Goal: Task Accomplishment & Management: Use online tool/utility

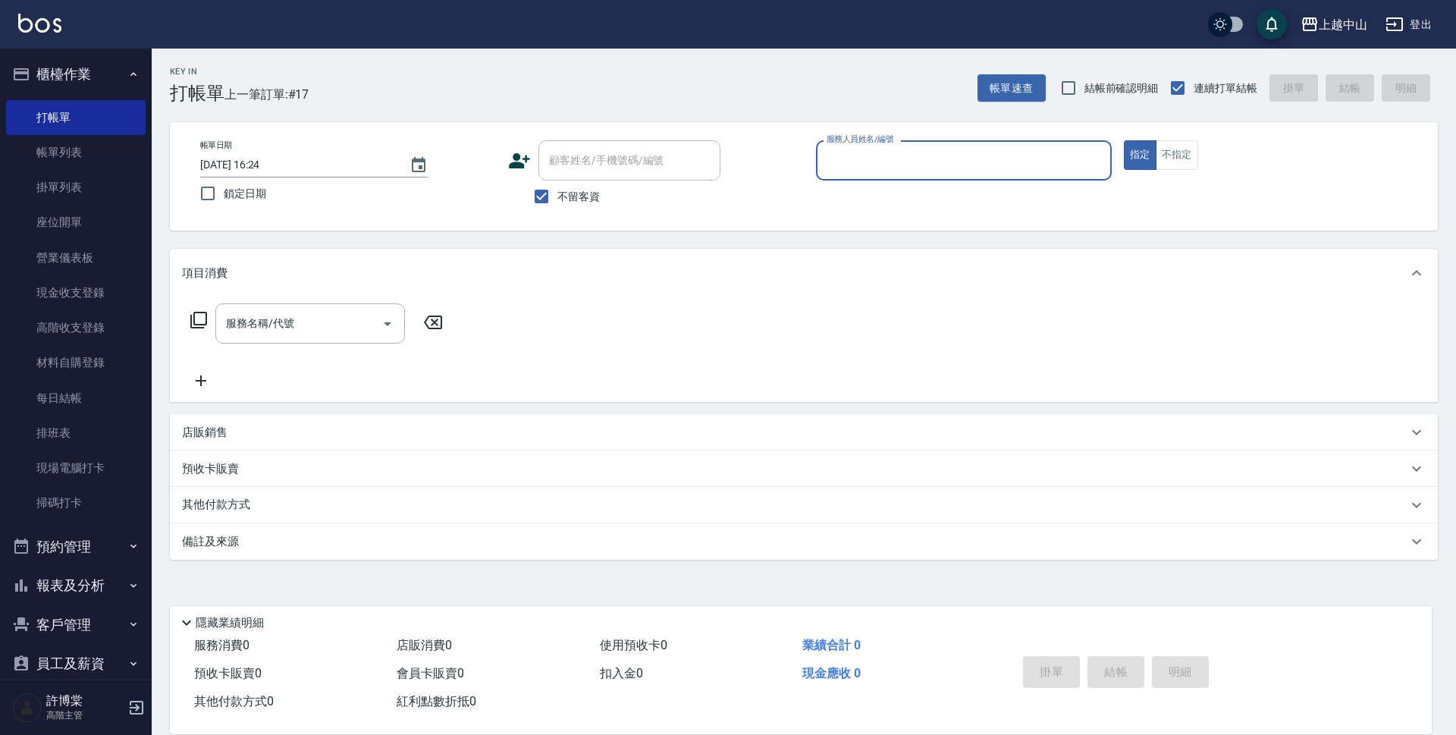
drag, startPoint x: 0, startPoint y: 0, endPoint x: 958, endPoint y: 165, distance: 972.1
click at [958, 165] on input "服務人員姓名/編號" at bounding box center [964, 160] width 282 height 27
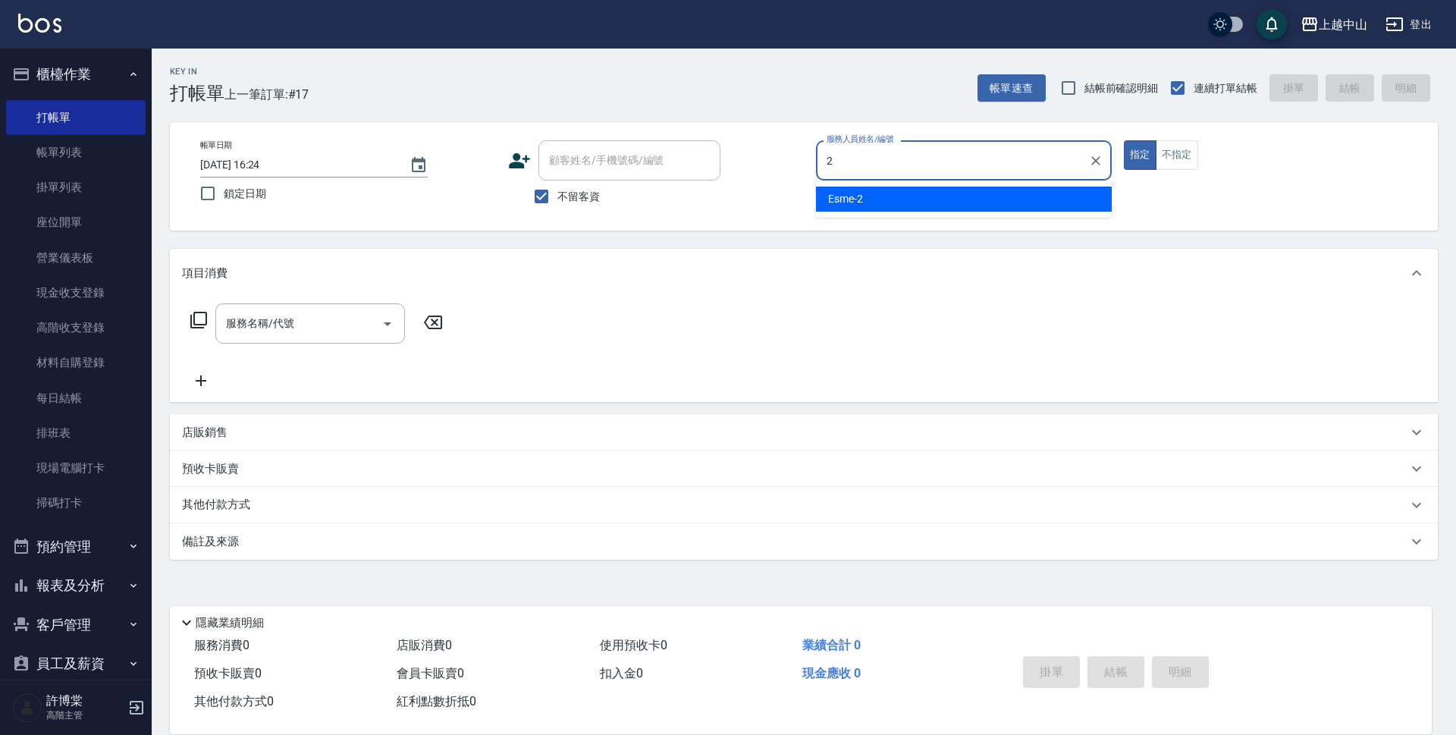
type input "Esme-2"
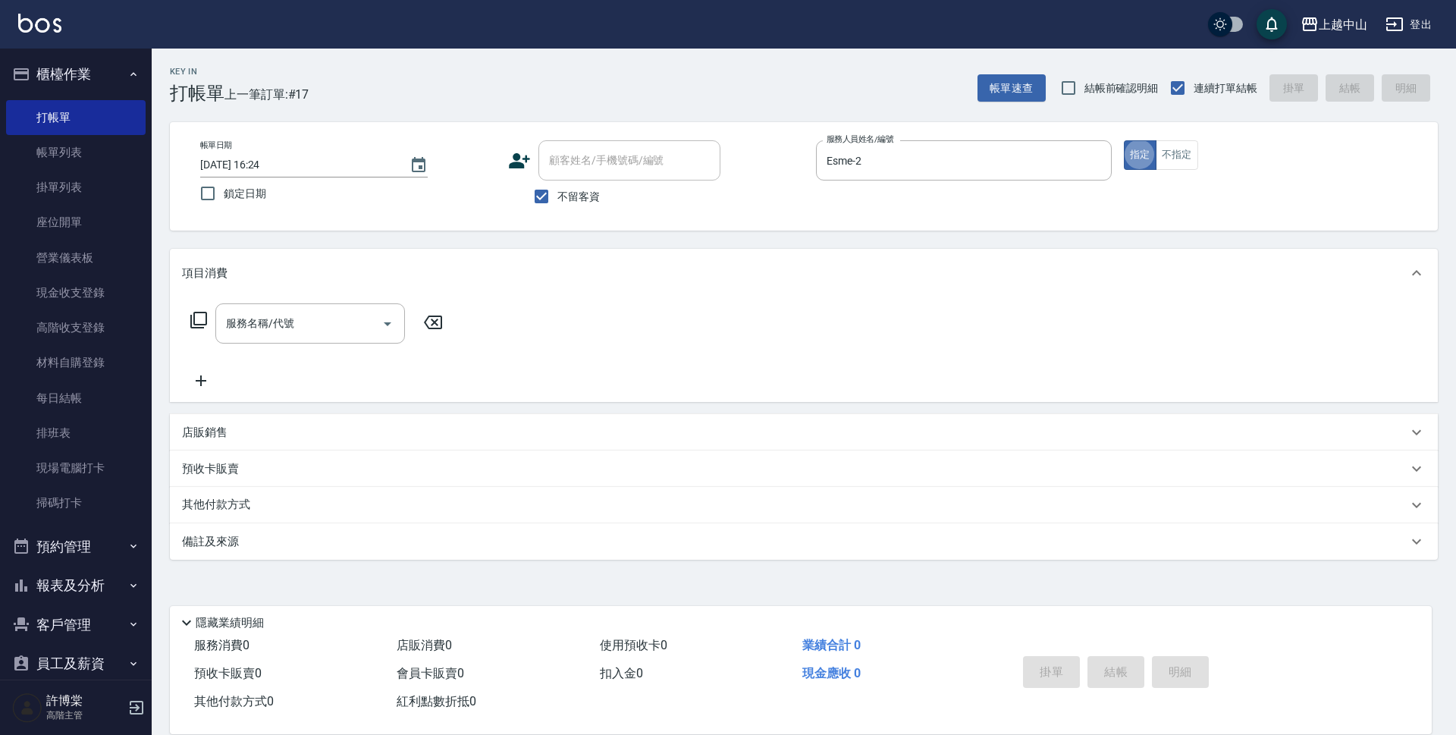
type button "true"
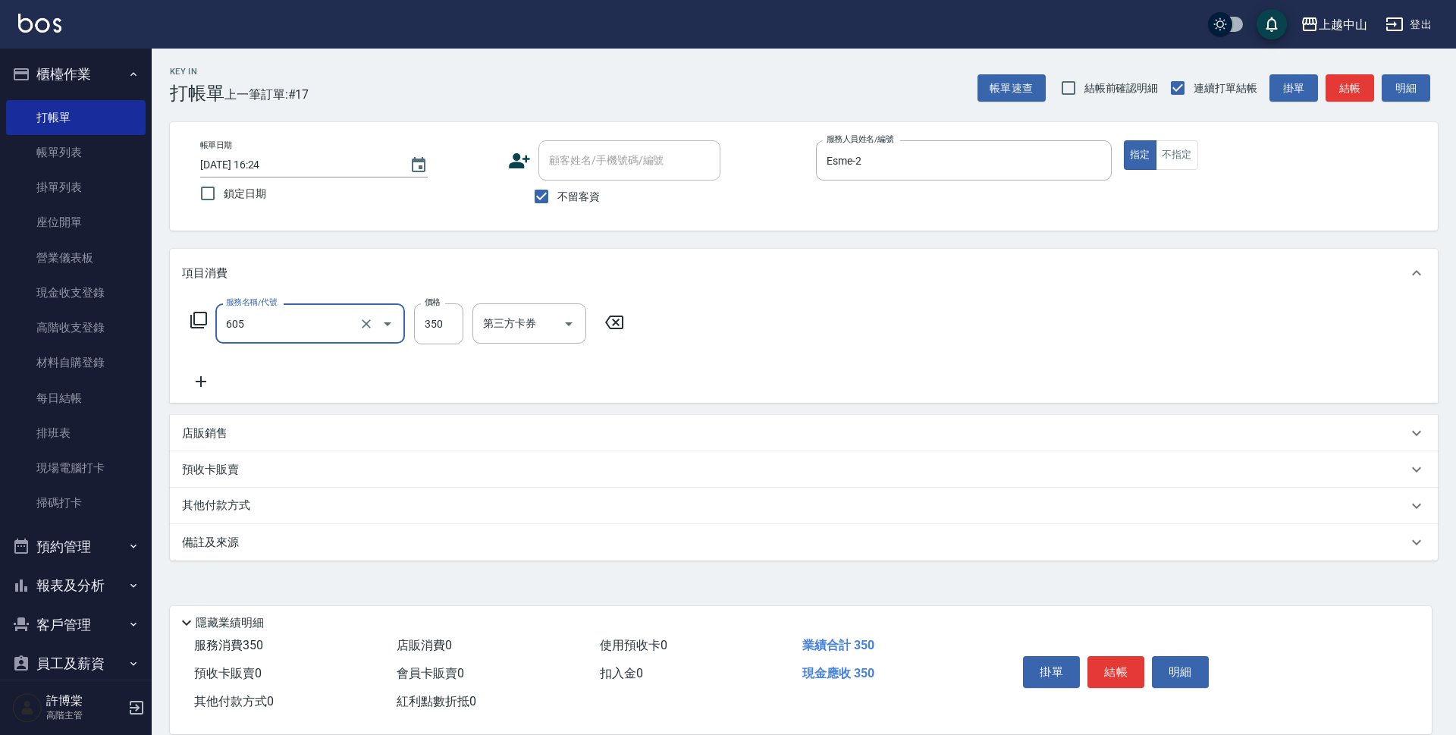
type input "洗髮 (女)(605)"
type input "400"
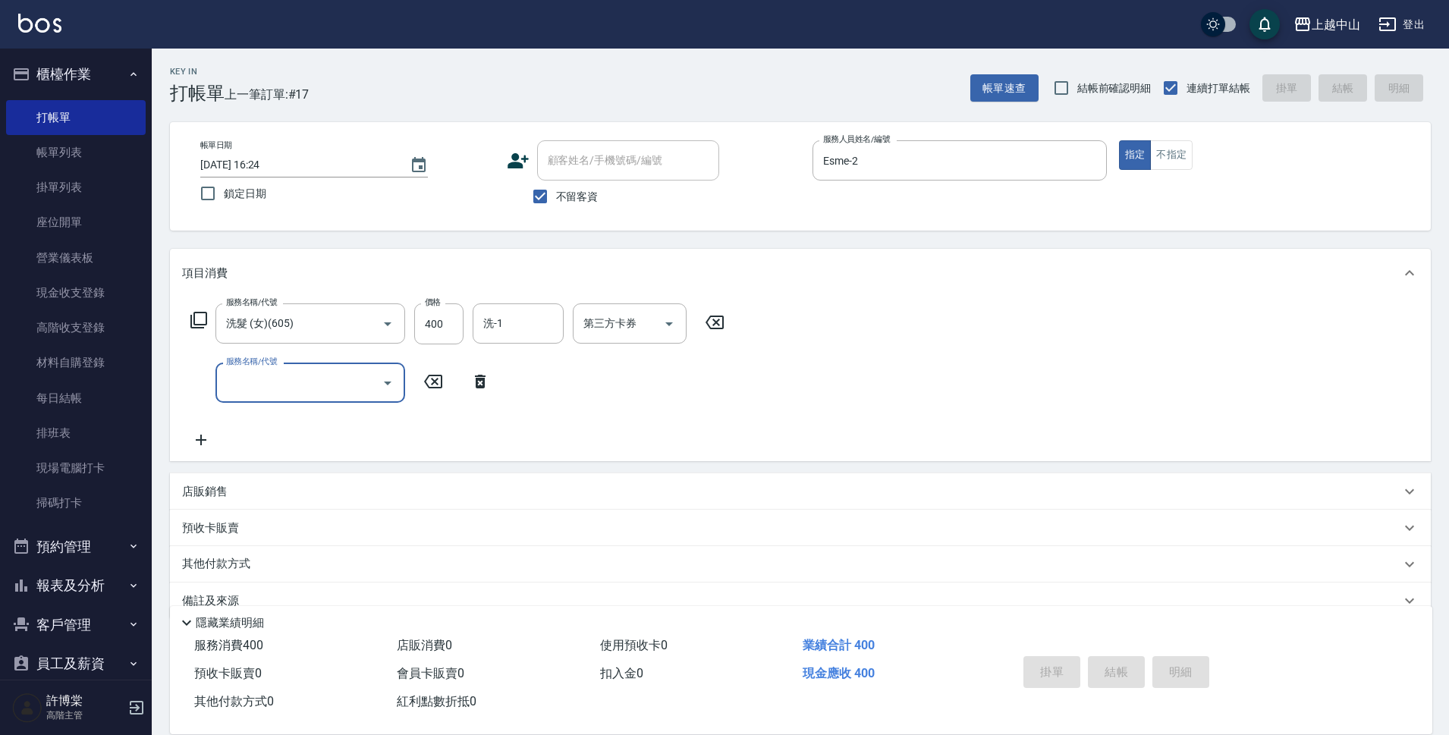
type input "2025/10/09 21:46"
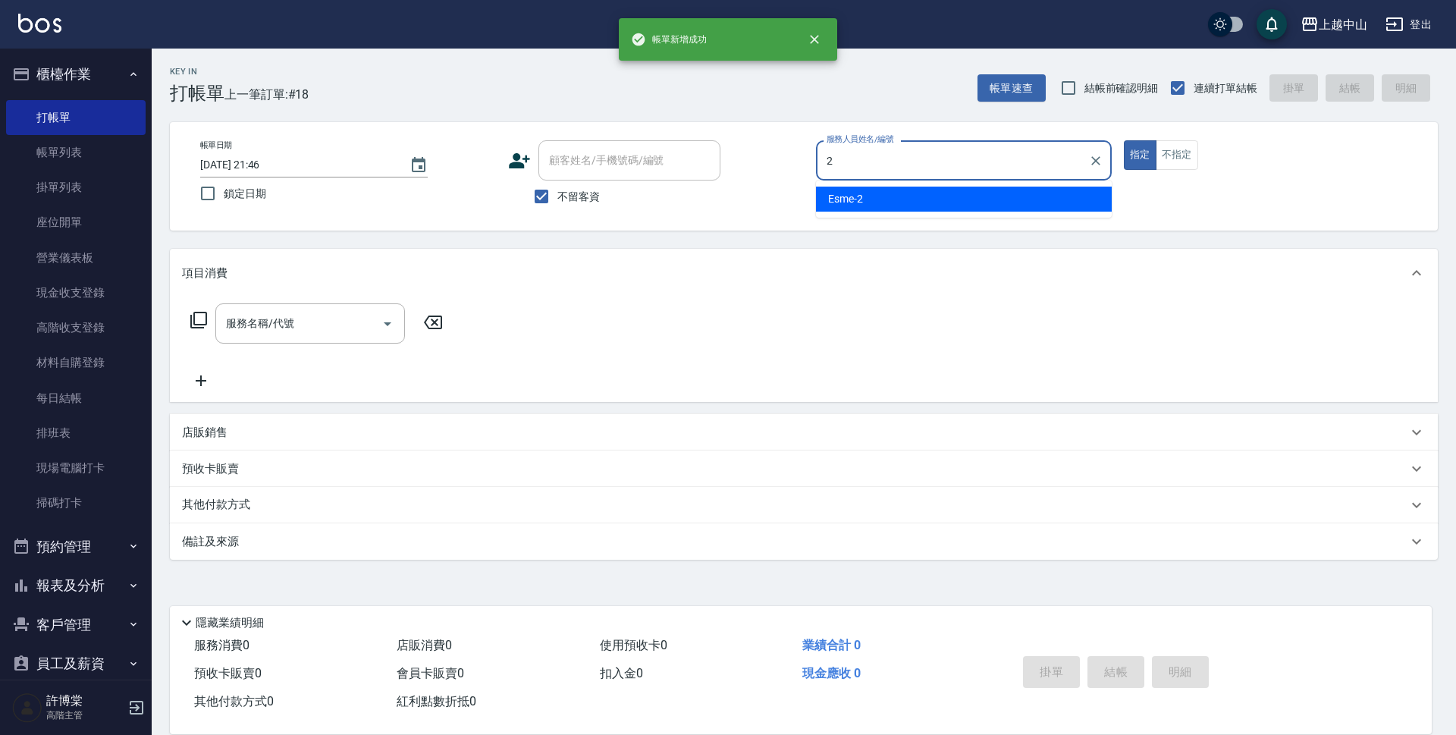
type input "Esme-2"
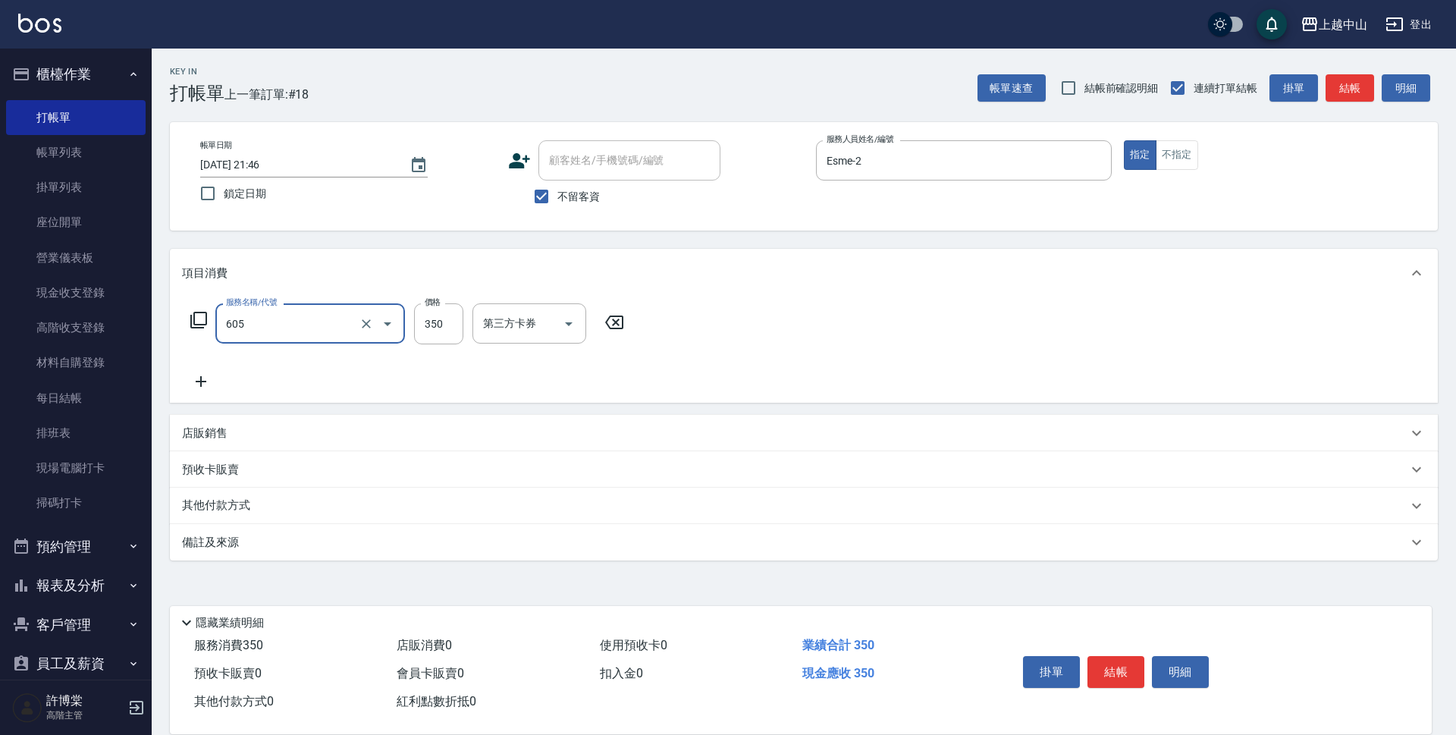
type input "洗髮 (女)(605)"
type input "500"
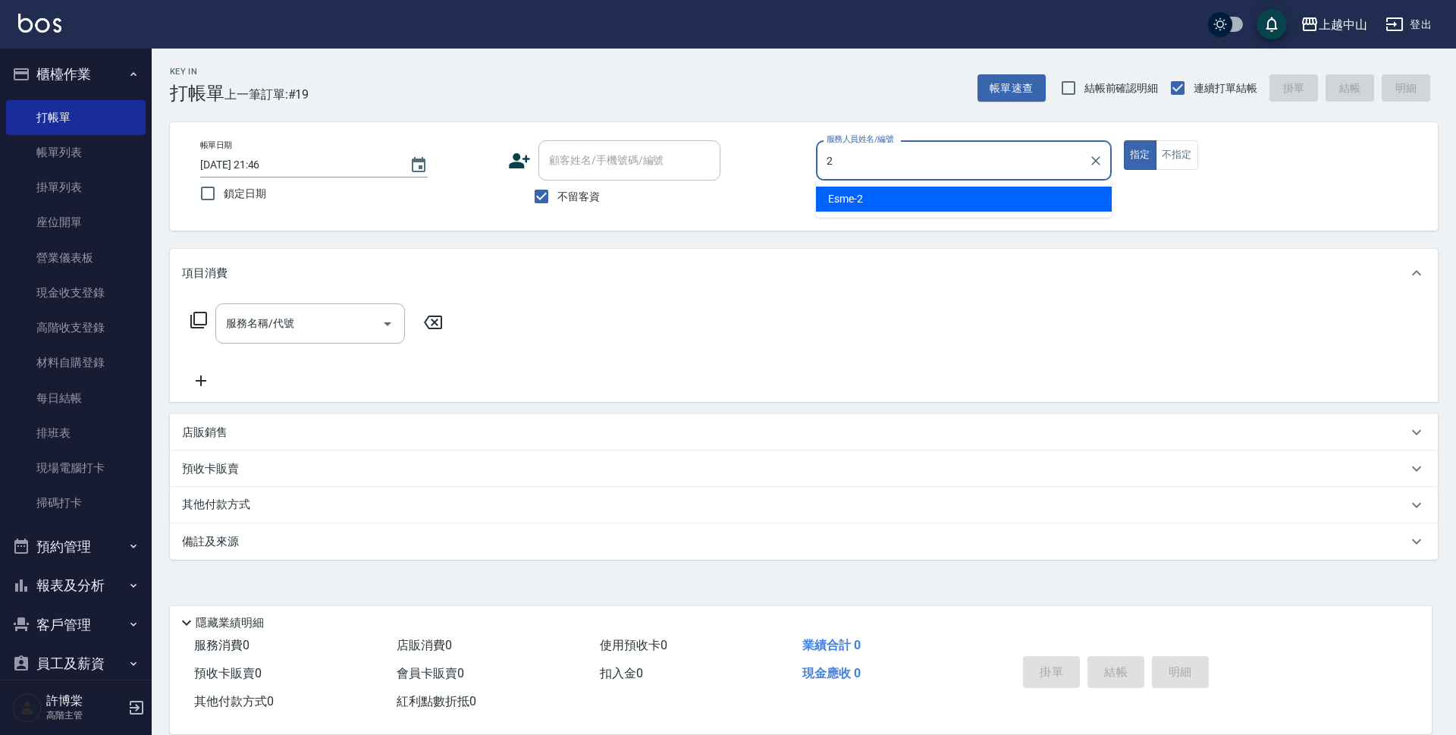
type input "Esme-2"
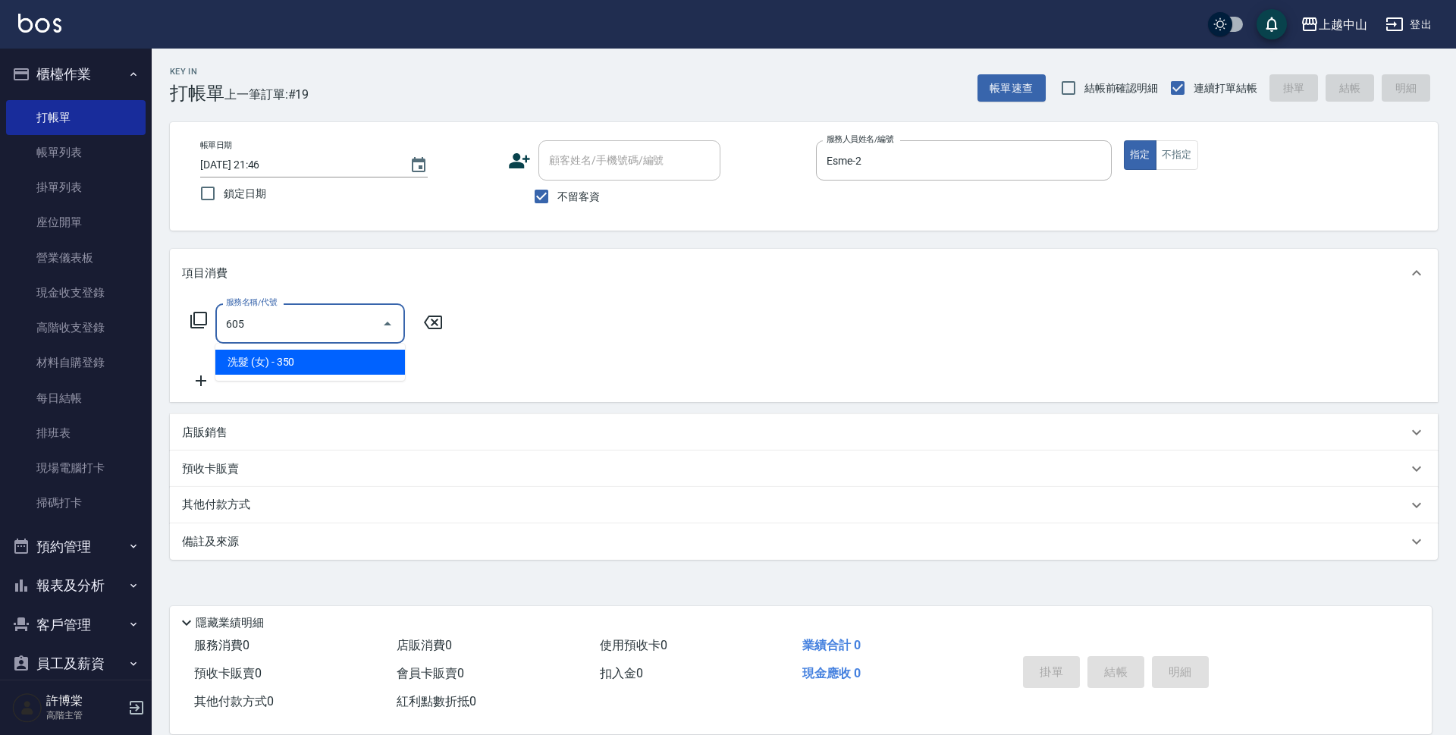
type input "洗髮 (女)(605)"
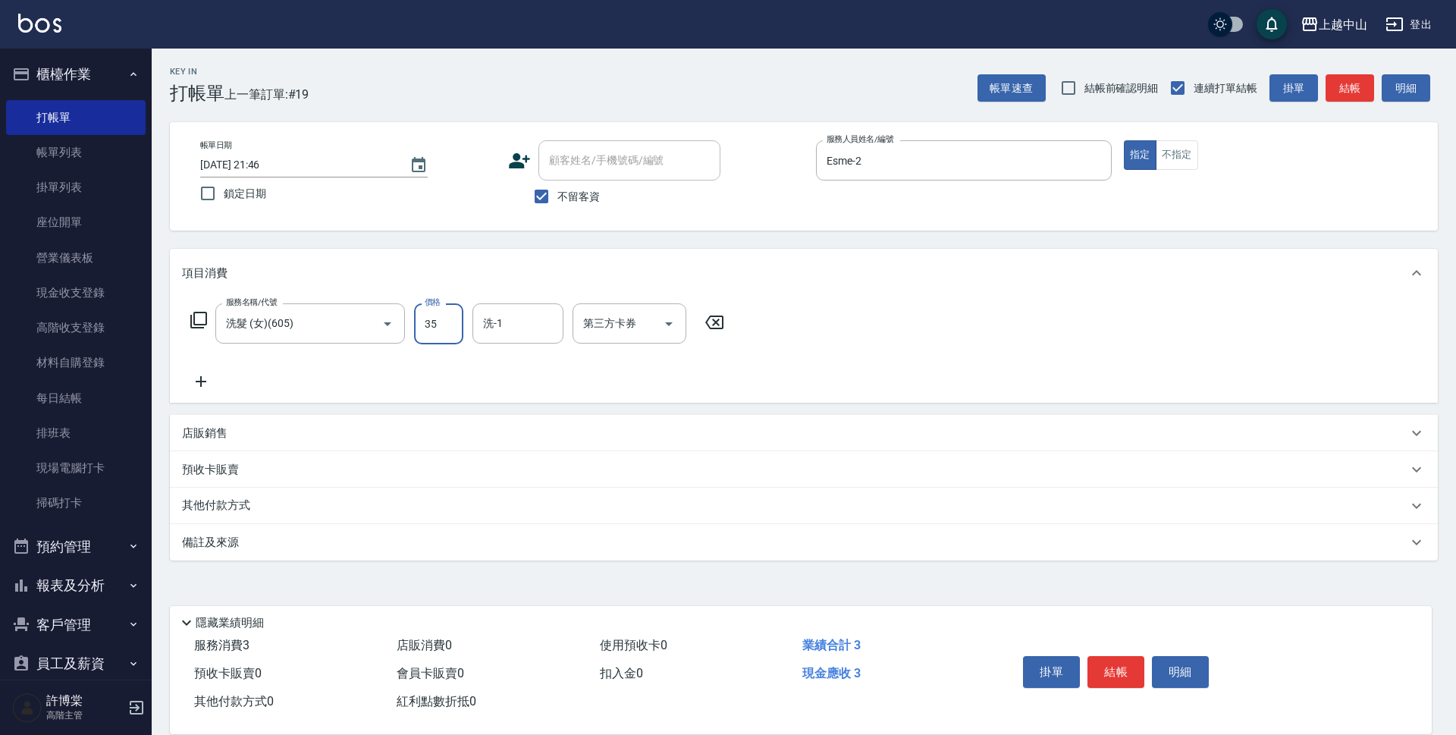
type input "350"
type input "立妍-33"
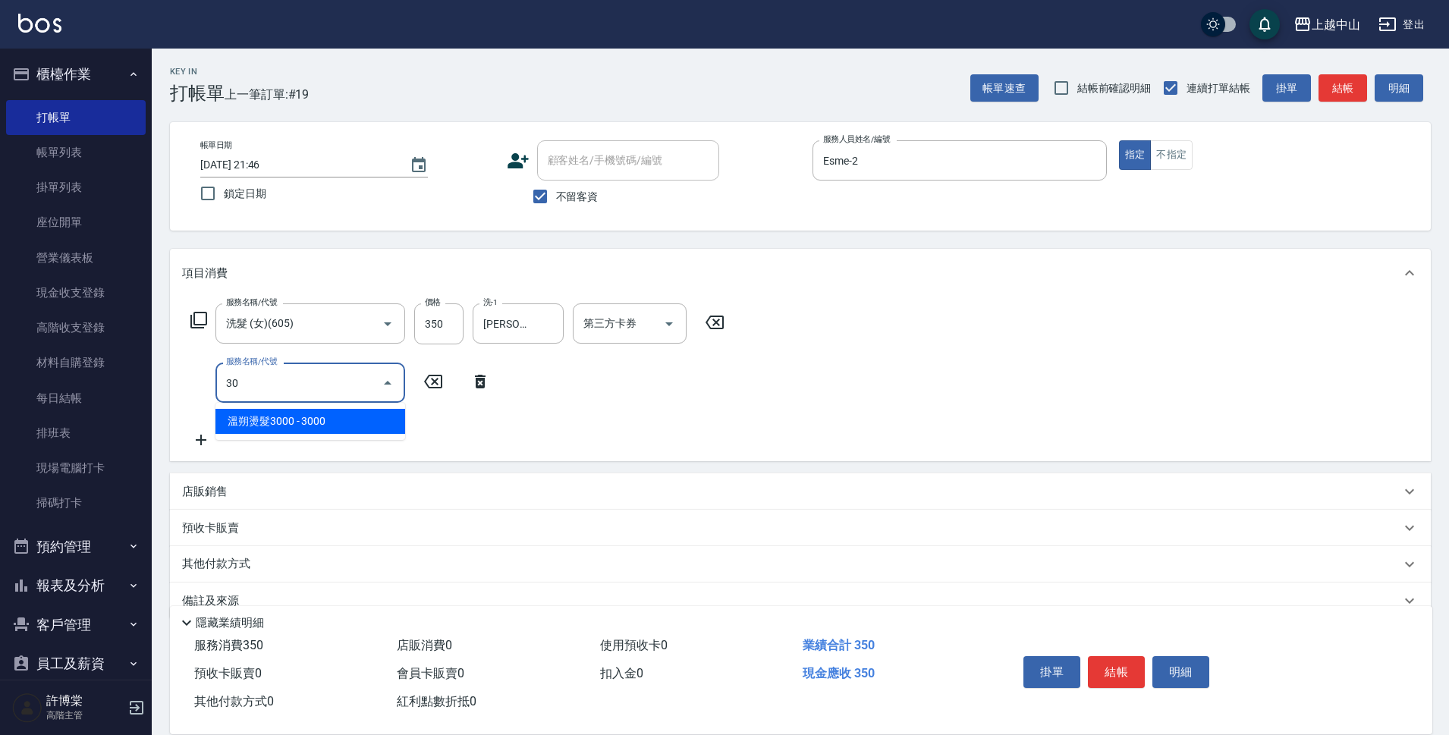
type input "3"
type input "梳髮(800)"
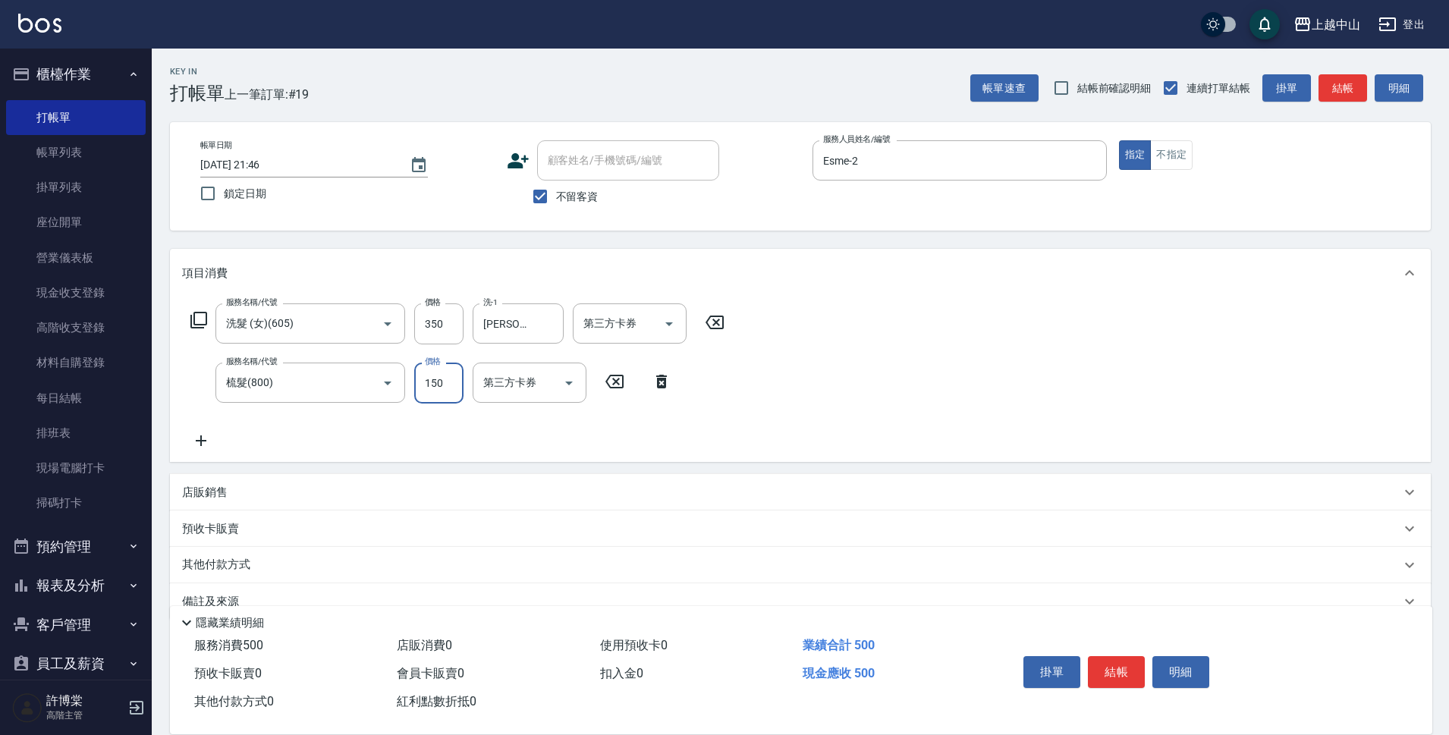
type input "150"
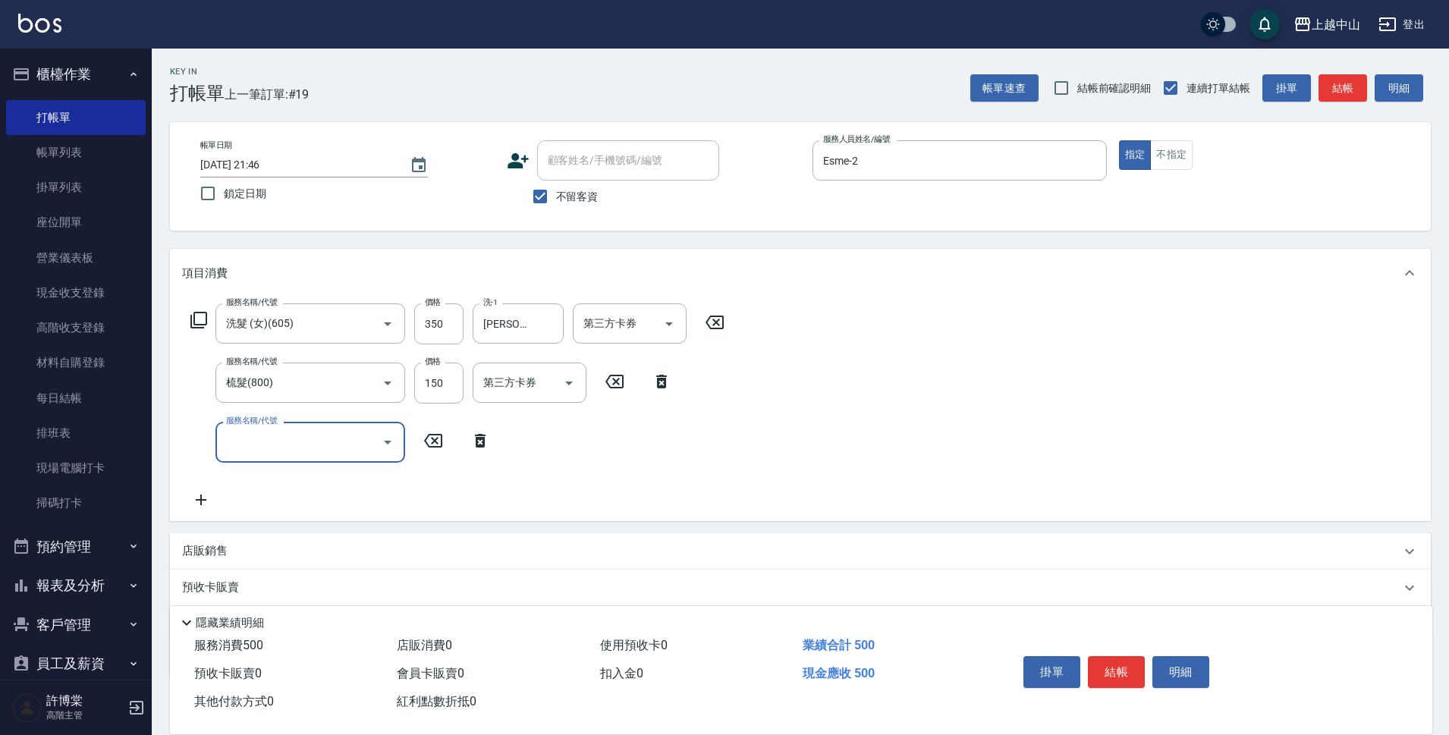
scroll to position [89, 0]
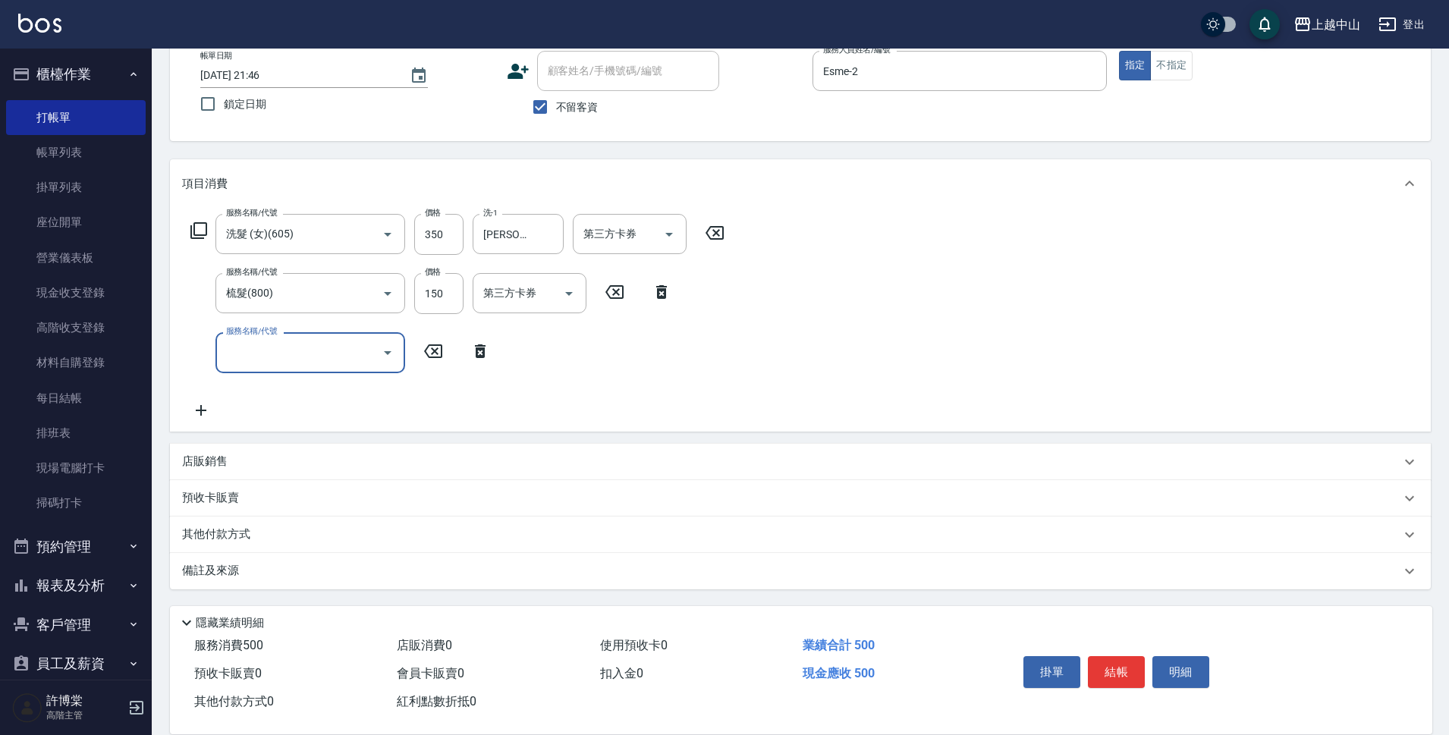
click at [259, 531] on div "其他付款方式" at bounding box center [791, 534] width 1218 height 17
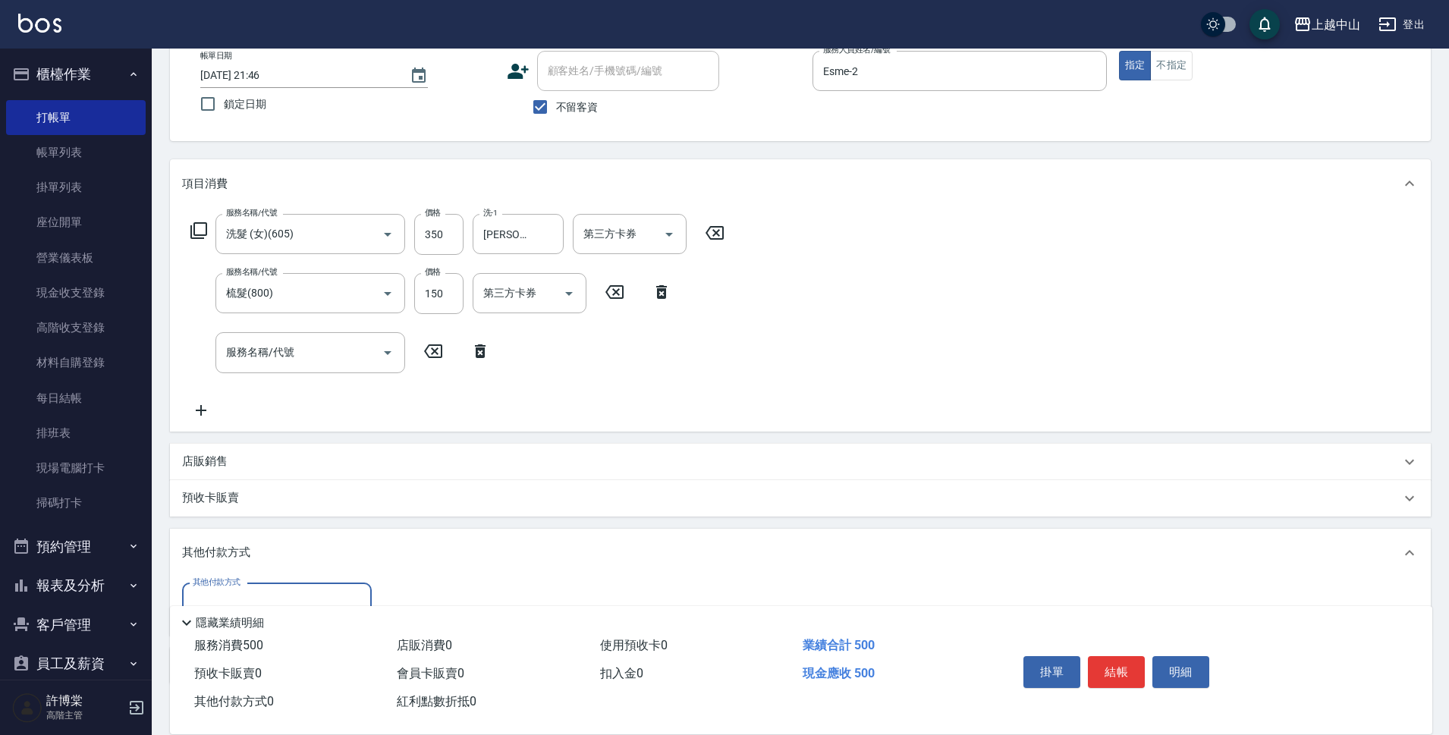
scroll to position [184, 0]
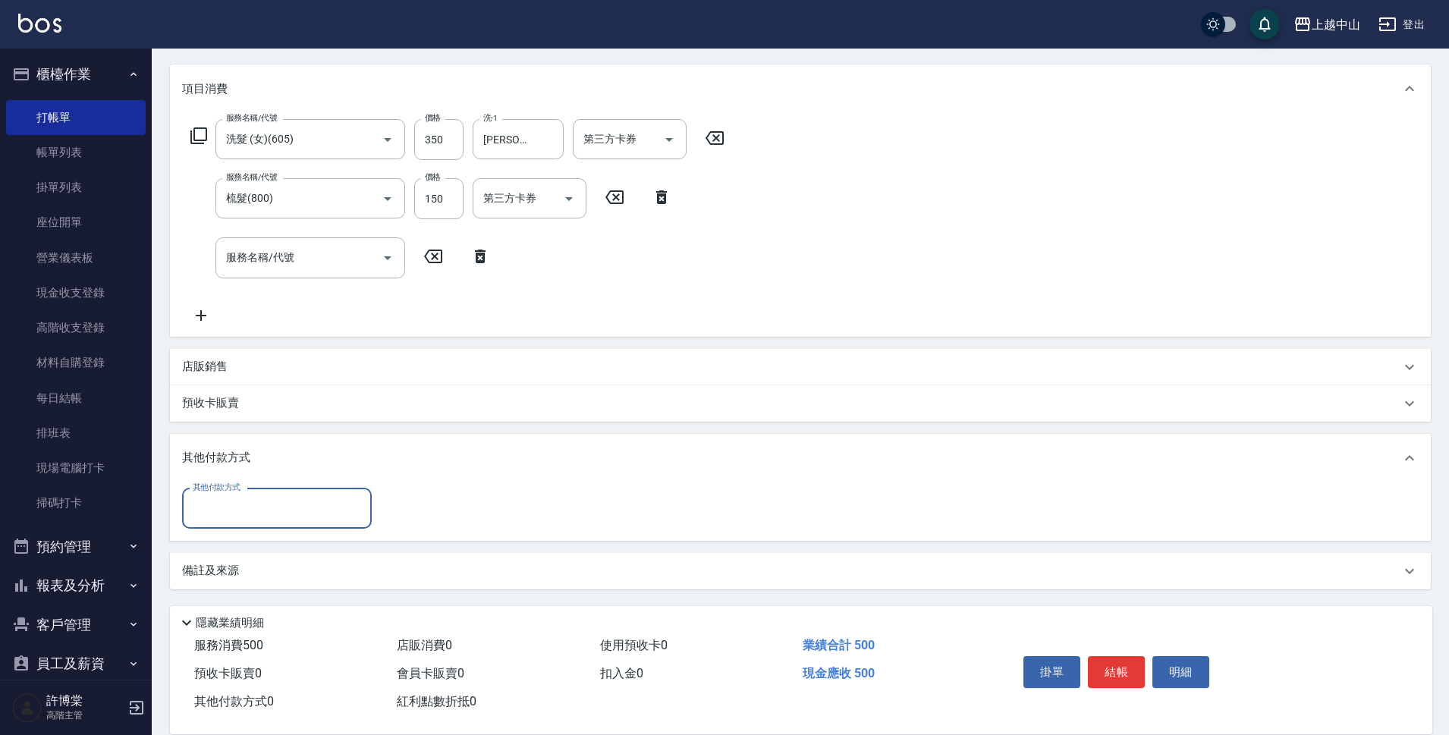
click at [271, 453] on div "其他付款方式" at bounding box center [791, 458] width 1218 height 17
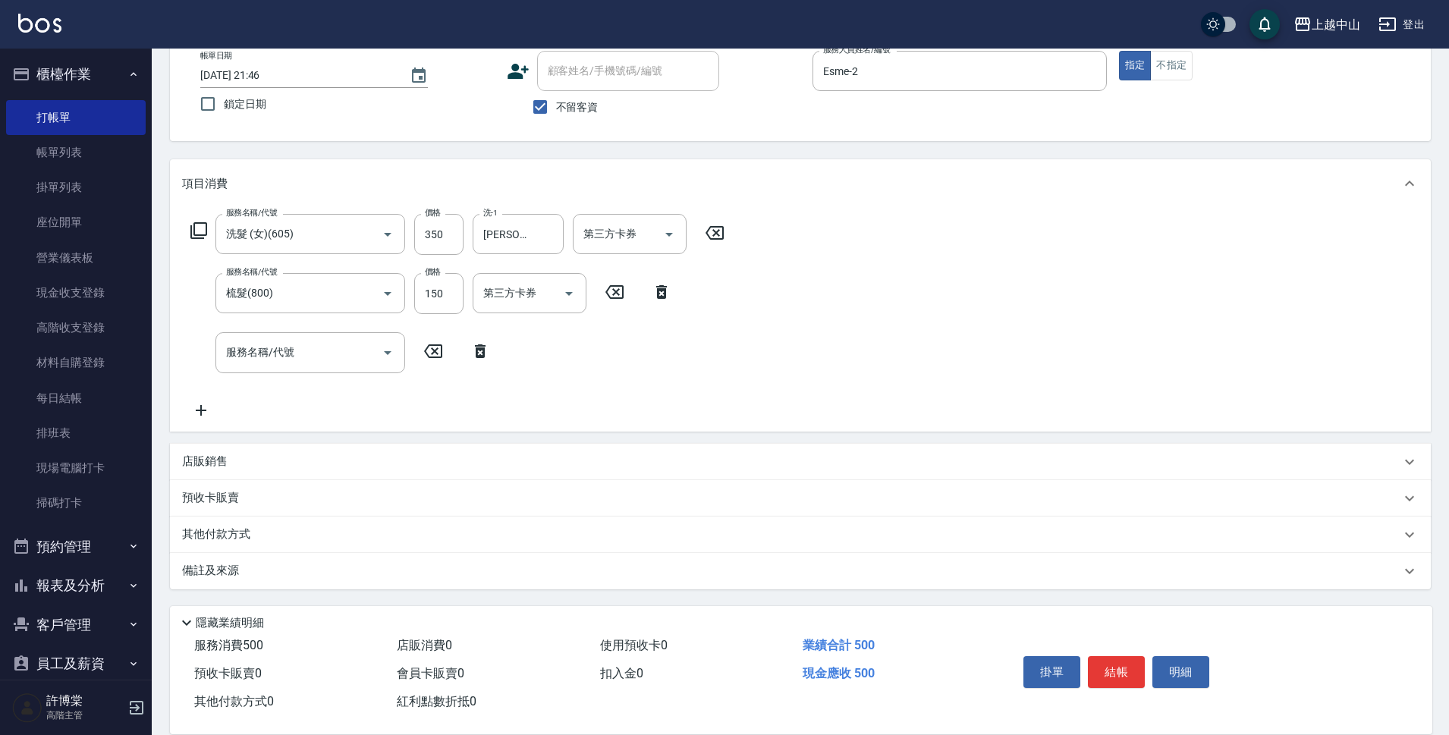
scroll to position [0, 0]
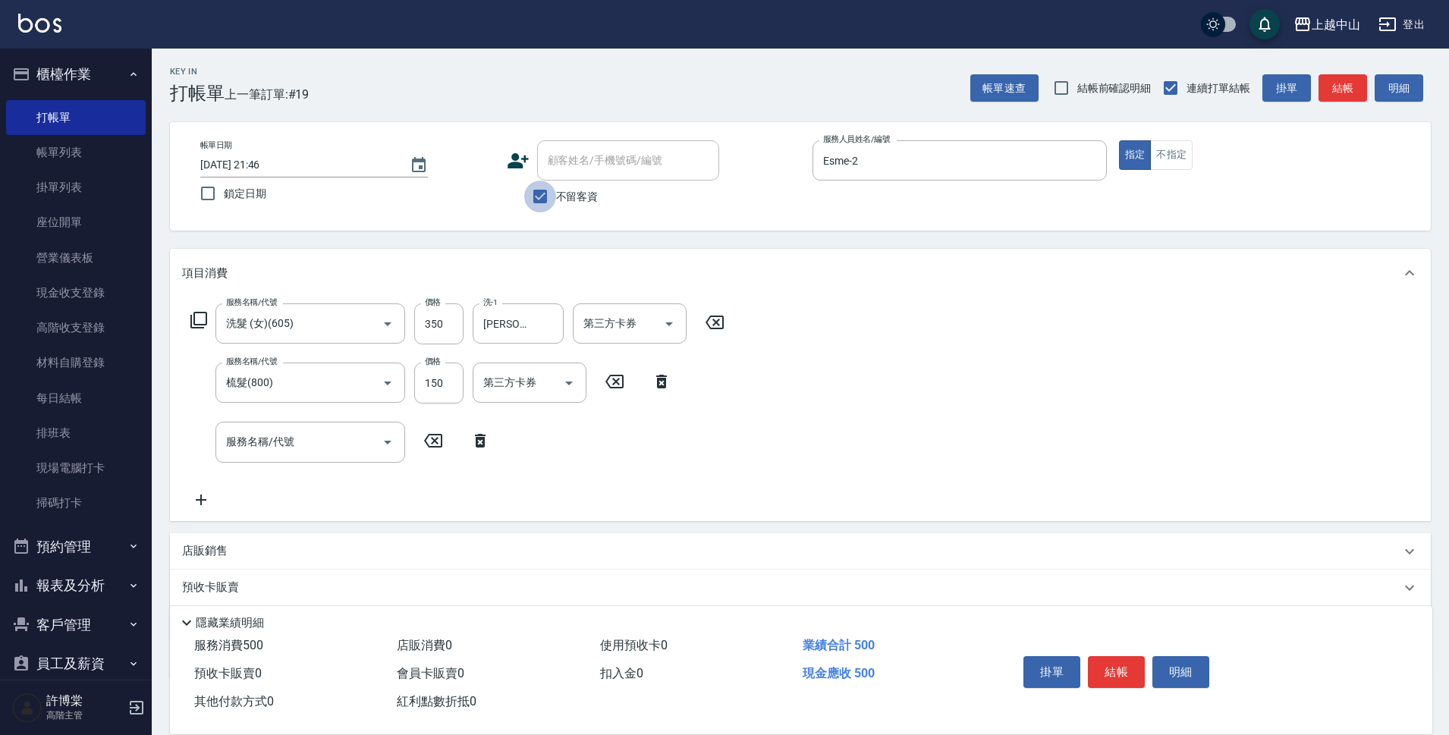
click at [537, 192] on input "不留客資" at bounding box center [540, 197] width 32 height 32
checkbox input "false"
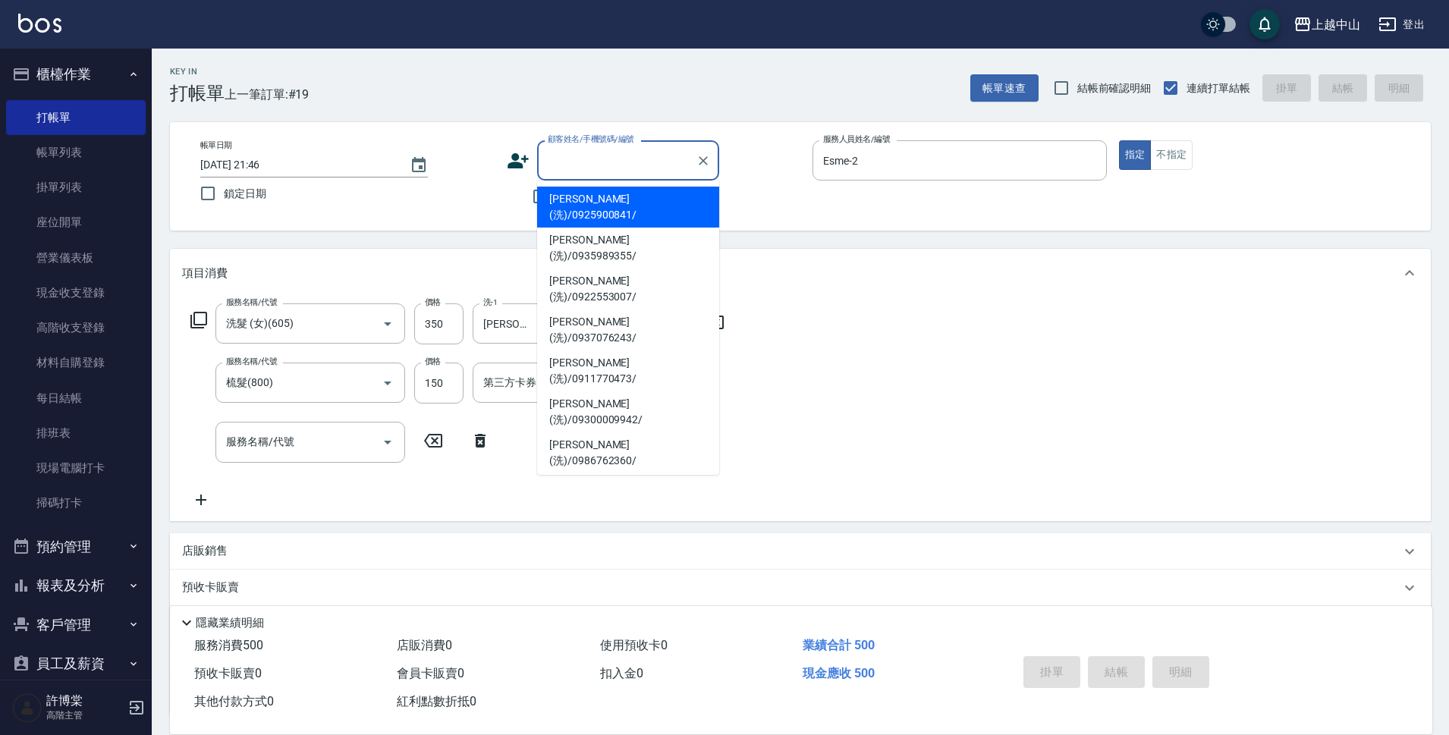
click at [548, 167] on input "顧客姓名/手機號碼/編號" at bounding box center [617, 160] width 146 height 27
click at [658, 637] on li "小玲(洗)/0952334727/" at bounding box center [628, 657] width 182 height 41
type input "小玲(洗)/0952334727/"
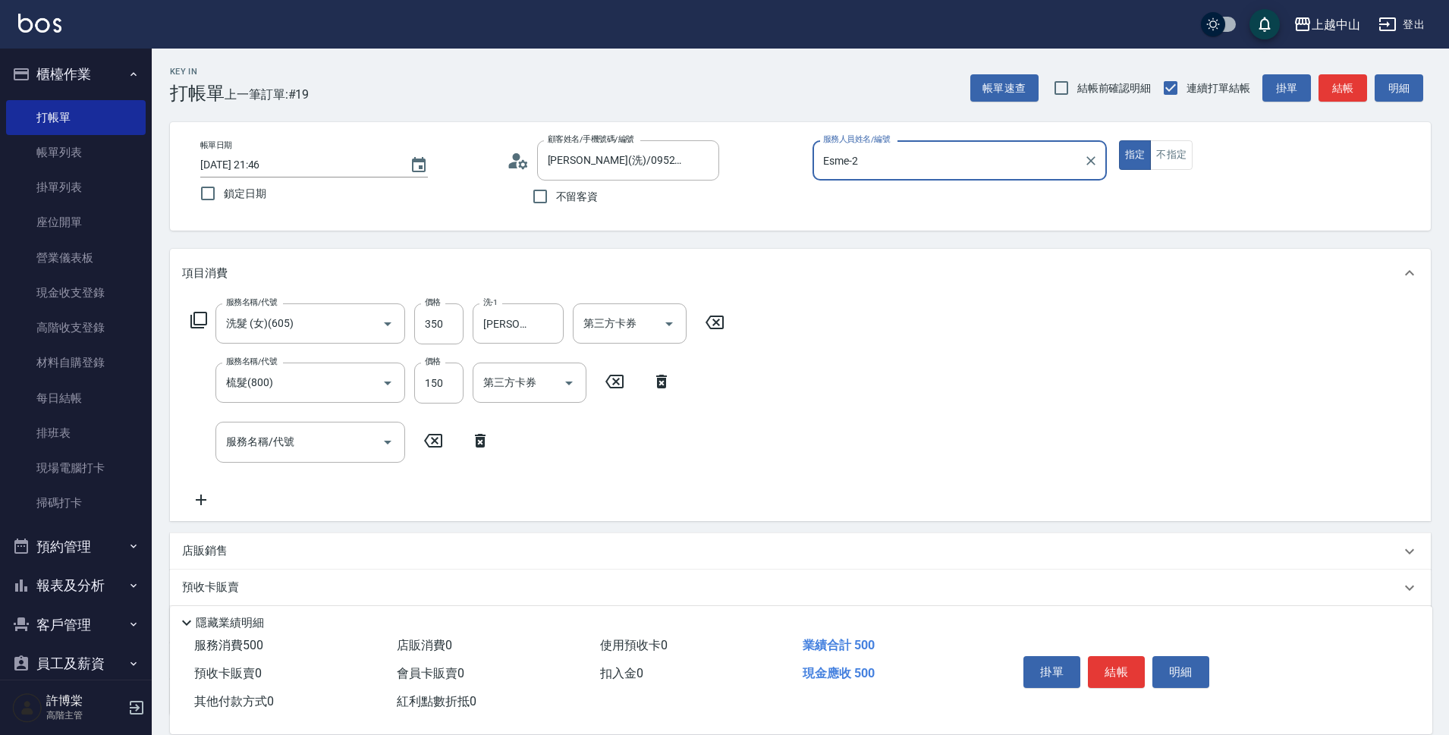
scroll to position [126, 0]
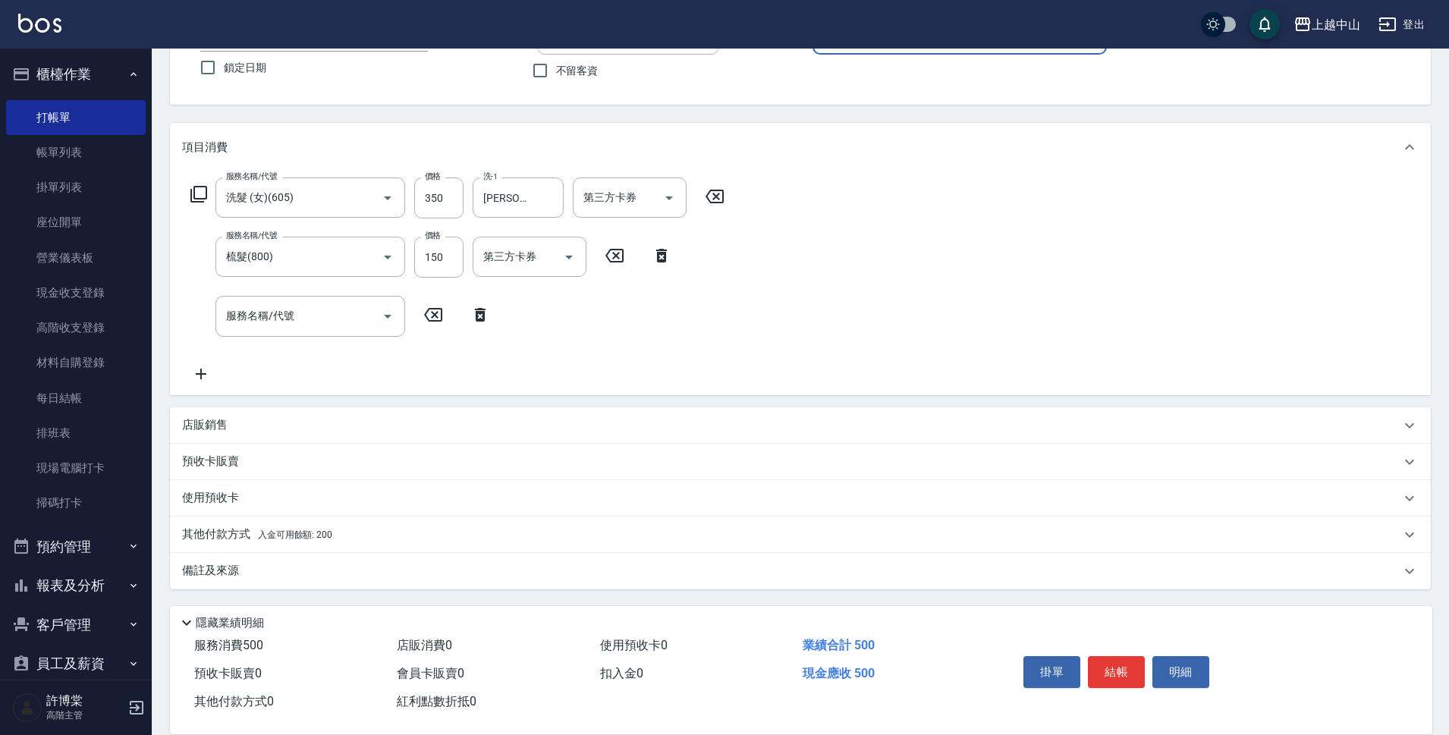
click at [343, 536] on div "其他付款方式 入金可用餘額: 200" at bounding box center [791, 534] width 1218 height 17
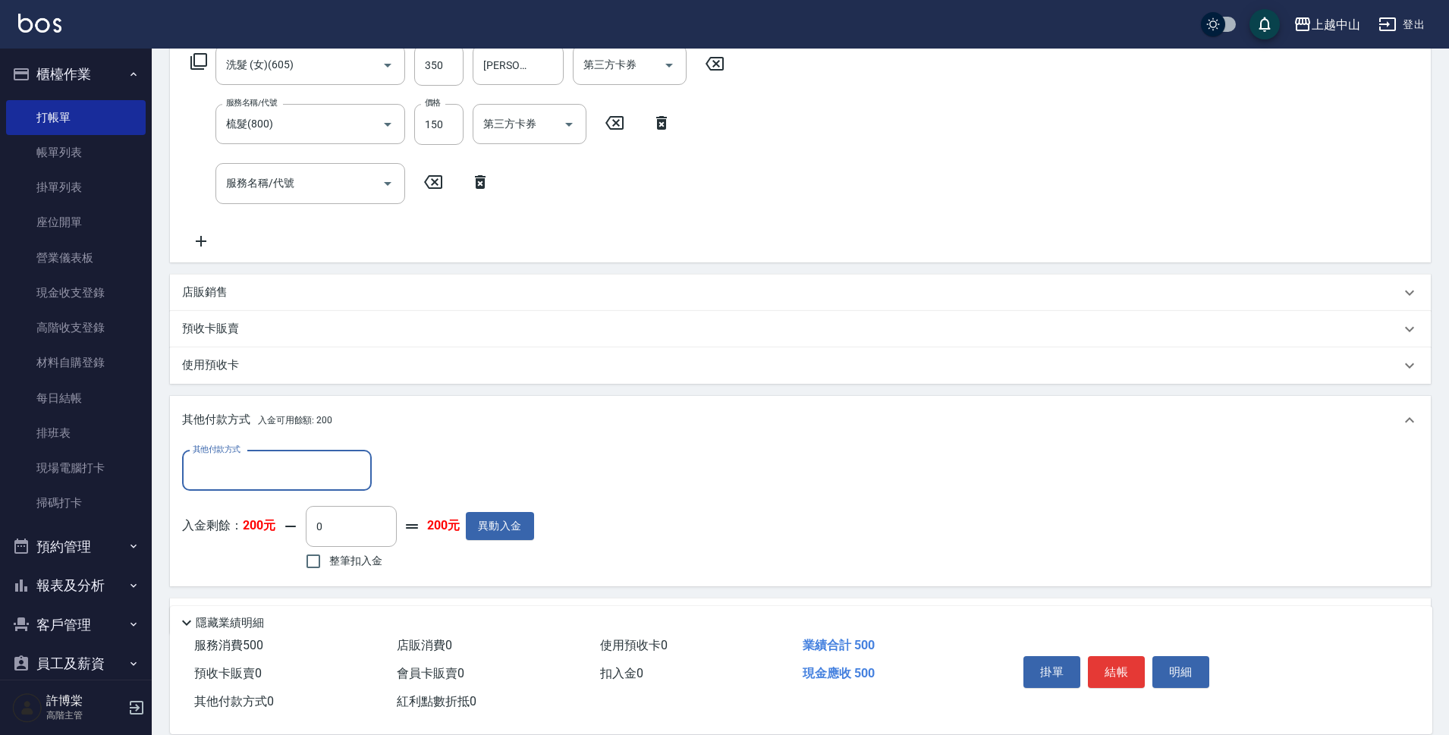
scroll to position [304, 0]
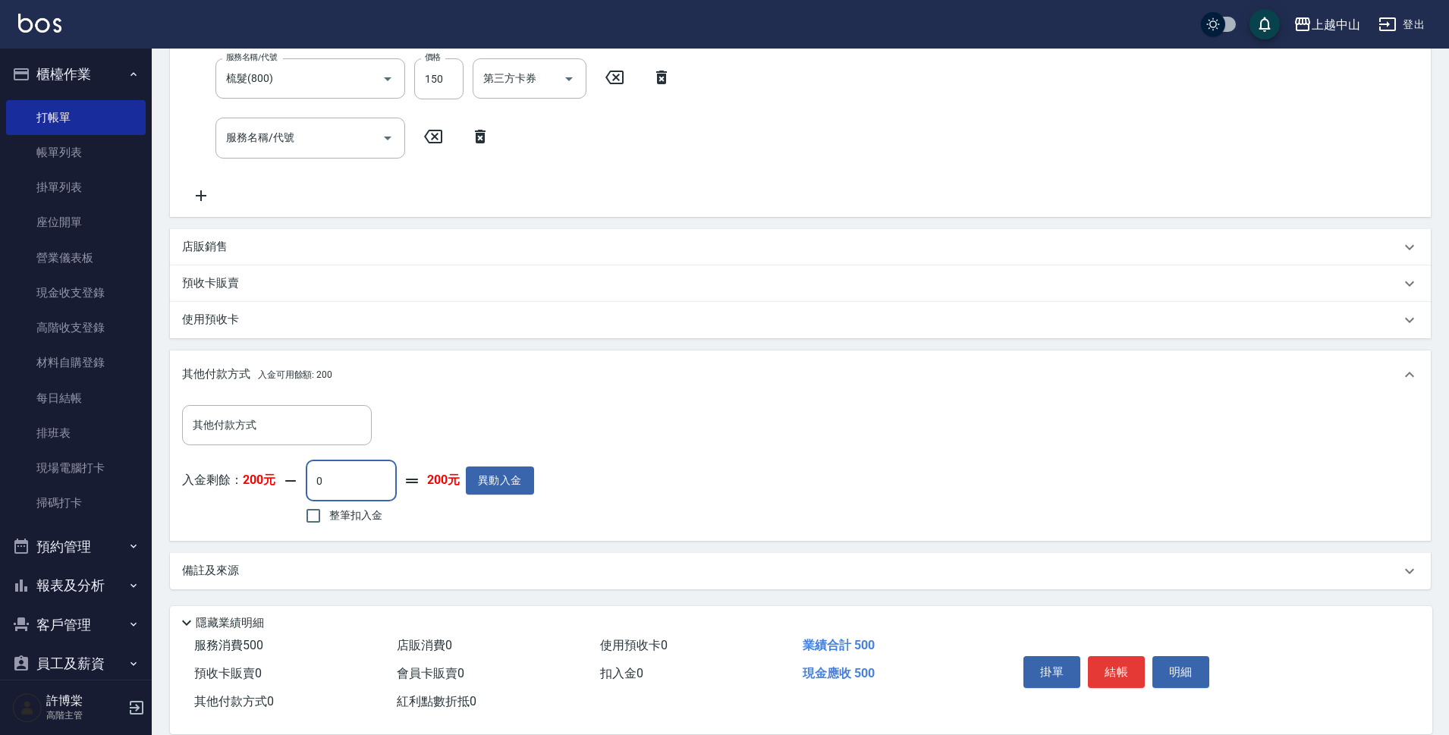
click at [328, 488] on input "0" at bounding box center [351, 480] width 91 height 41
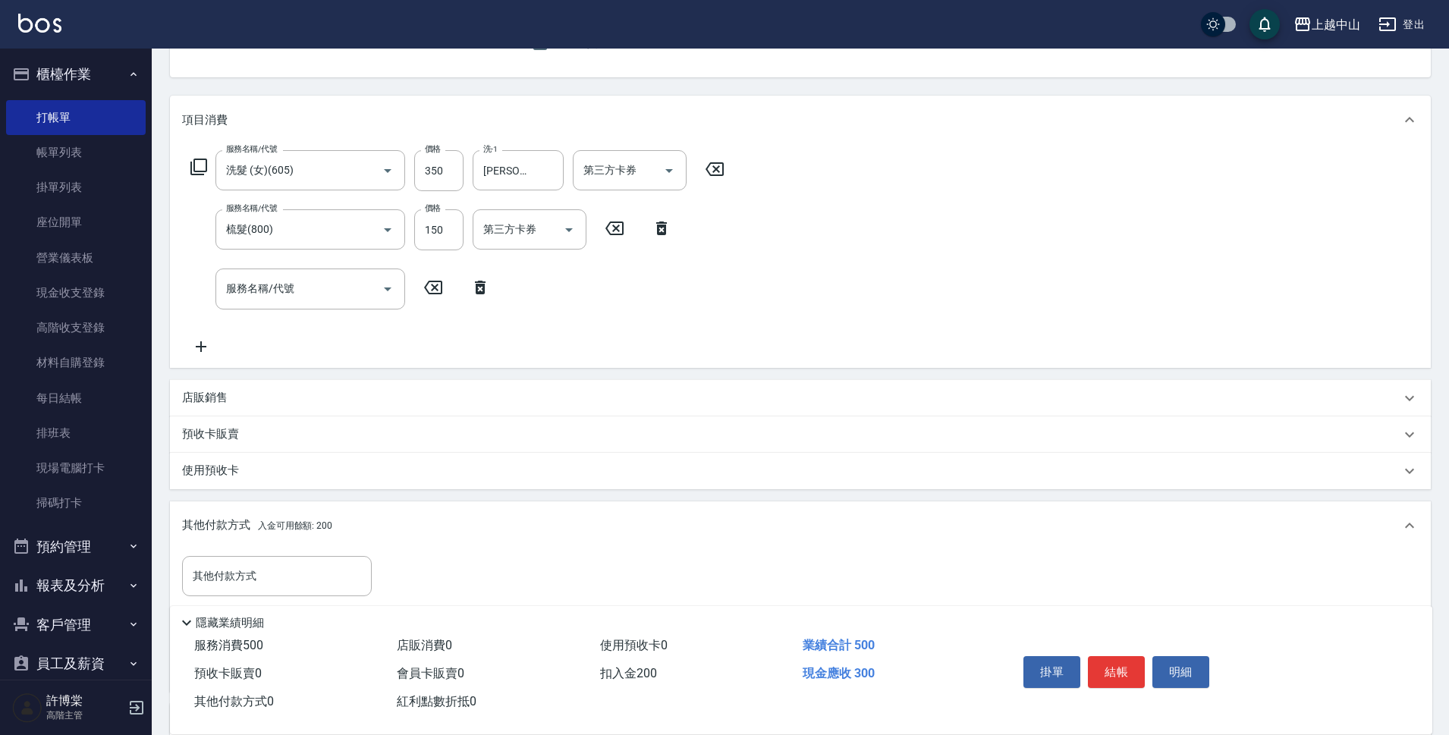
scroll to position [142, 0]
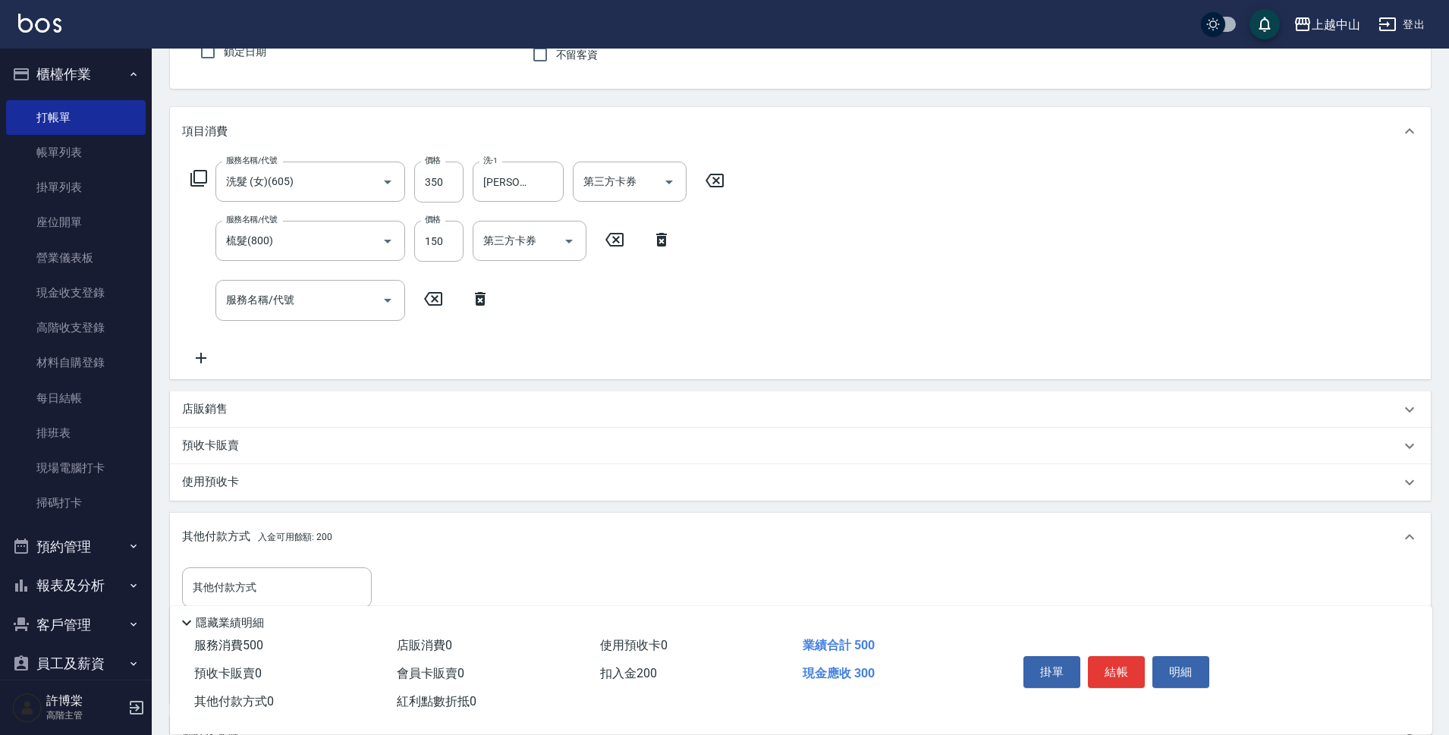
type input "200"
click at [668, 239] on icon at bounding box center [661, 240] width 38 height 18
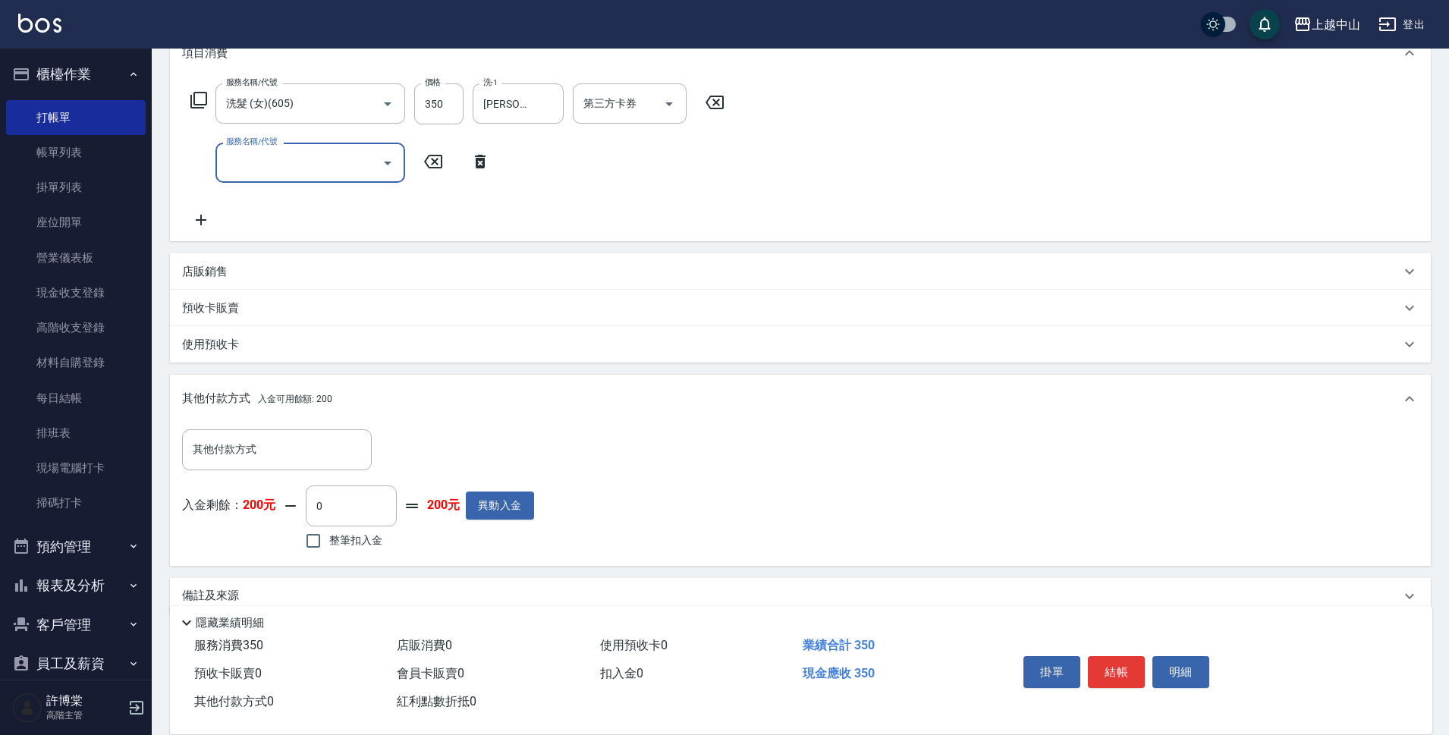
scroll to position [245, 0]
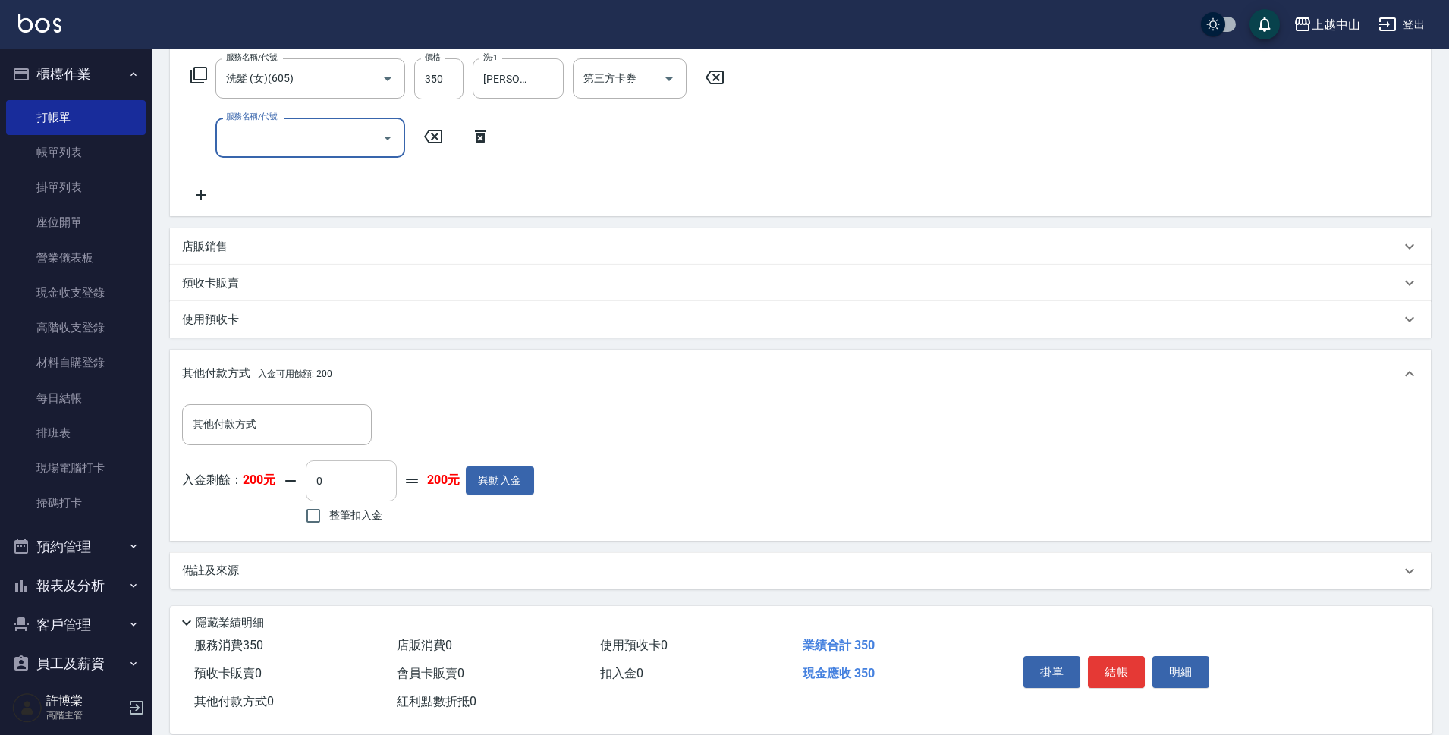
click at [337, 480] on input "0" at bounding box center [351, 480] width 91 height 41
type input "200"
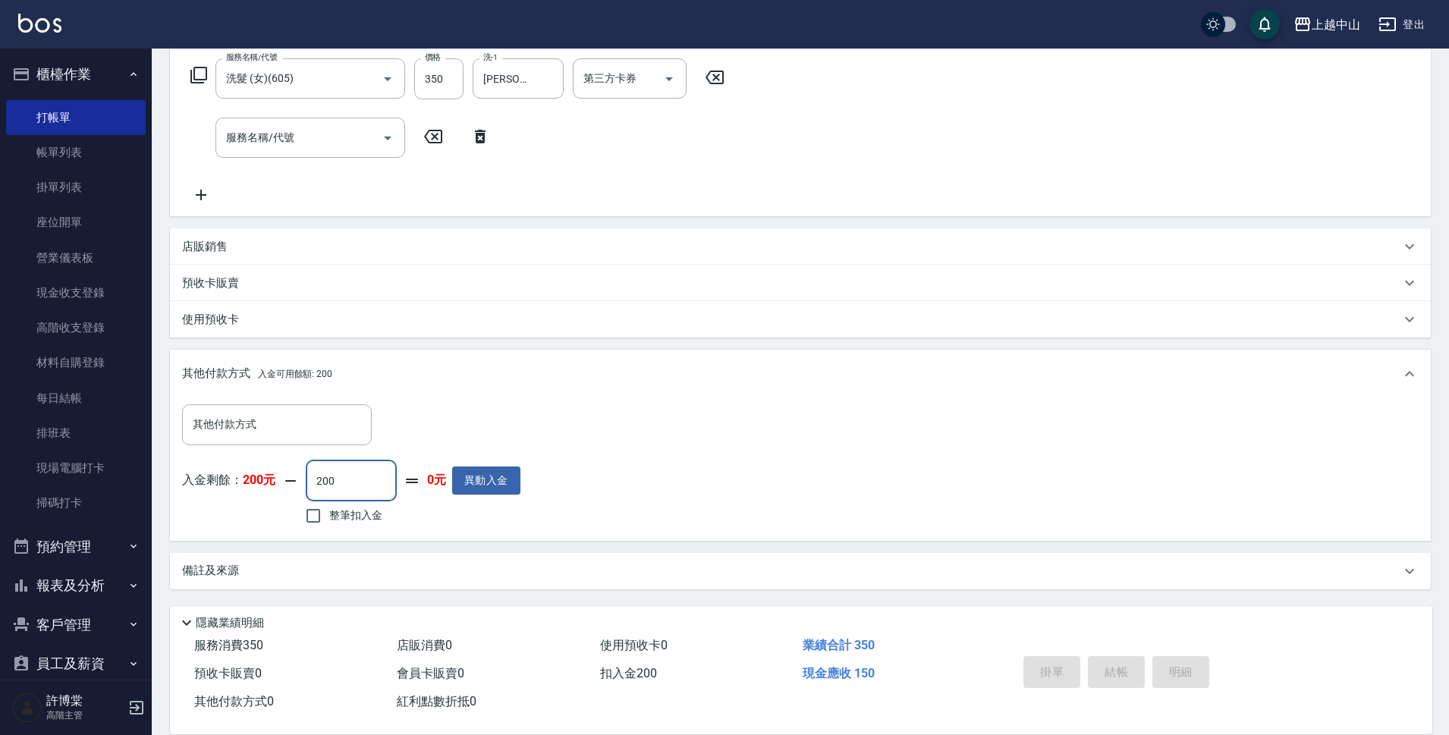
type input "2025/10/09 21:47"
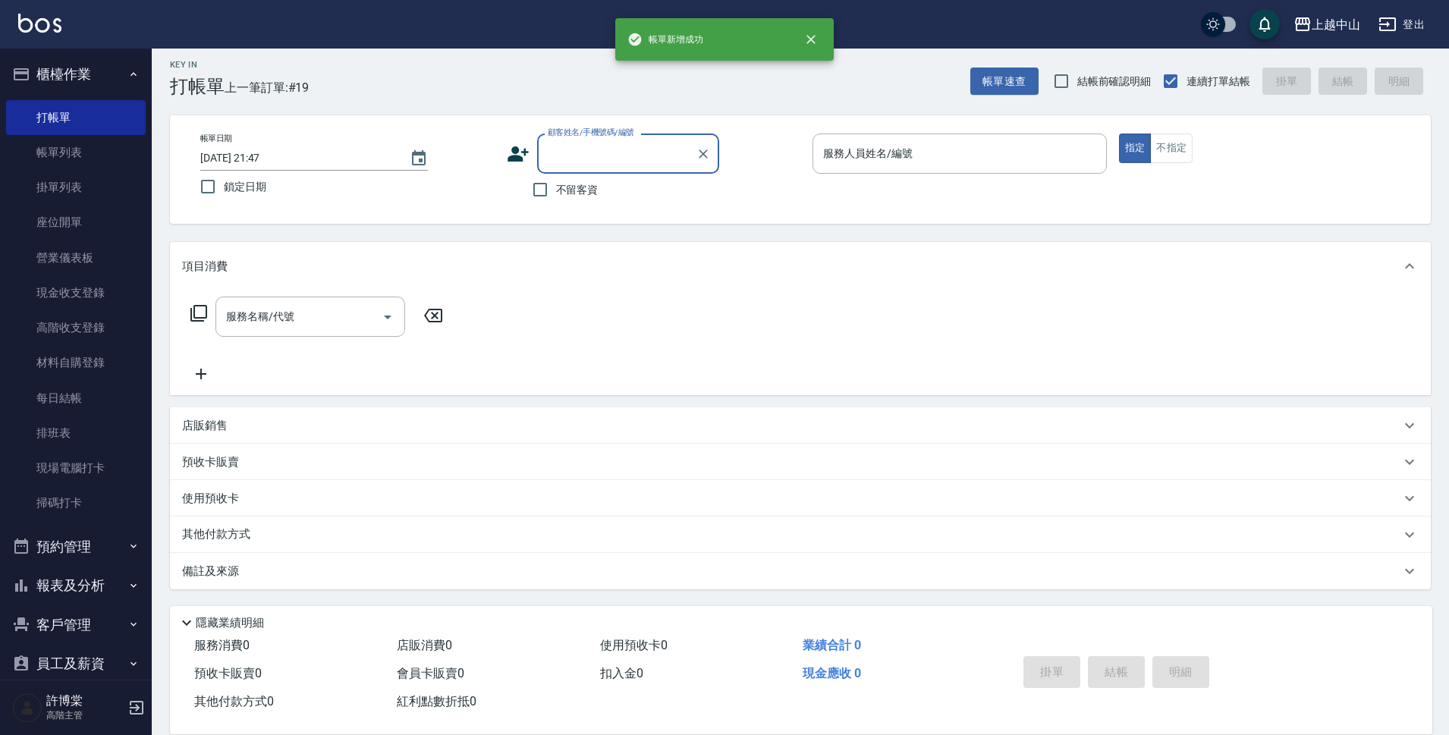
scroll to position [0, 0]
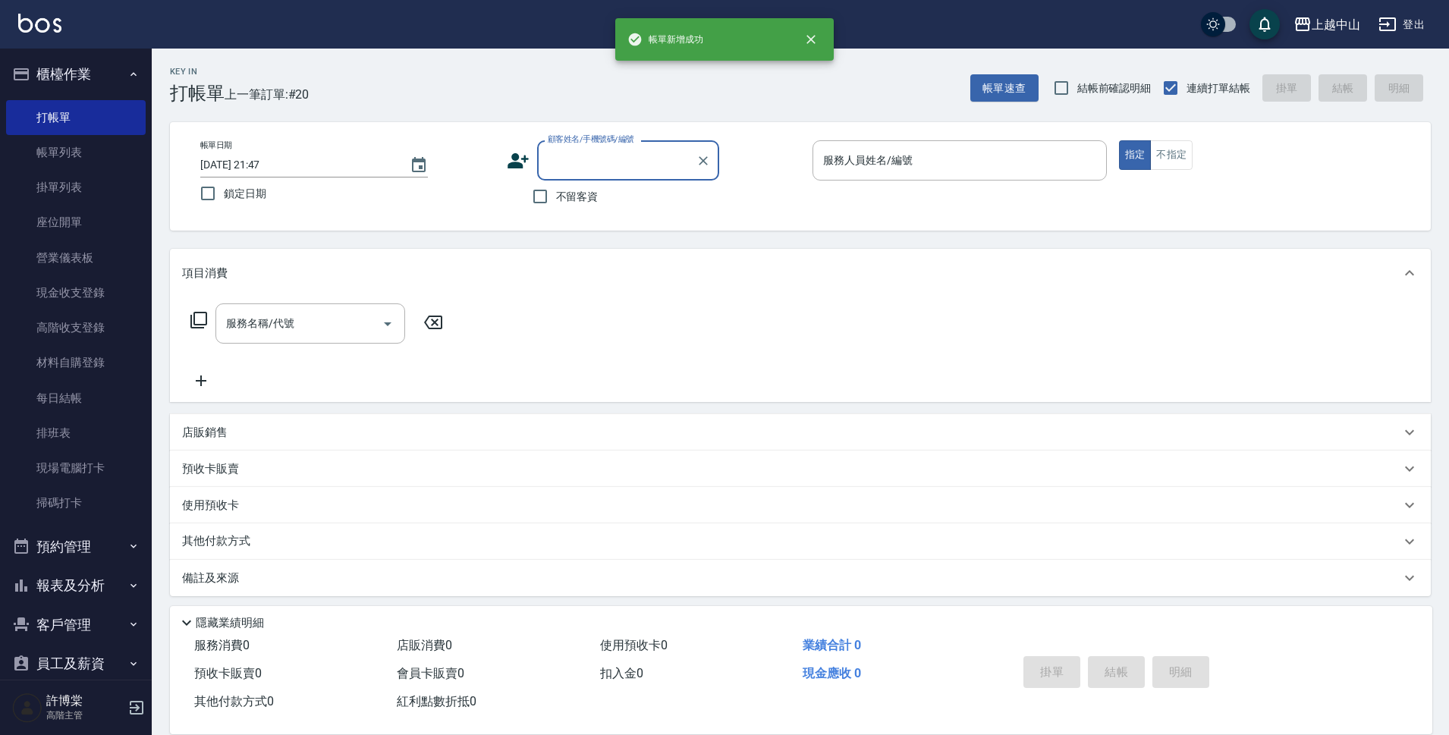
type input "2"
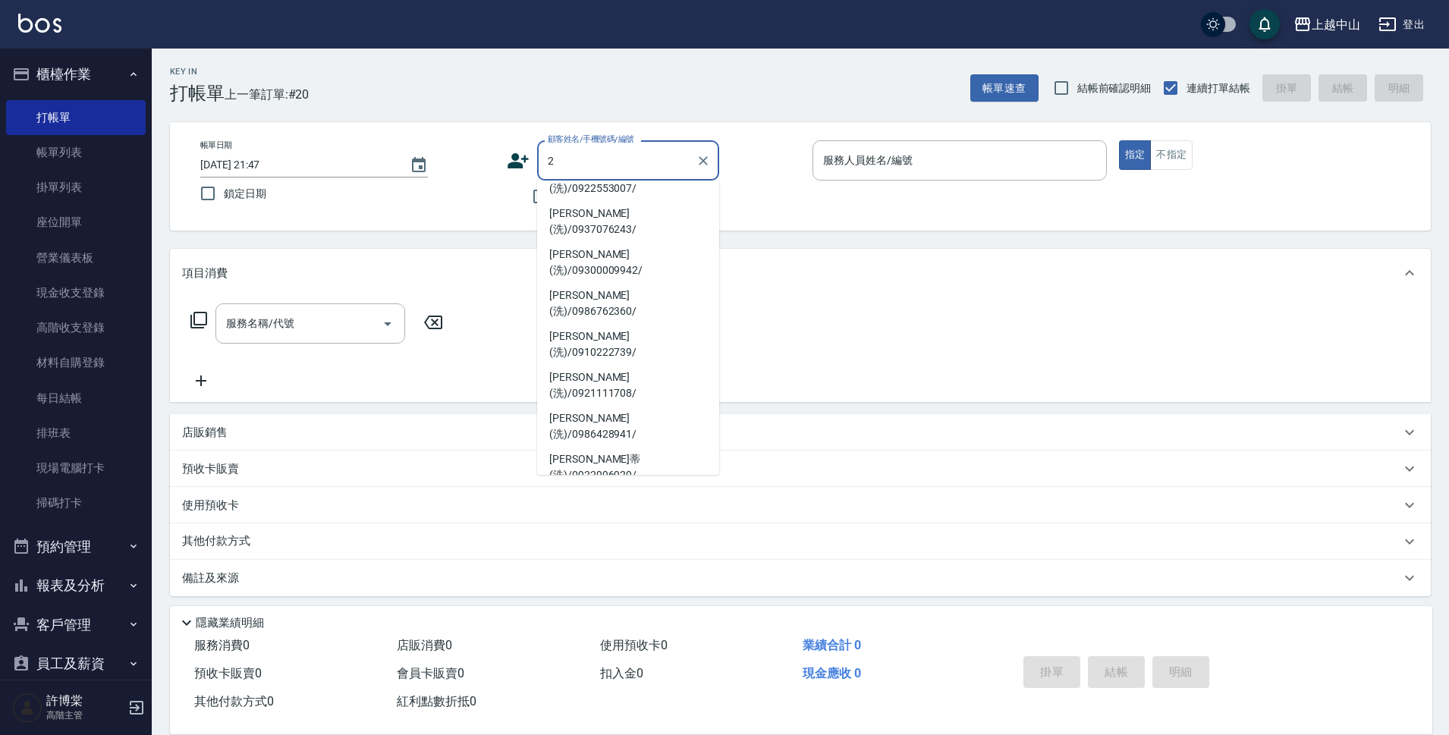
scroll to position [137, 0]
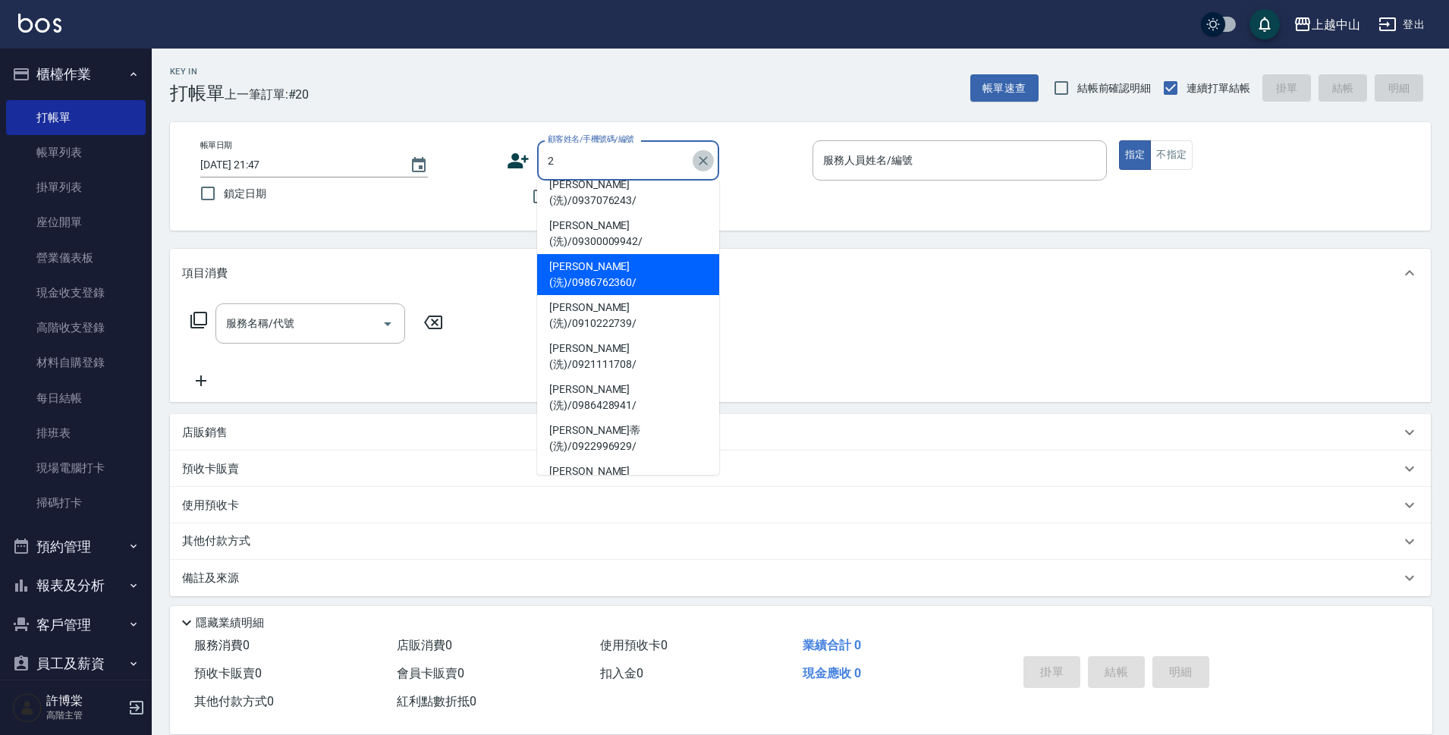
click at [704, 156] on icon "Clear" at bounding box center [703, 160] width 15 height 15
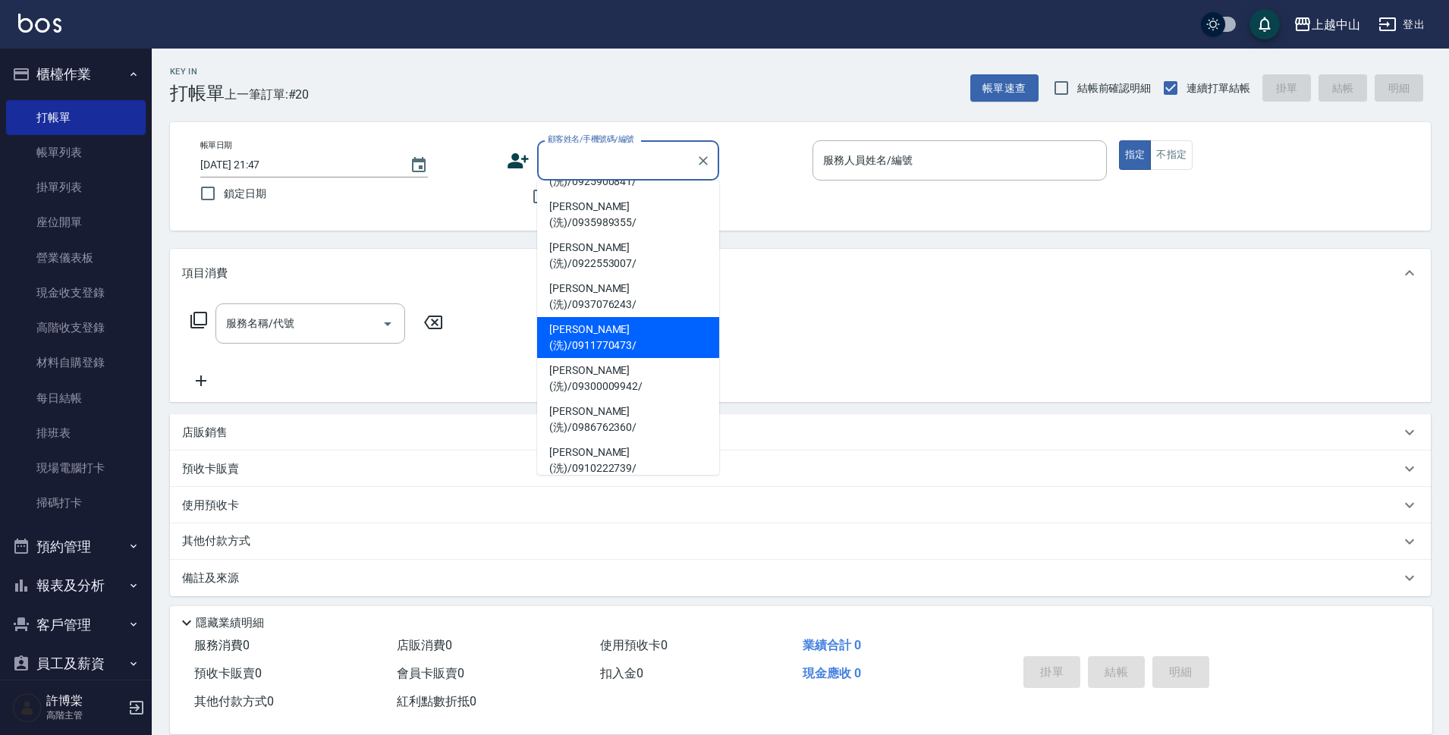
scroll to position [91, 0]
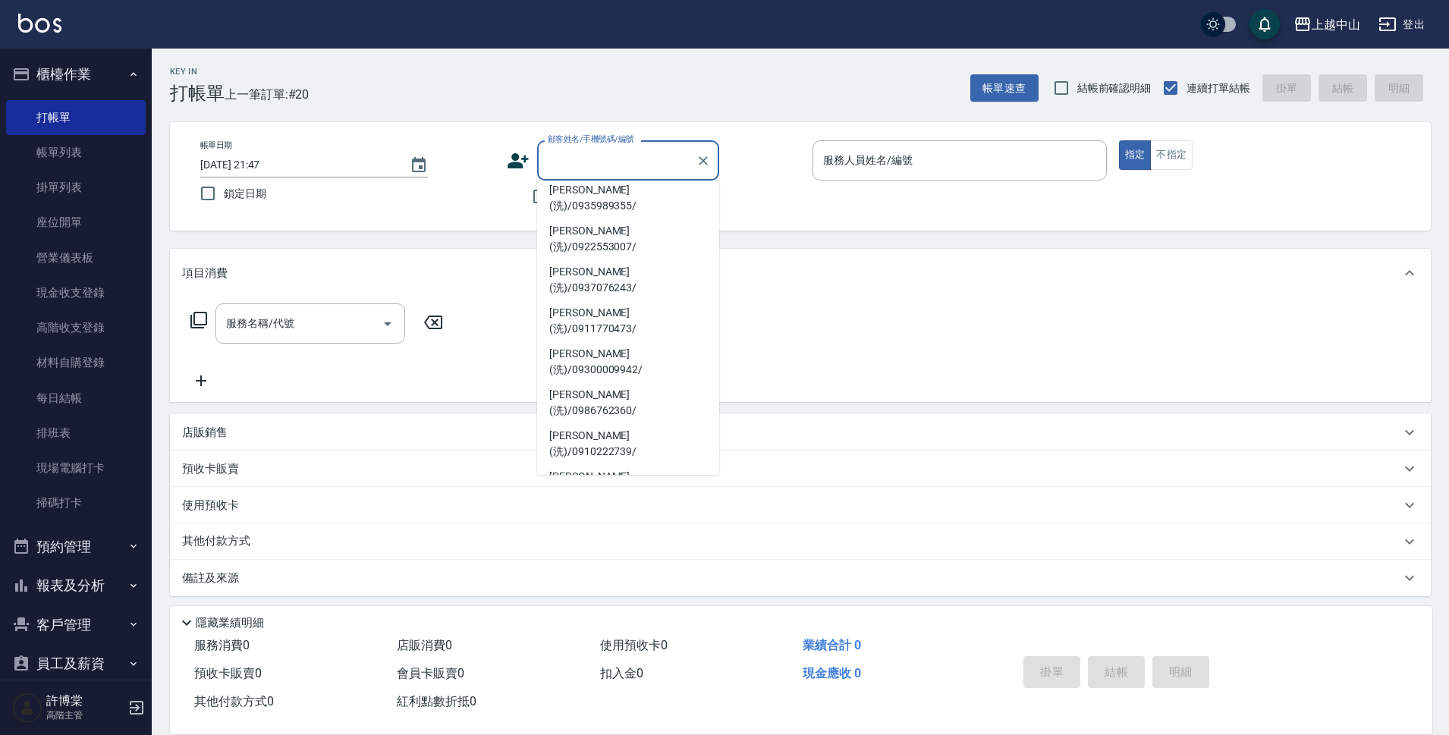
click at [636, 546] on li "朱素賢(洗)/0918589177/" at bounding box center [628, 566] width 182 height 41
type input "朱素賢(洗)/0918589177/"
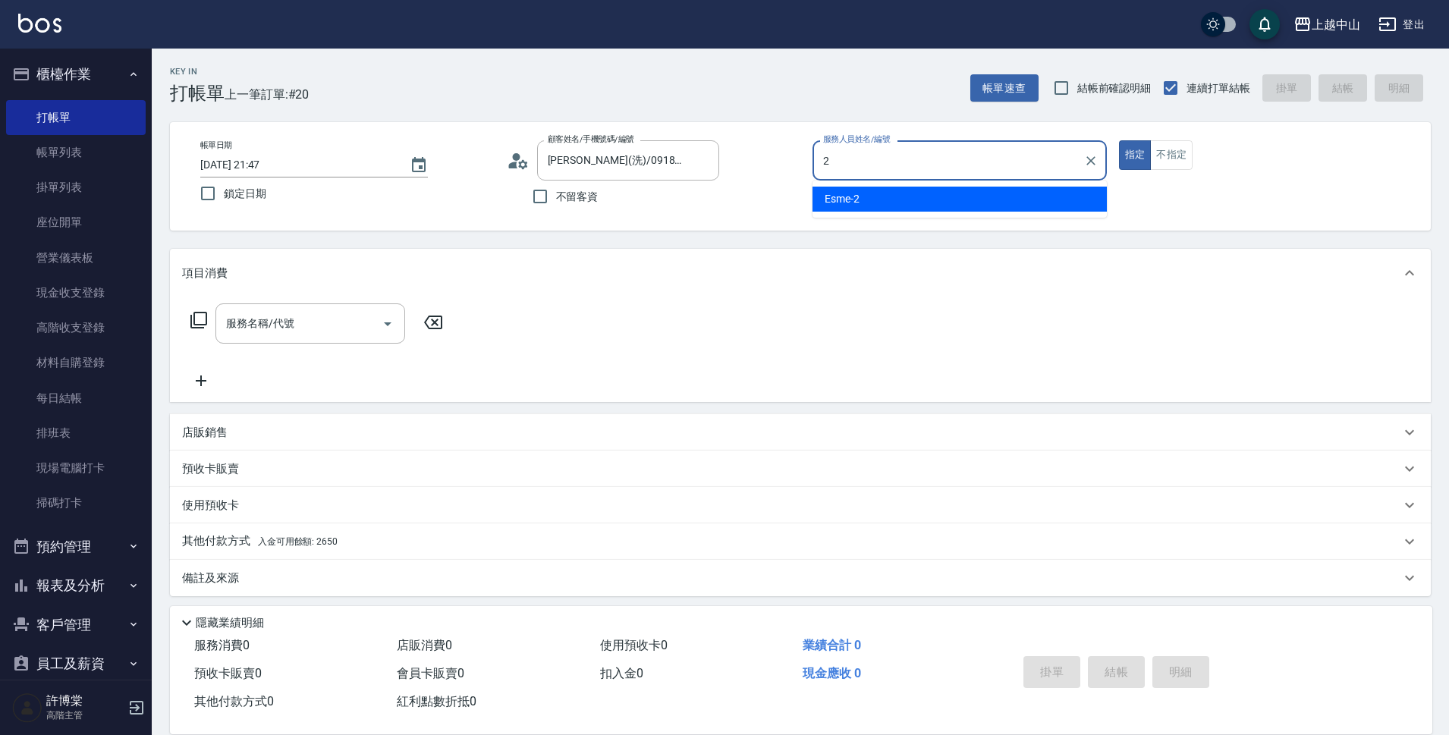
type input "Esme-2"
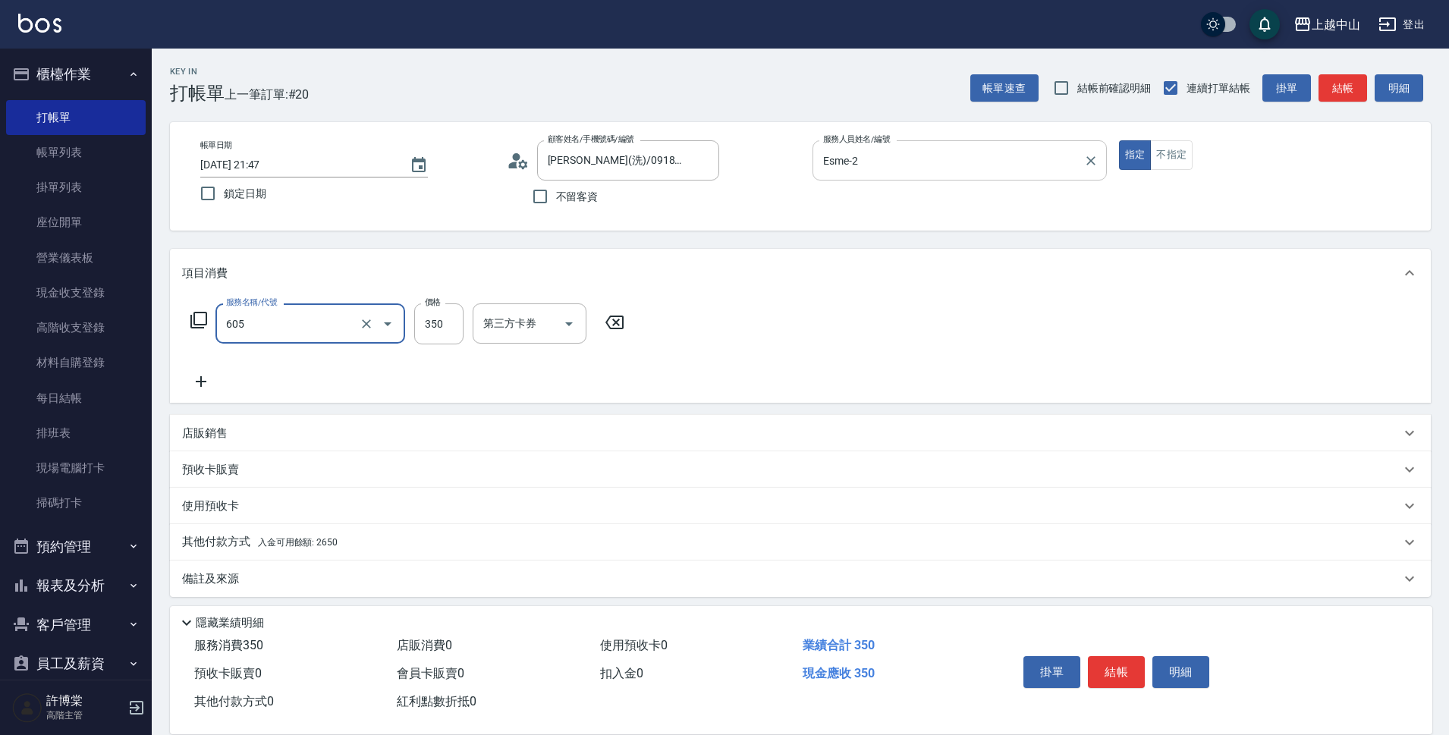
type input "洗髮 (女)(605)"
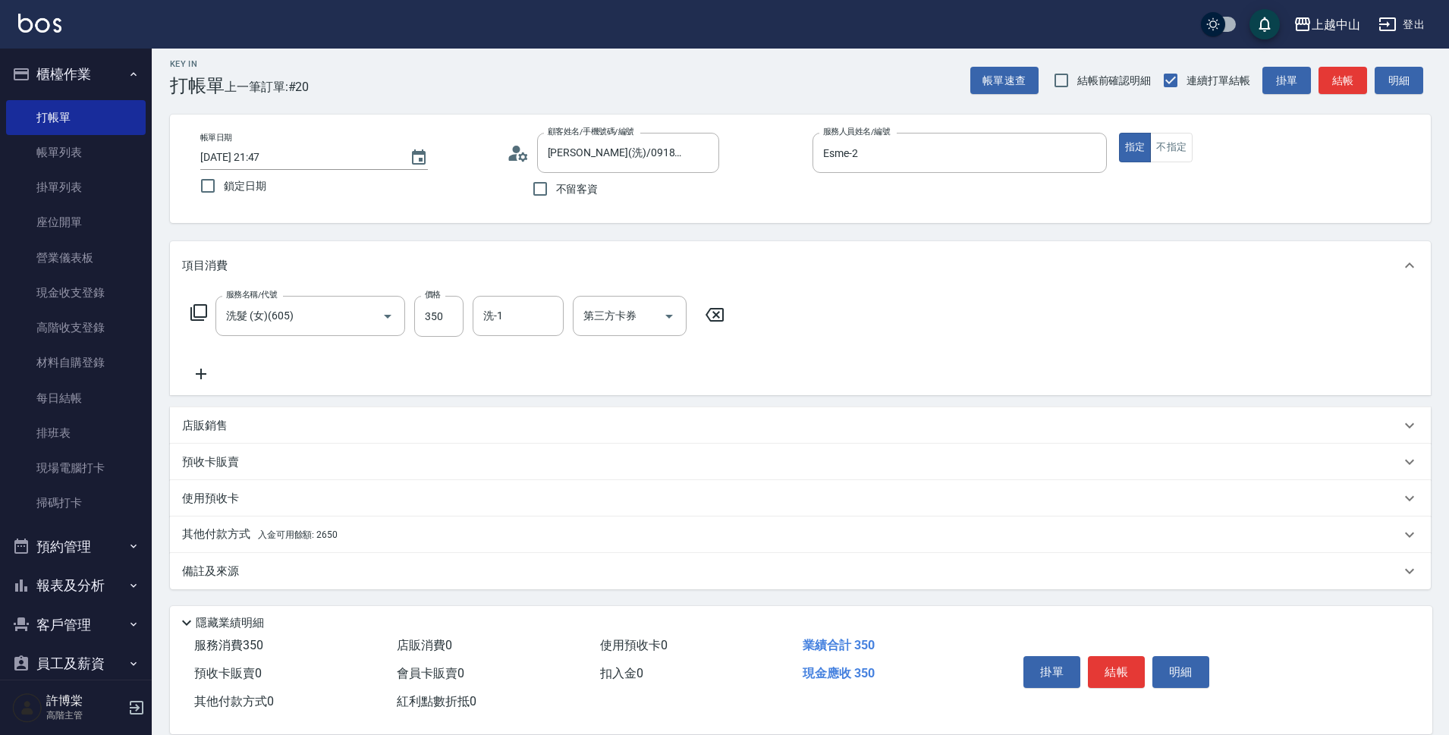
drag, startPoint x: 1447, startPoint y: 382, endPoint x: 1047, endPoint y: 711, distance: 517.8
click at [1369, 734] on html "上越中山 登出 櫃檯作業 打帳單 帳單列表 掛單列表 座位開單 營業儀表板 現金收支登錄 高階收支登錄 材料自購登錄 每日結帳 排班表 現場電腦打卡 掃碼打卡…" at bounding box center [724, 363] width 1449 height 743
click at [320, 527] on p "其他付款方式 入金可用餘額: 2650" at bounding box center [259, 534] width 155 height 17
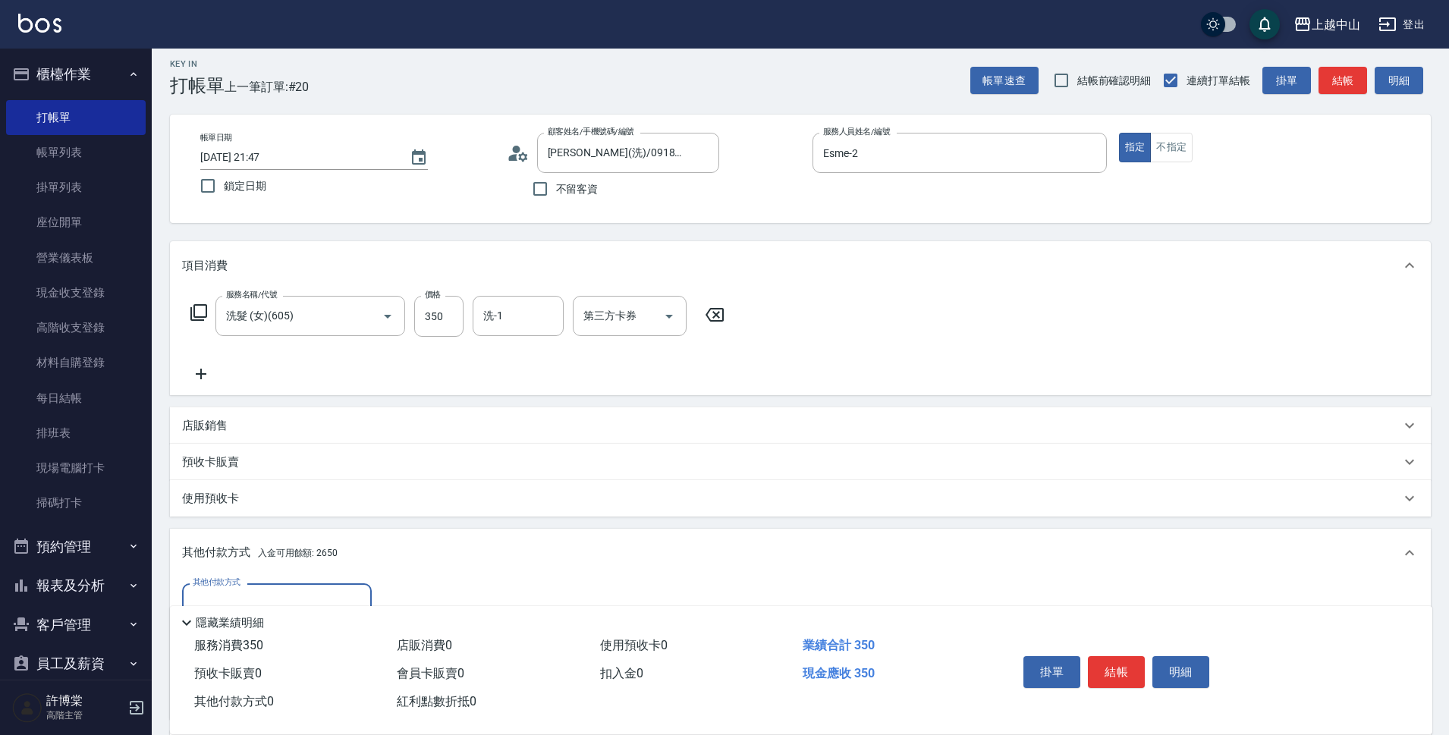
scroll to position [0, 0]
drag, startPoint x: 1434, startPoint y: 444, endPoint x: 1455, endPoint y: 640, distance: 196.8
click at [1449, 640] on html "上越中山 登出 櫃檯作業 打帳單 帳單列表 掛單列表 座位開單 營業儀表板 現金收支登錄 高階收支登錄 材料自購登錄 每日結帳 排班表 現場電腦打卡 掃碼打卡…" at bounding box center [724, 453] width 1449 height 922
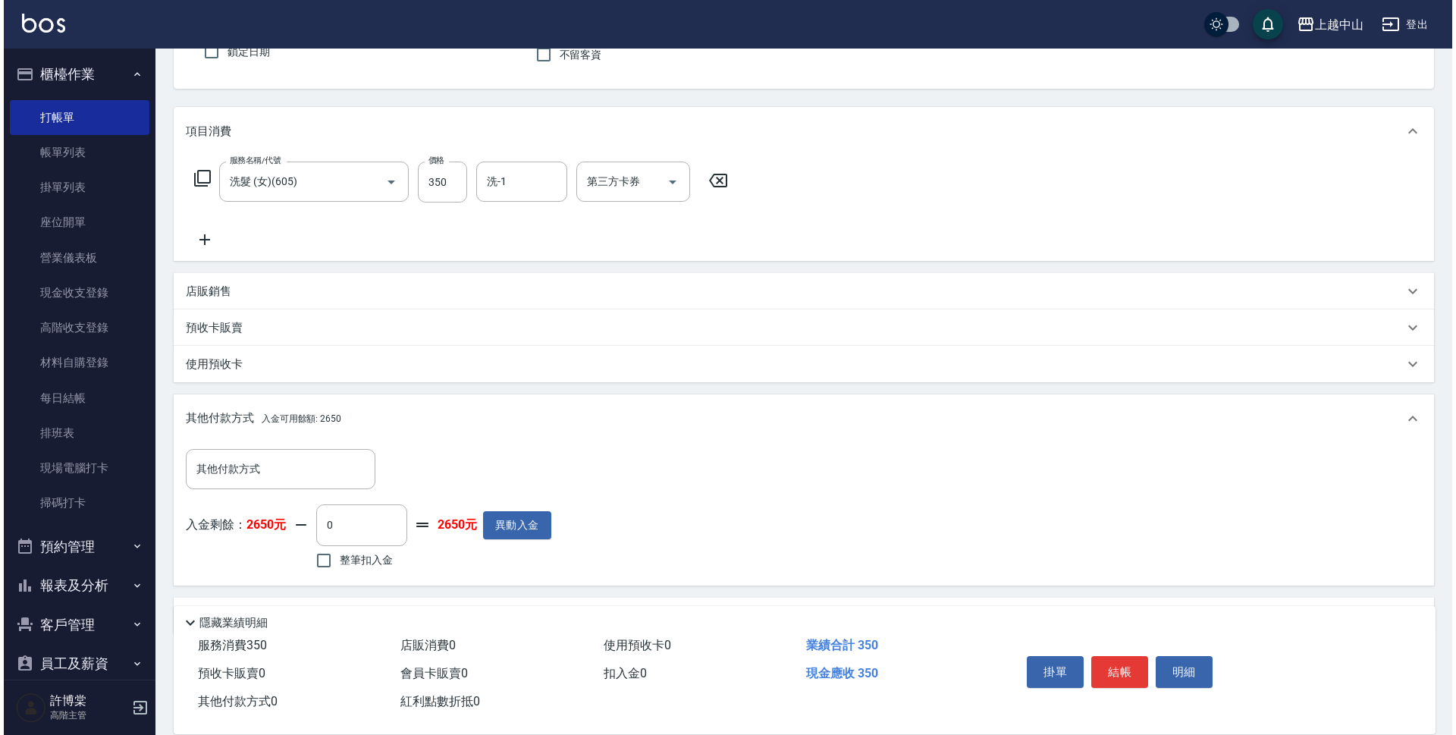
scroll to position [187, 0]
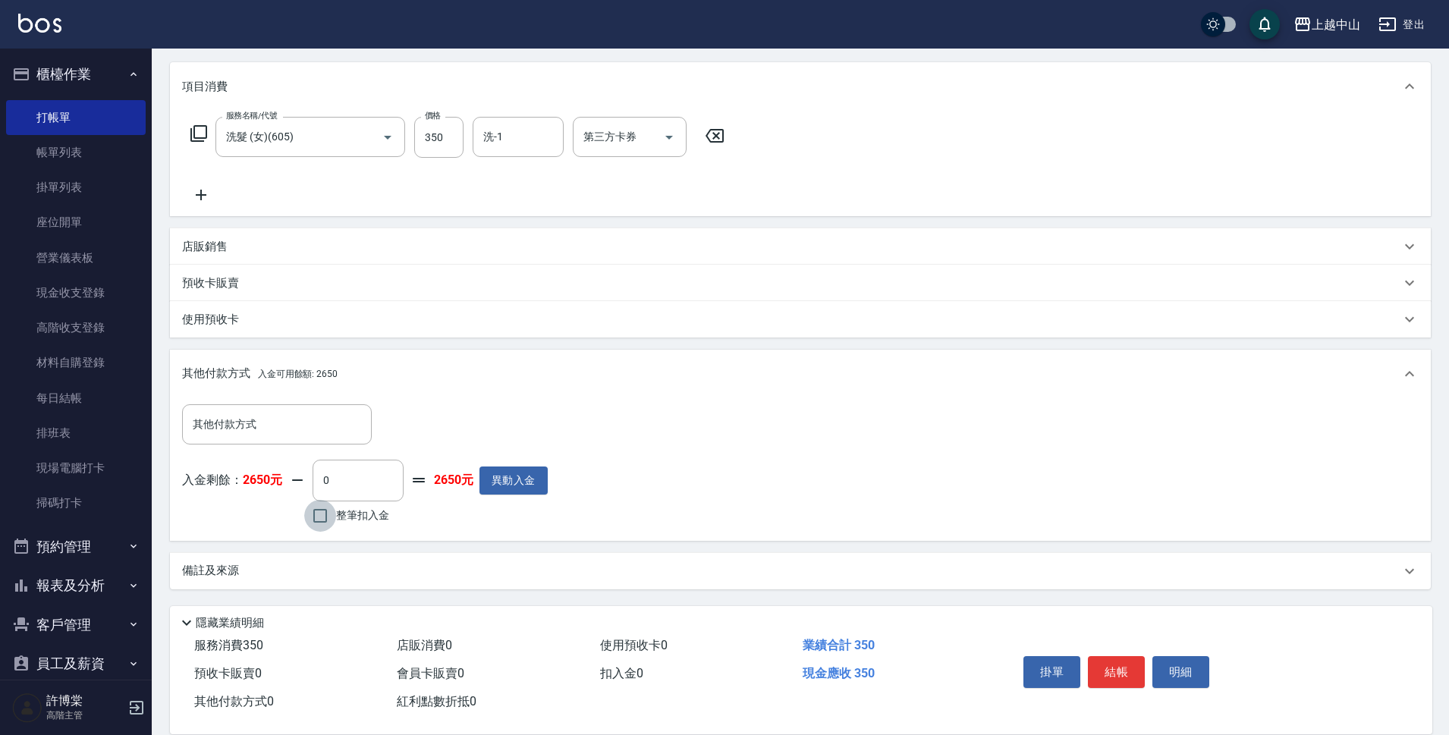
click at [319, 512] on input "整筆扣入金" at bounding box center [320, 516] width 32 height 32
checkbox input "true"
type input "350"
click at [1166, 663] on button "明細" at bounding box center [1180, 672] width 57 height 32
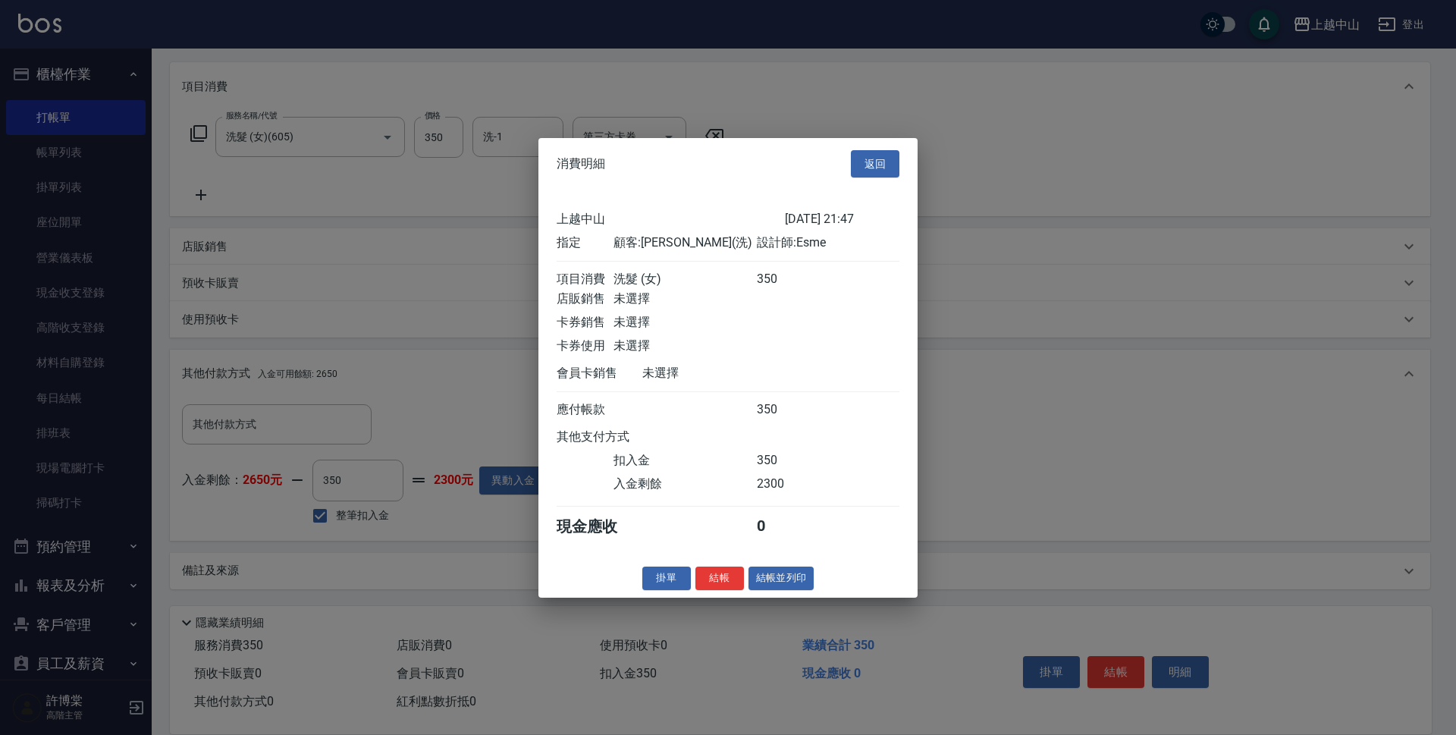
click at [722, 611] on div at bounding box center [728, 367] width 1456 height 735
click at [725, 583] on button "結帳" at bounding box center [720, 579] width 49 height 24
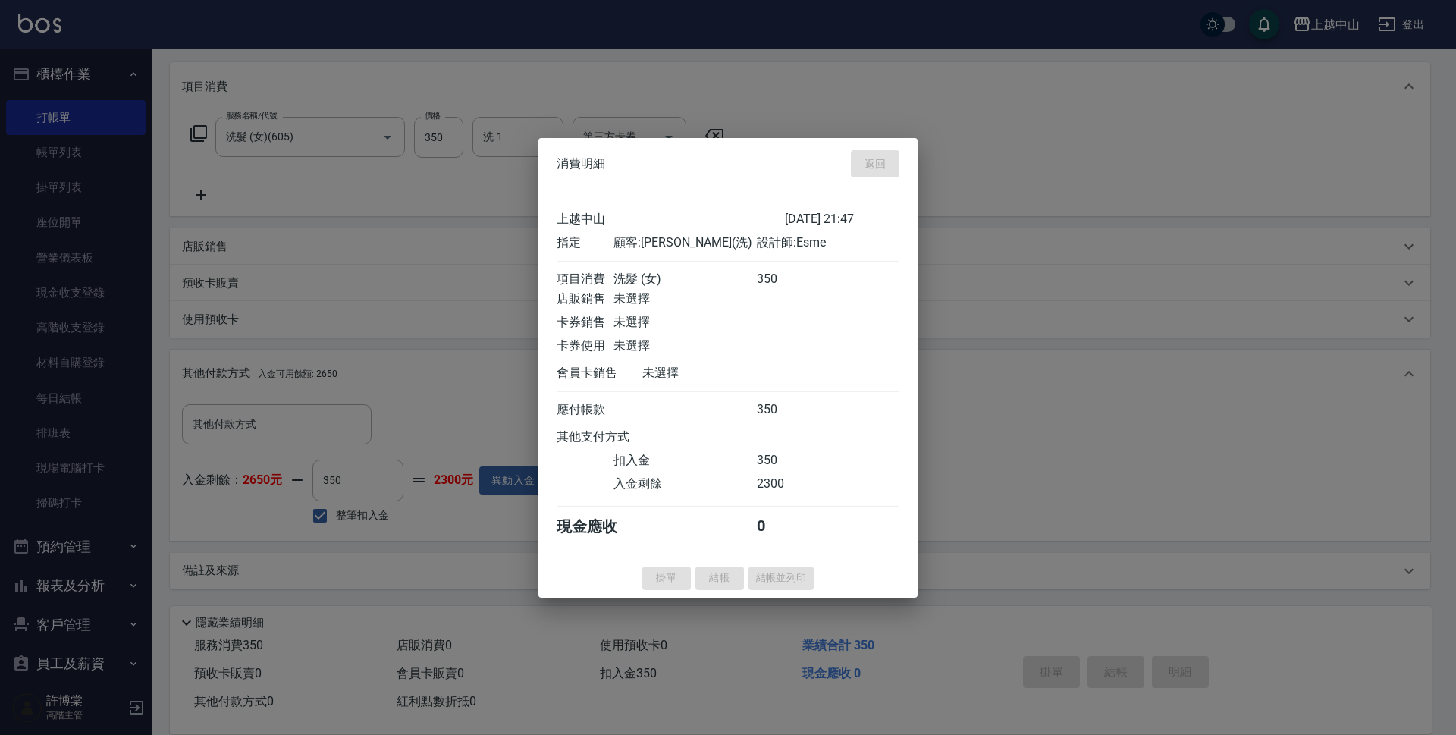
type input "2025/10/09 21:48"
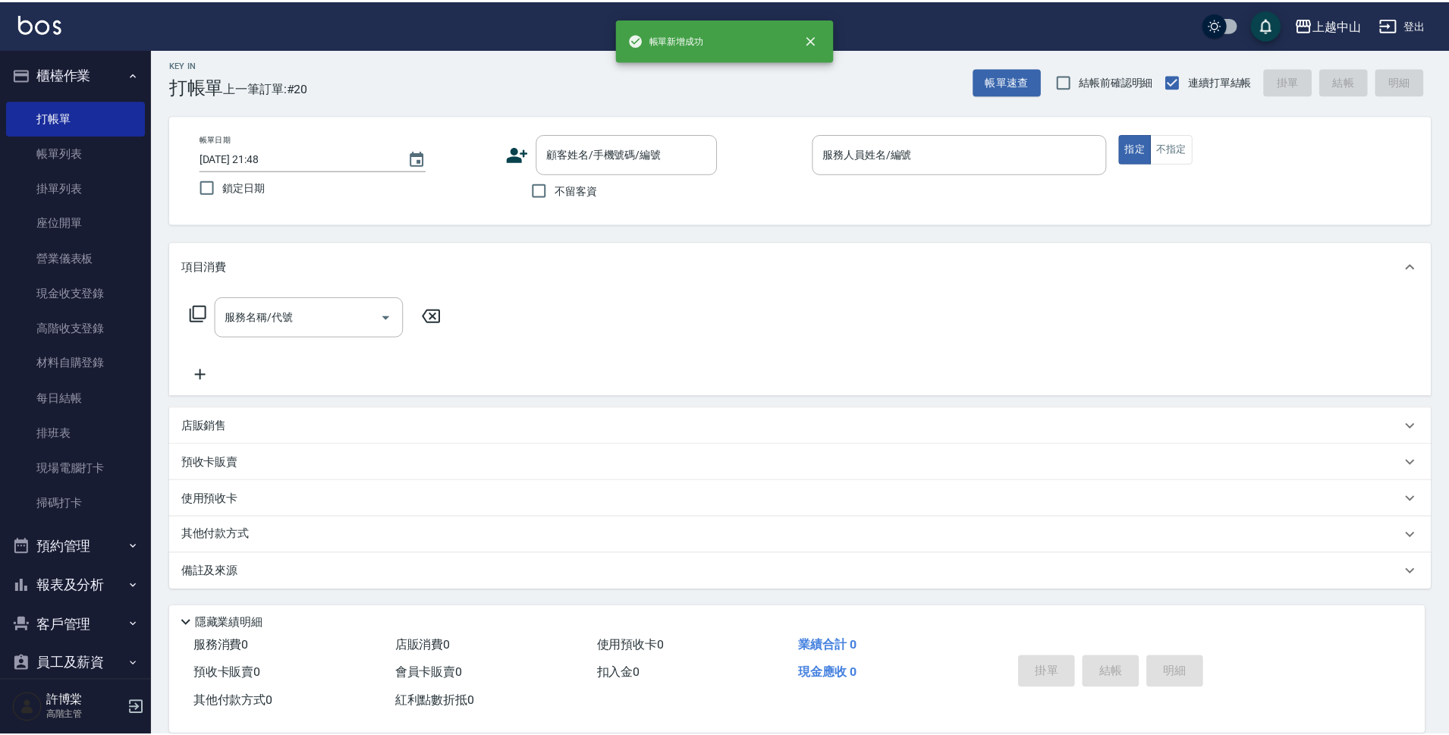
scroll to position [0, 0]
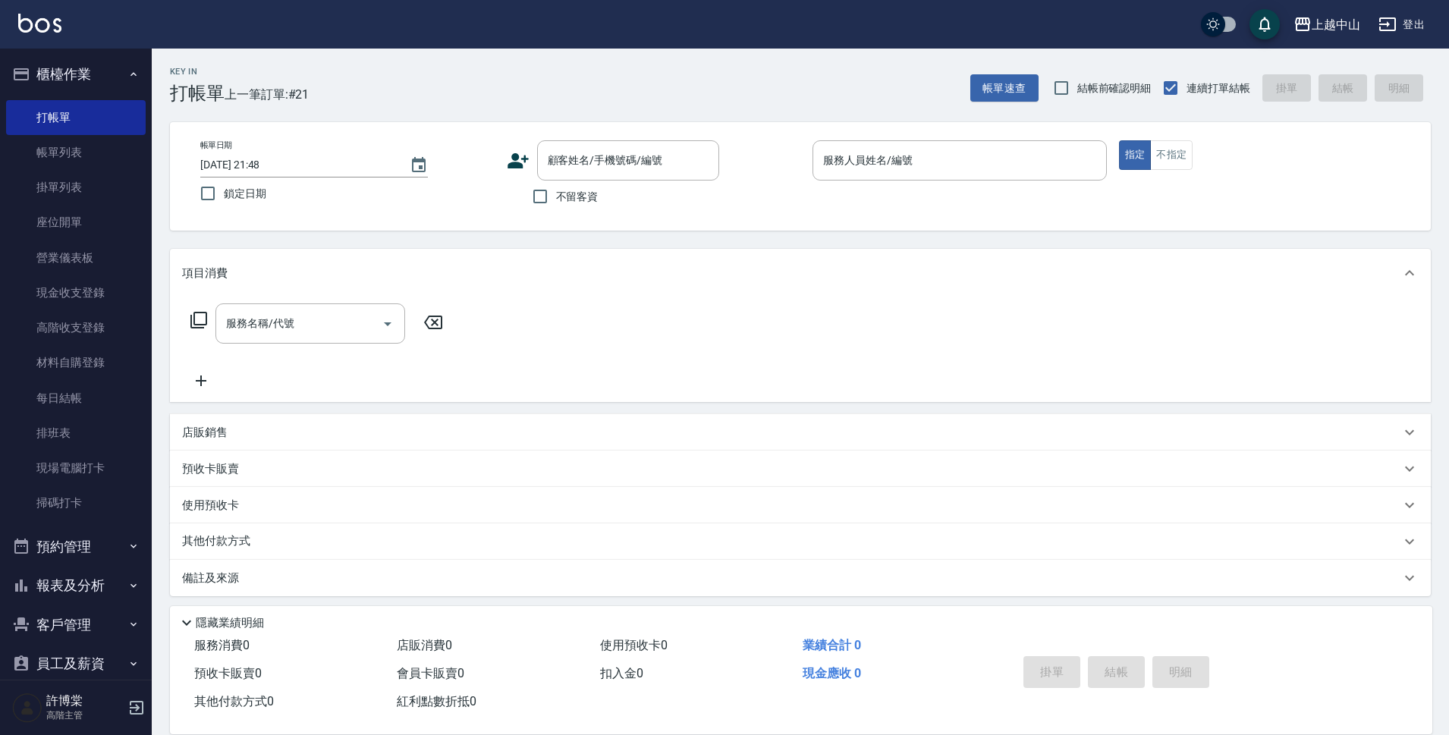
click at [563, 199] on span "不留客資" at bounding box center [577, 197] width 42 height 16
click at [556, 199] on input "不留客資" at bounding box center [540, 197] width 32 height 32
checkbox input "true"
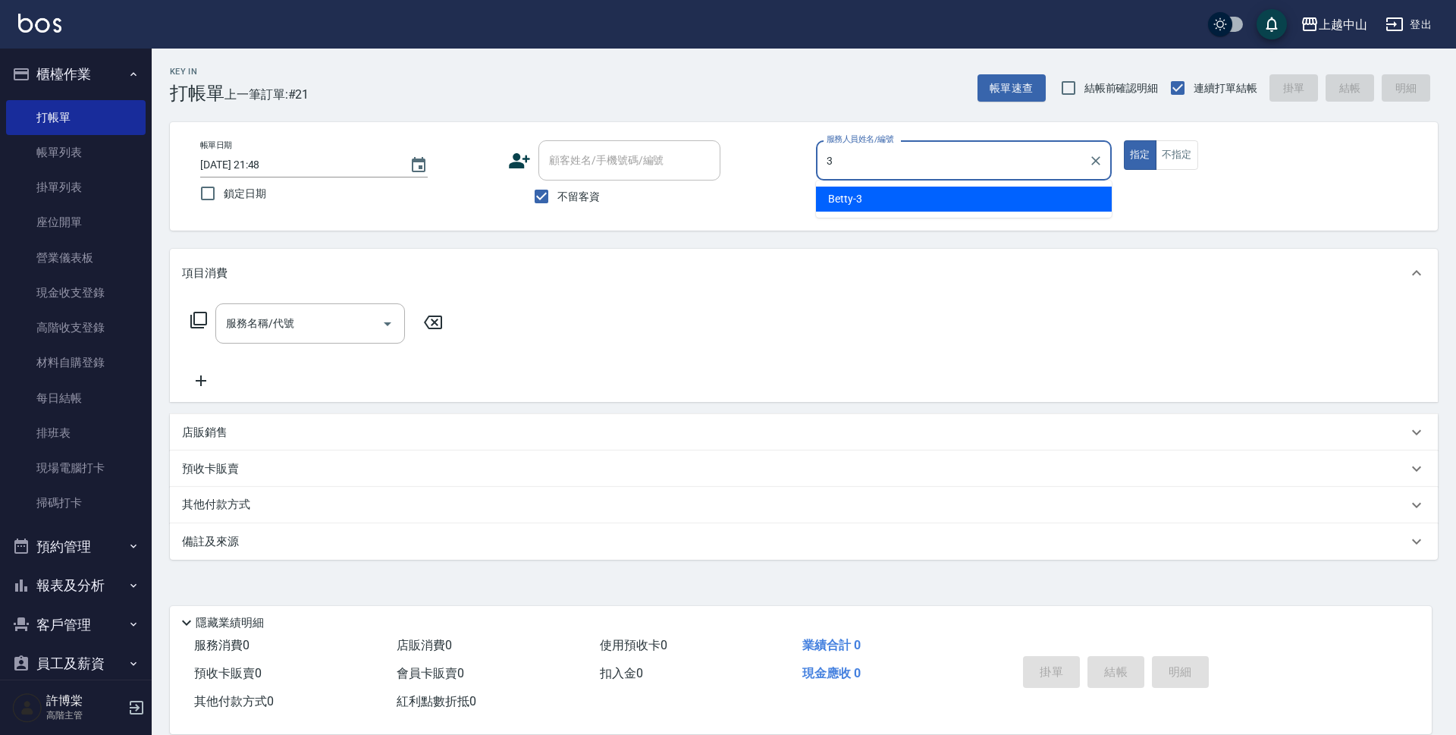
type input "Betty-3"
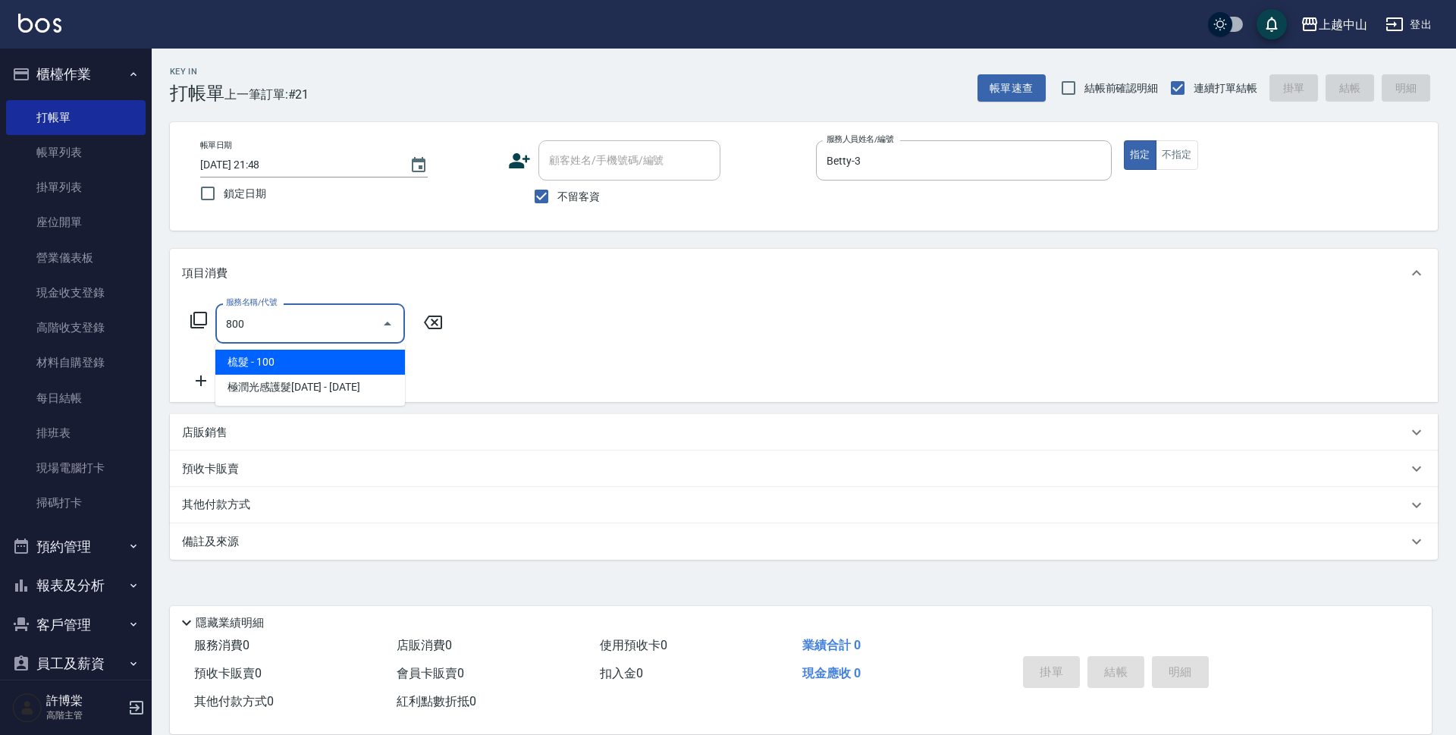
type input "梳髮(800)"
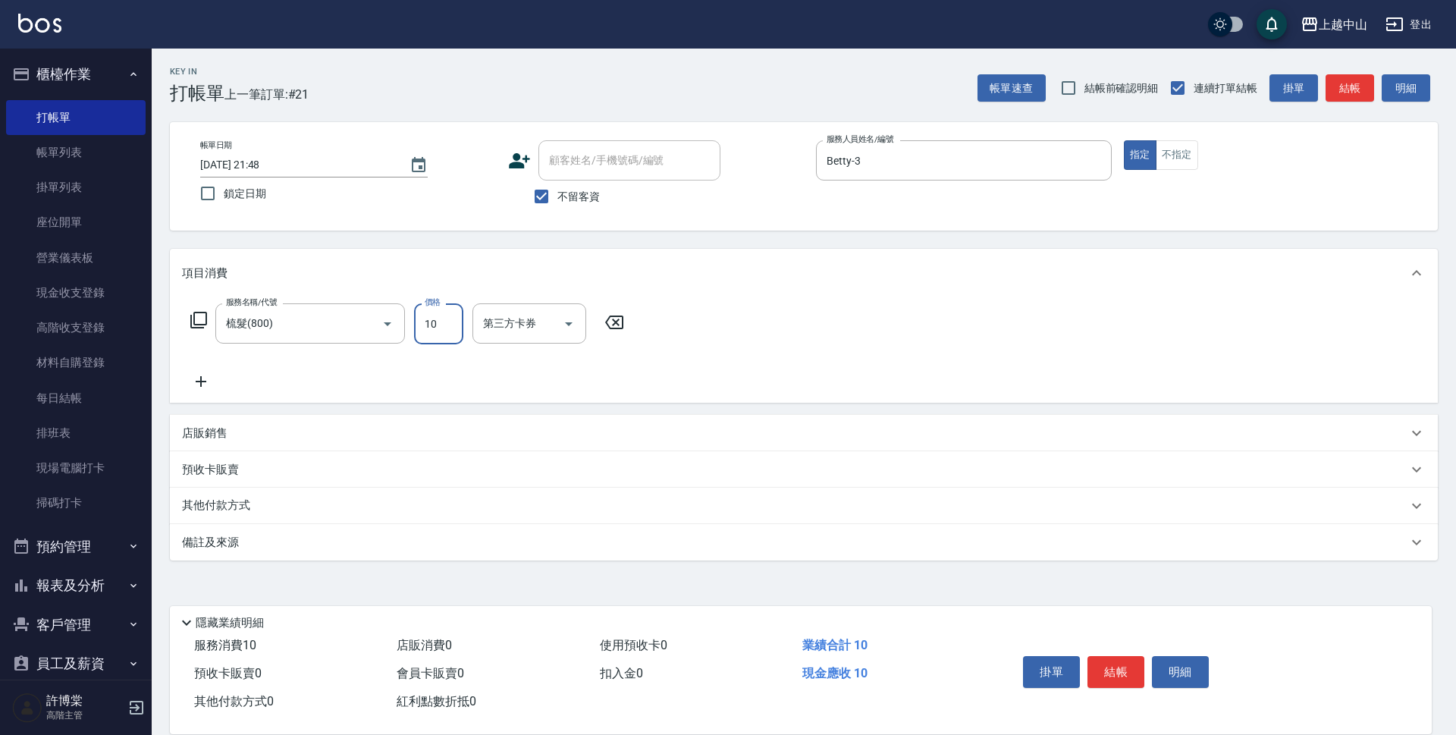
type input "100"
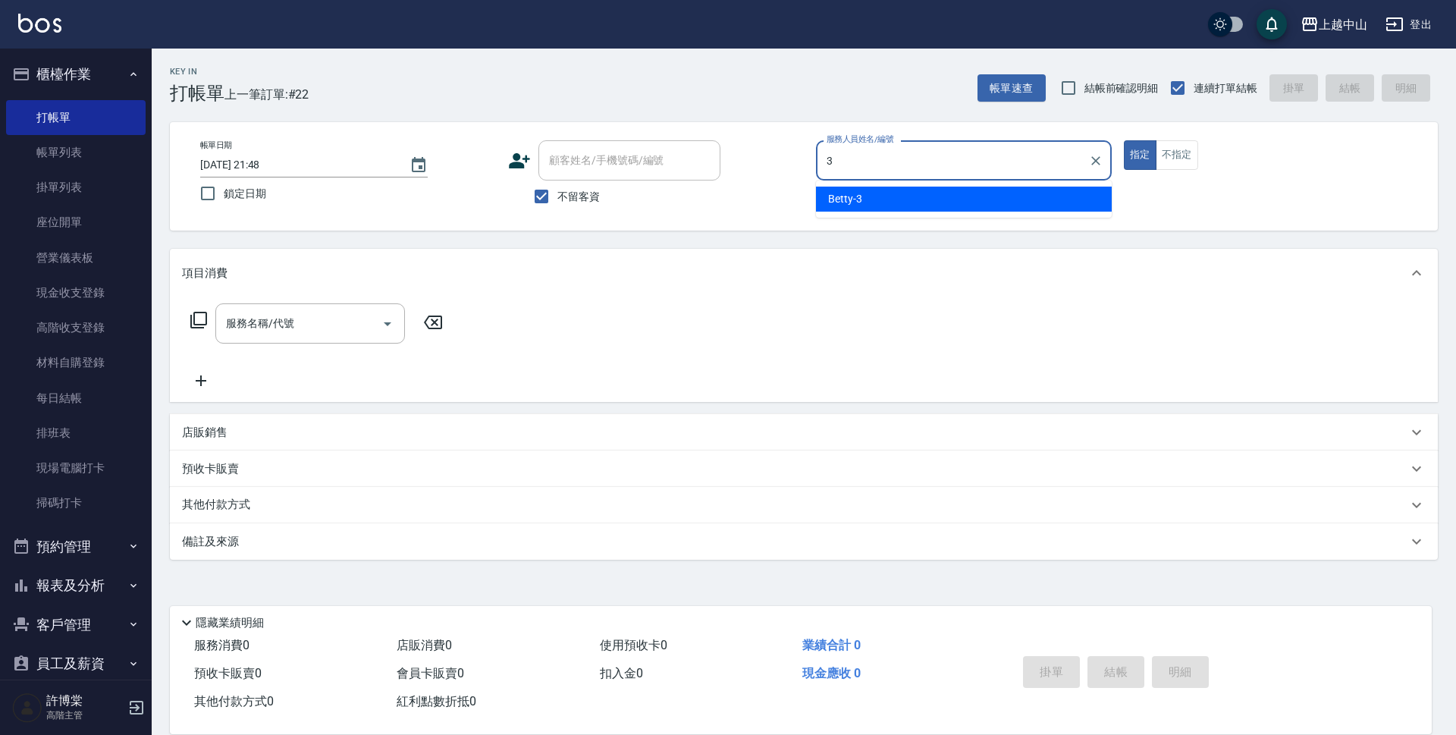
type input "Betty-3"
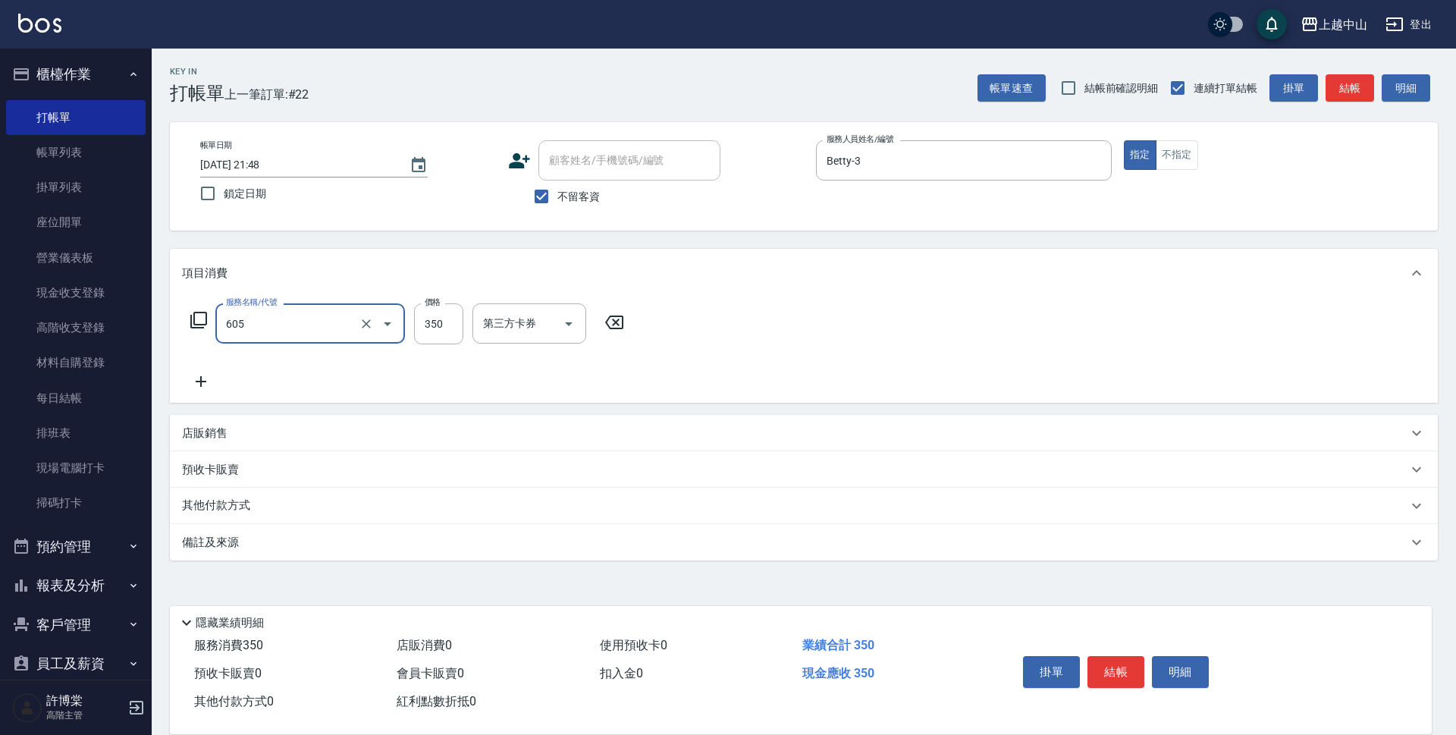
type input "洗髮 (女)(605)"
type input "400"
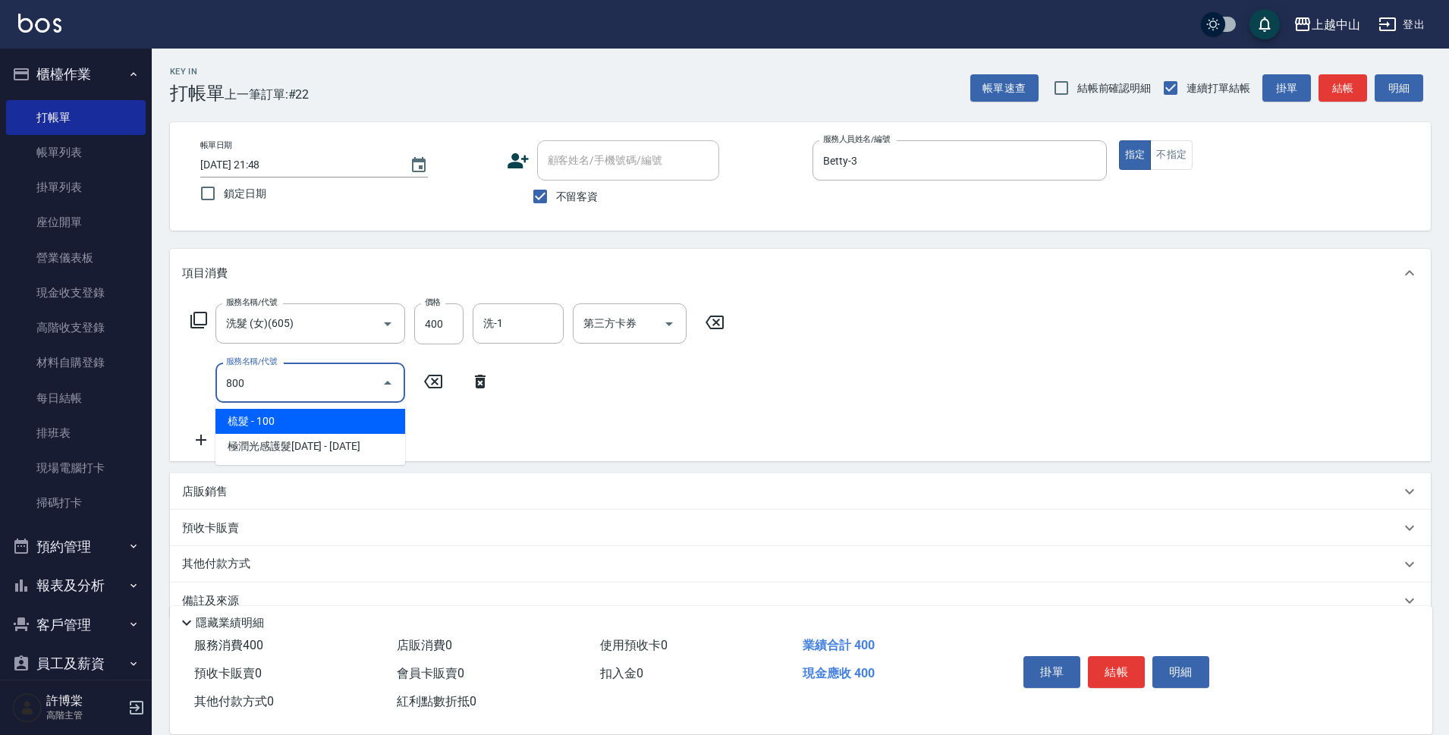
type input "梳髮(800)"
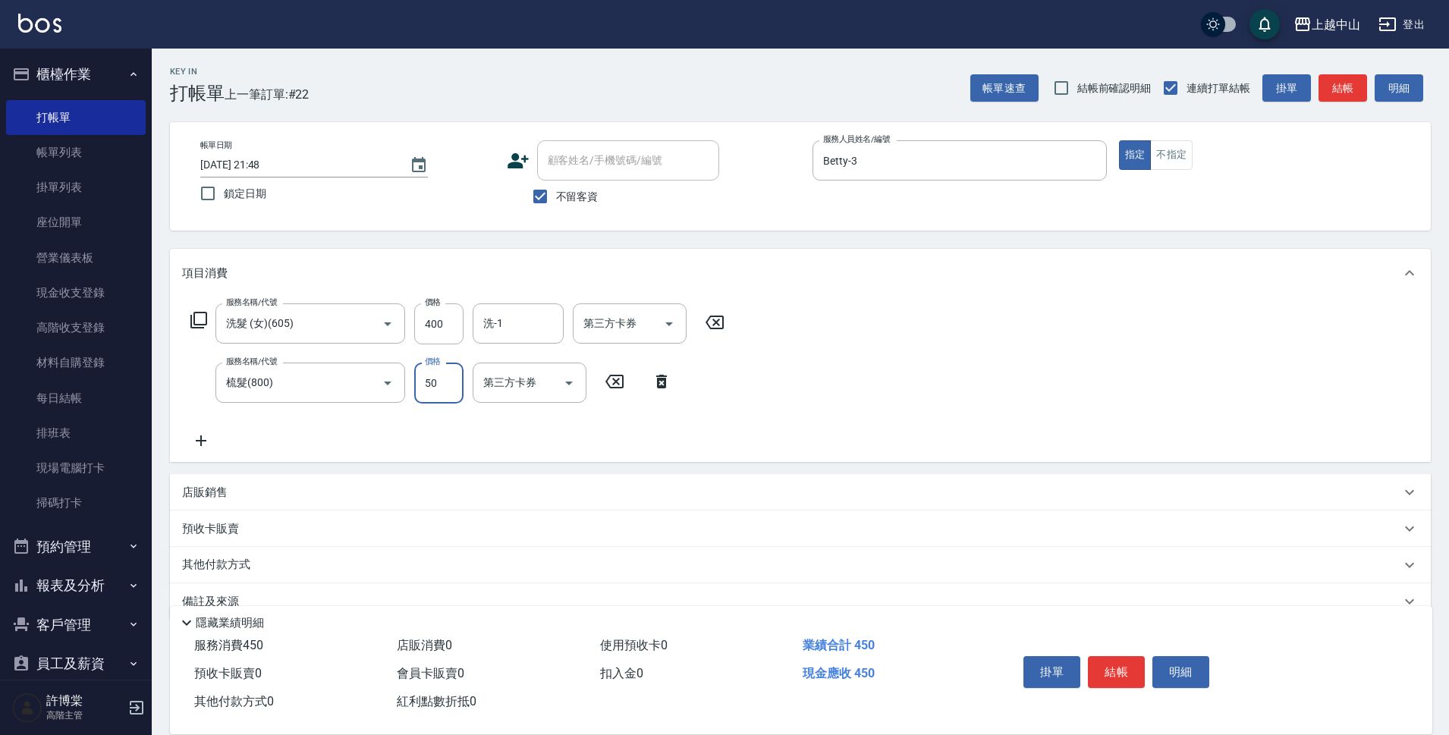
type input "50"
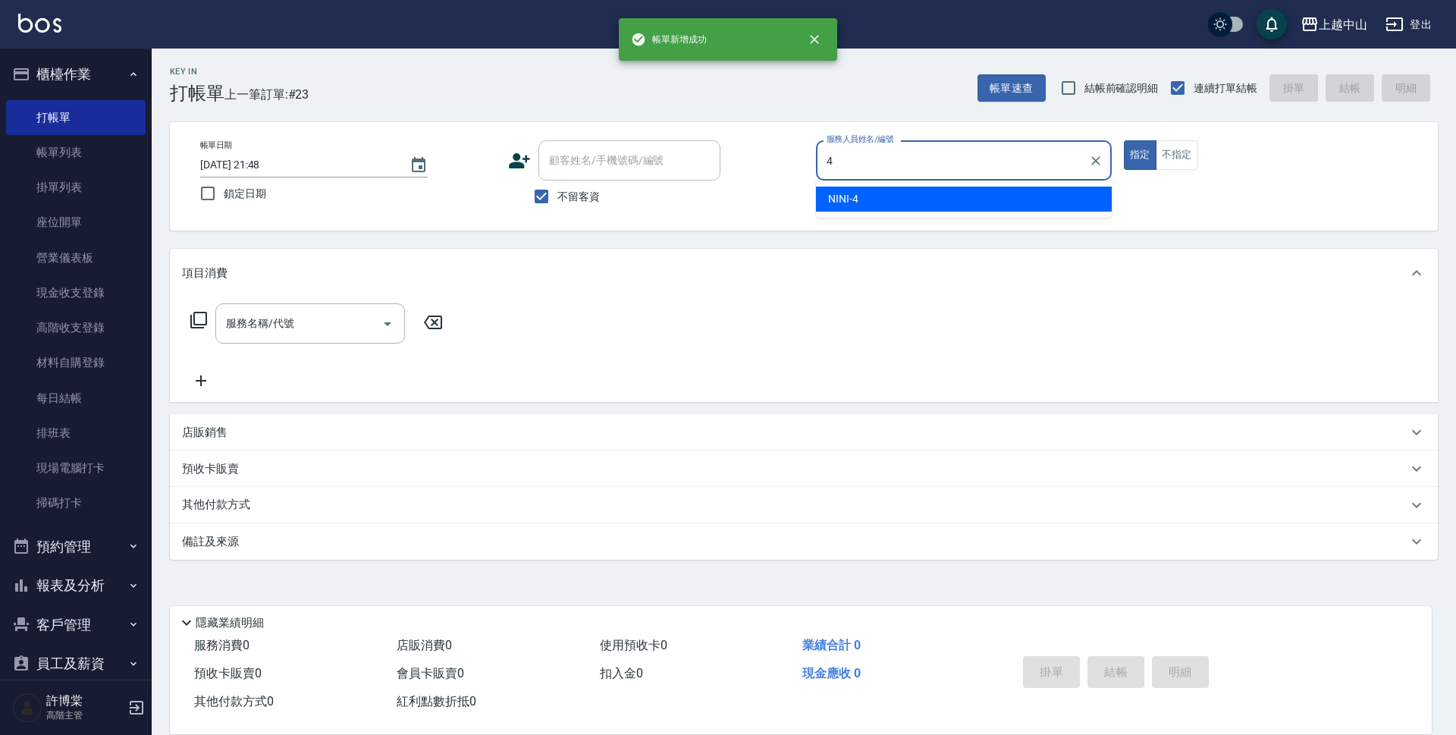
type input "NINI-4"
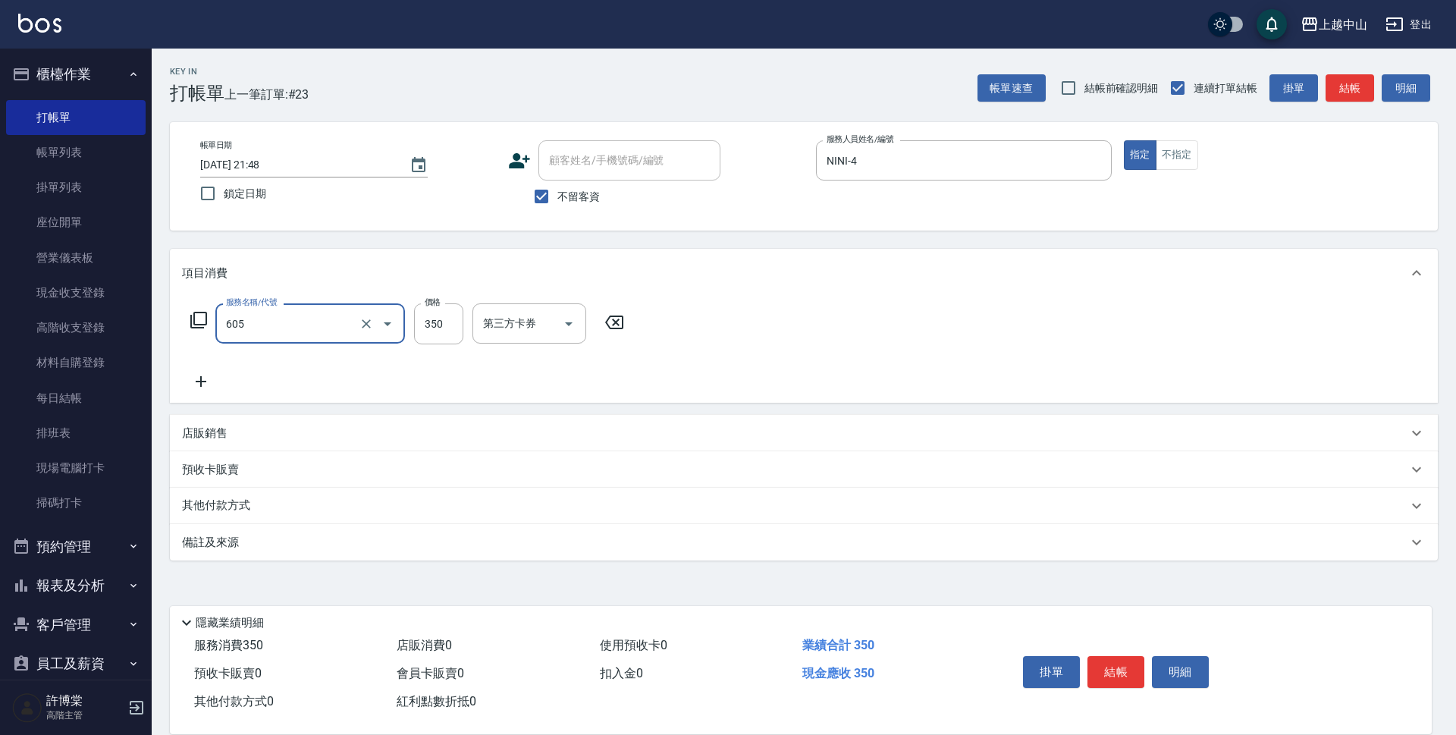
type input "洗髮 (女)(605)"
type input "400"
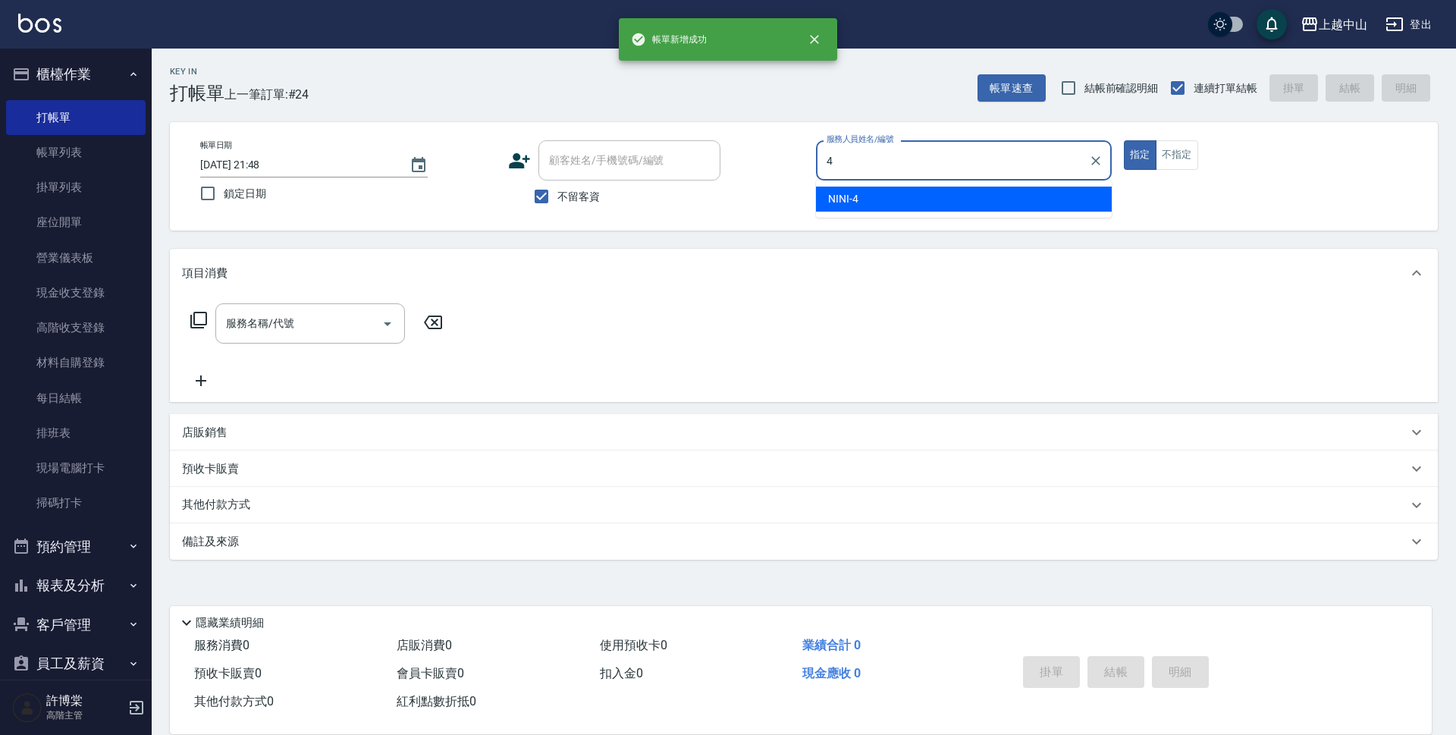
type input "NINI-4"
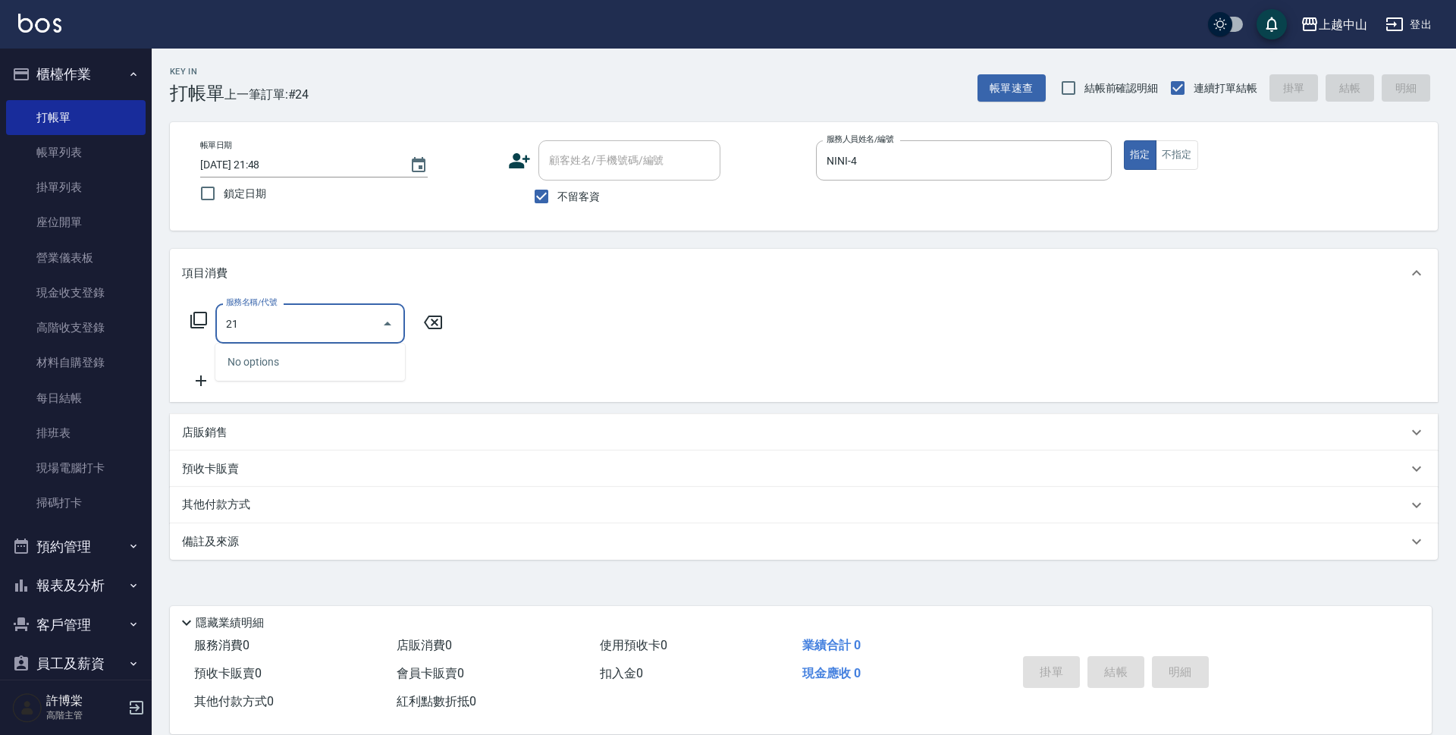
type input "2"
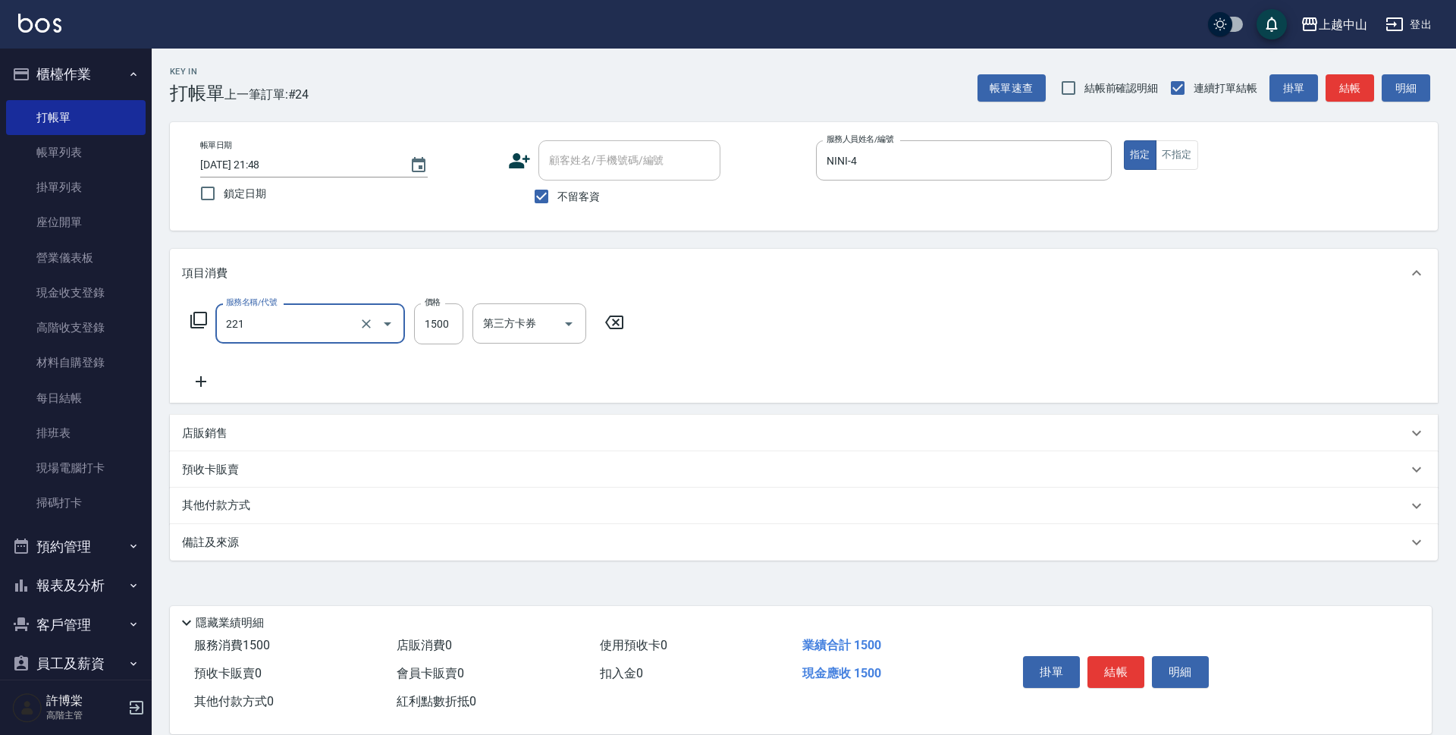
type input "燙髮自備 1500 以 下(221)"
type input "1000"
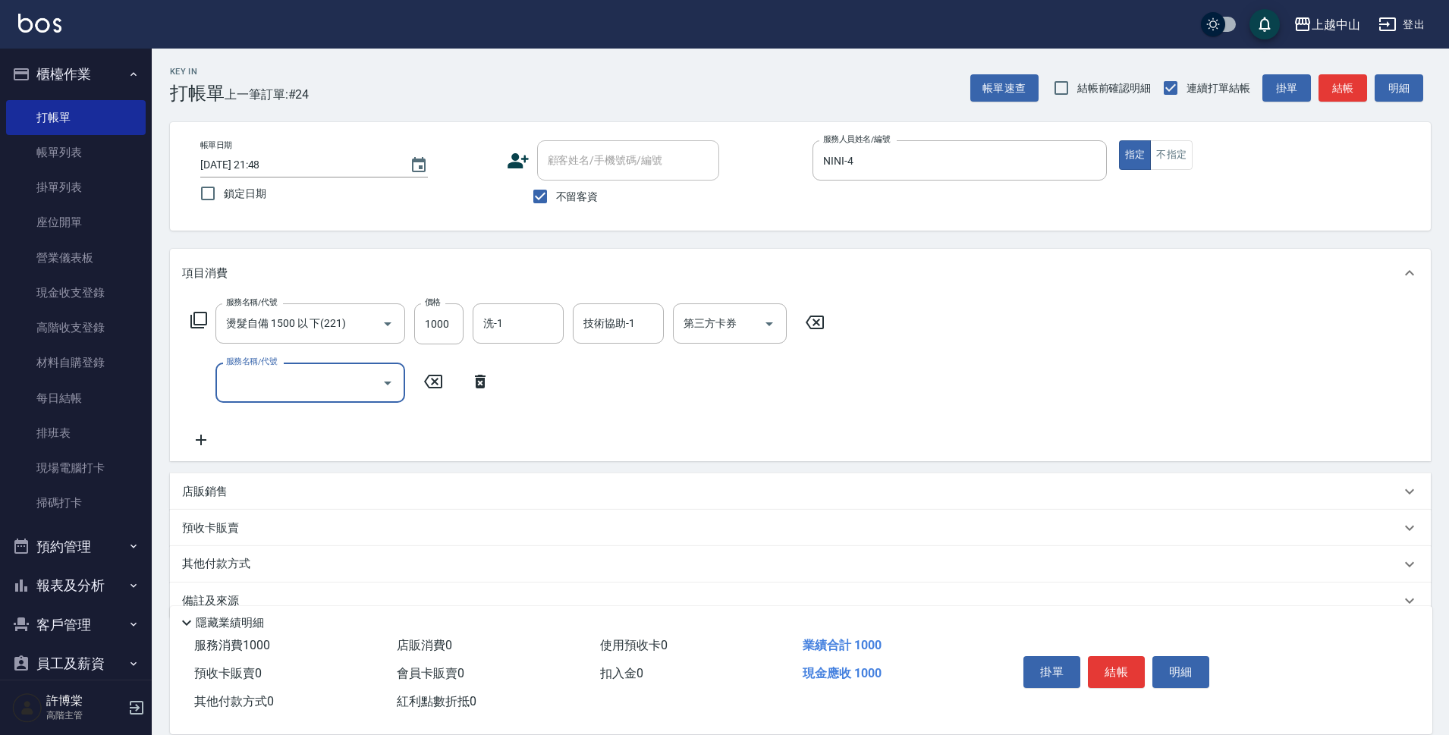
scroll to position [30, 0]
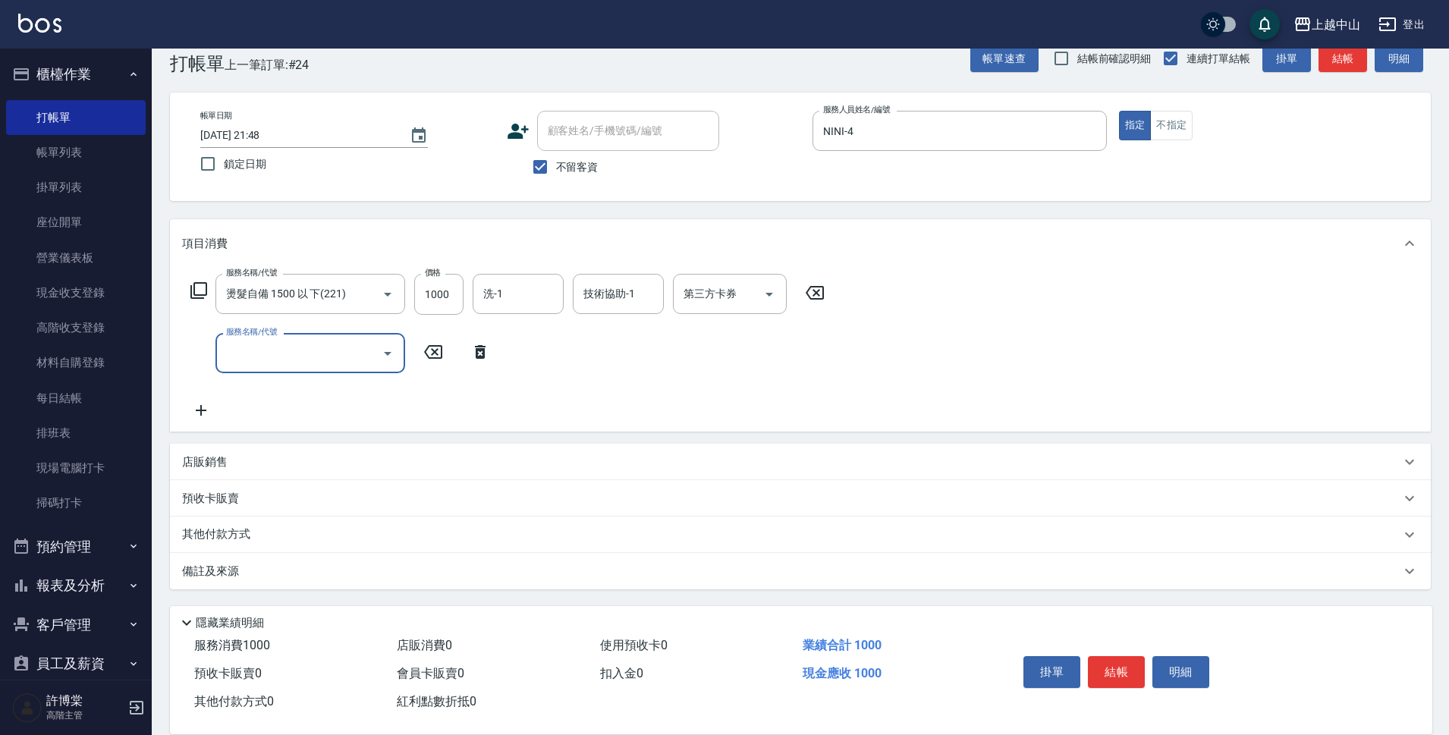
click at [228, 442] on div "項目消費 服務名稱/代號 燙髮自備 1500 以 下(221) 服務名稱/代號 價格 1000 價格 洗-1 洗-1 技術協助-1 技術協助-1 第三方卡券 …" at bounding box center [800, 404] width 1261 height 370
click at [228, 458] on div "店販銷售" at bounding box center [791, 462] width 1218 height 16
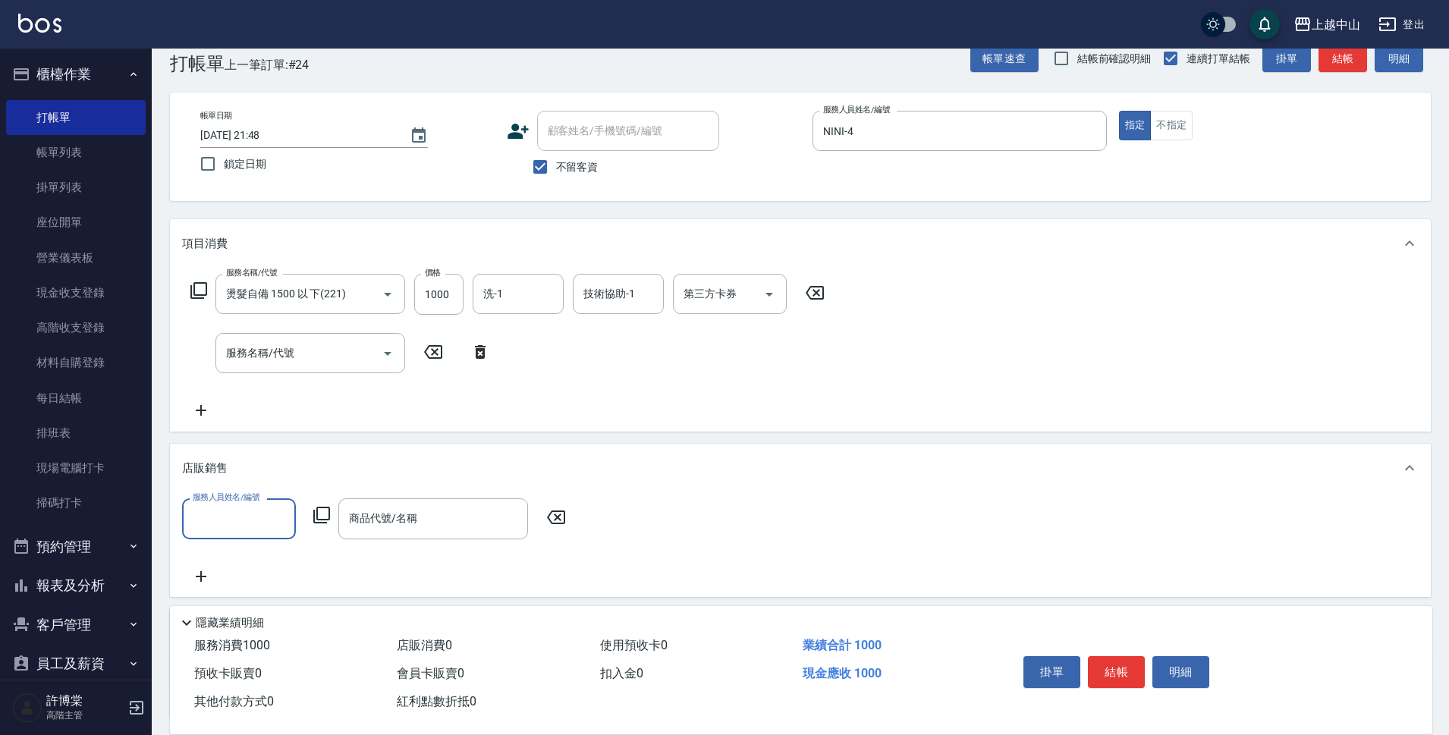
scroll to position [0, 0]
type input "NINI-4"
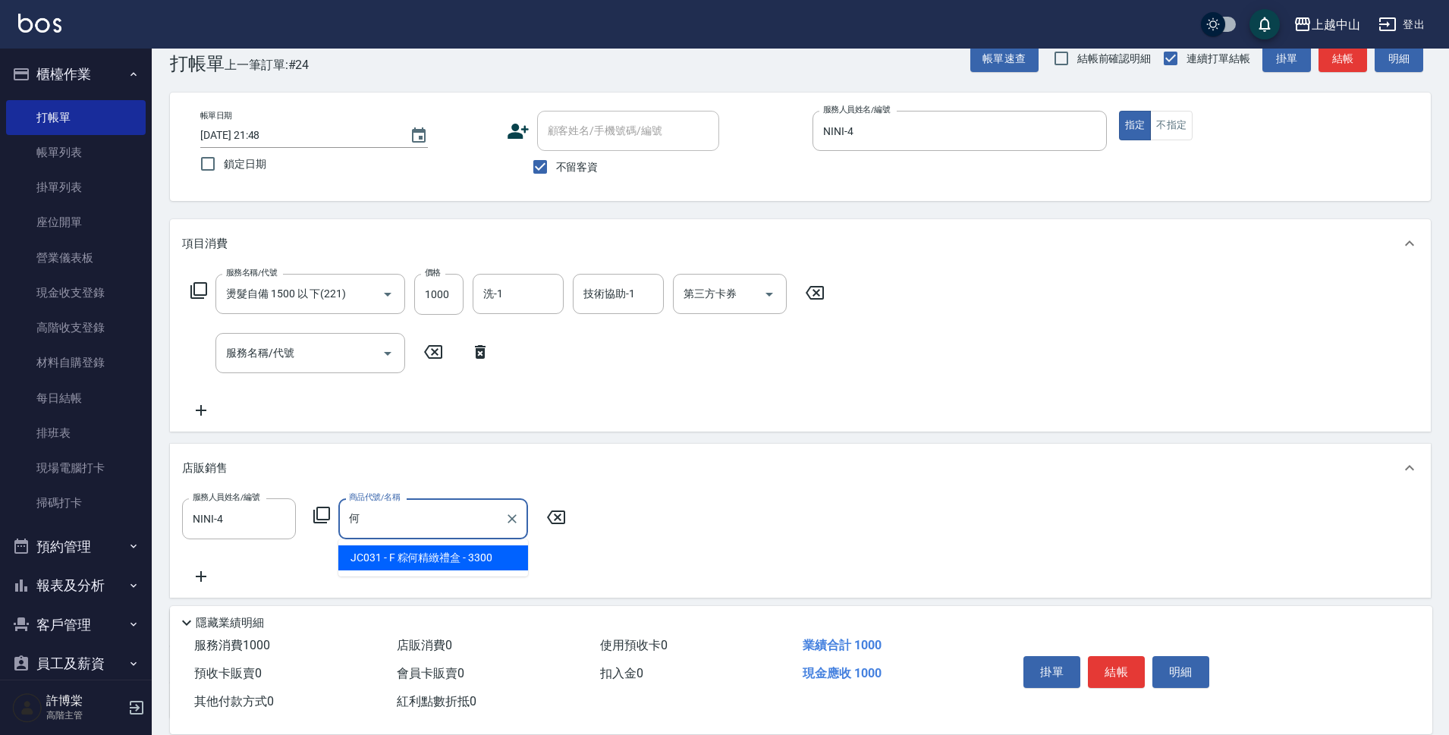
type input "荷"
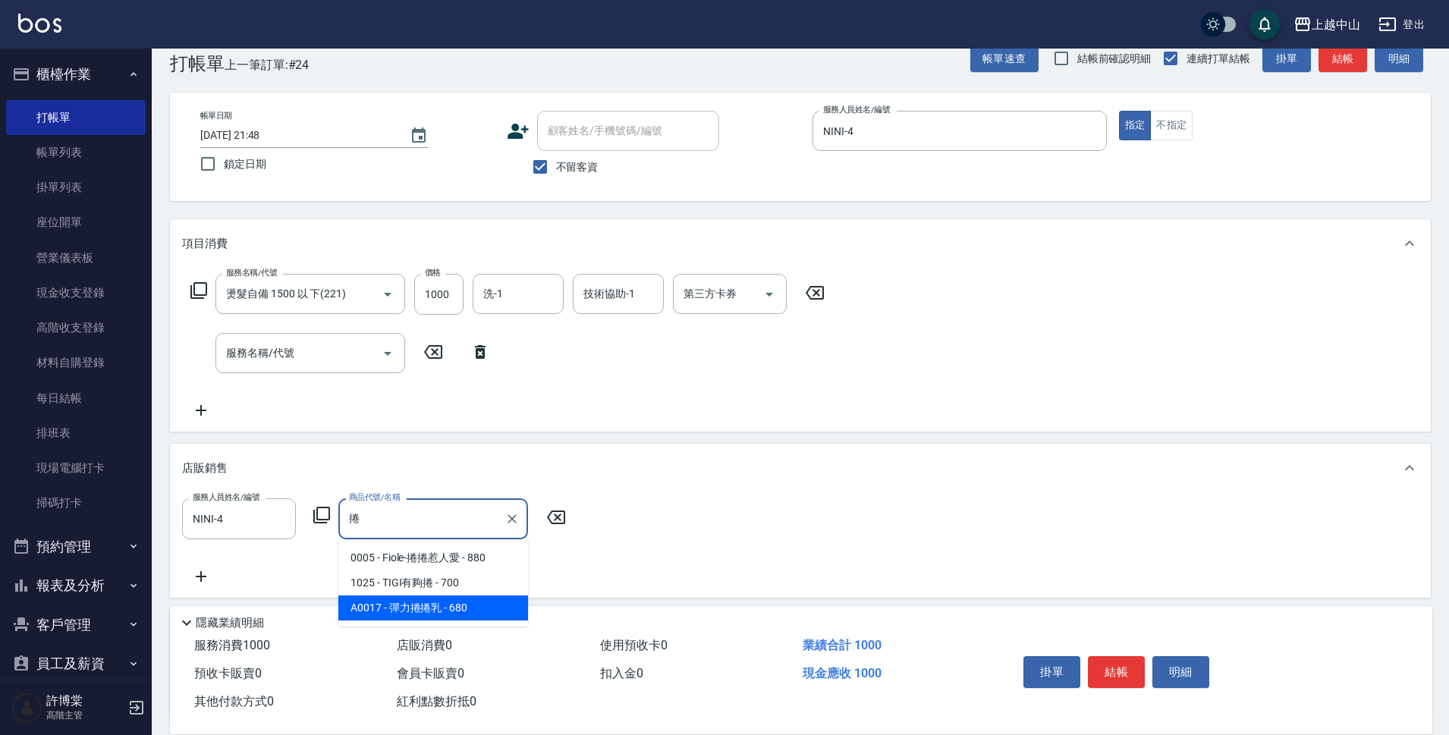
click at [451, 615] on span "A0017 - 彈力捲捲乳 - 680" at bounding box center [433, 607] width 190 height 25
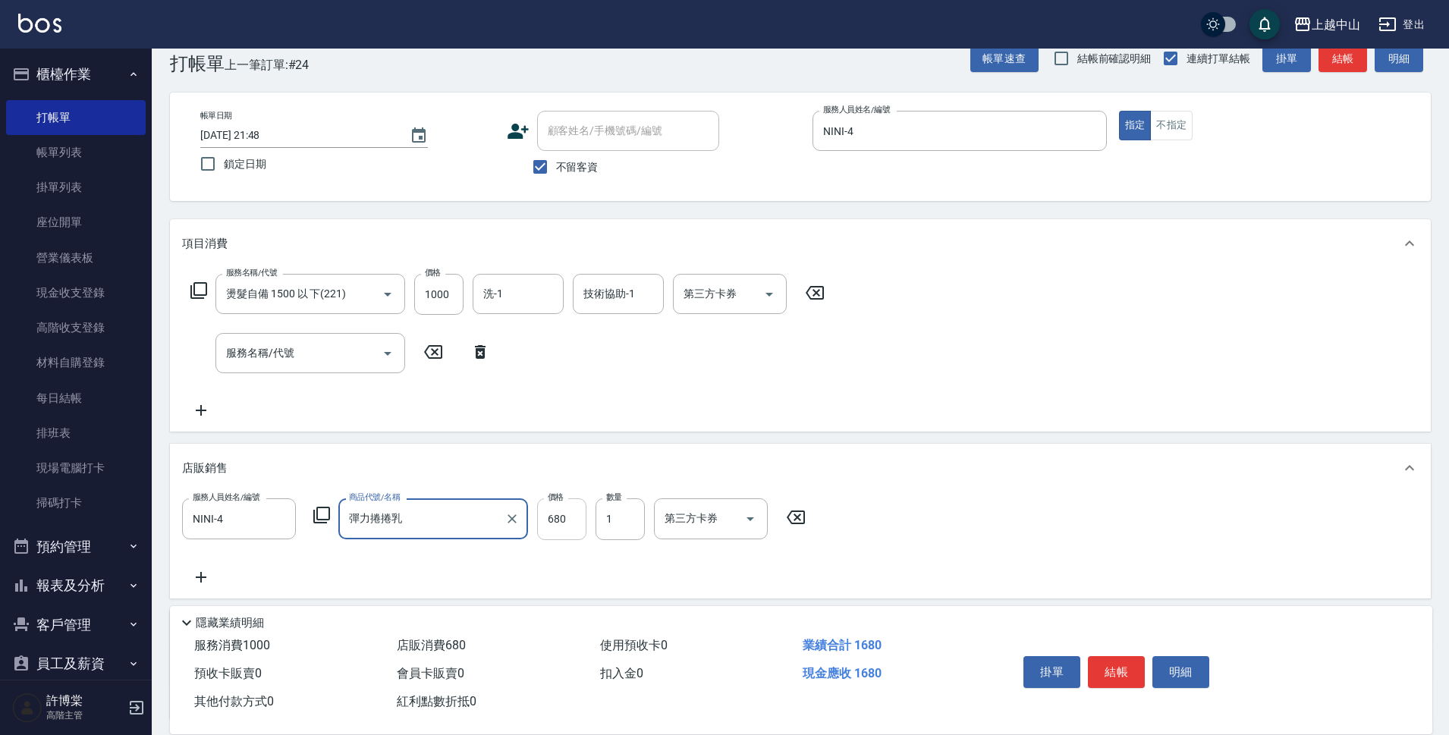
type input "彈力捲捲乳"
click at [555, 515] on input "680" at bounding box center [561, 518] width 49 height 41
type input "544"
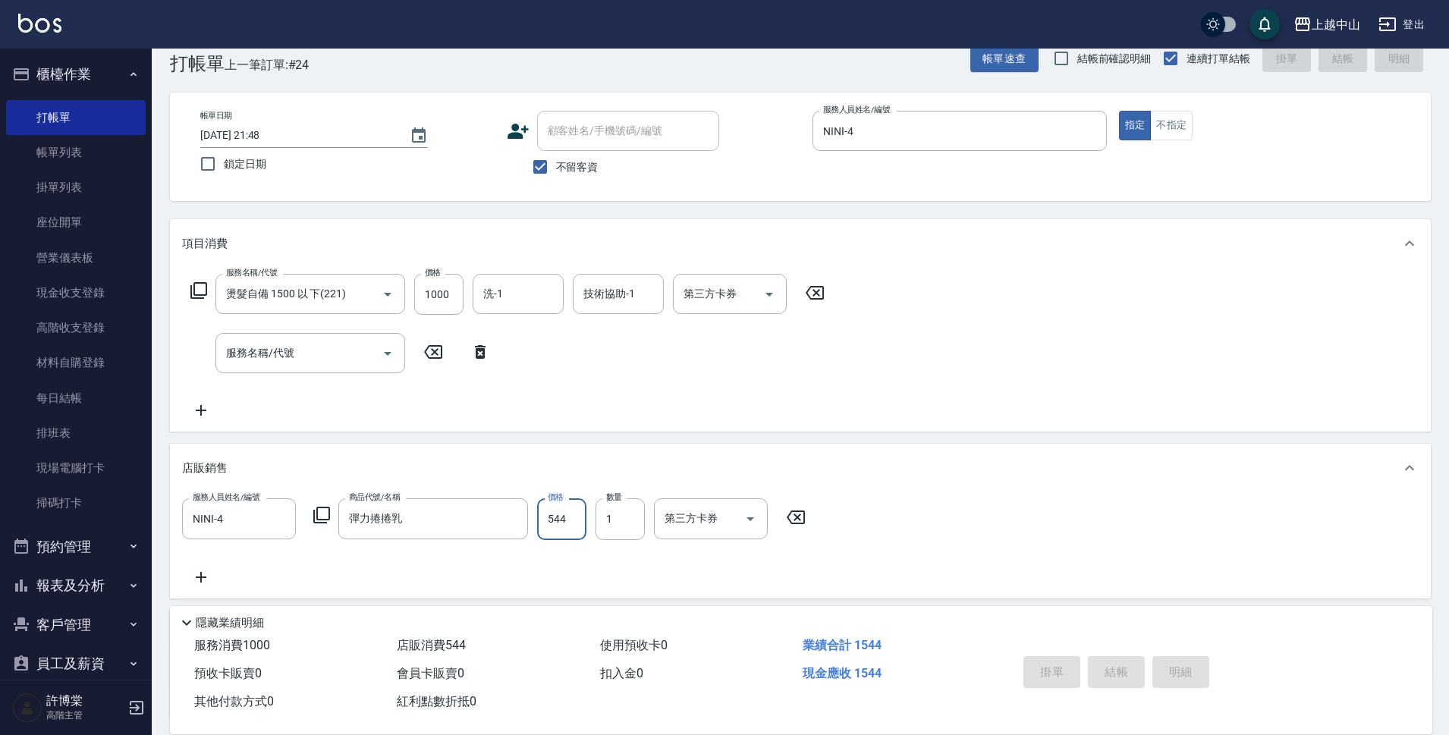
type input "2025/10/09 21:49"
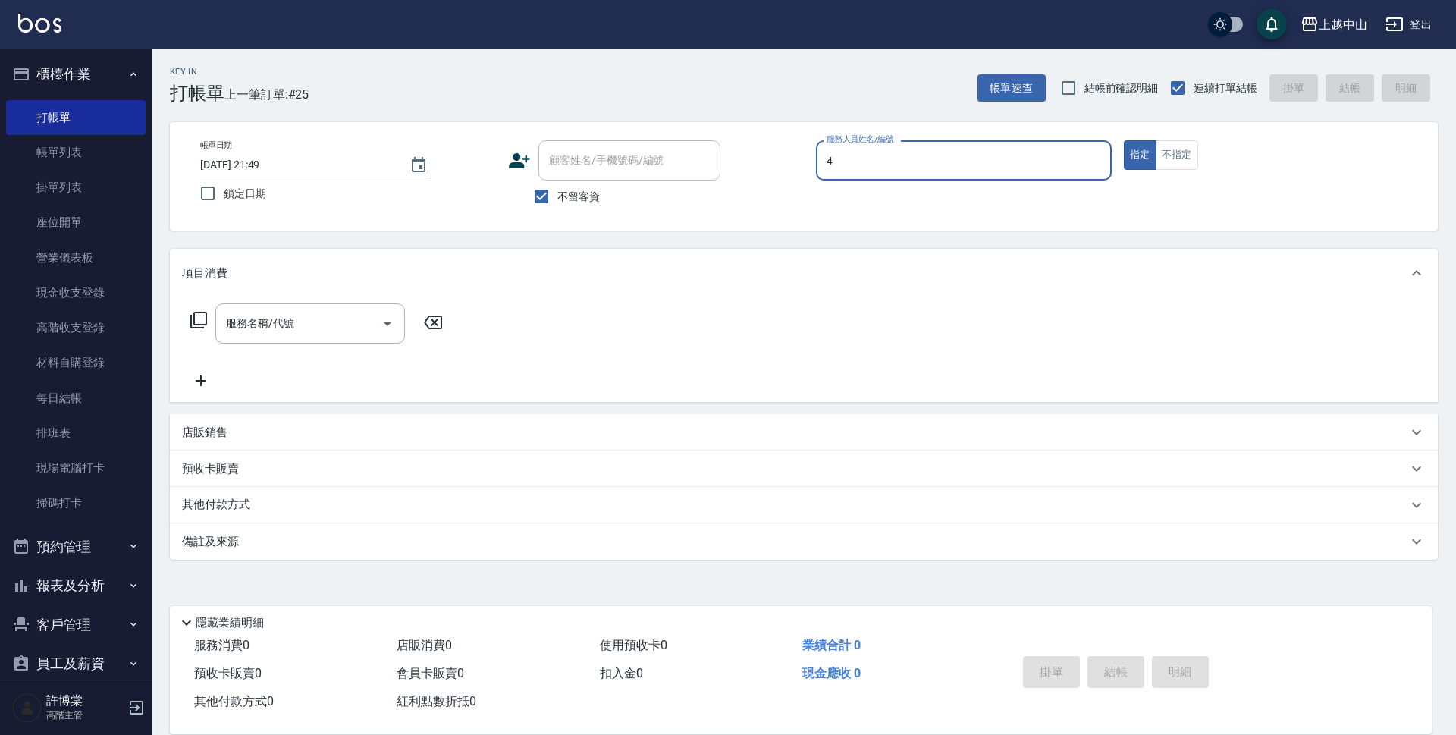
type input "NINI-4"
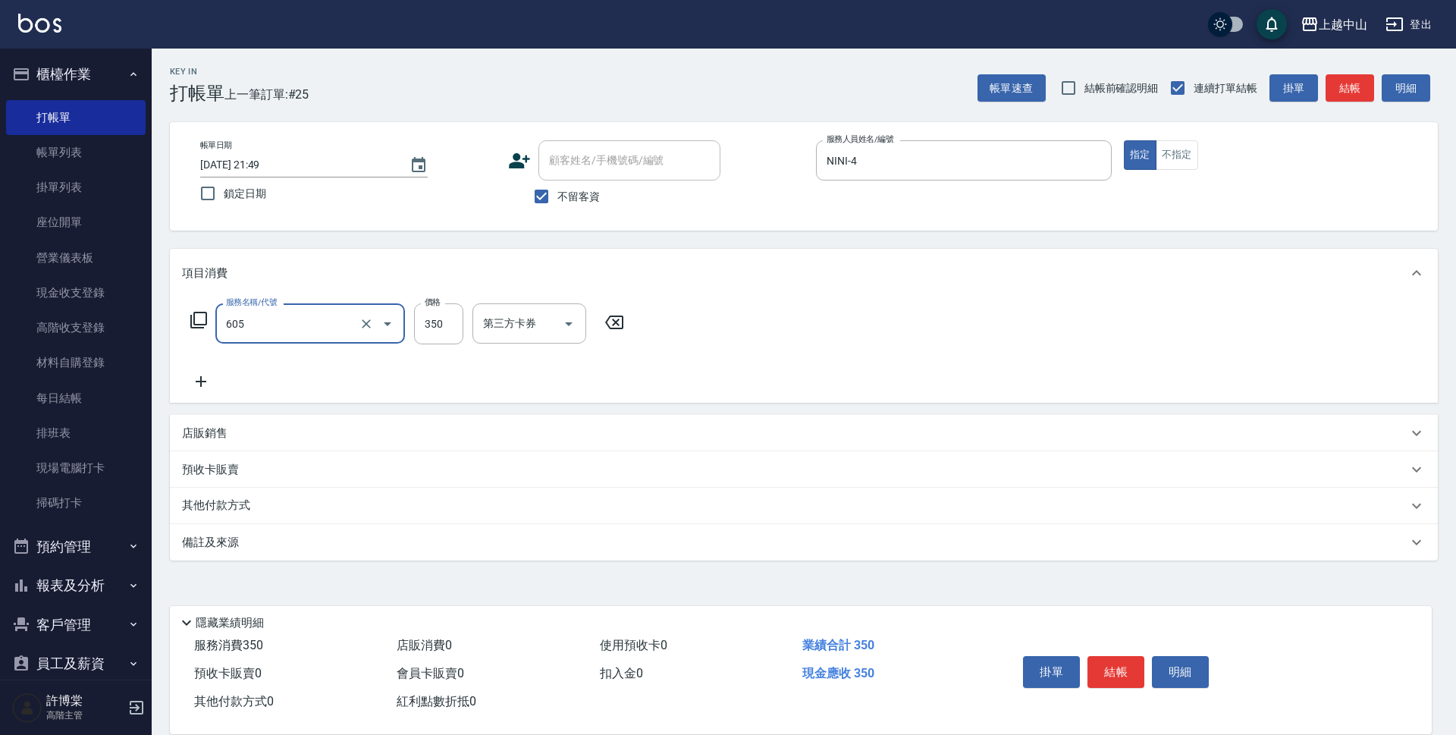
type input "洗髮 (女)(605)"
click at [363, 331] on button "Clear" at bounding box center [366, 323] width 21 height 21
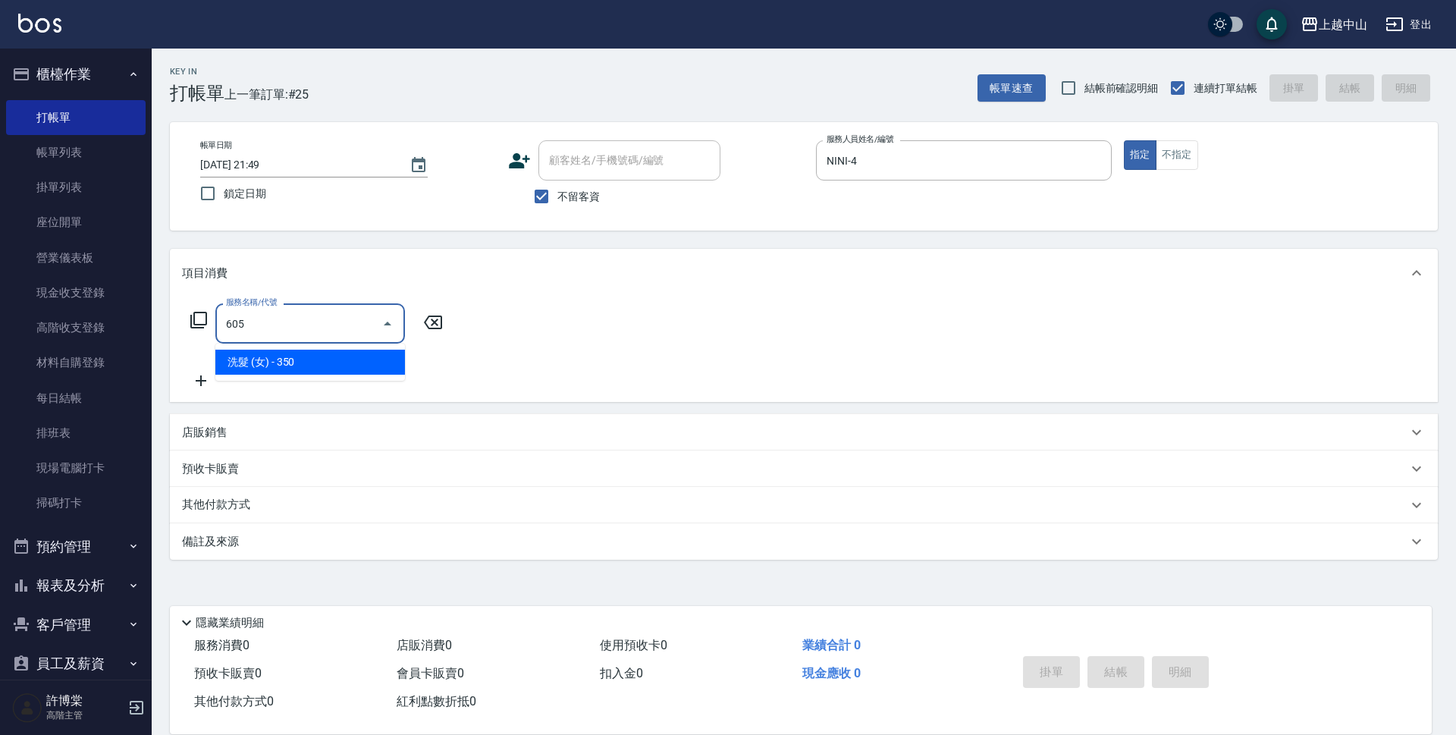
type input "洗髮 (女)(605)"
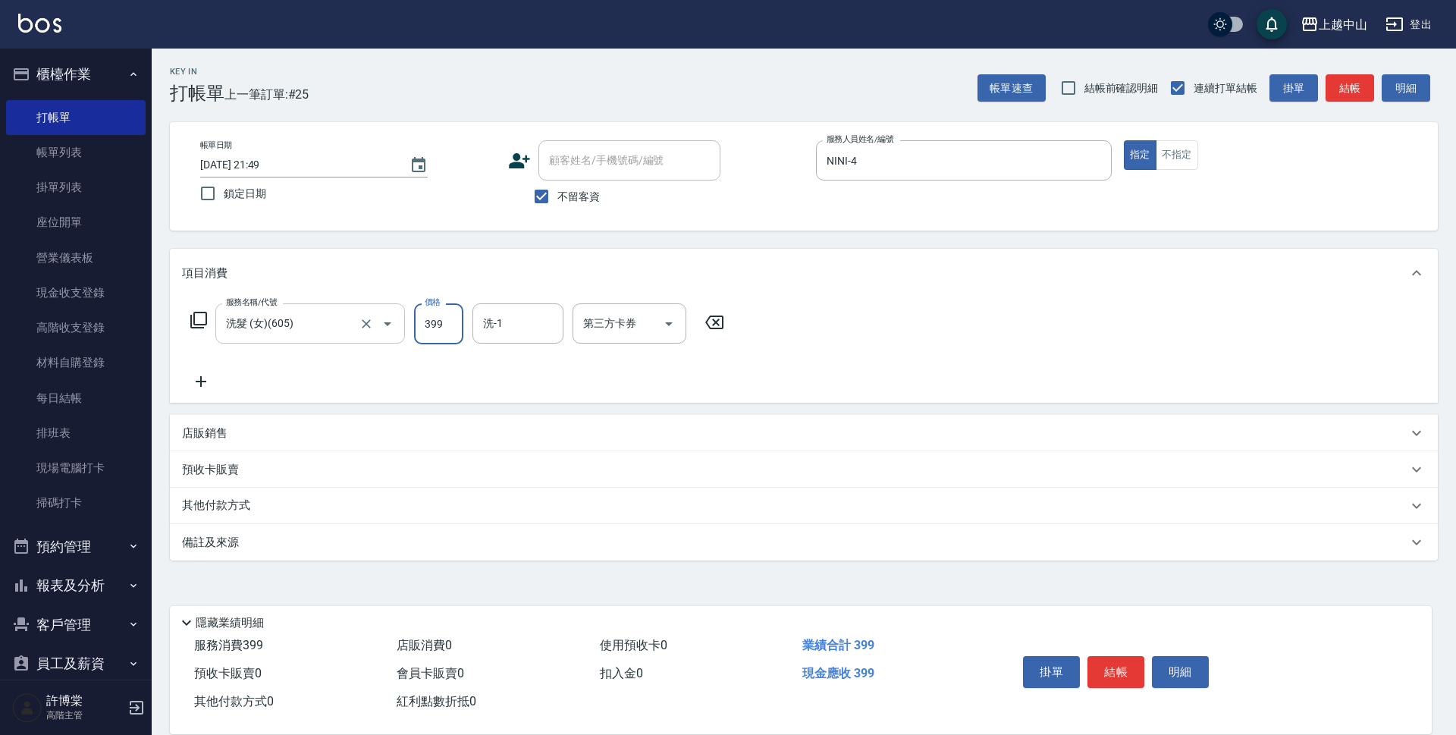
type input "399"
type input "FUNNOW"
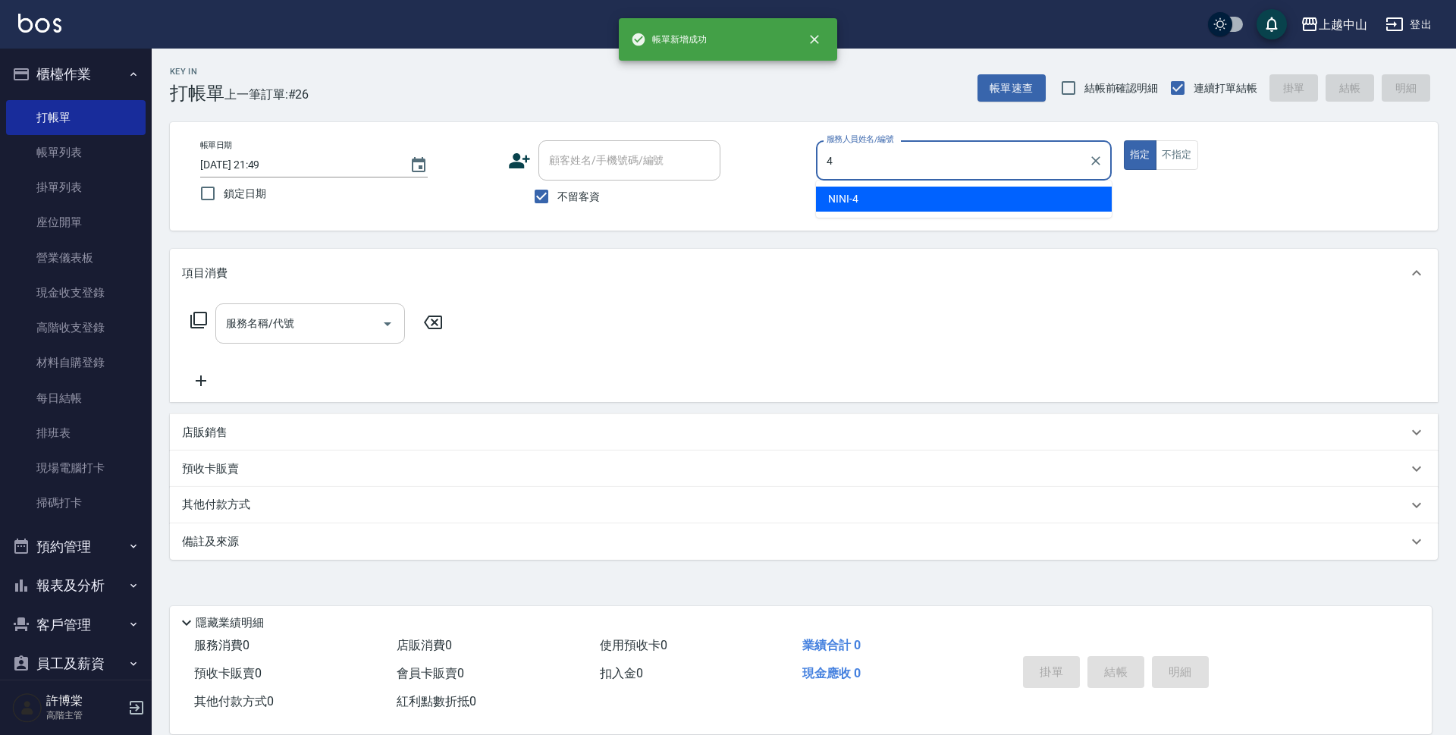
type input "NINI-4"
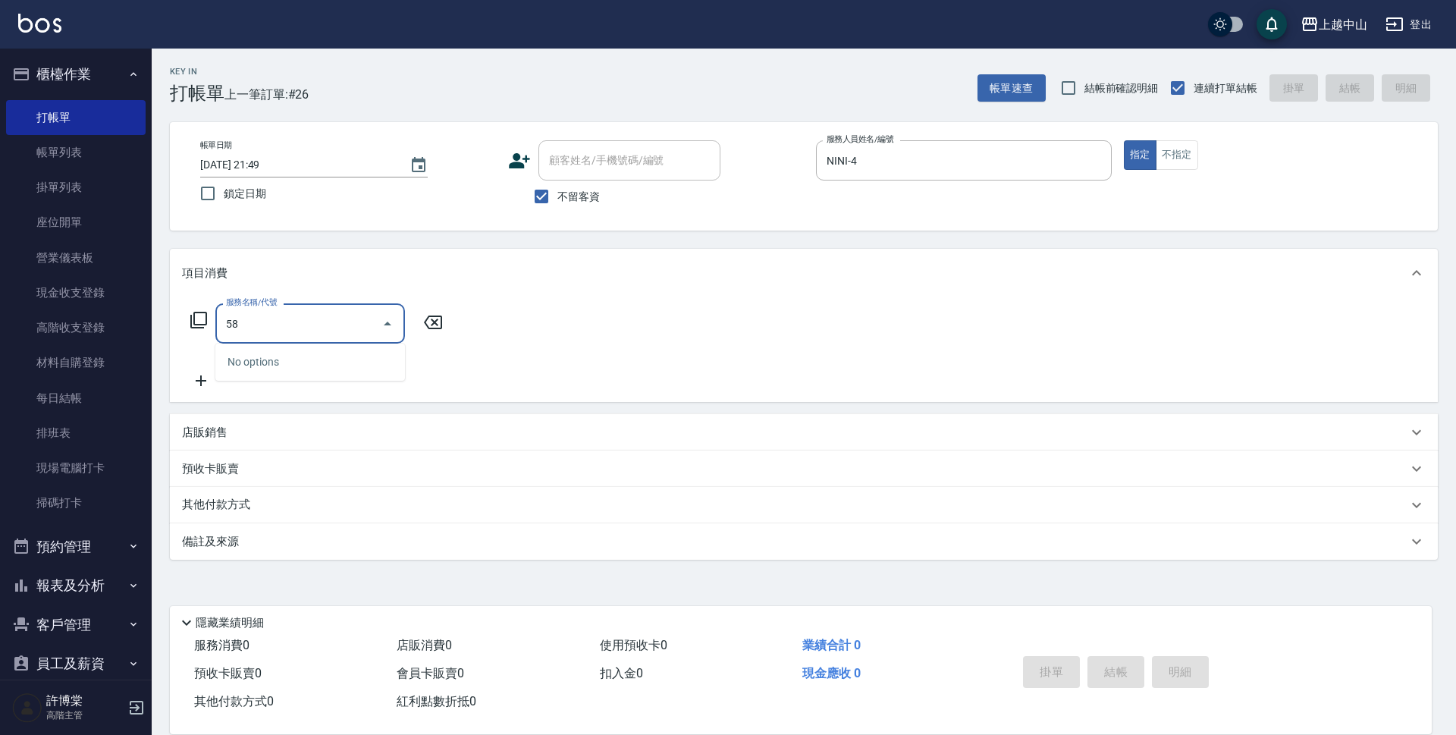
type input "5"
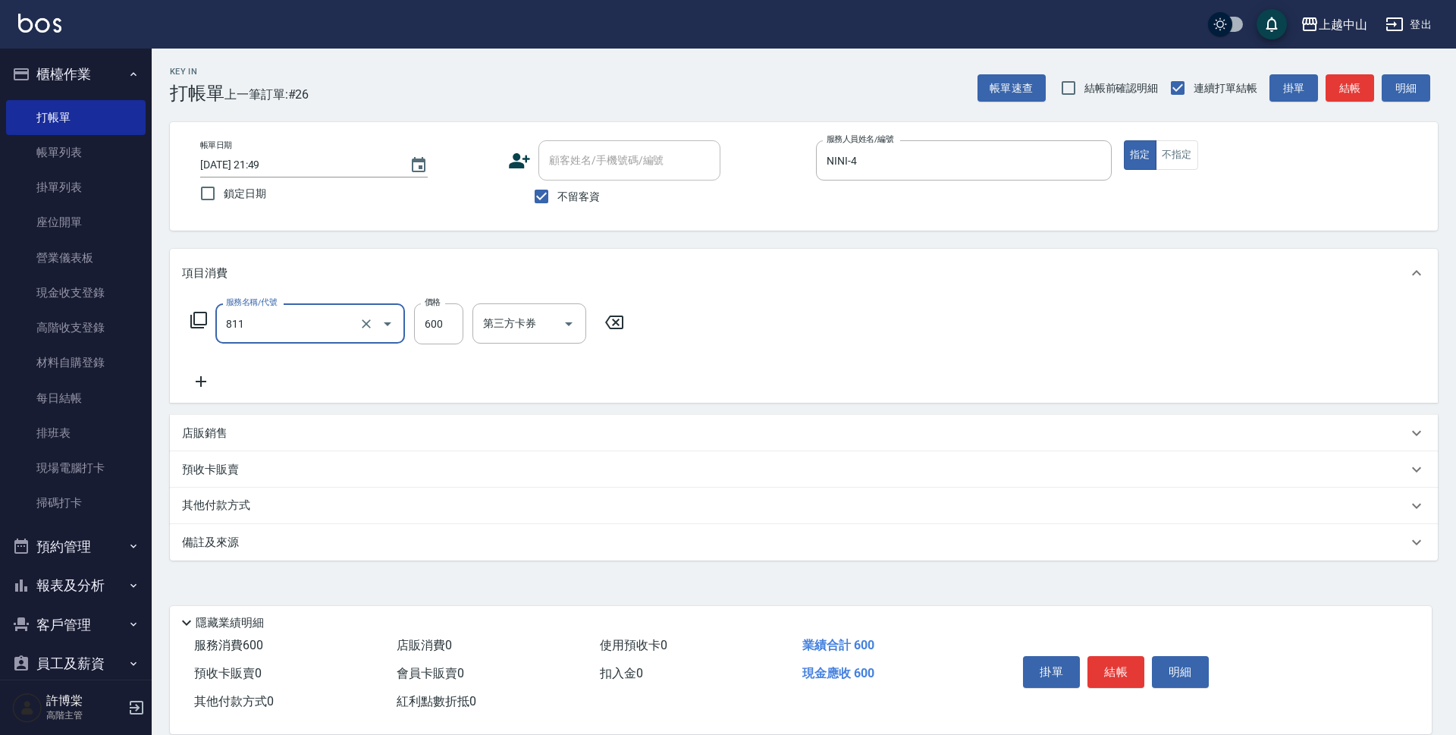
type input "洗+剪(811)"
type input "600"
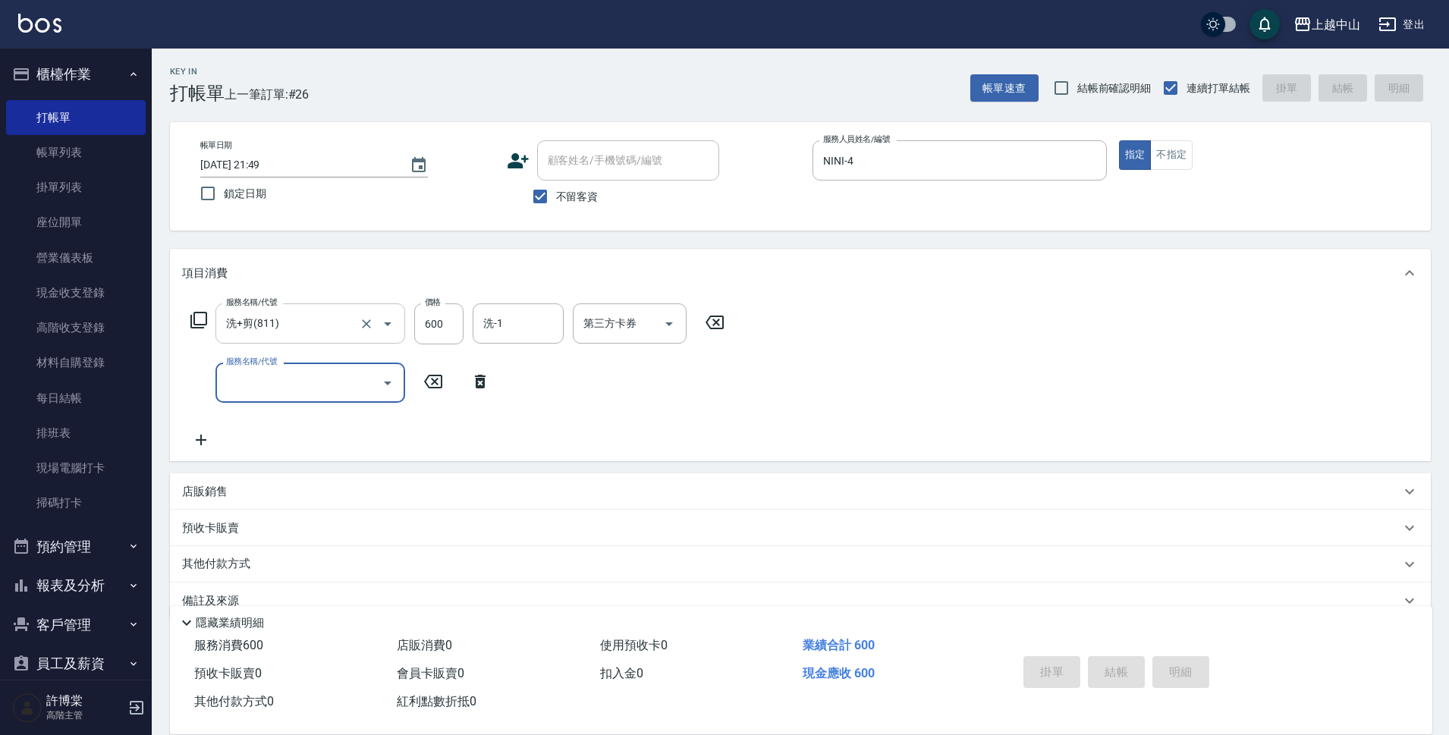
type input "2025/10/09 21:50"
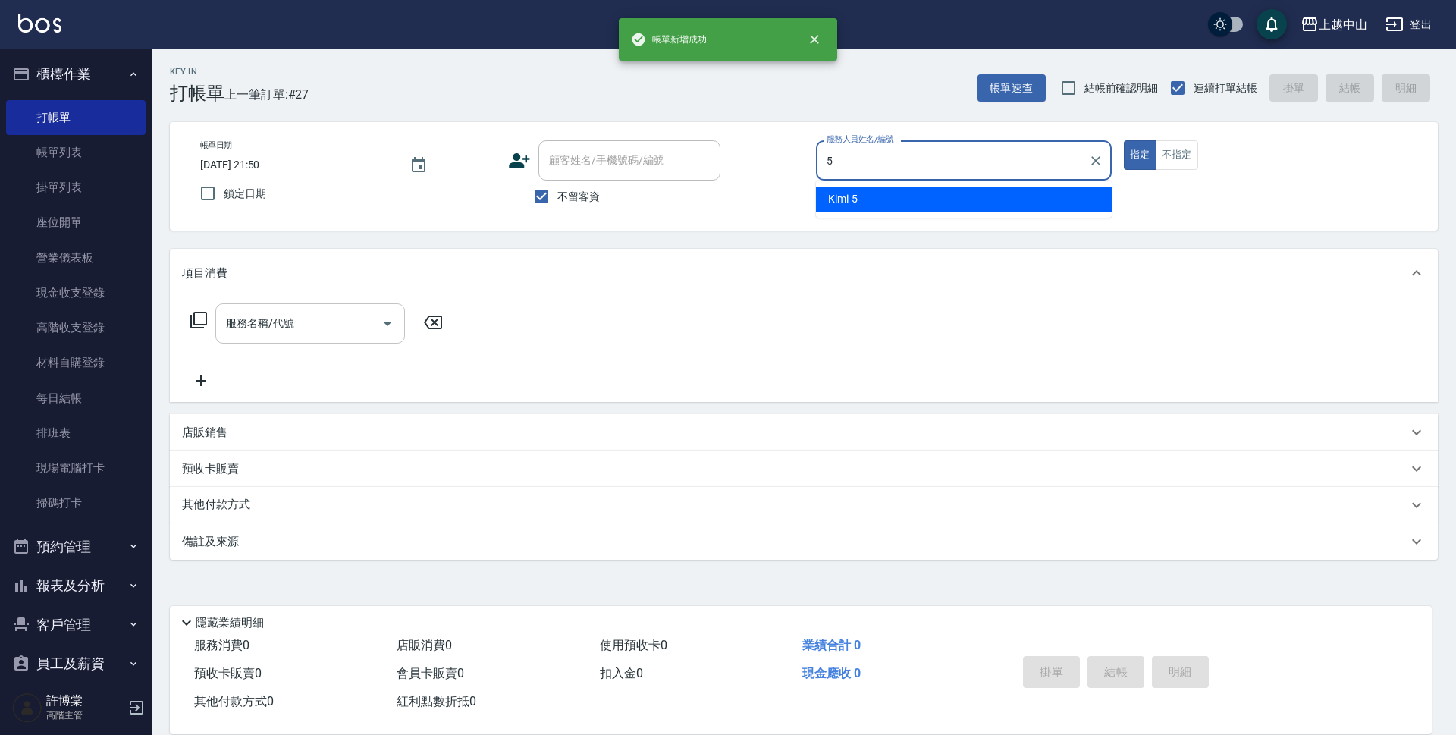
type input "Kimi-5"
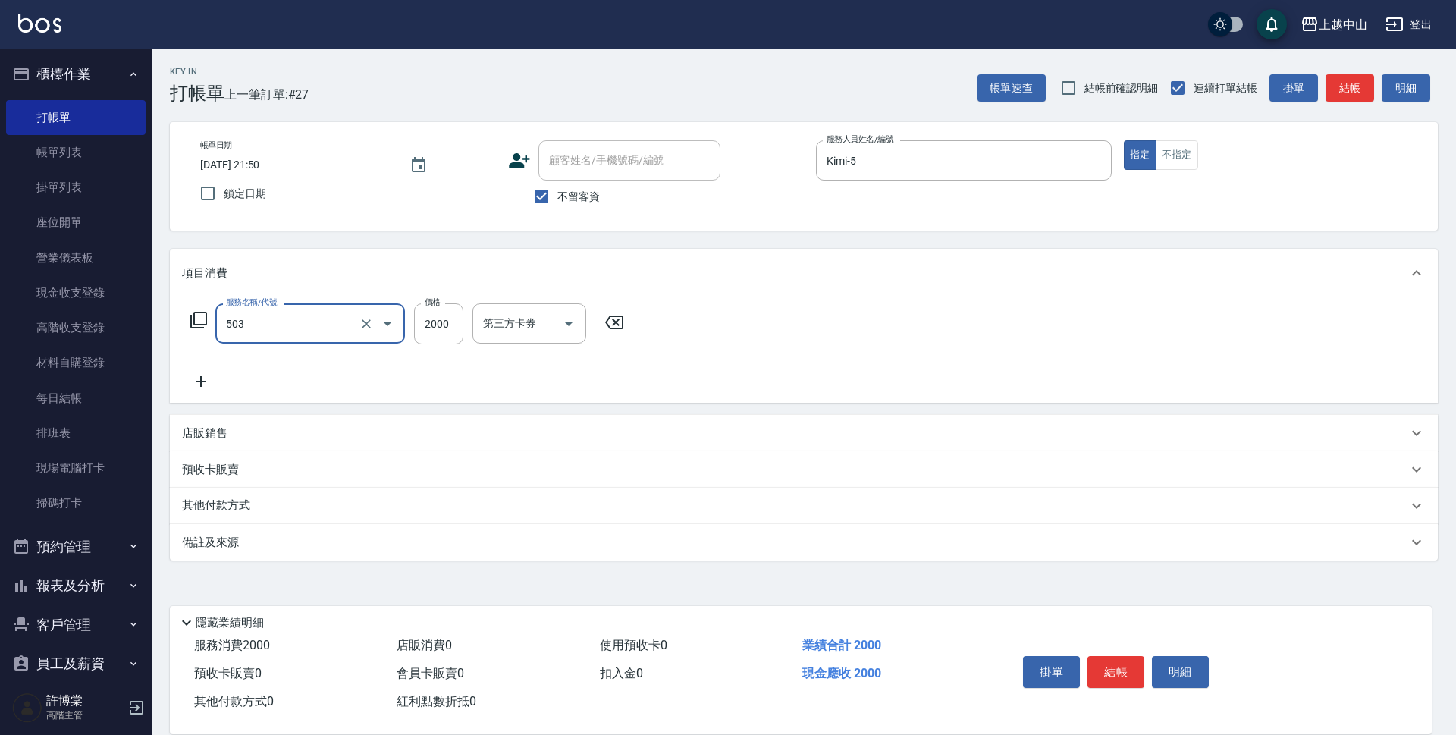
type input "染髮2000以下(503)"
click at [363, 331] on button "Clear" at bounding box center [366, 323] width 21 height 21
type input "染髮2000以上(502)"
type input "6000"
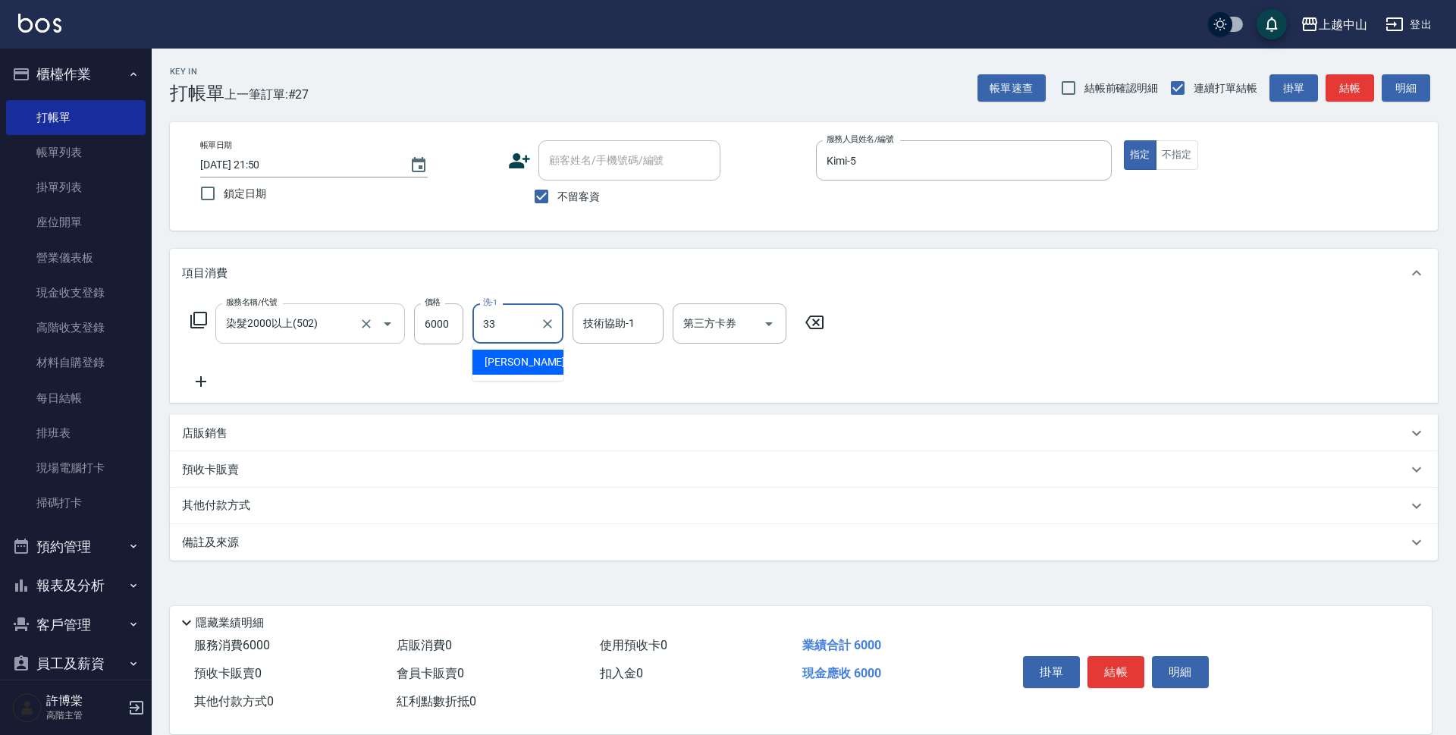
type input "立妍-33"
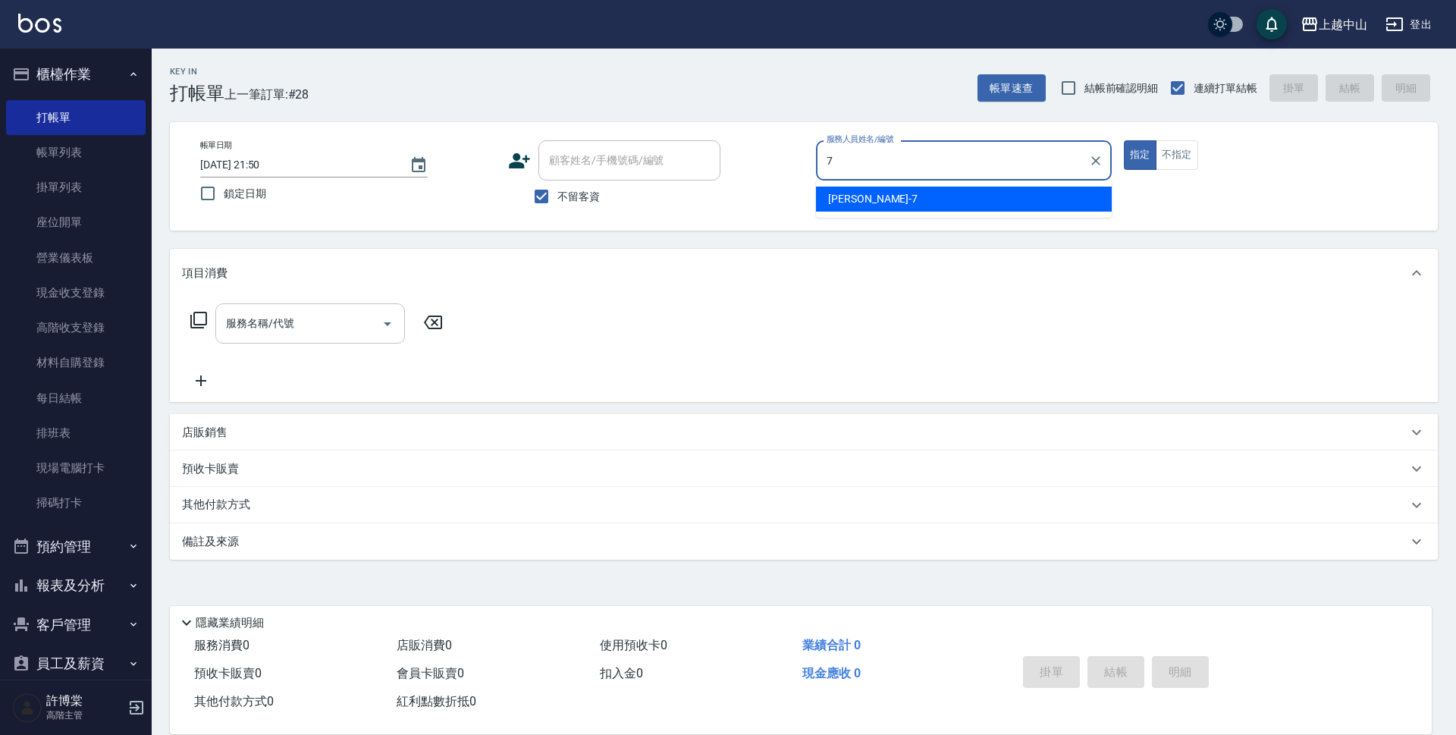
type input "Maggie-7"
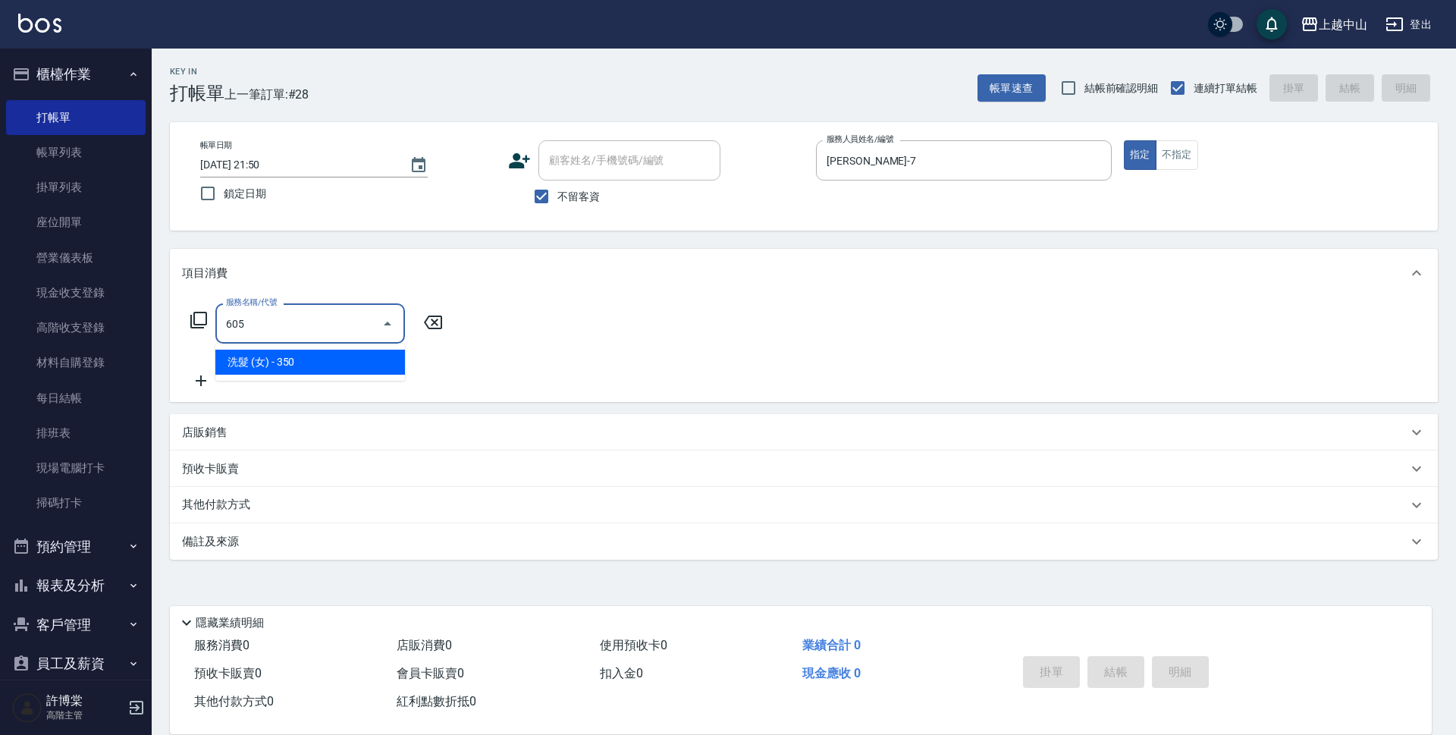
type input "洗髮 (女)(605)"
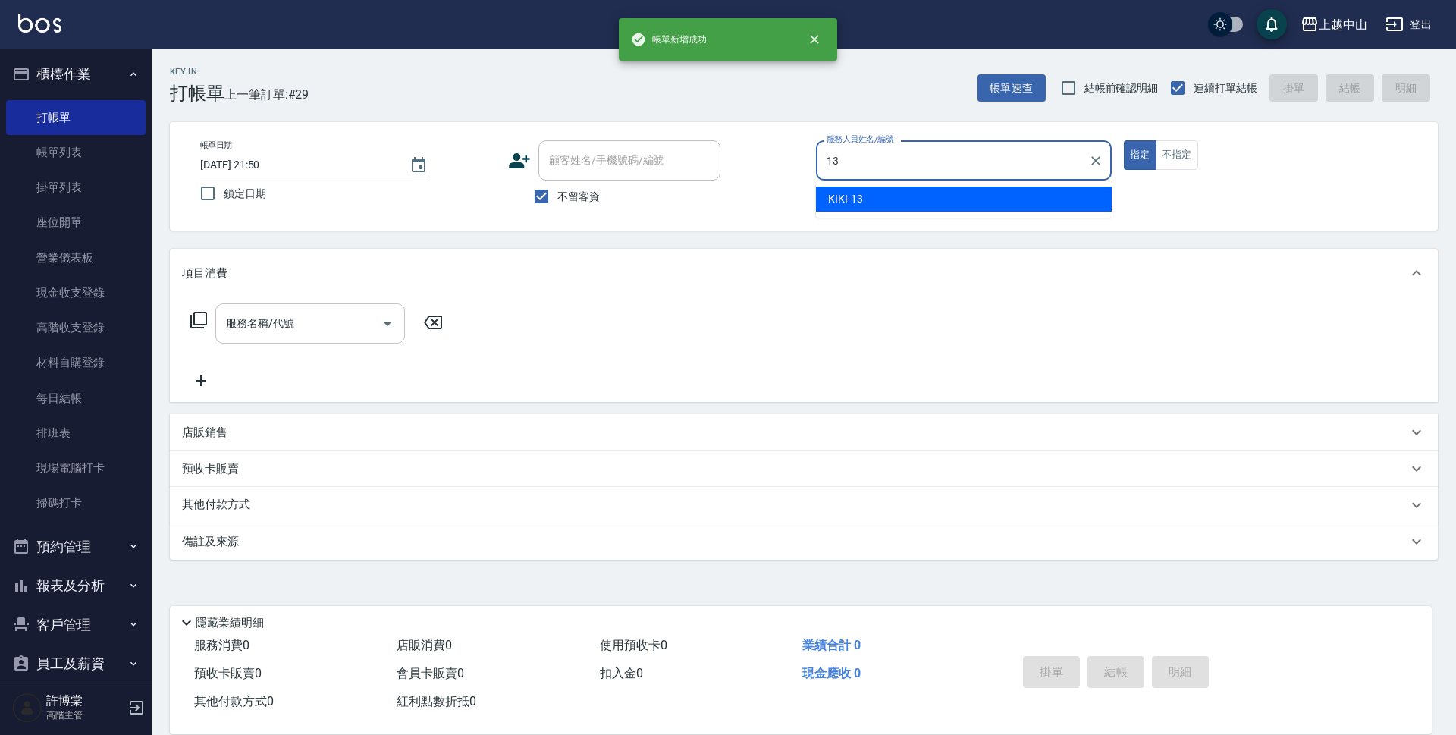
type input "KIKI-13"
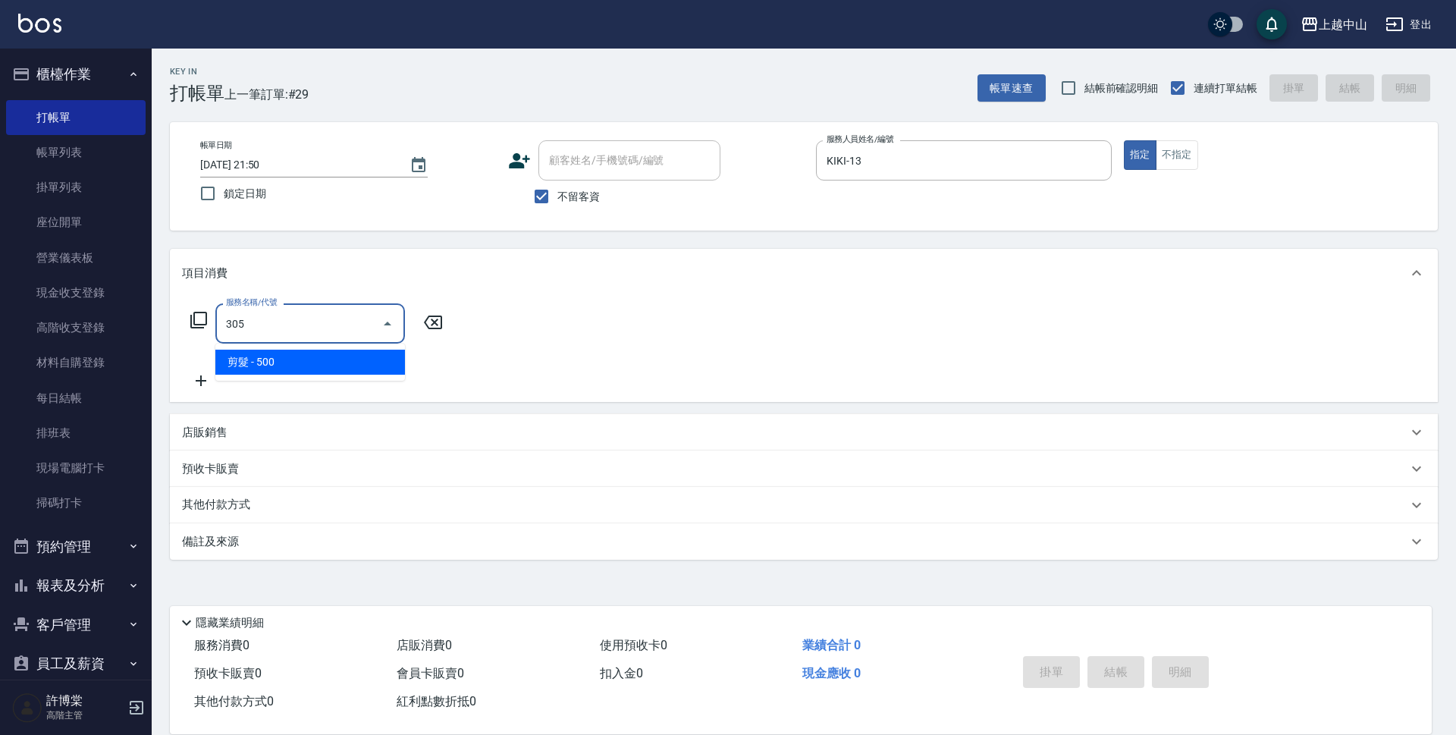
type input "剪髮(305)"
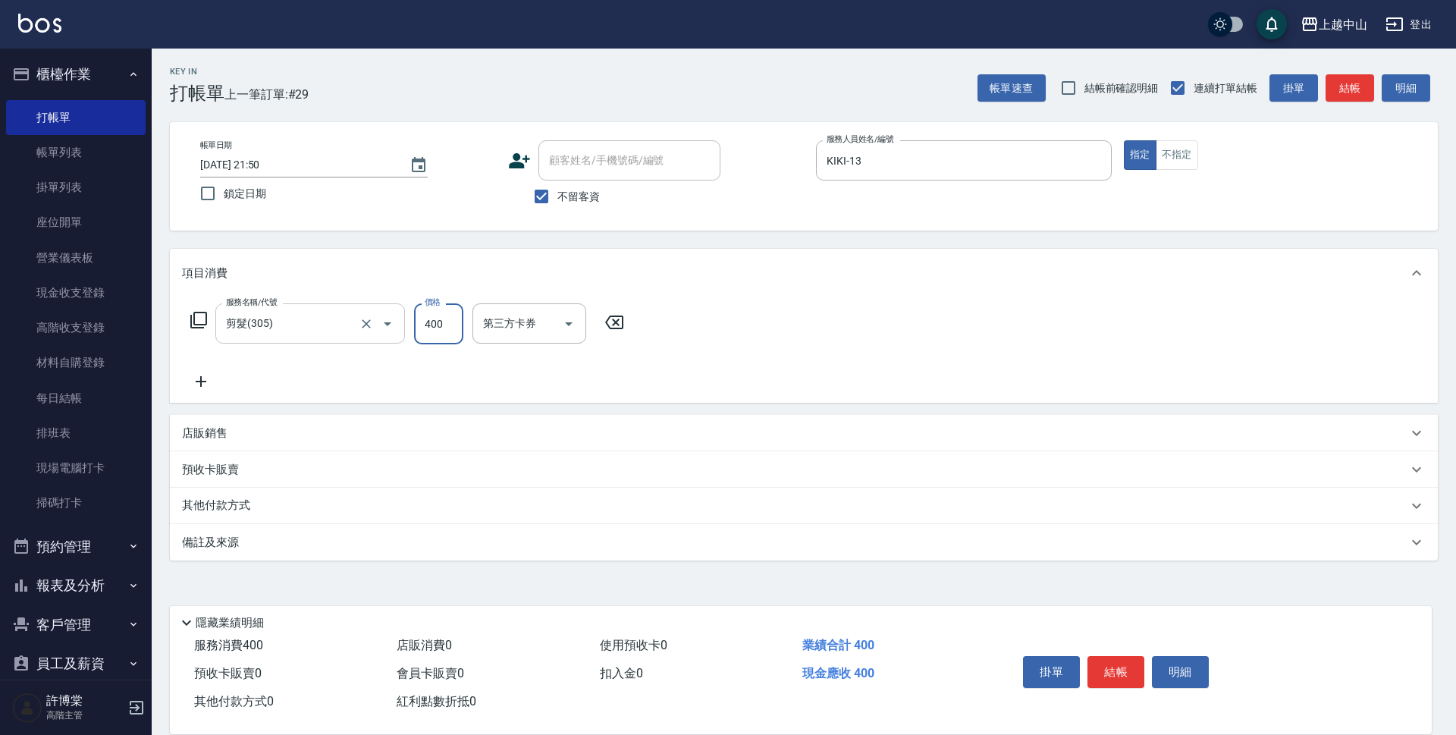
type input "400"
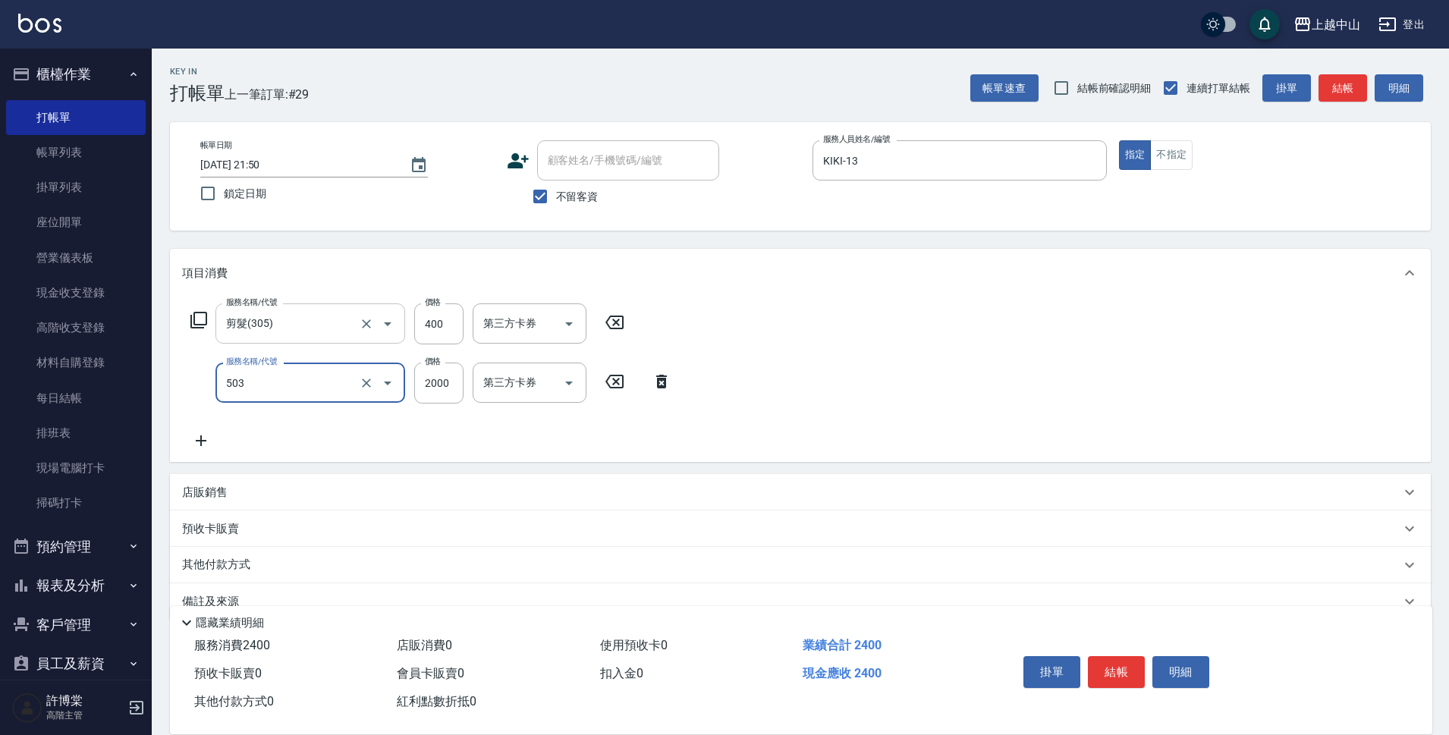
type input "染髮2000以下(503)"
type input "980"
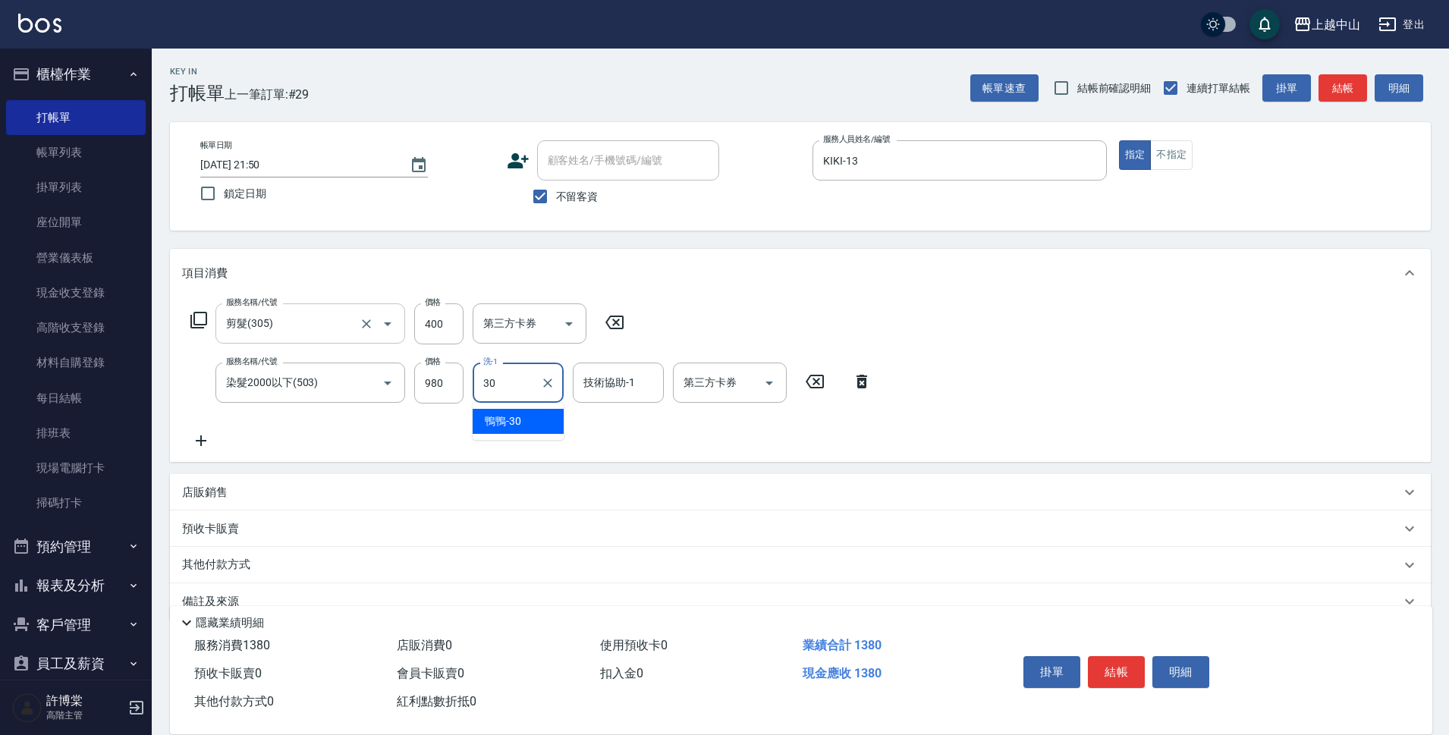
type input "鴨鴨-30"
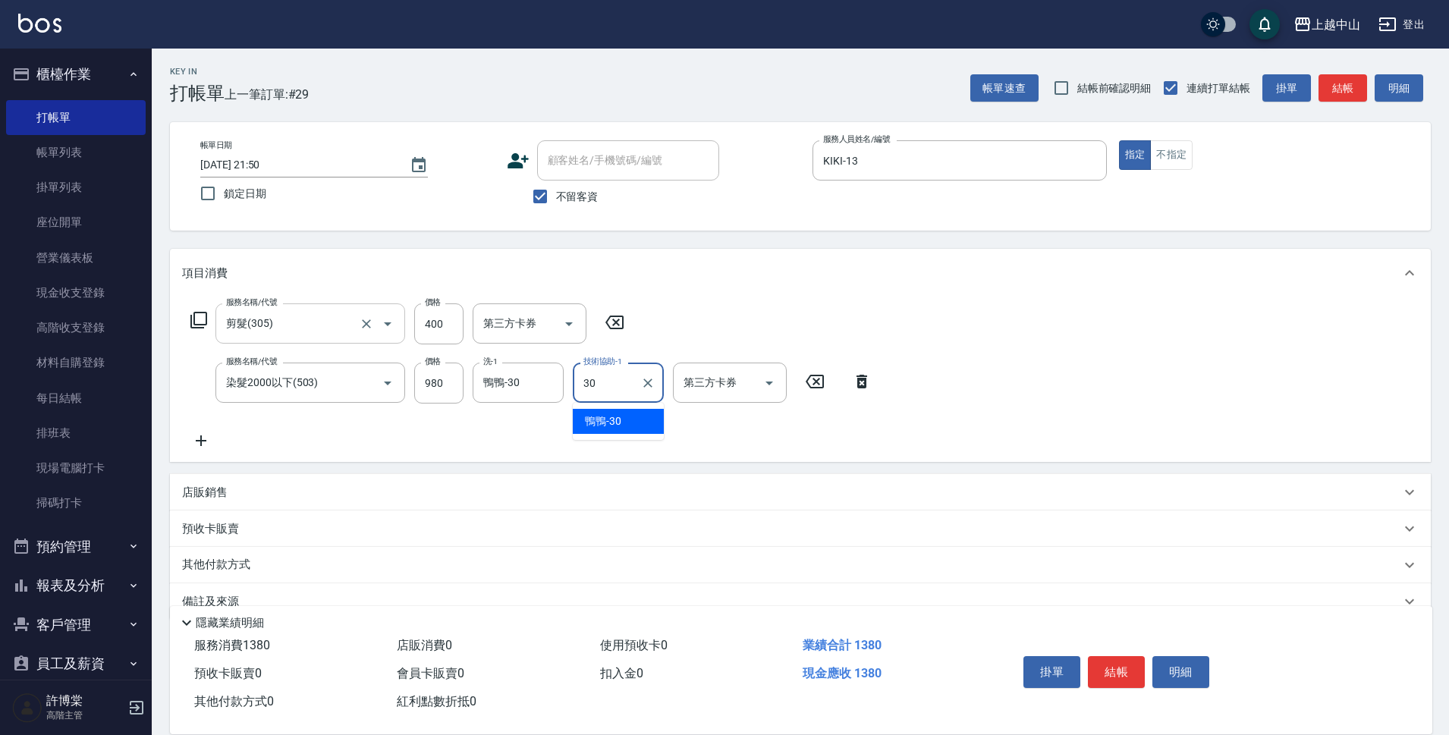
type input "鴨鴨-30"
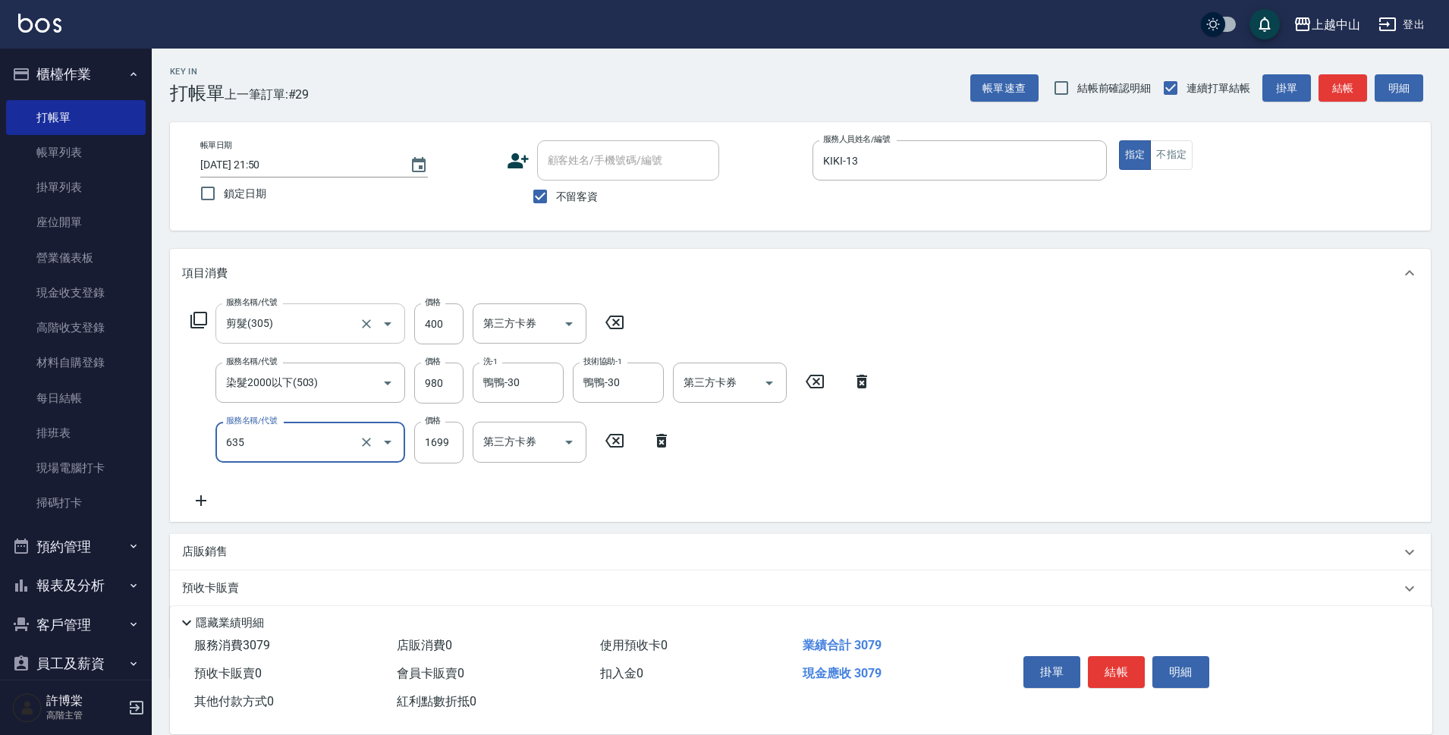
type input "兩段自備單次(635)"
type input "1999"
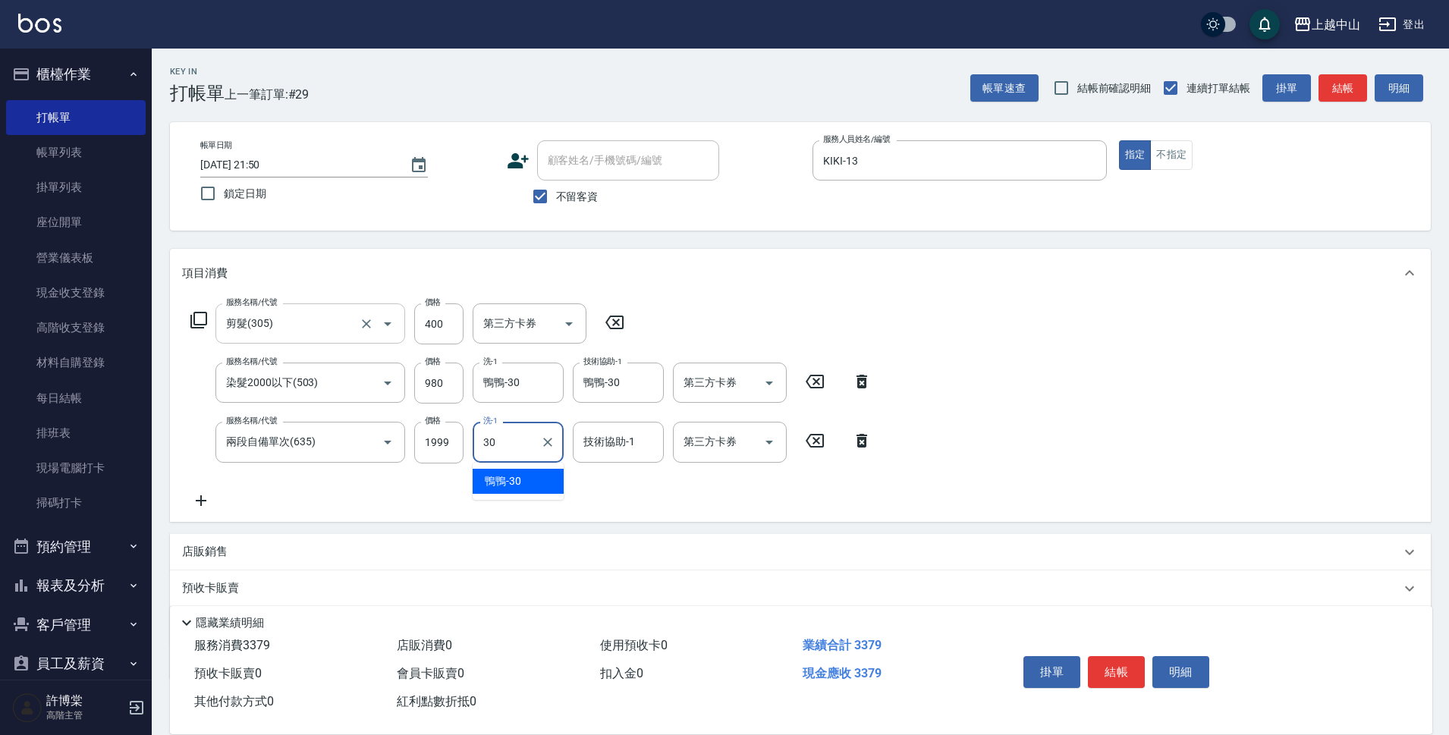
type input "鴨鴨-30"
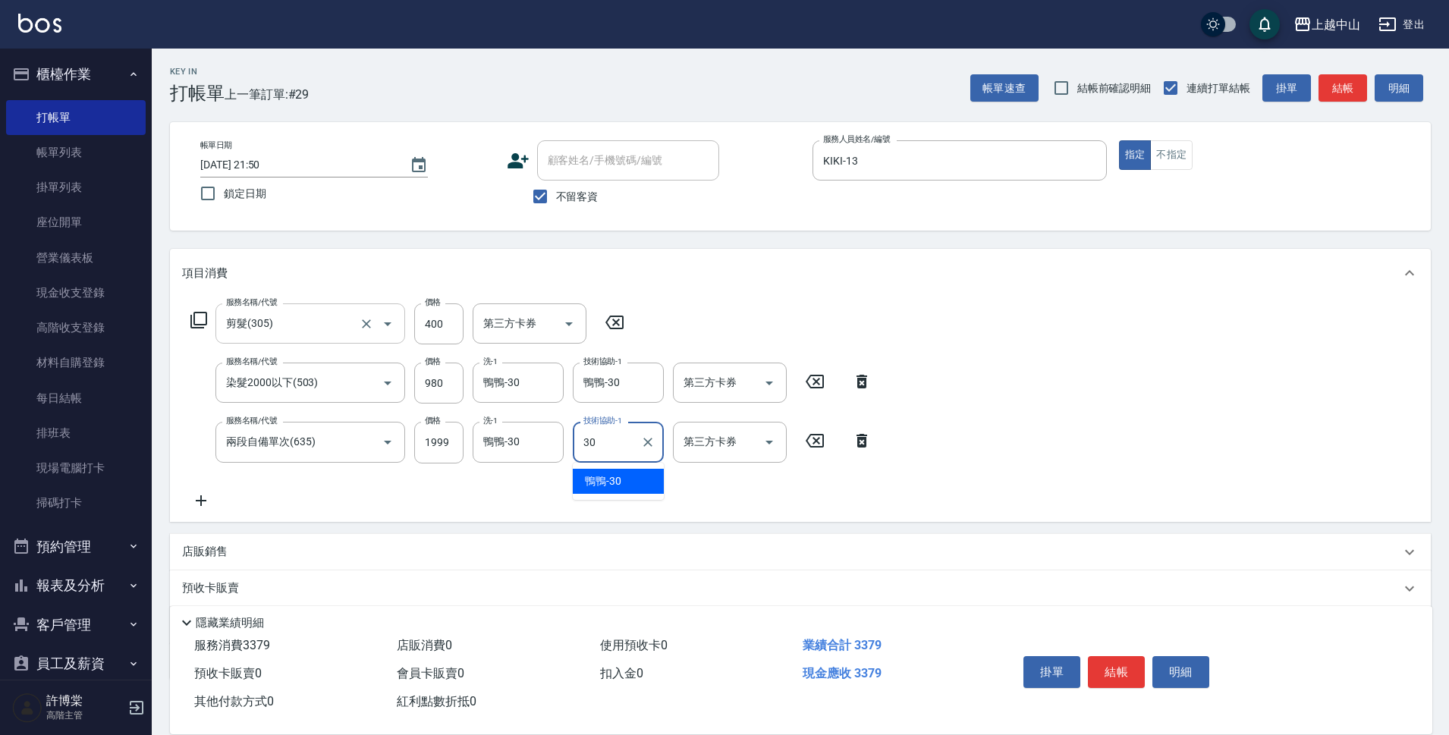
type input "鴨鴨-30"
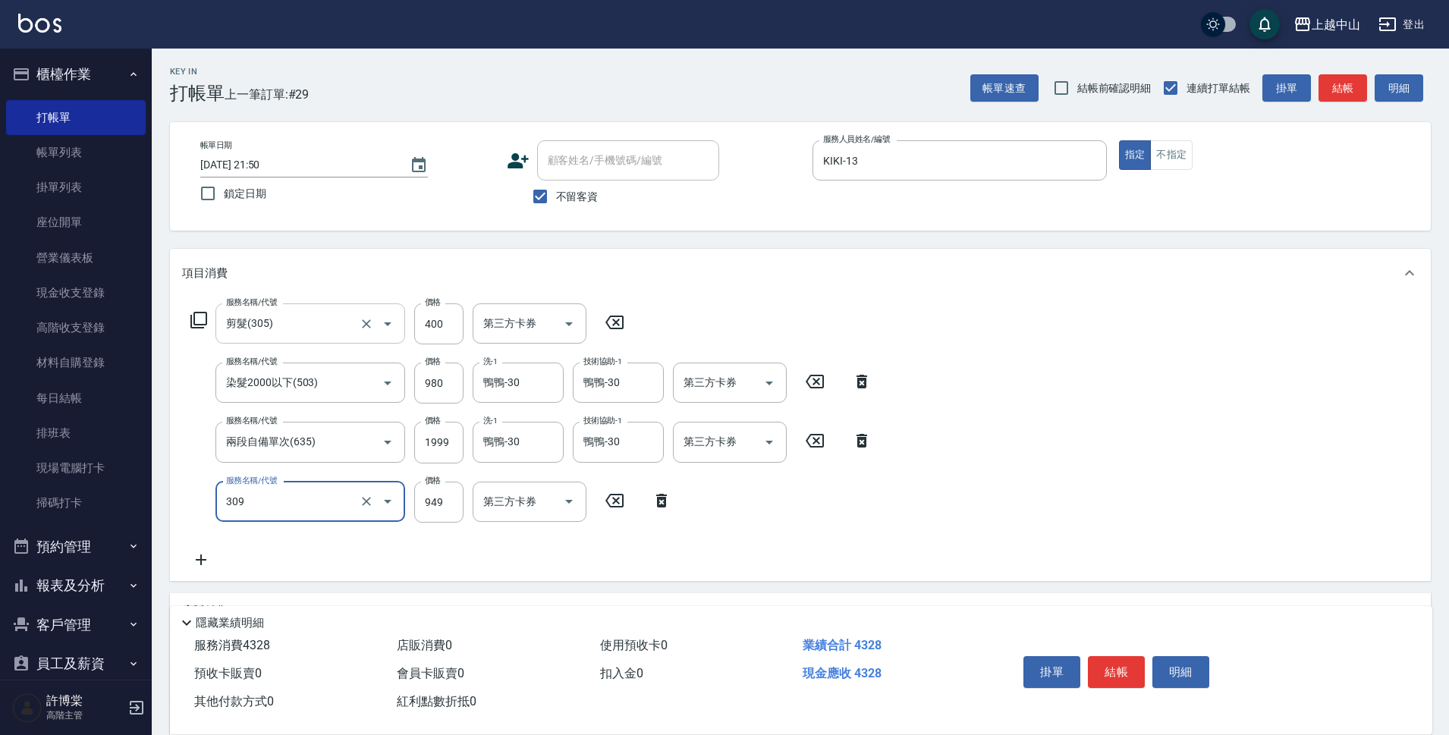
type input "森精萃舒壓調理髮浴(309)"
type input "1050"
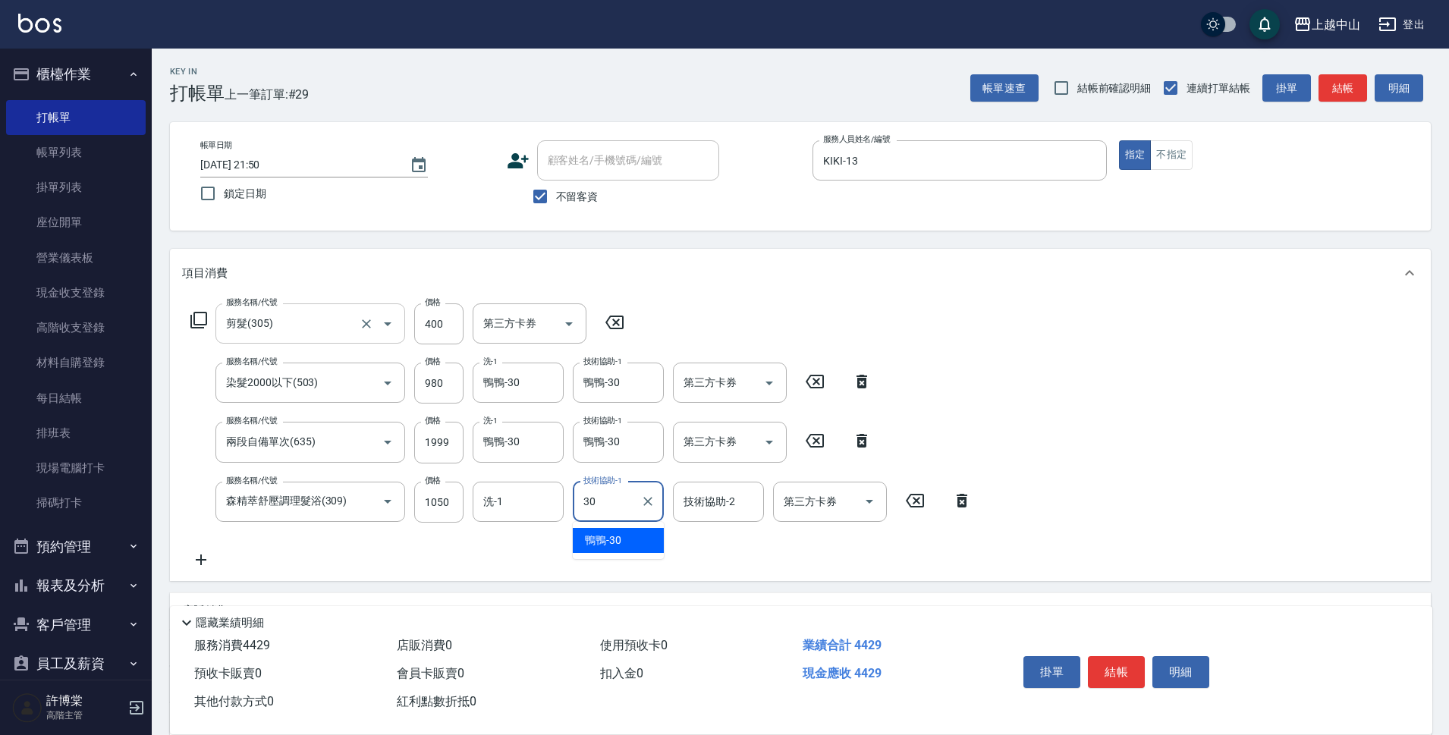
type input "鴨鴨-30"
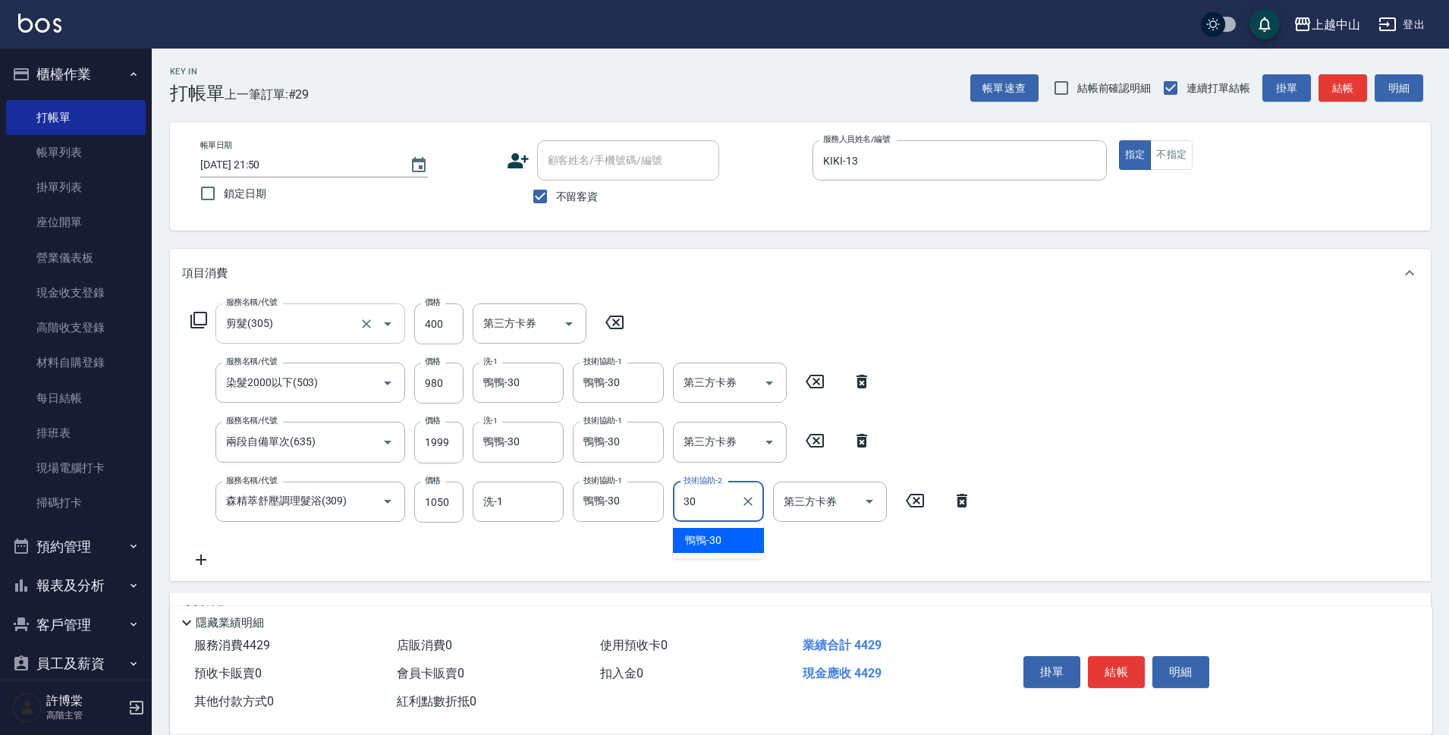
type input "鴨鴨-30"
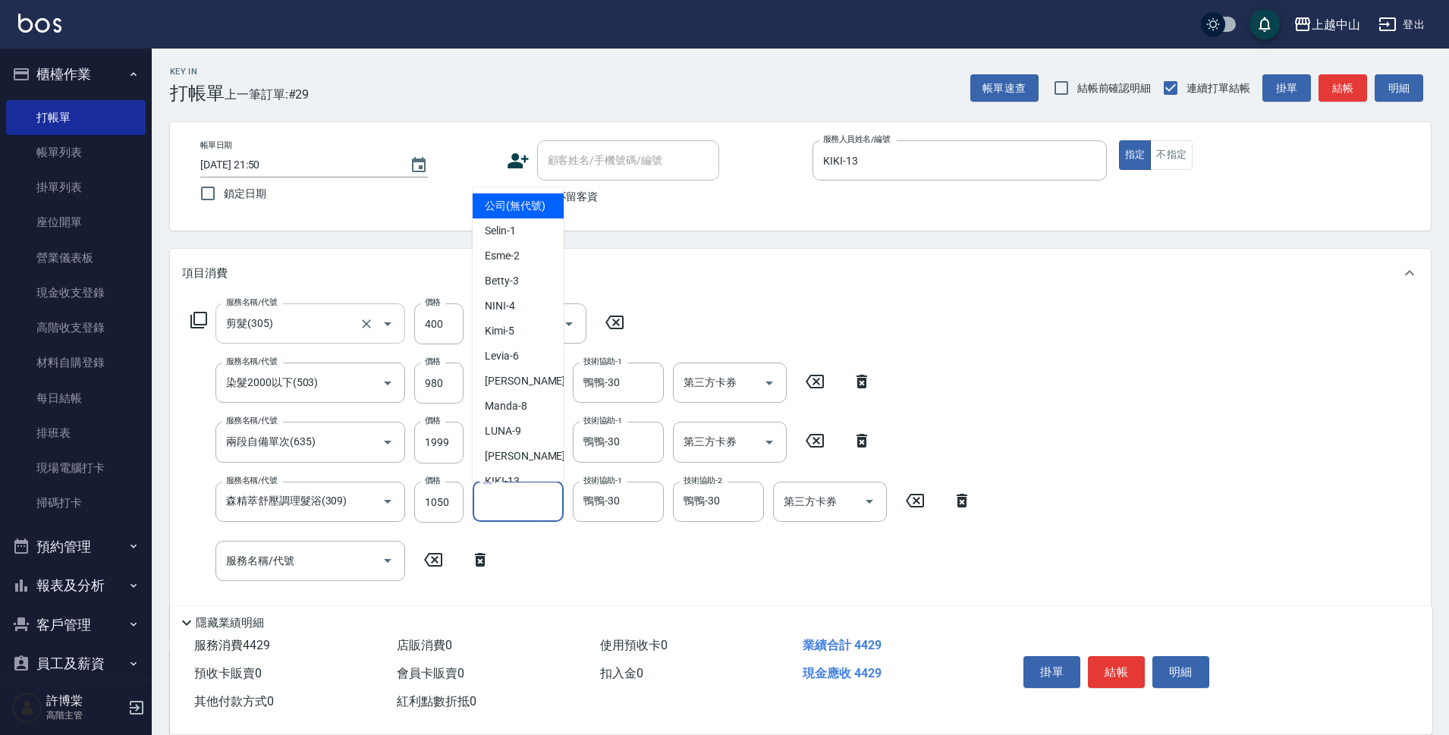
click at [485, 497] on div "洗-1 洗-1" at bounding box center [518, 502] width 91 height 40
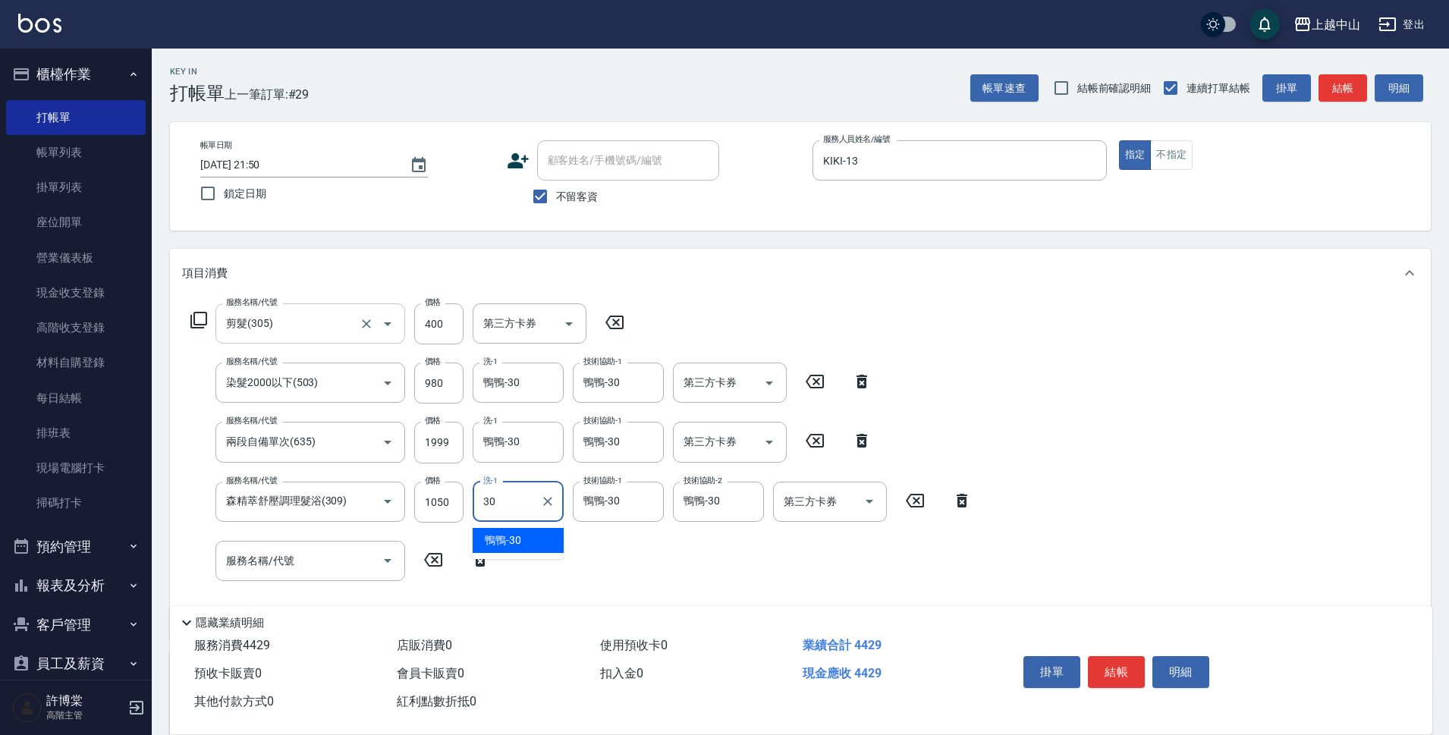
type input "鴨鴨-30"
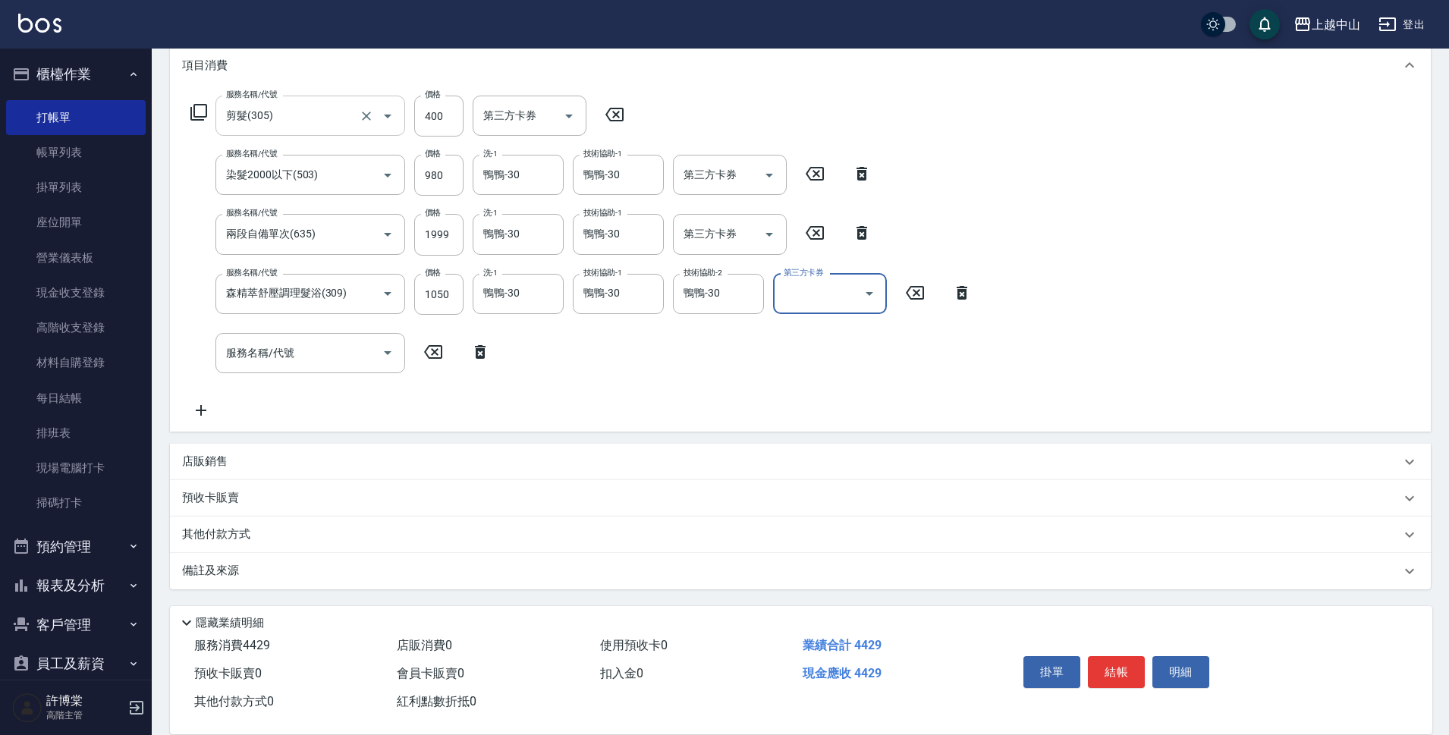
click at [225, 532] on p "其他付款方式" at bounding box center [220, 534] width 76 height 17
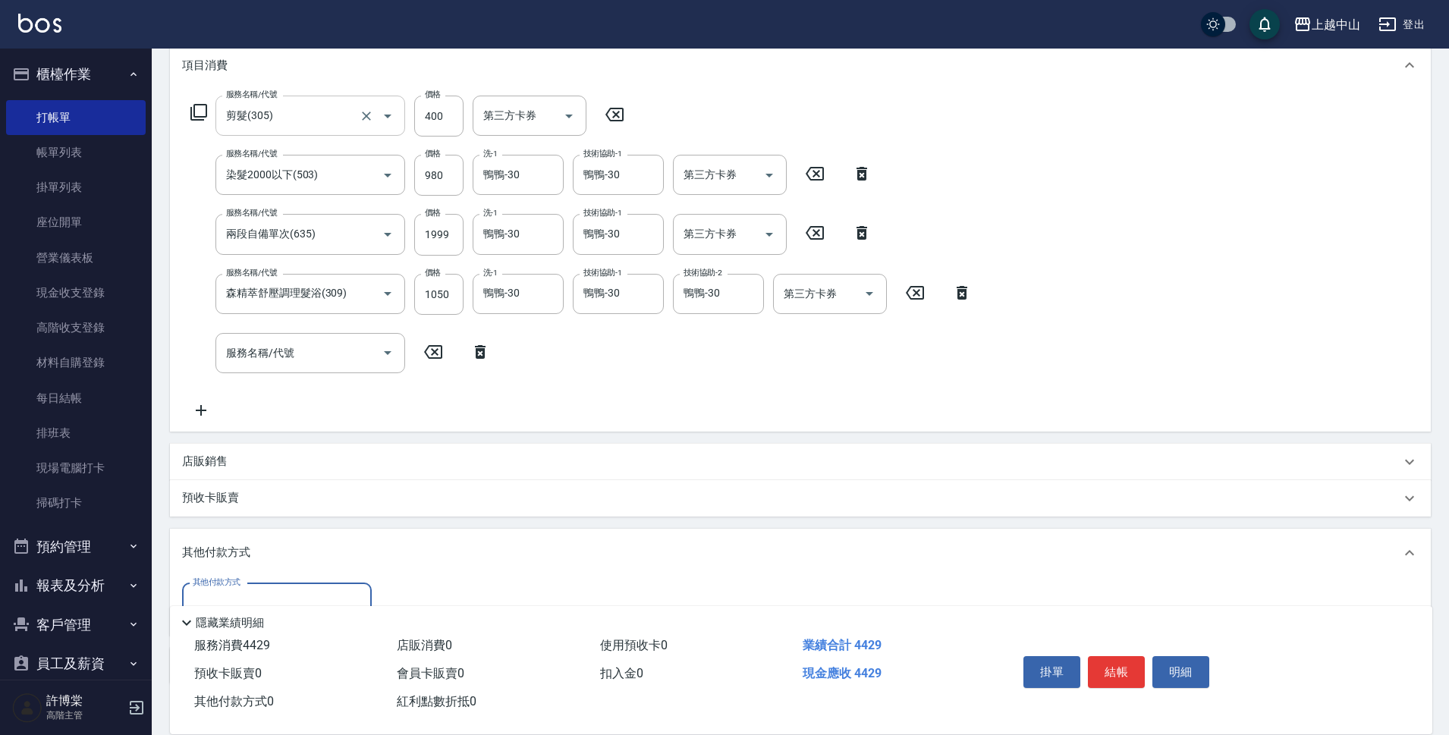
scroll to position [0, 0]
click at [263, 587] on div "其他付款方式" at bounding box center [277, 603] width 190 height 40
click at [262, 567] on span "信用卡" at bounding box center [277, 564] width 190 height 25
type input "信用卡"
type input "4429"
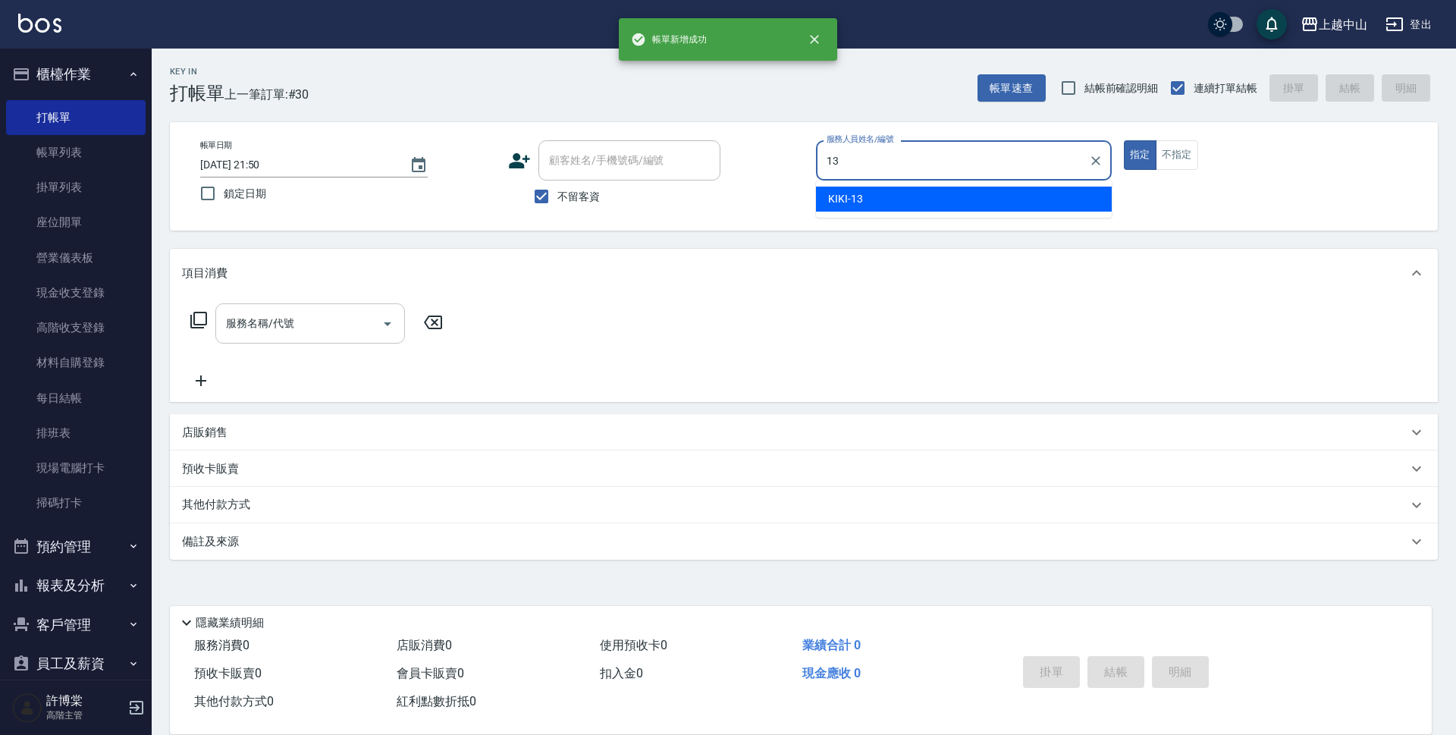
type input "KIKI-13"
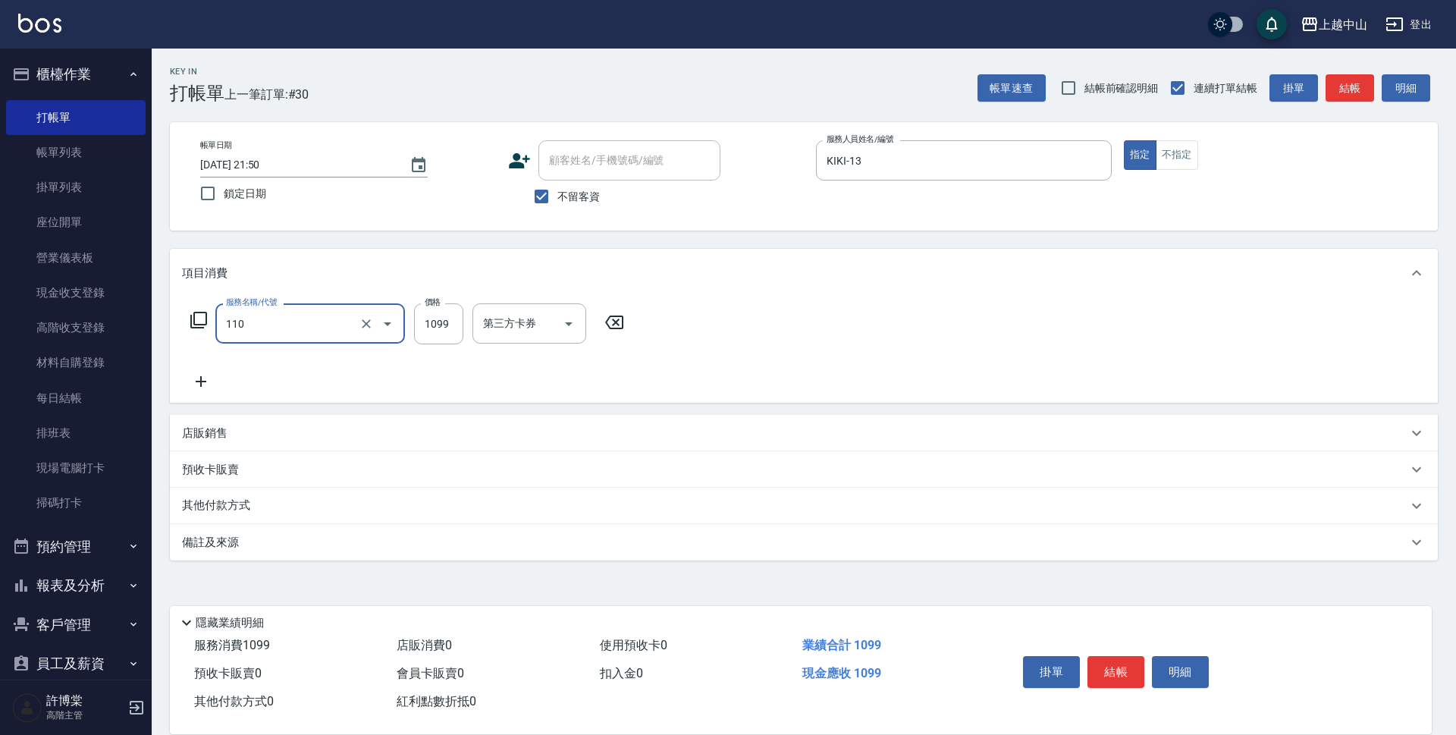
type input "洗+剪+頭皮999(110)"
type input "1200"
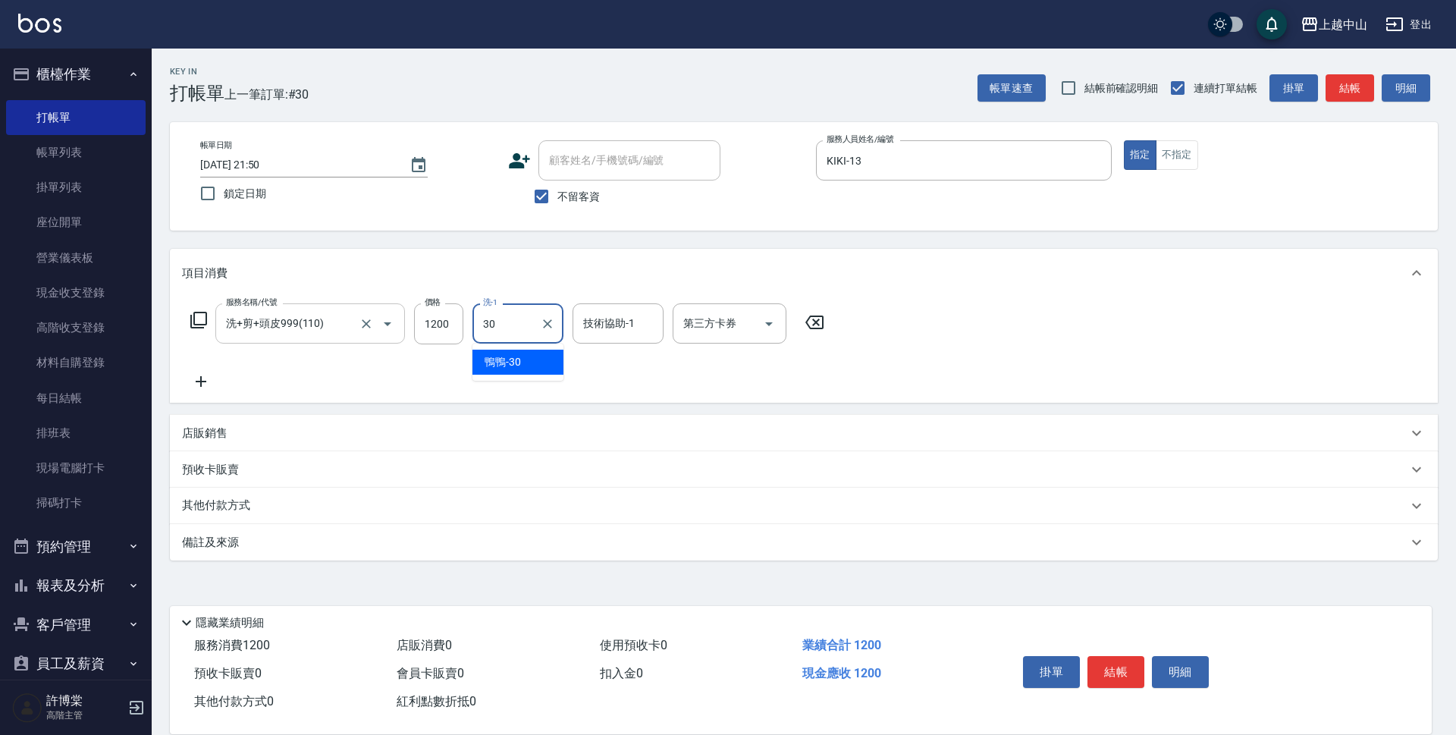
type input "鴨鴨-30"
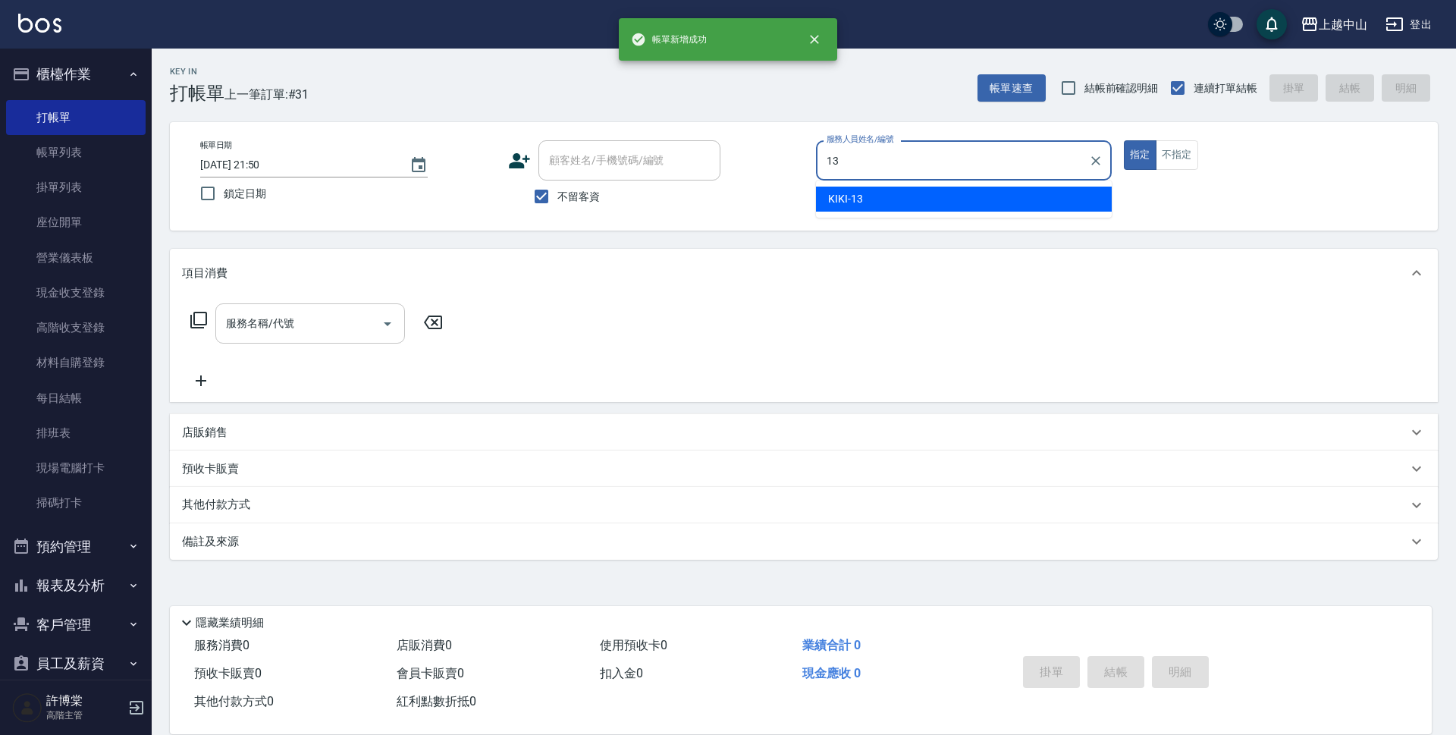
type input "KIKI-13"
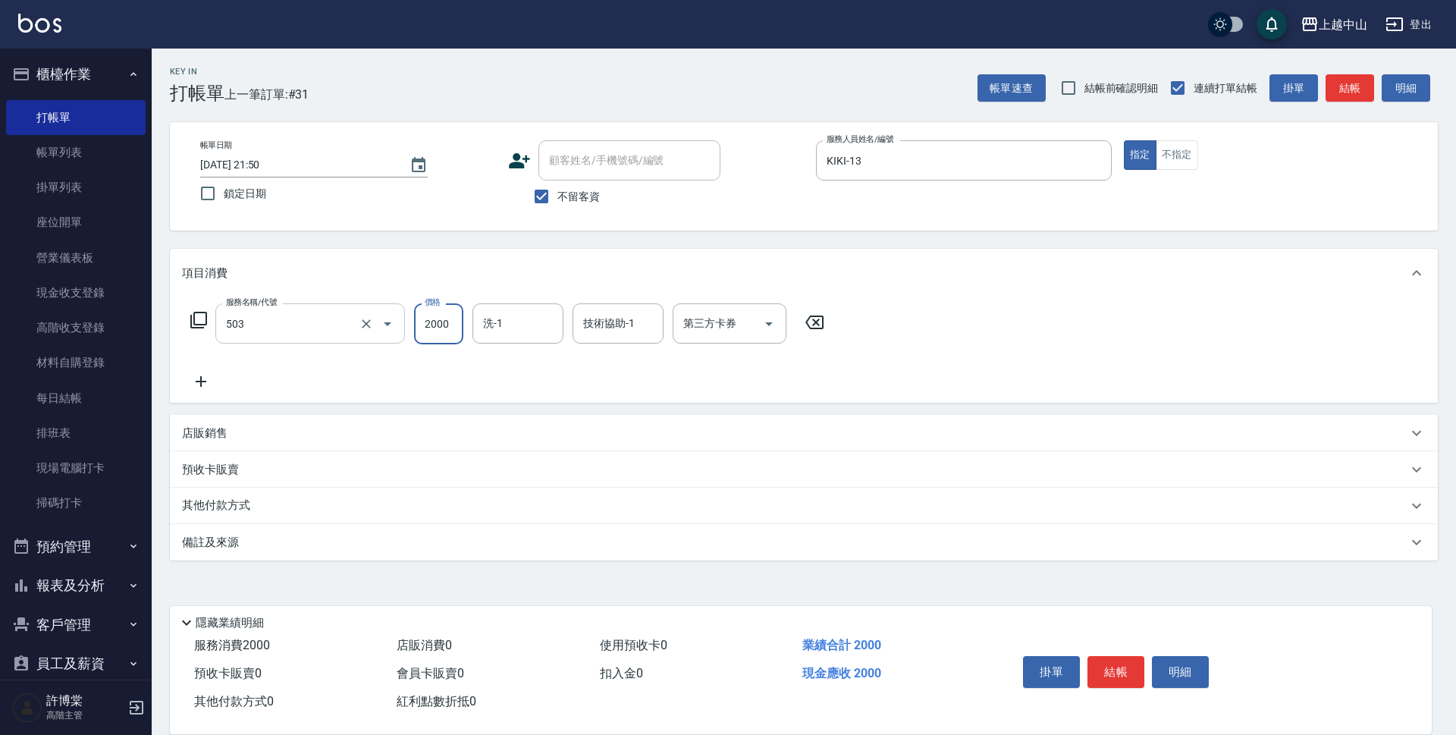
type input "染髮2000以下(503)"
type input "1280"
type input "鴨鴨-30"
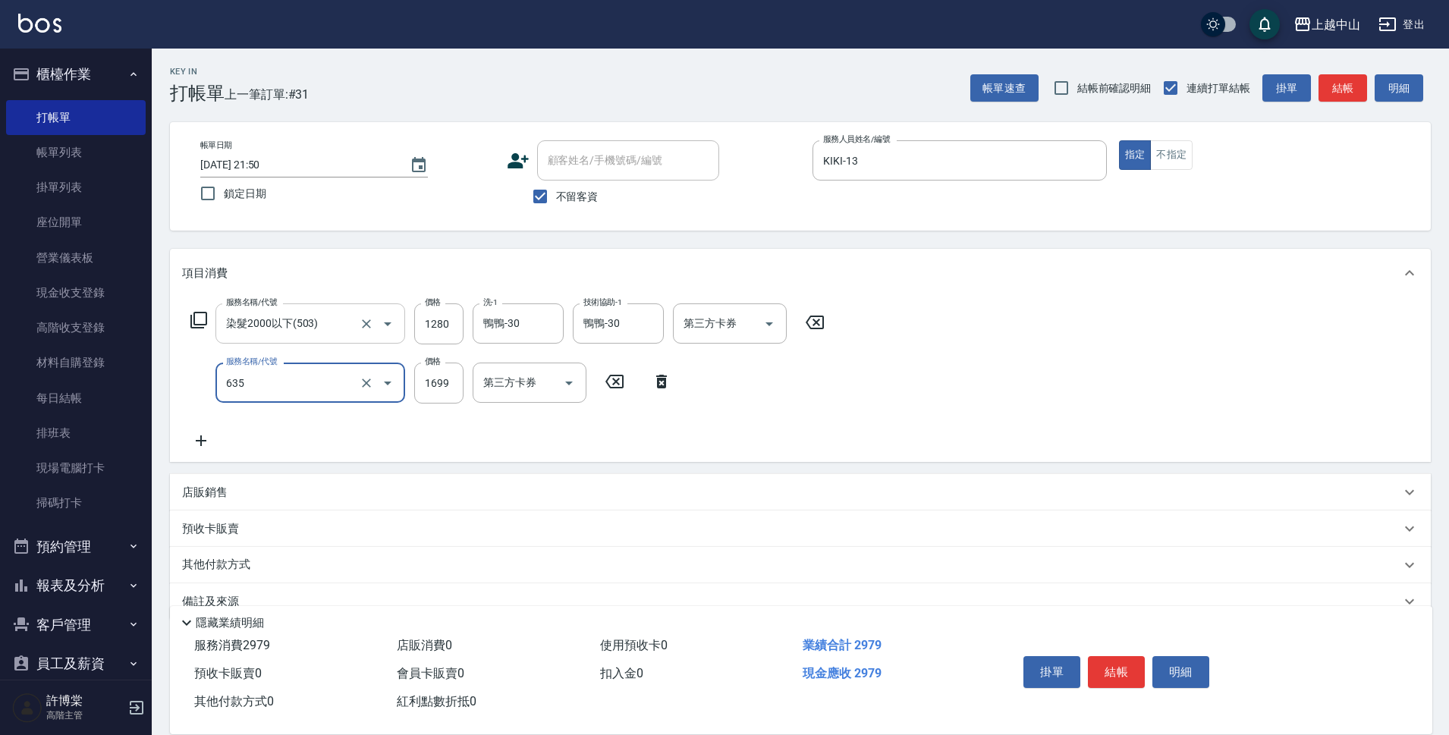
type input "兩段自備單次(635)"
type input "999"
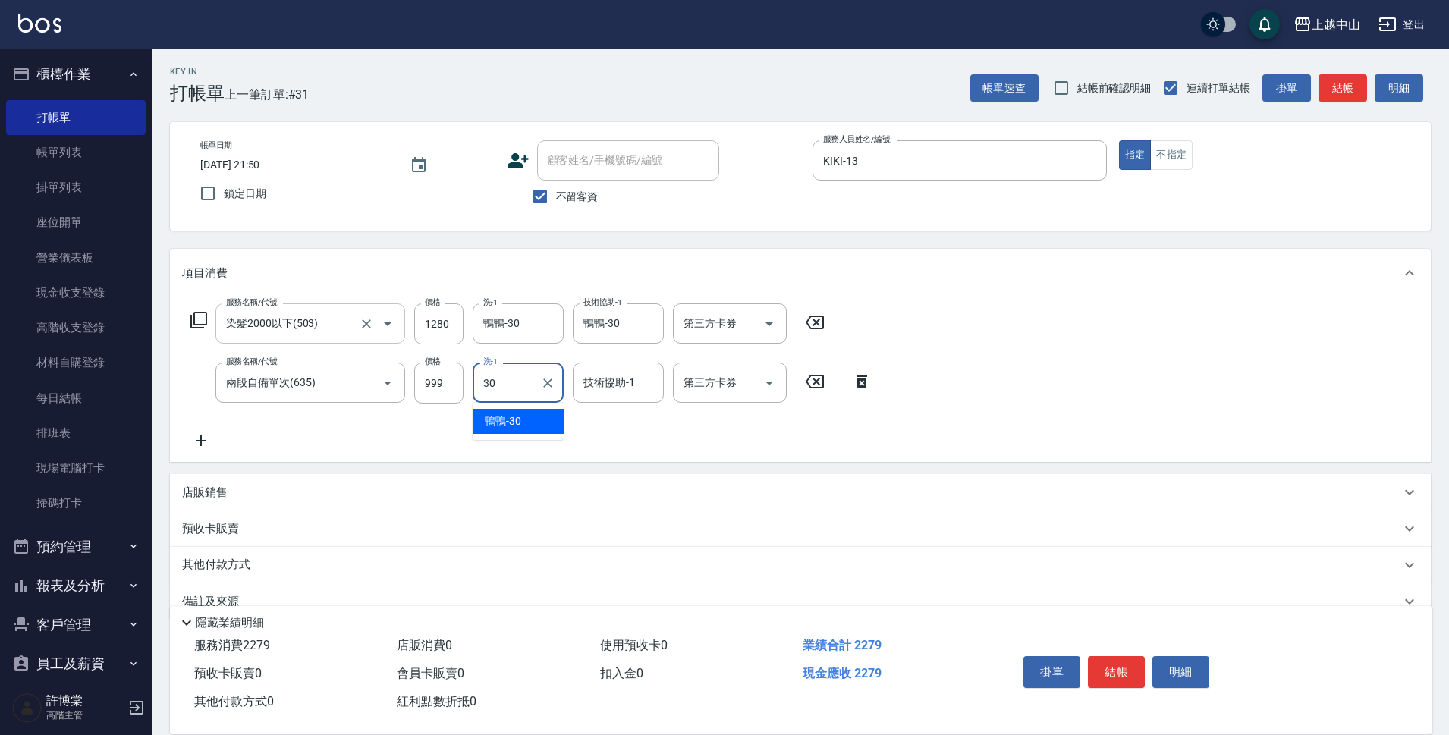
type input "鴨鴨-30"
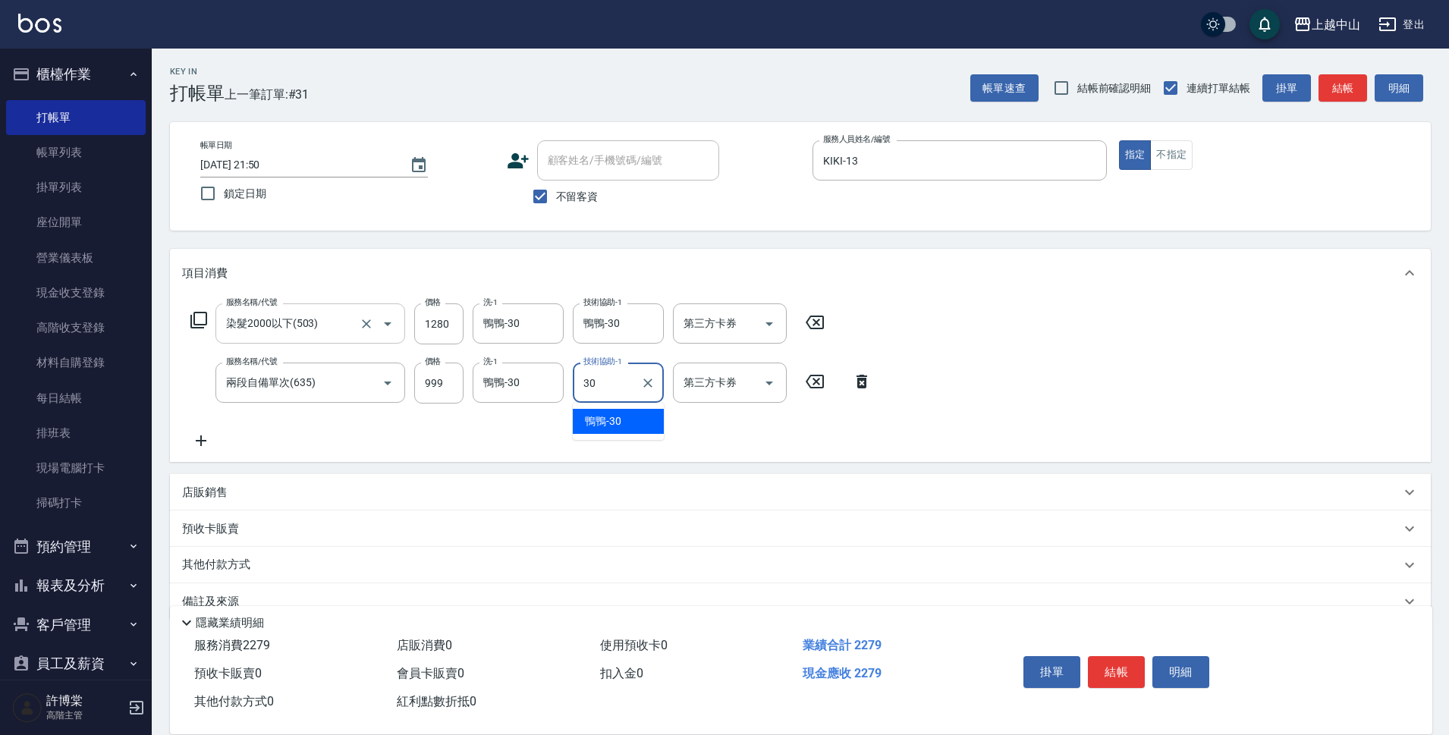
type input "鴨鴨-30"
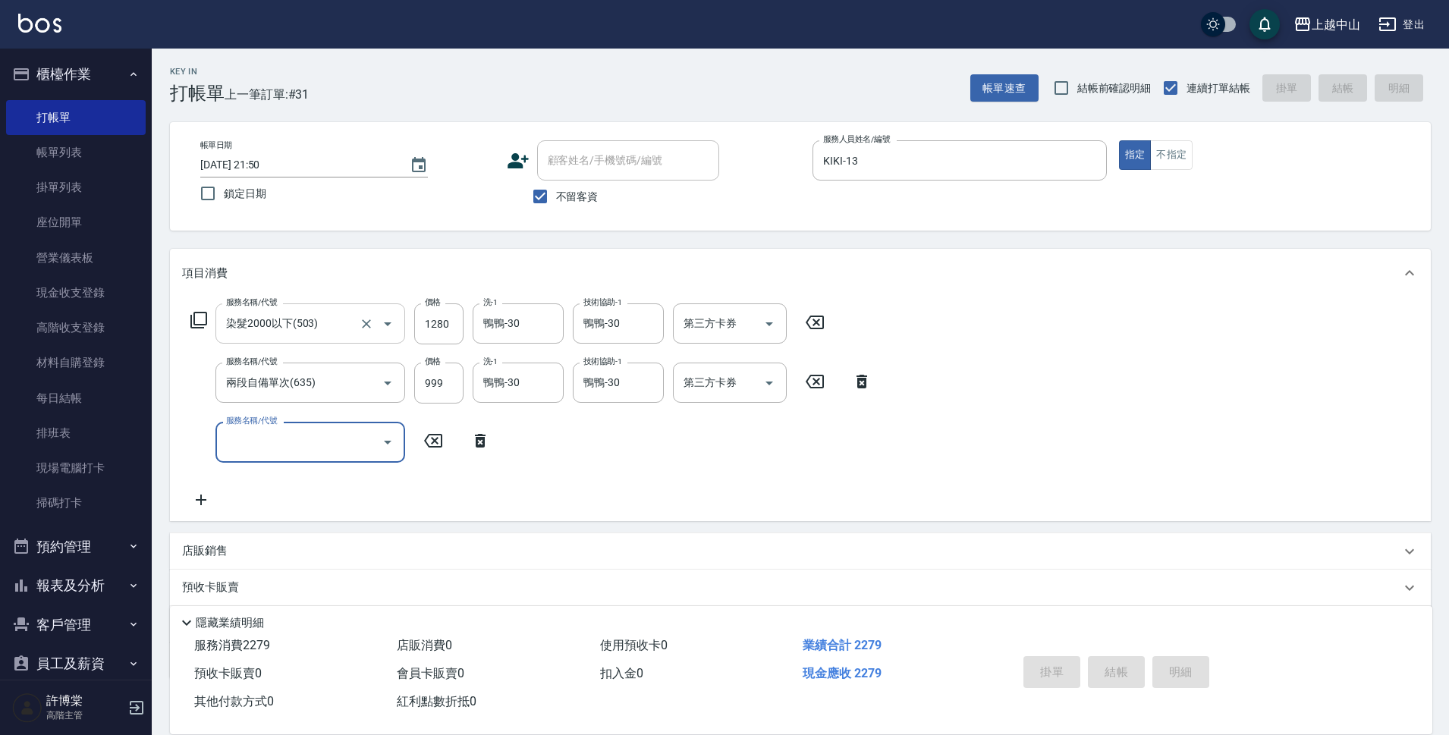
type input "2025/10/09 21:51"
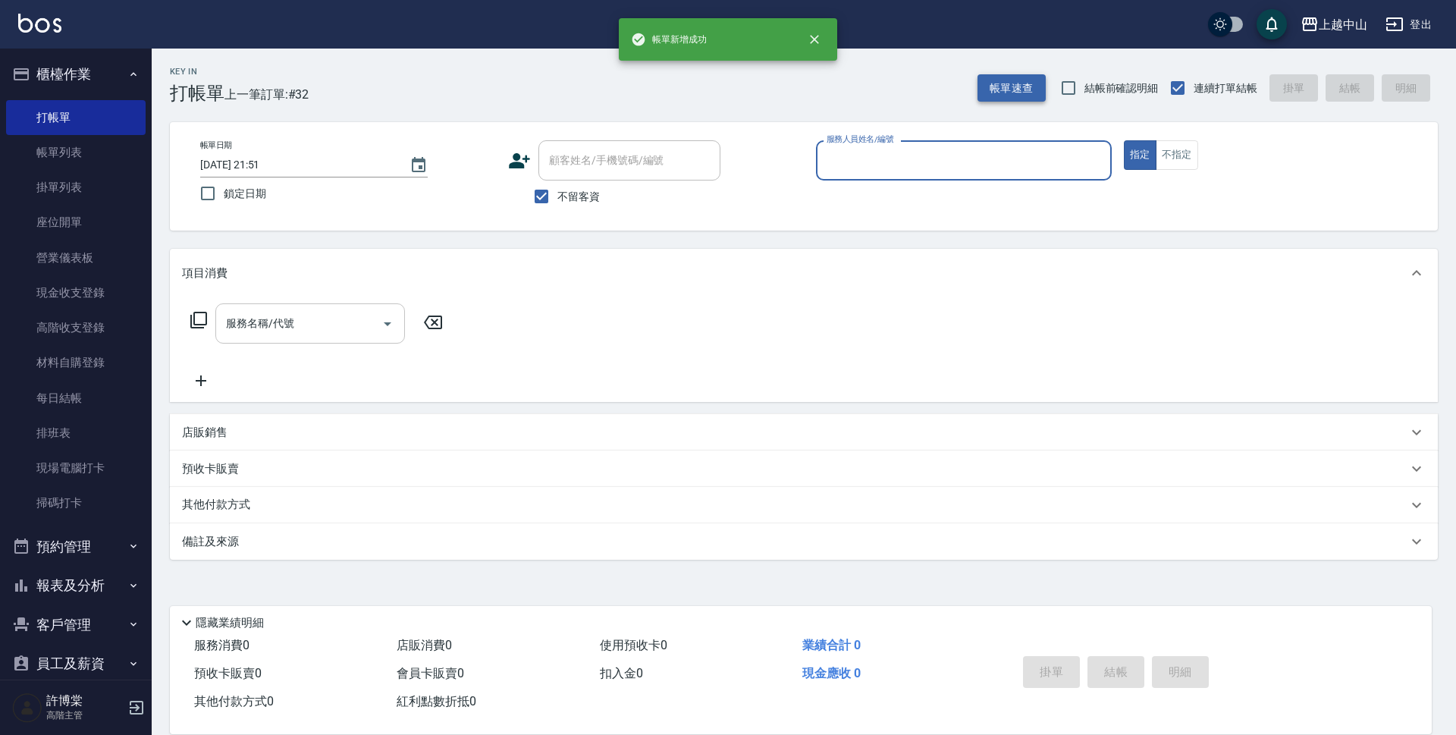
click at [1006, 77] on button "帳單速查" at bounding box center [1012, 88] width 68 height 28
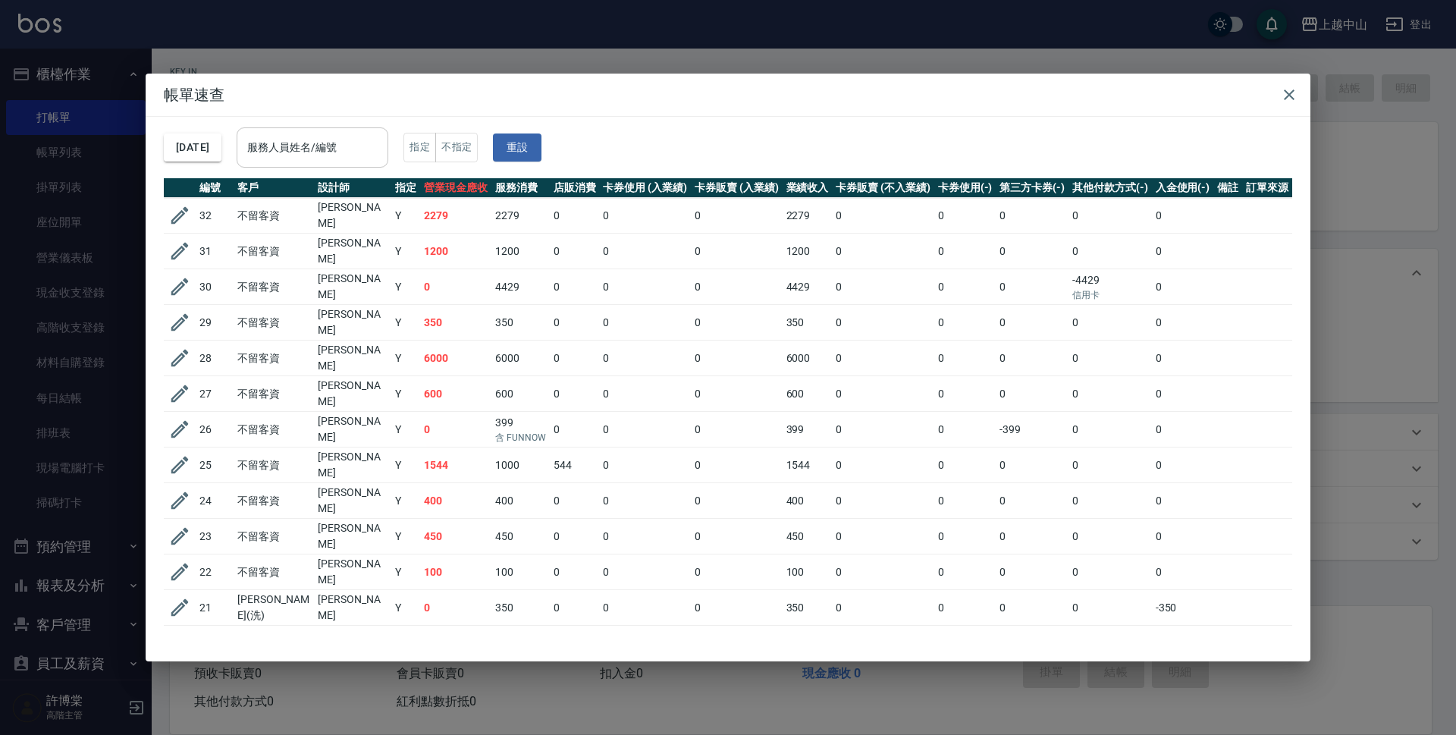
click at [365, 154] on input "服務人員姓名/編號" at bounding box center [312, 147] width 138 height 27
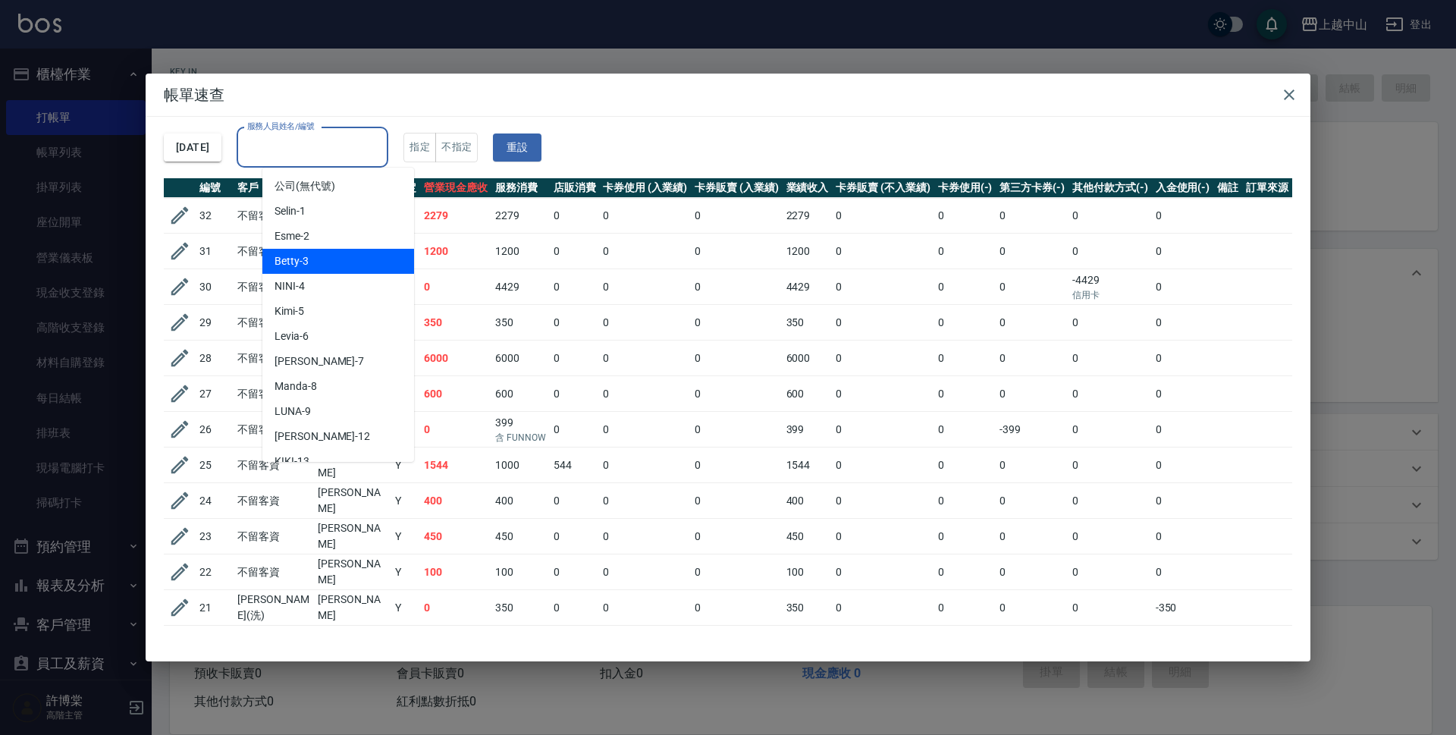
click at [341, 262] on div "Betty -3" at bounding box center [338, 261] width 152 height 25
type input "Betty-3"
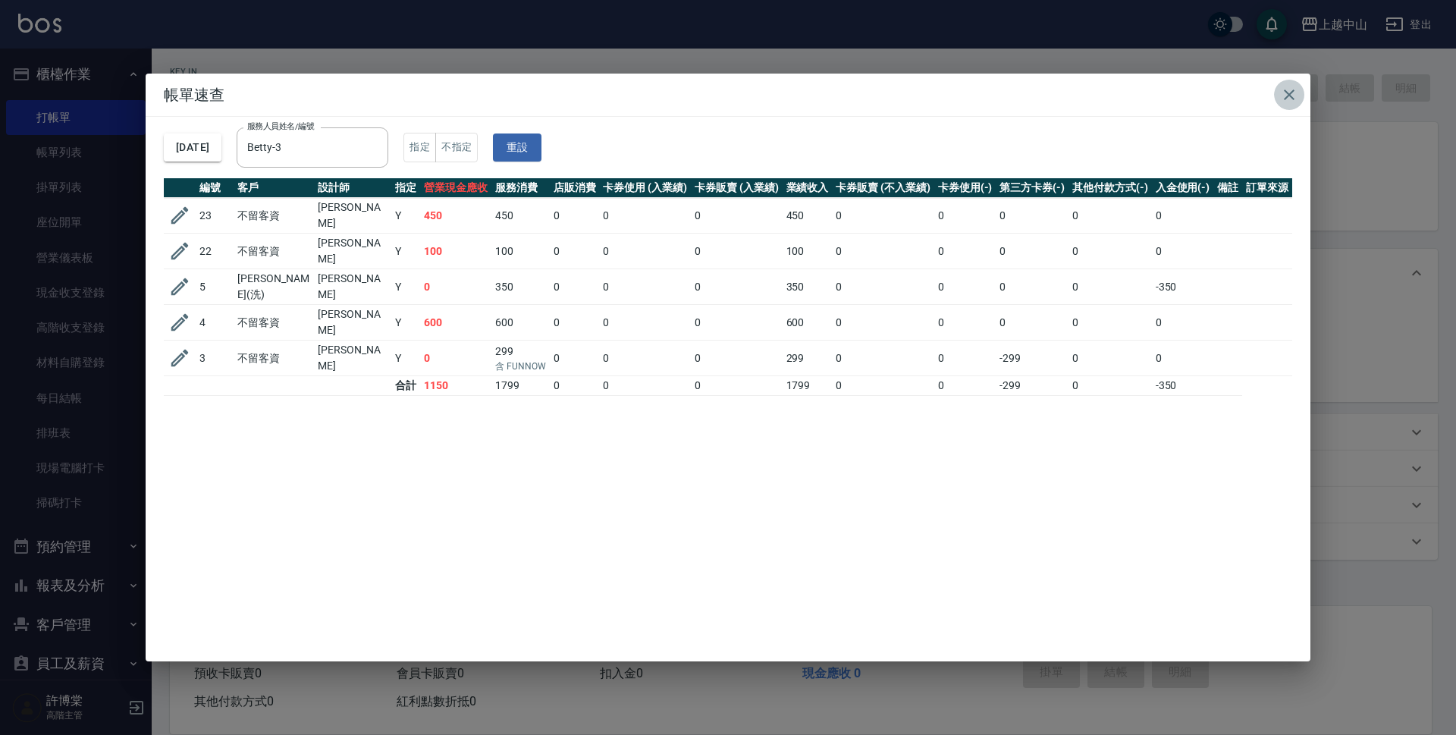
click at [1290, 97] on icon "button" at bounding box center [1289, 95] width 18 height 18
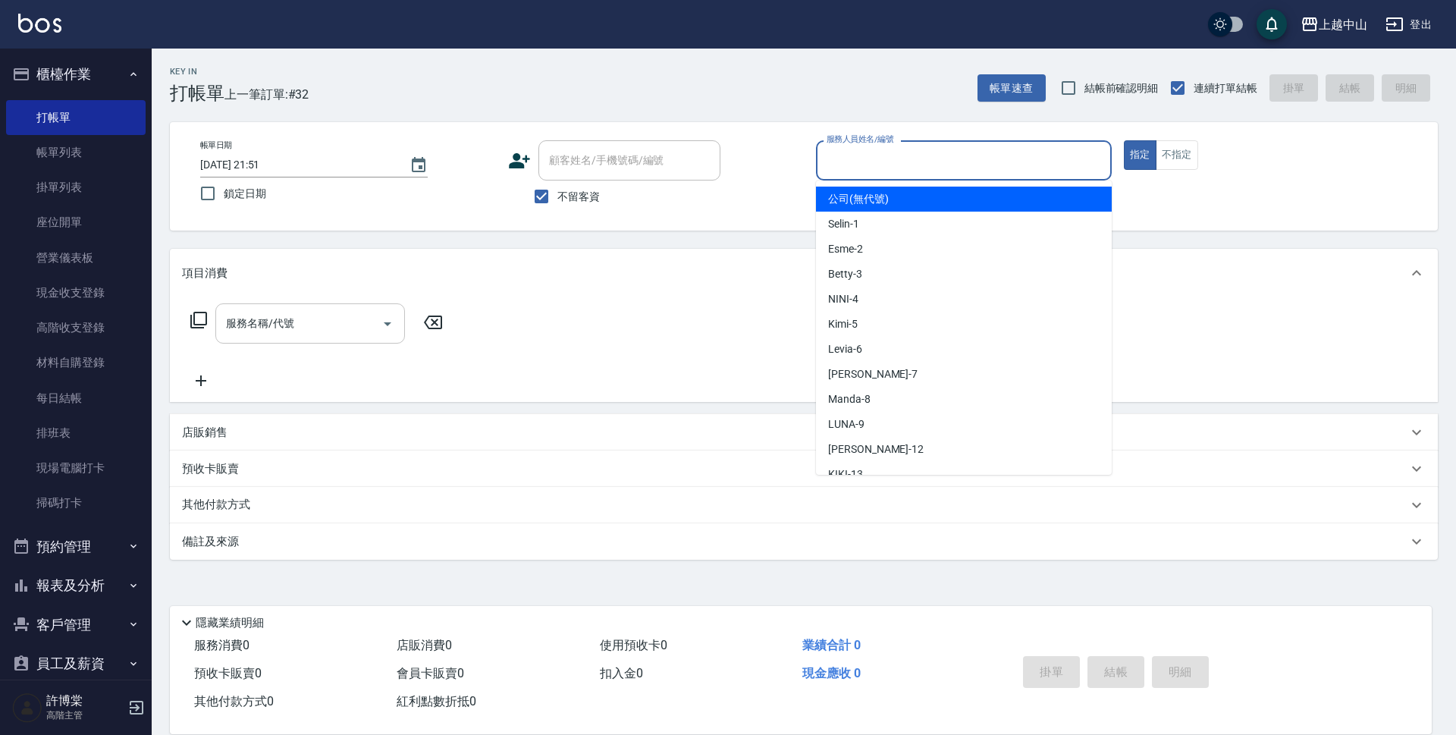
click at [1088, 159] on input "服務人員姓名/編號" at bounding box center [964, 160] width 282 height 27
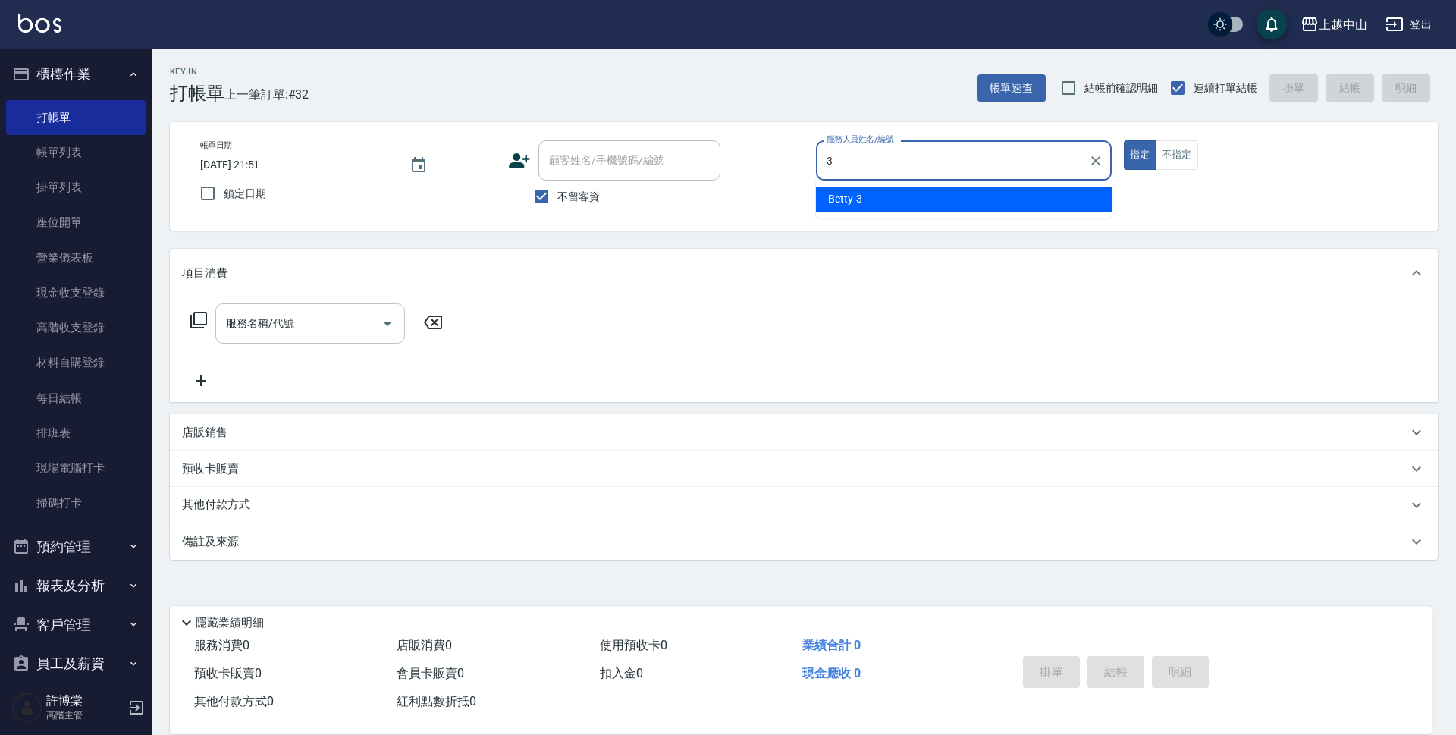
type input "Betty-3"
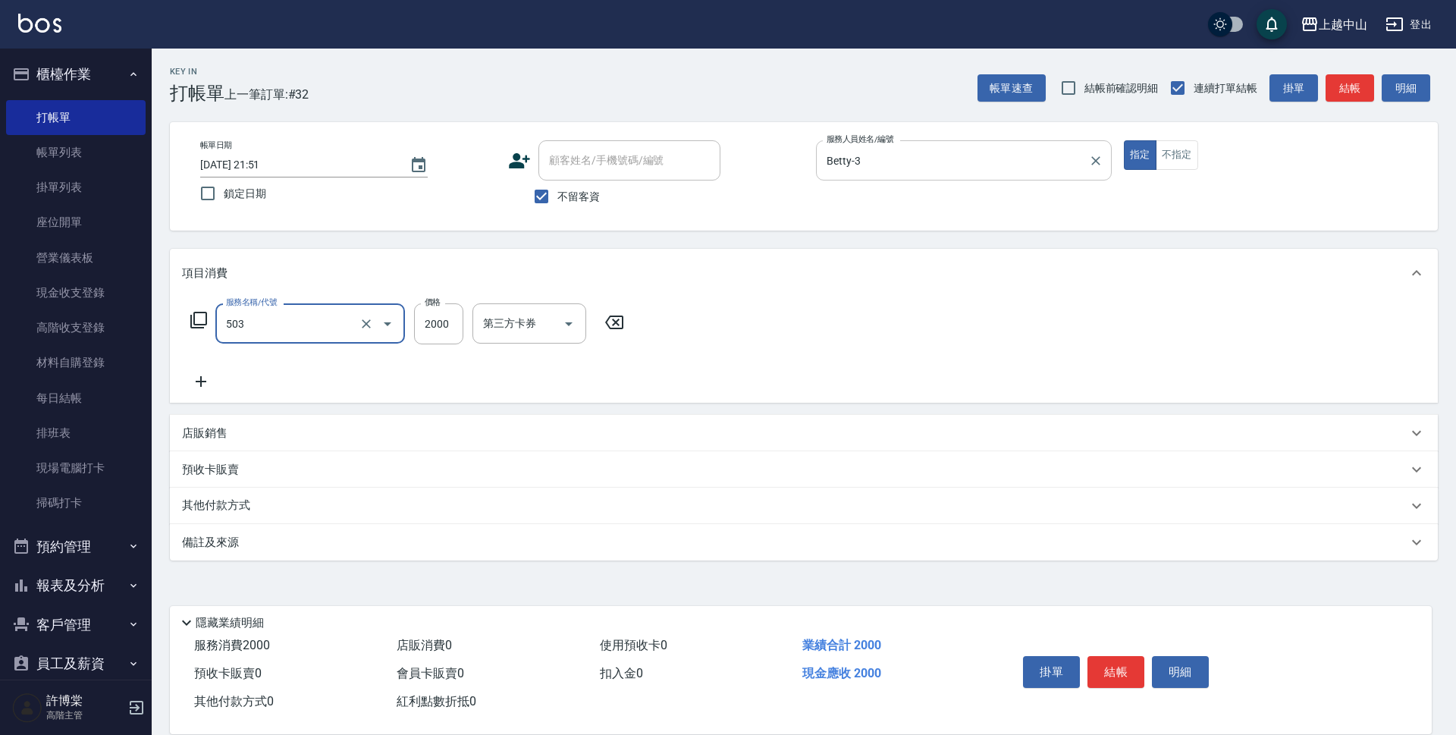
type input "染髮2000以下(503)"
type input "1200"
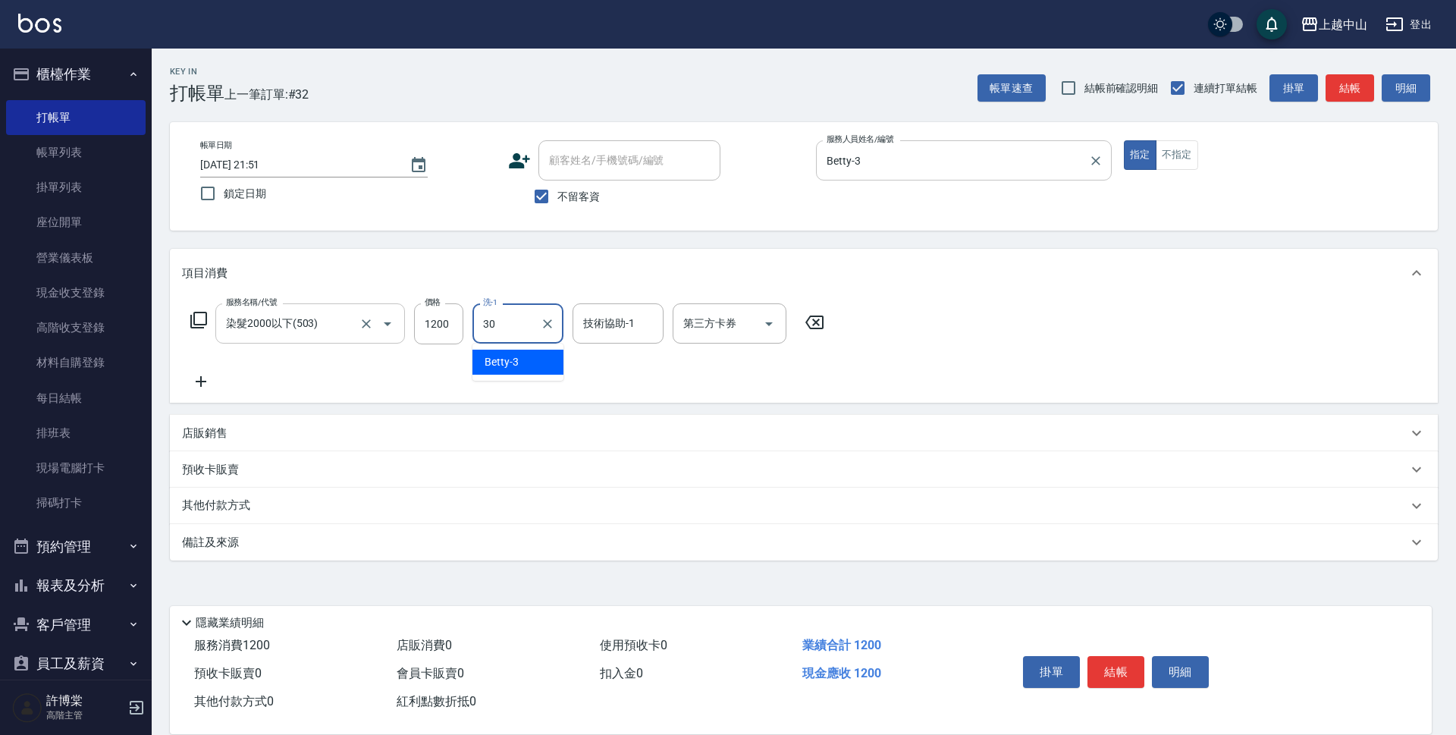
type input "鴨鴨-30"
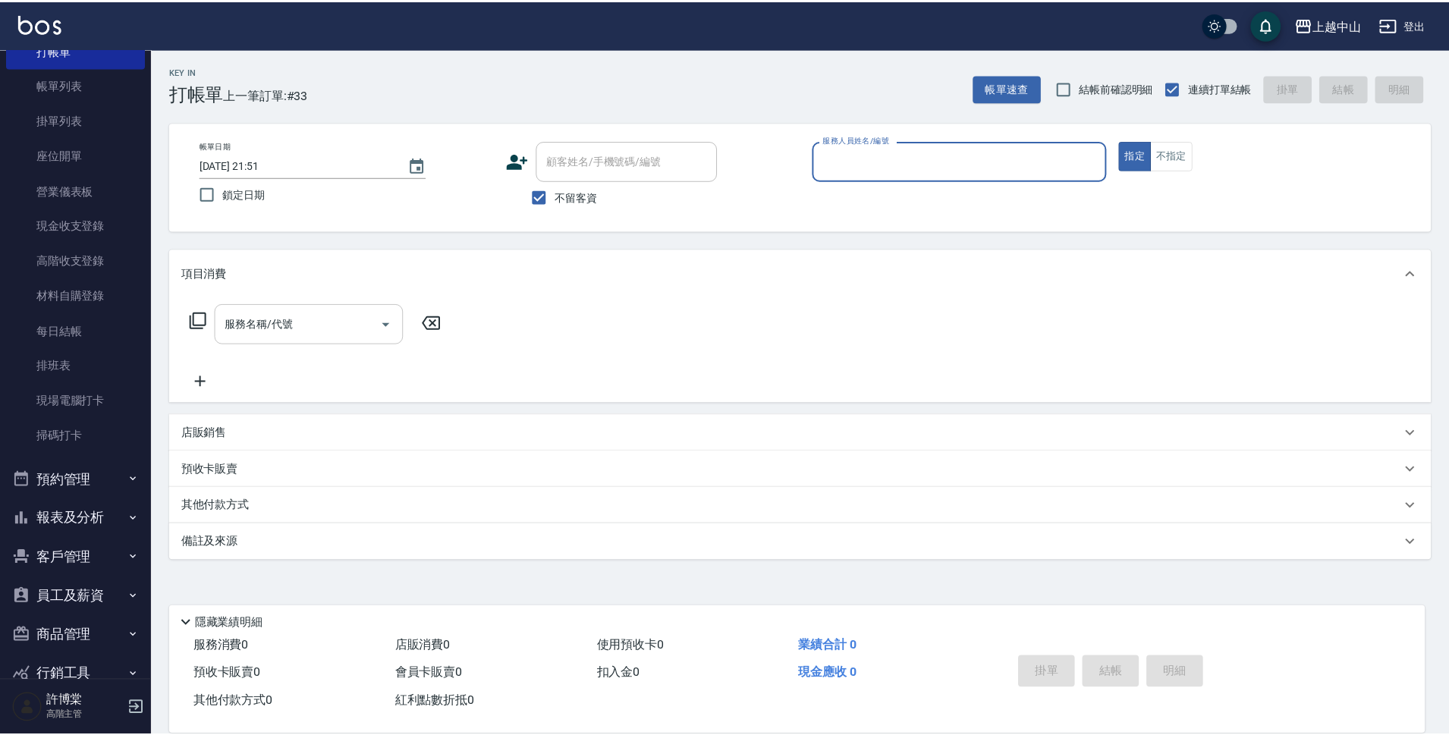
scroll to position [111, 0]
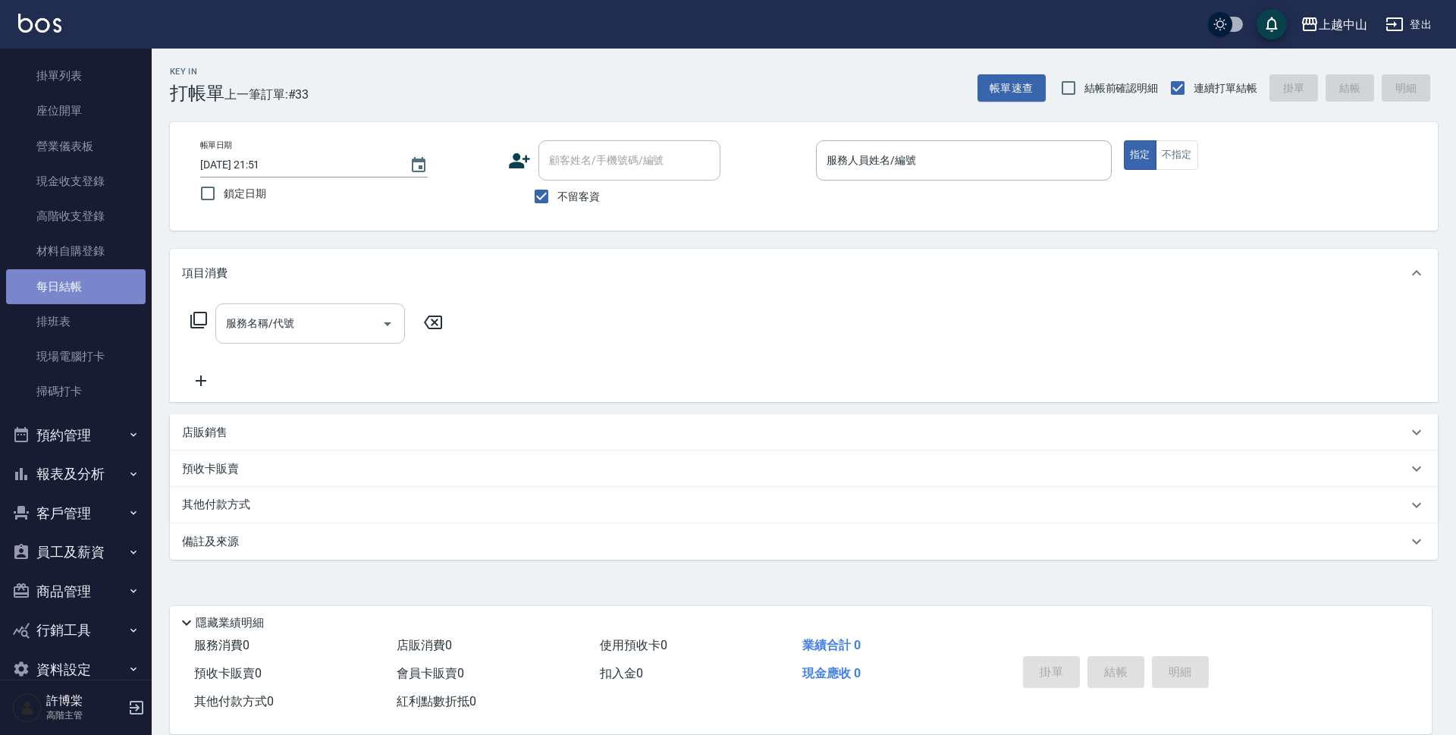
click at [108, 292] on link "每日結帳" at bounding box center [76, 286] width 140 height 35
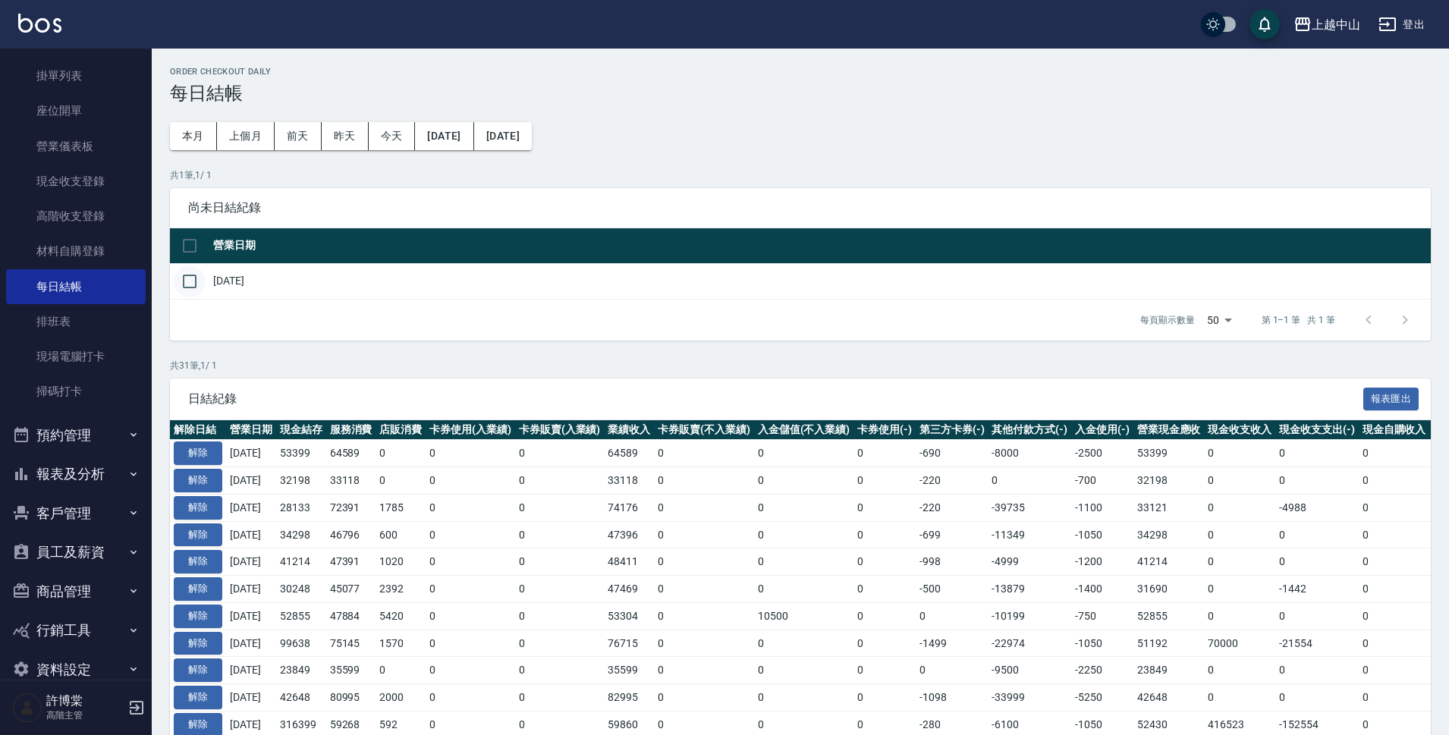
click at [181, 289] on input "checkbox" at bounding box center [190, 281] width 32 height 32
checkbox input "true"
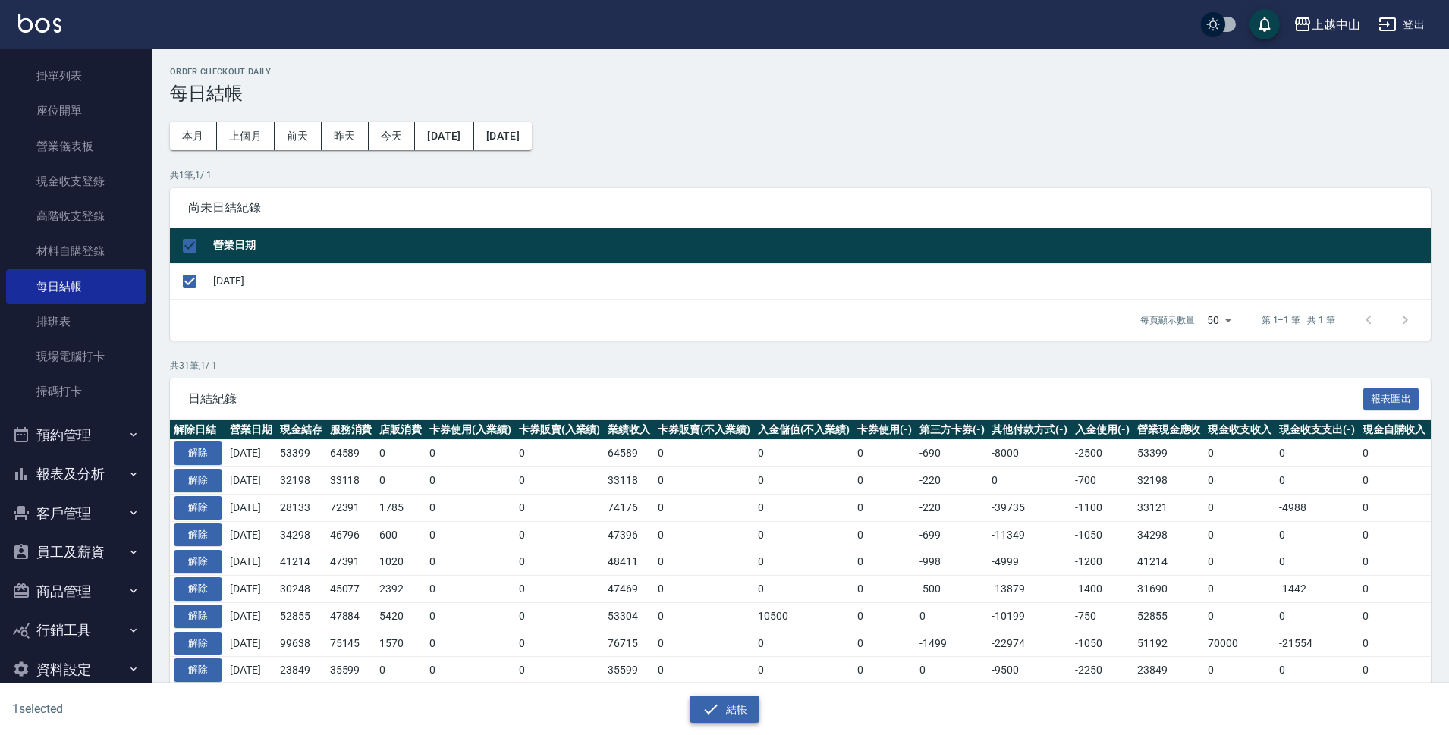
click at [702, 712] on icon "button" at bounding box center [711, 709] width 18 height 18
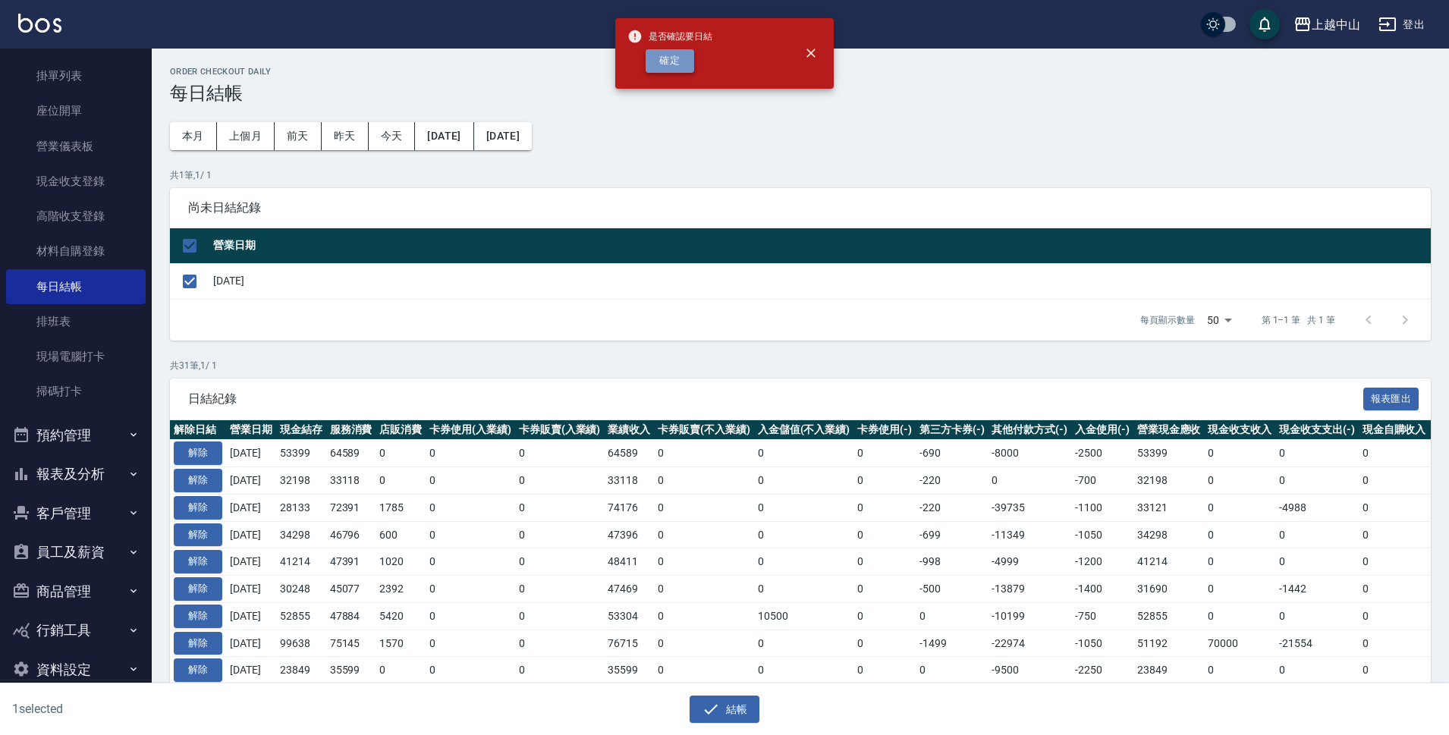
click at [677, 71] on button "確定" at bounding box center [669, 61] width 49 height 24
checkbox input "false"
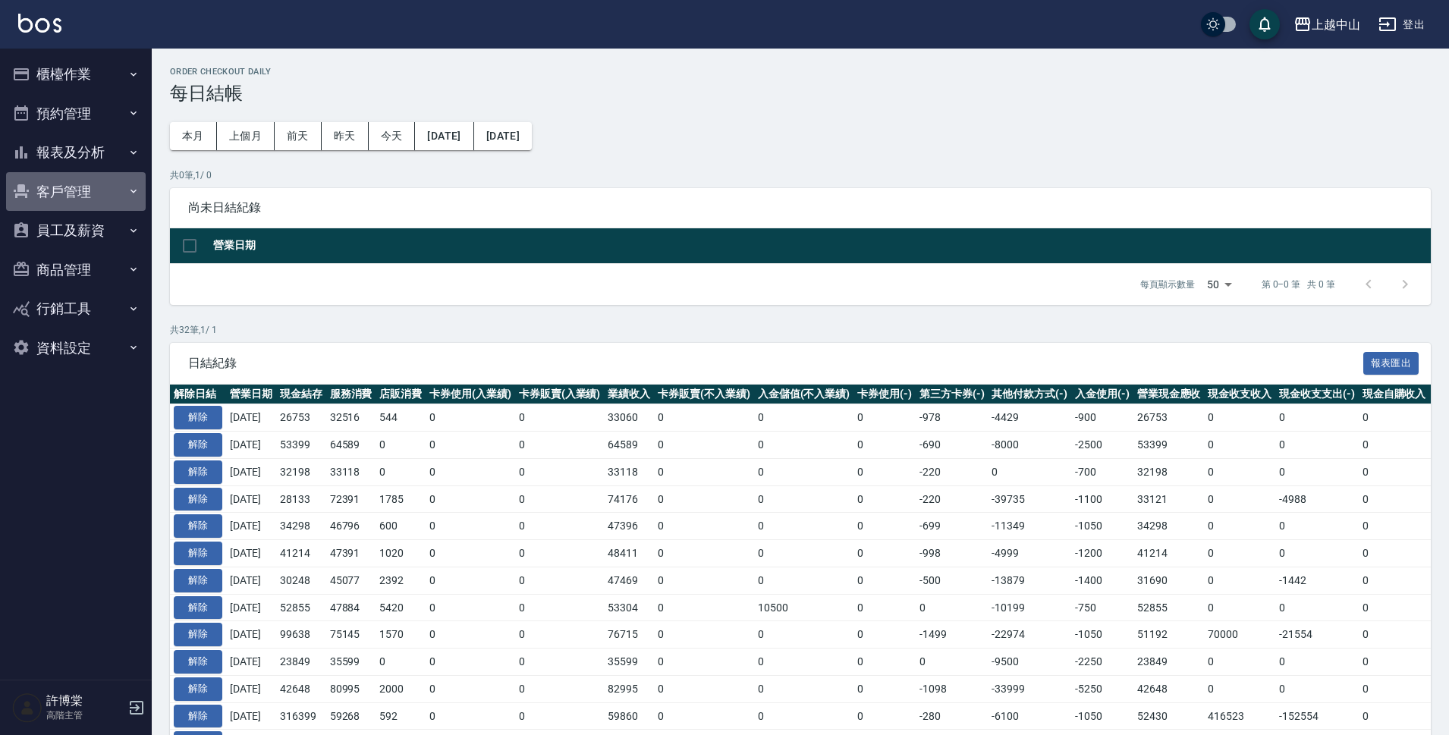
click at [102, 180] on button "客戶管理" at bounding box center [76, 191] width 140 height 39
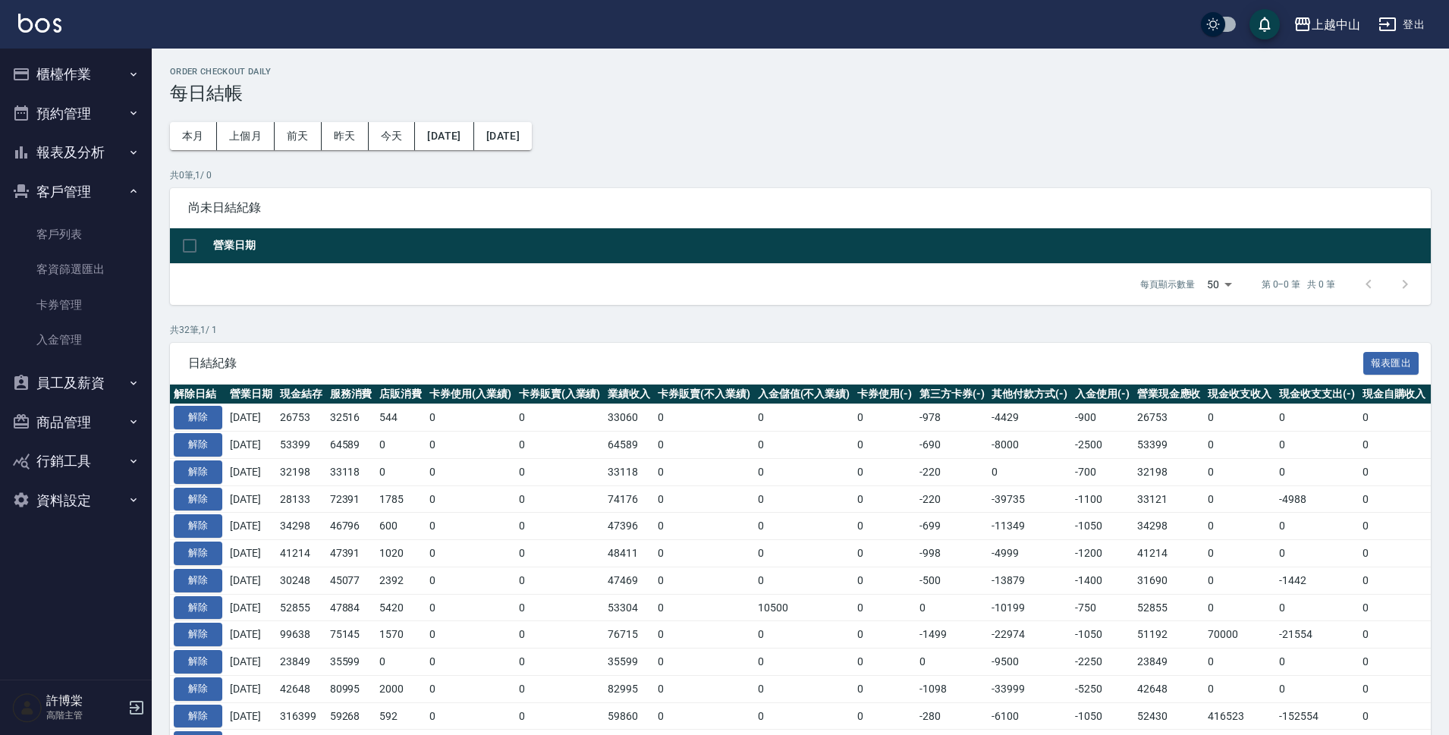
click at [101, 157] on button "報表及分析" at bounding box center [76, 152] width 140 height 39
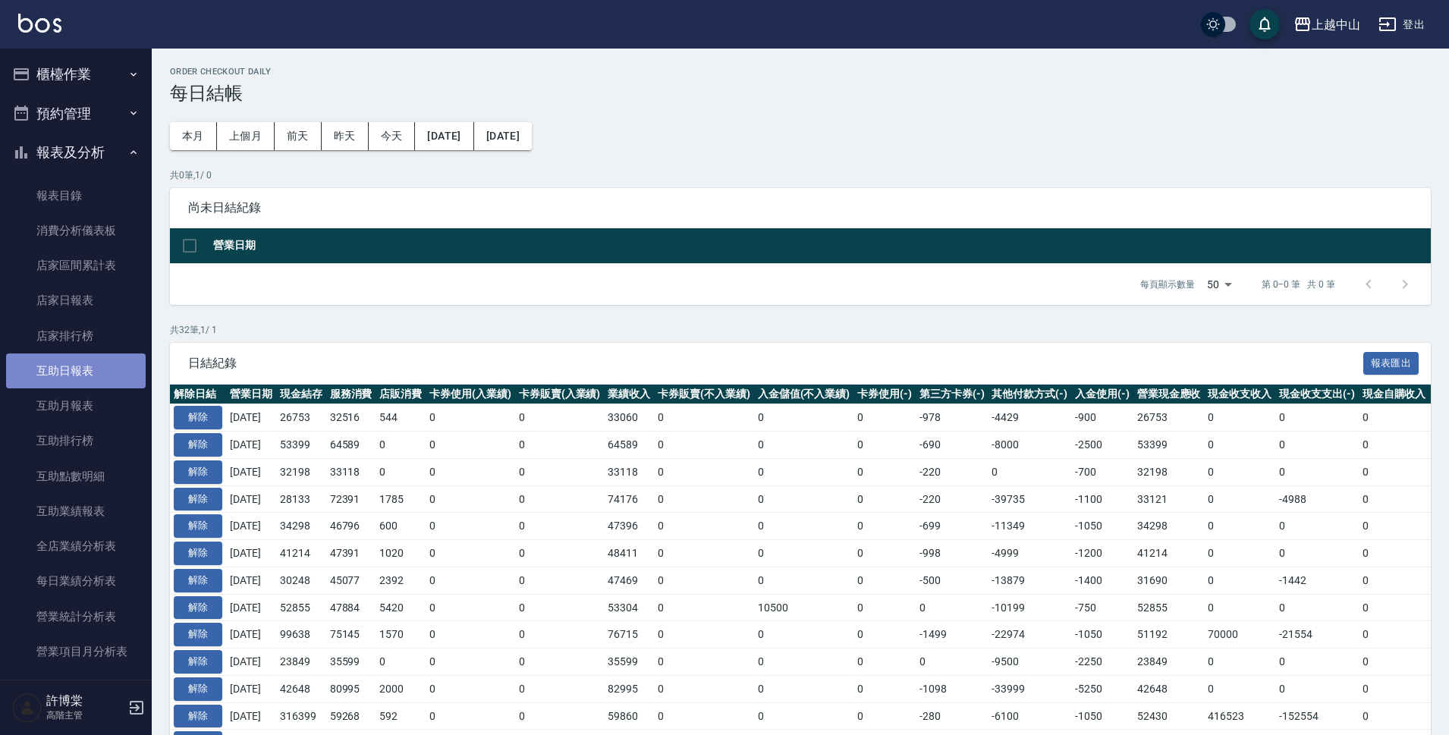
click at [104, 373] on link "互助日報表" at bounding box center [76, 370] width 140 height 35
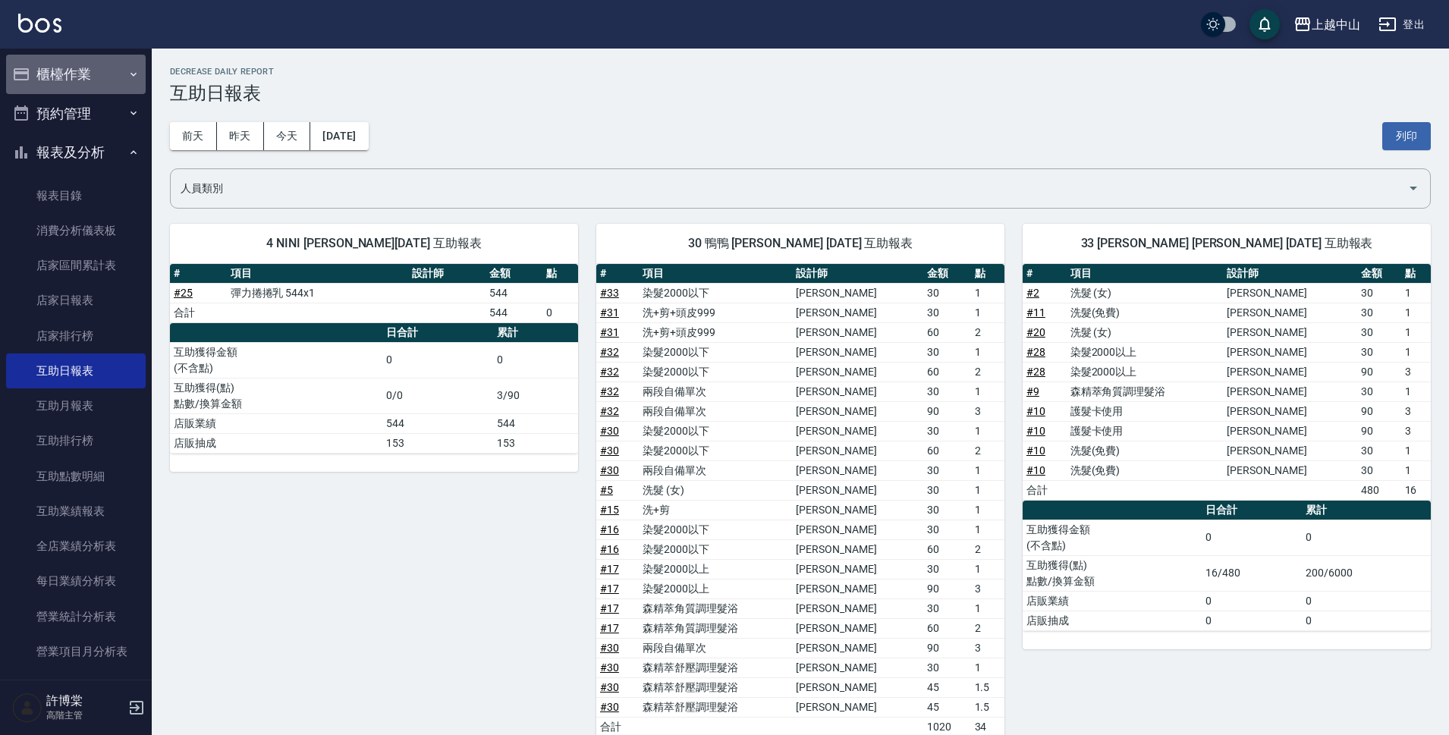
click at [98, 75] on button "櫃檯作業" at bounding box center [76, 74] width 140 height 39
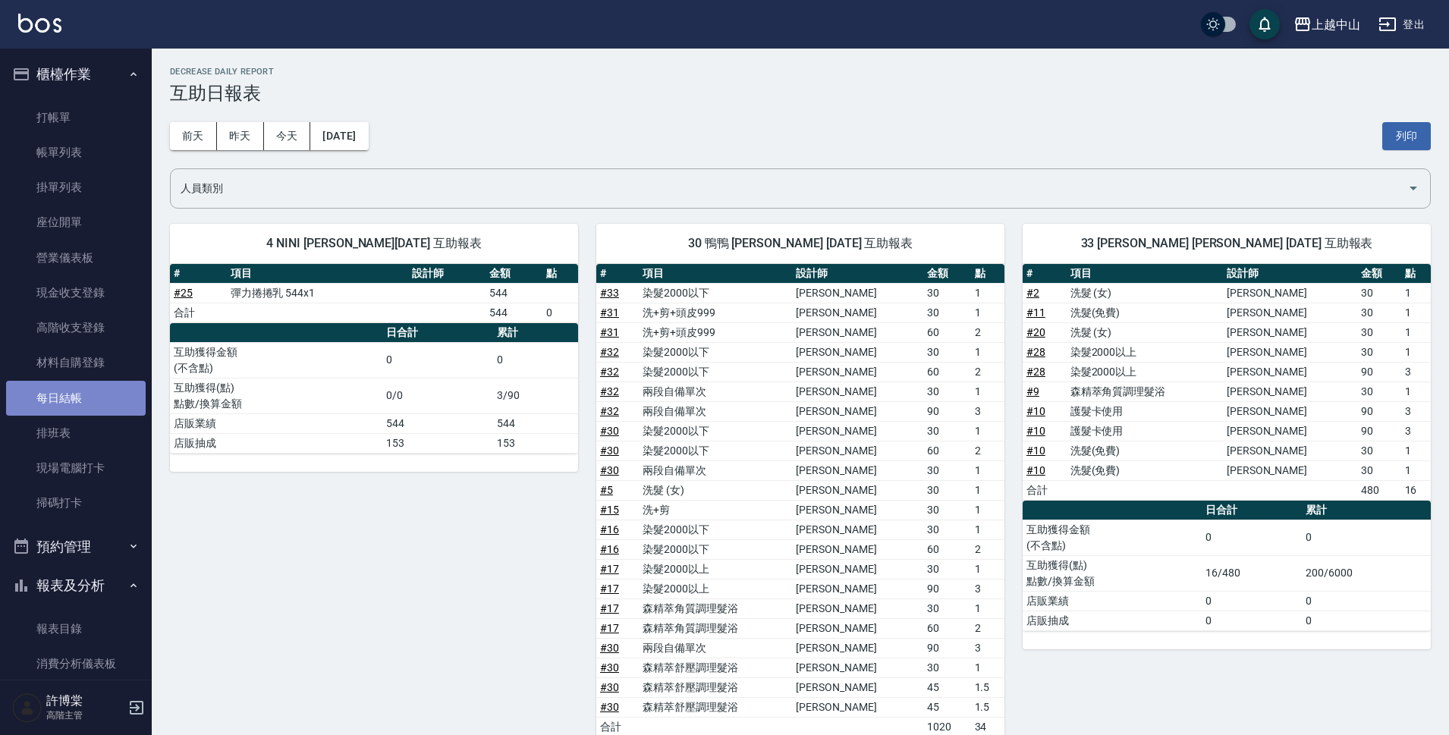
click at [99, 397] on link "每日結帳" at bounding box center [76, 398] width 140 height 35
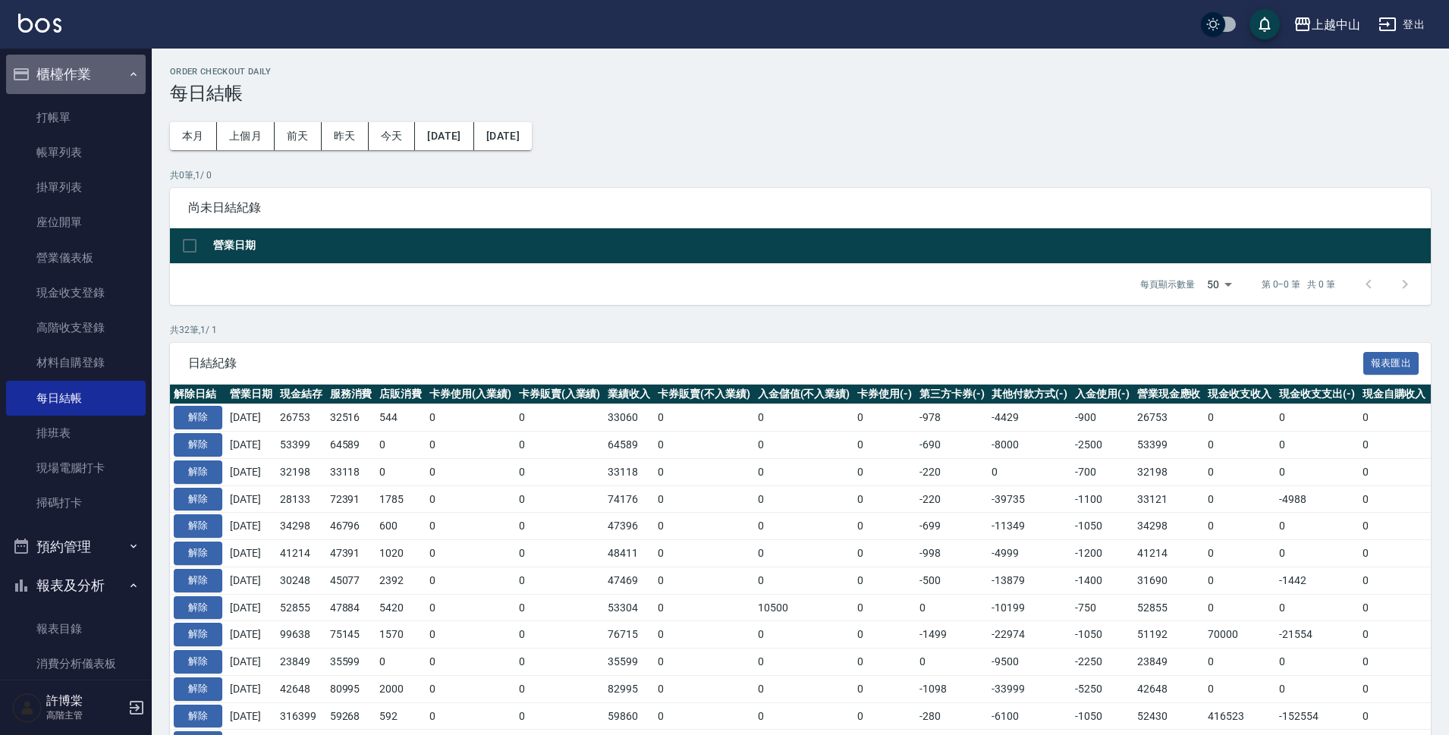
click at [99, 79] on button "櫃檯作業" at bounding box center [76, 74] width 140 height 39
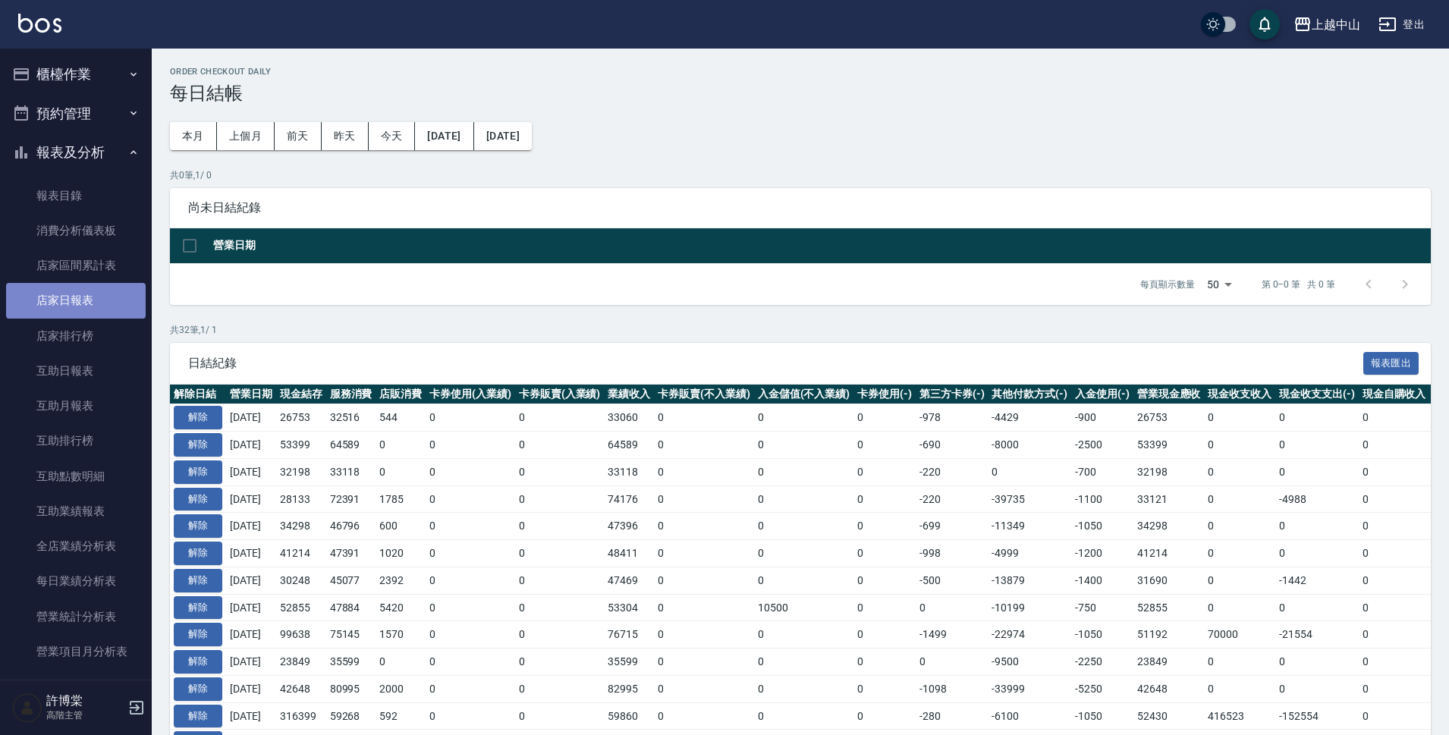
click at [109, 309] on link "店家日報表" at bounding box center [76, 300] width 140 height 35
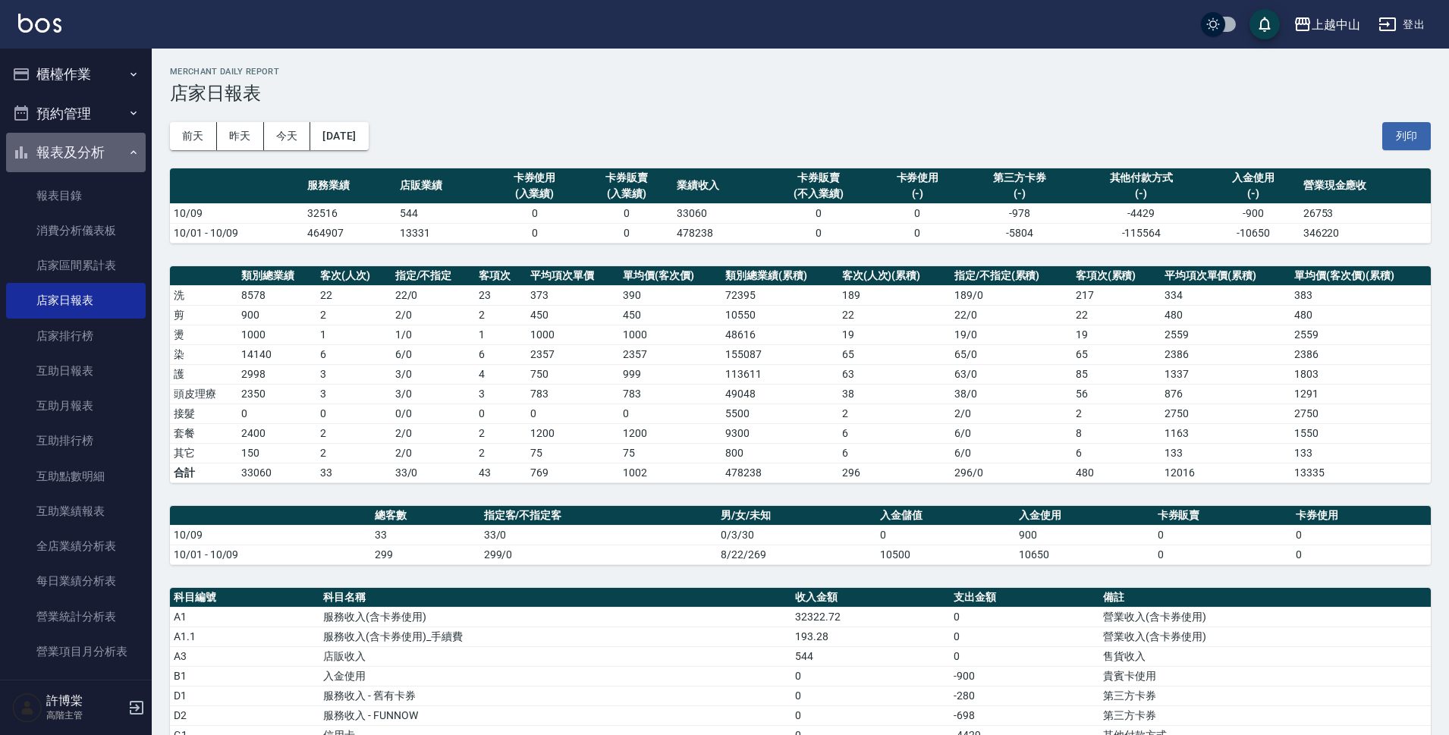
click at [127, 157] on icon "button" at bounding box center [133, 152] width 12 height 12
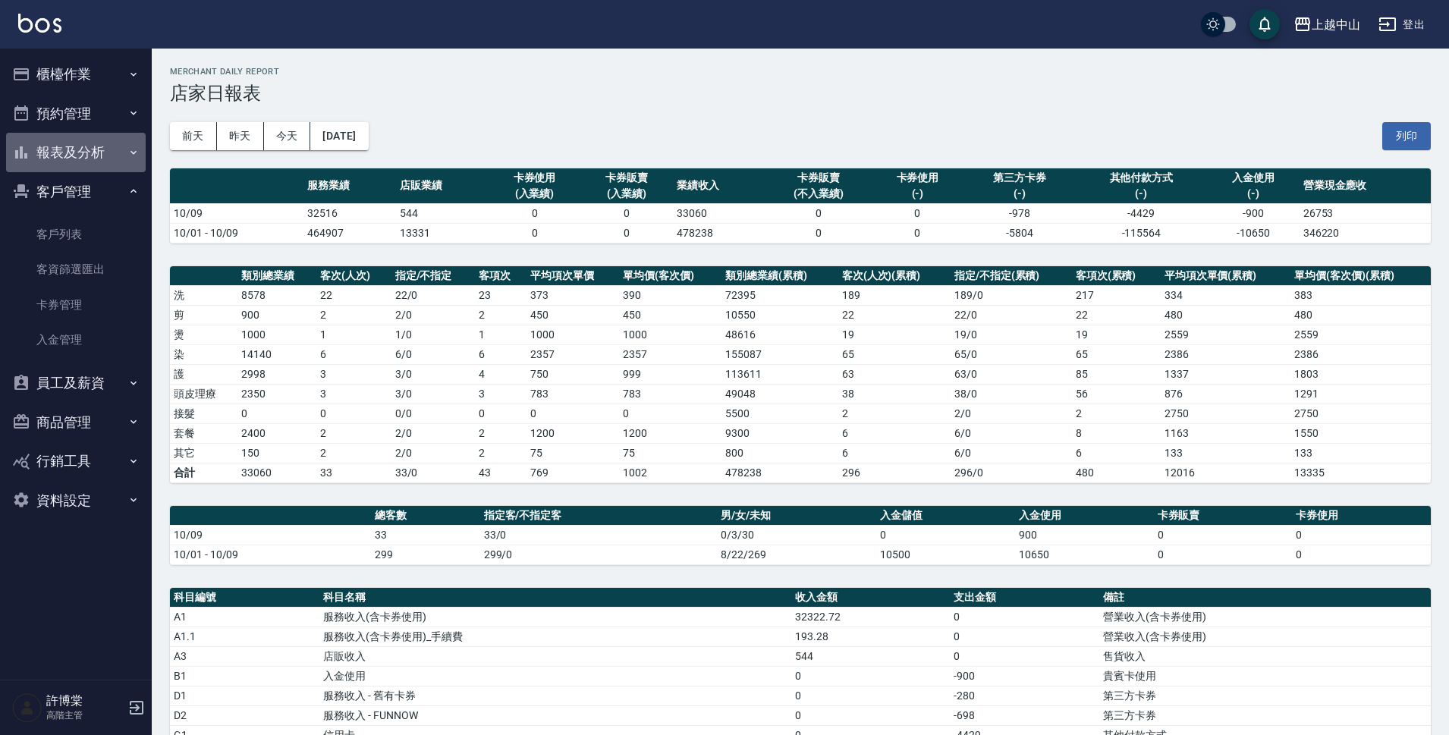
click at [122, 157] on button "報表及分析" at bounding box center [76, 152] width 140 height 39
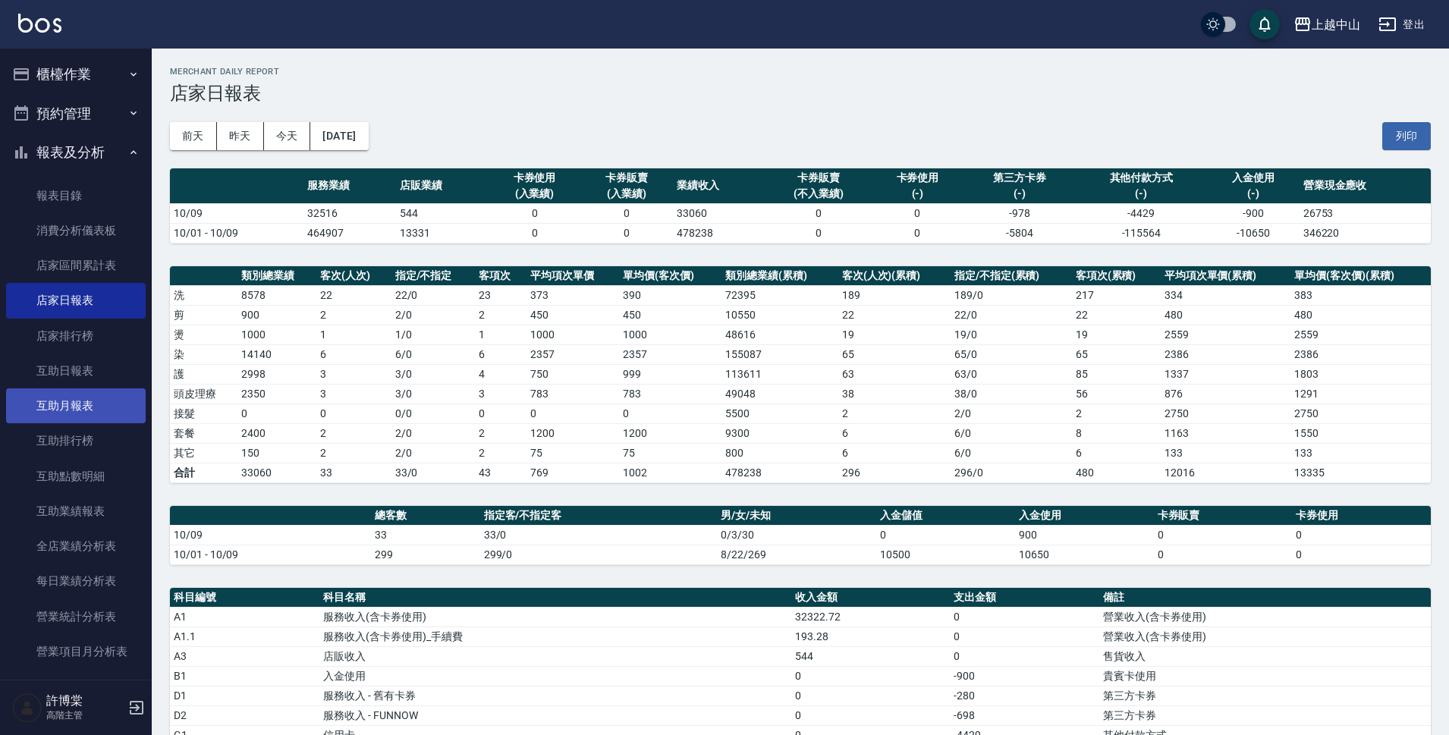
click at [83, 401] on link "互助月報表" at bounding box center [76, 405] width 140 height 35
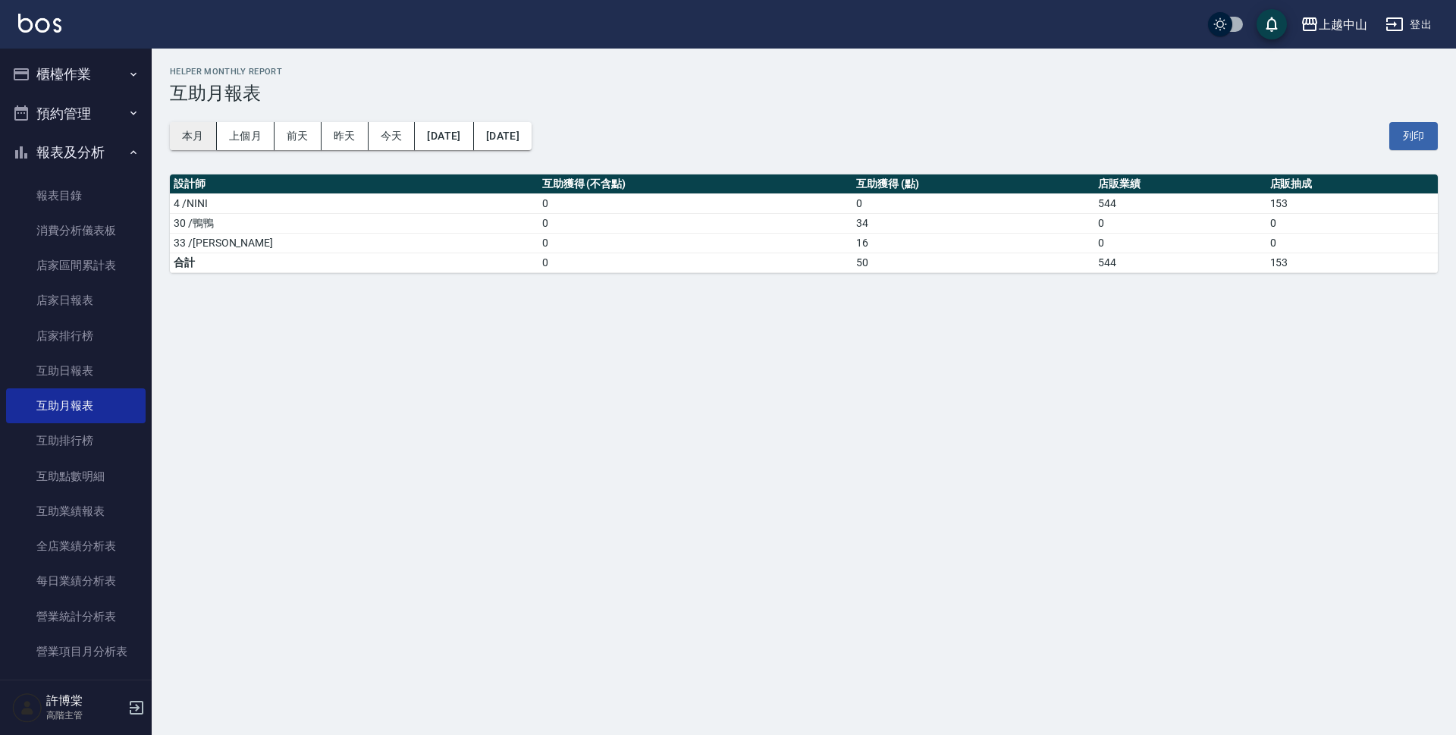
click at [204, 137] on button "本月" at bounding box center [193, 136] width 47 height 28
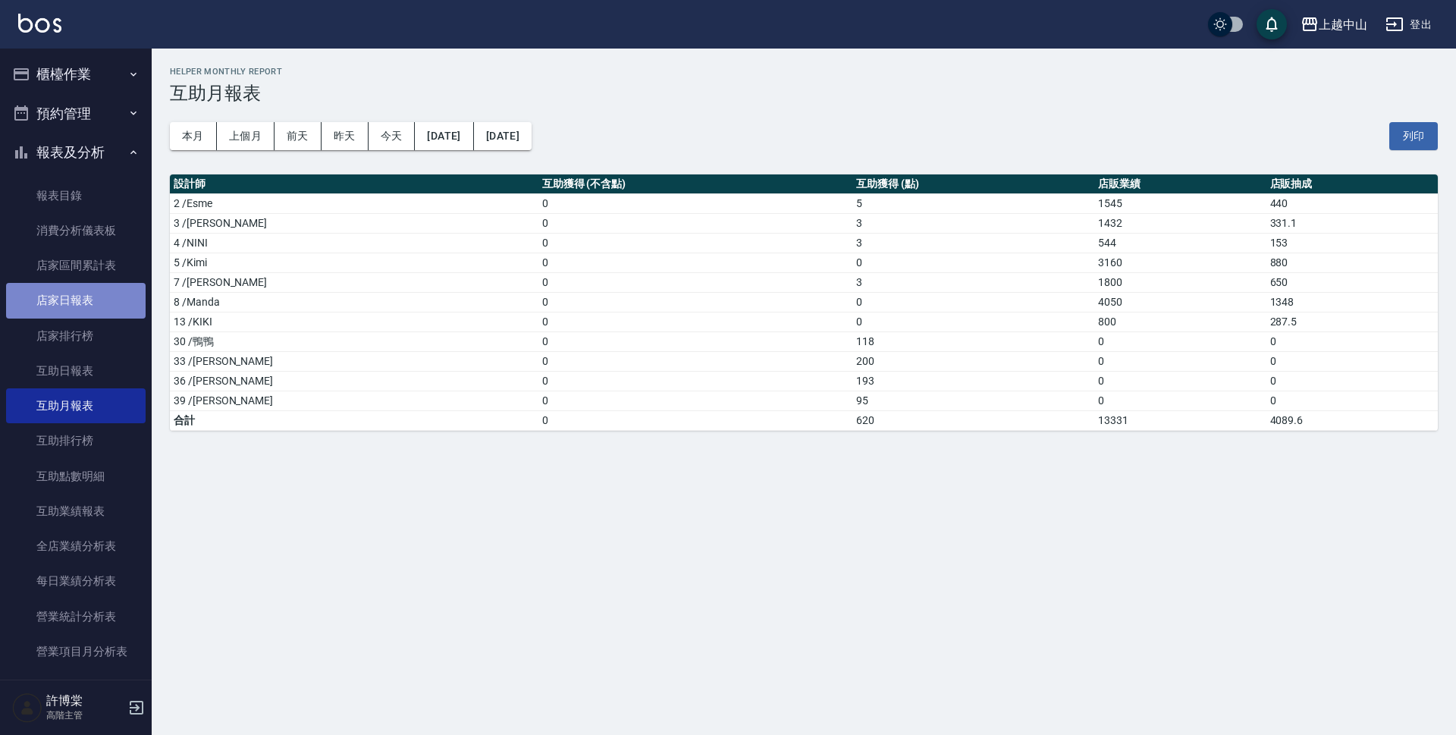
click at [89, 284] on link "店家日報表" at bounding box center [76, 300] width 140 height 35
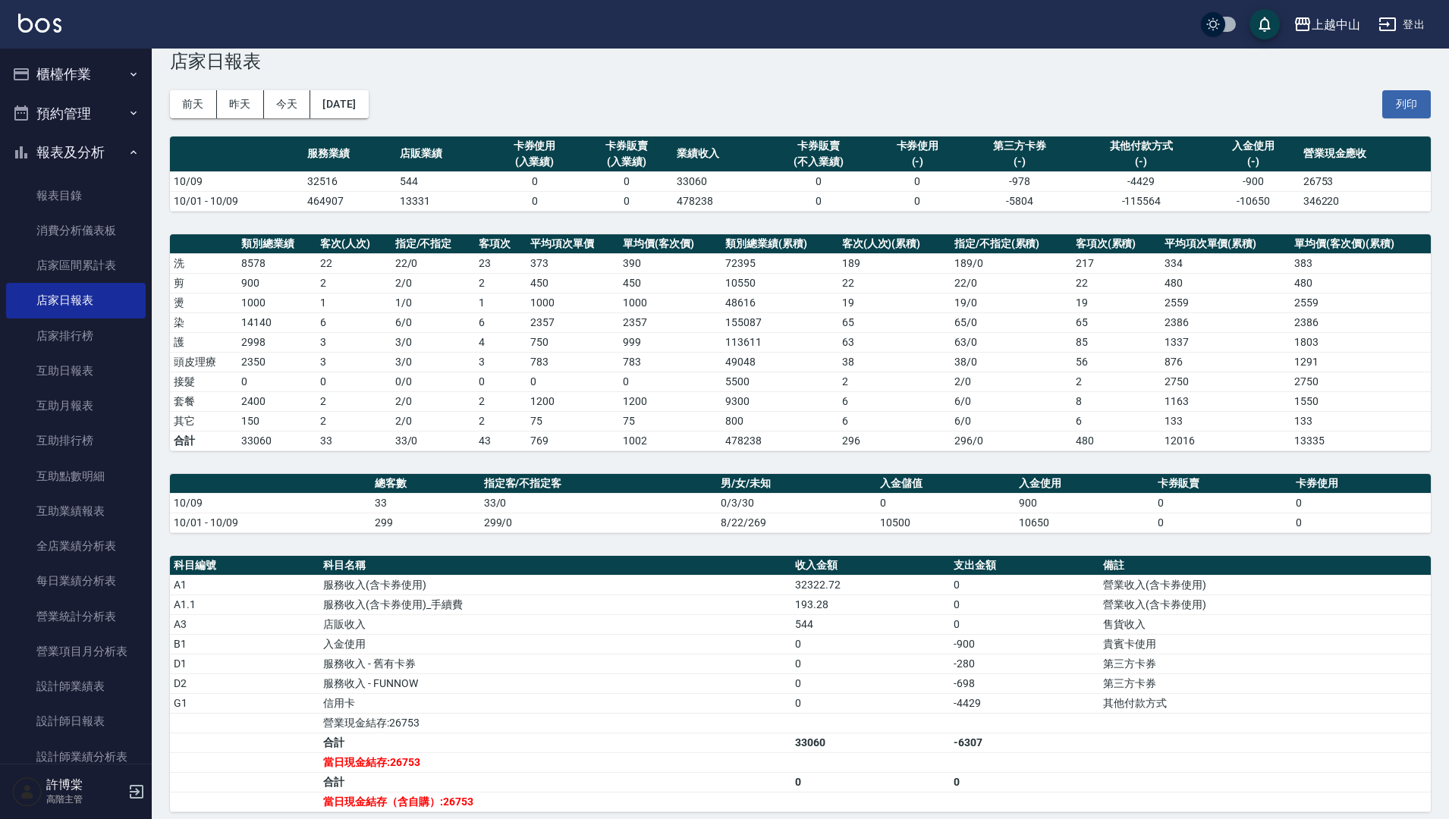
scroll to position [39, 0]
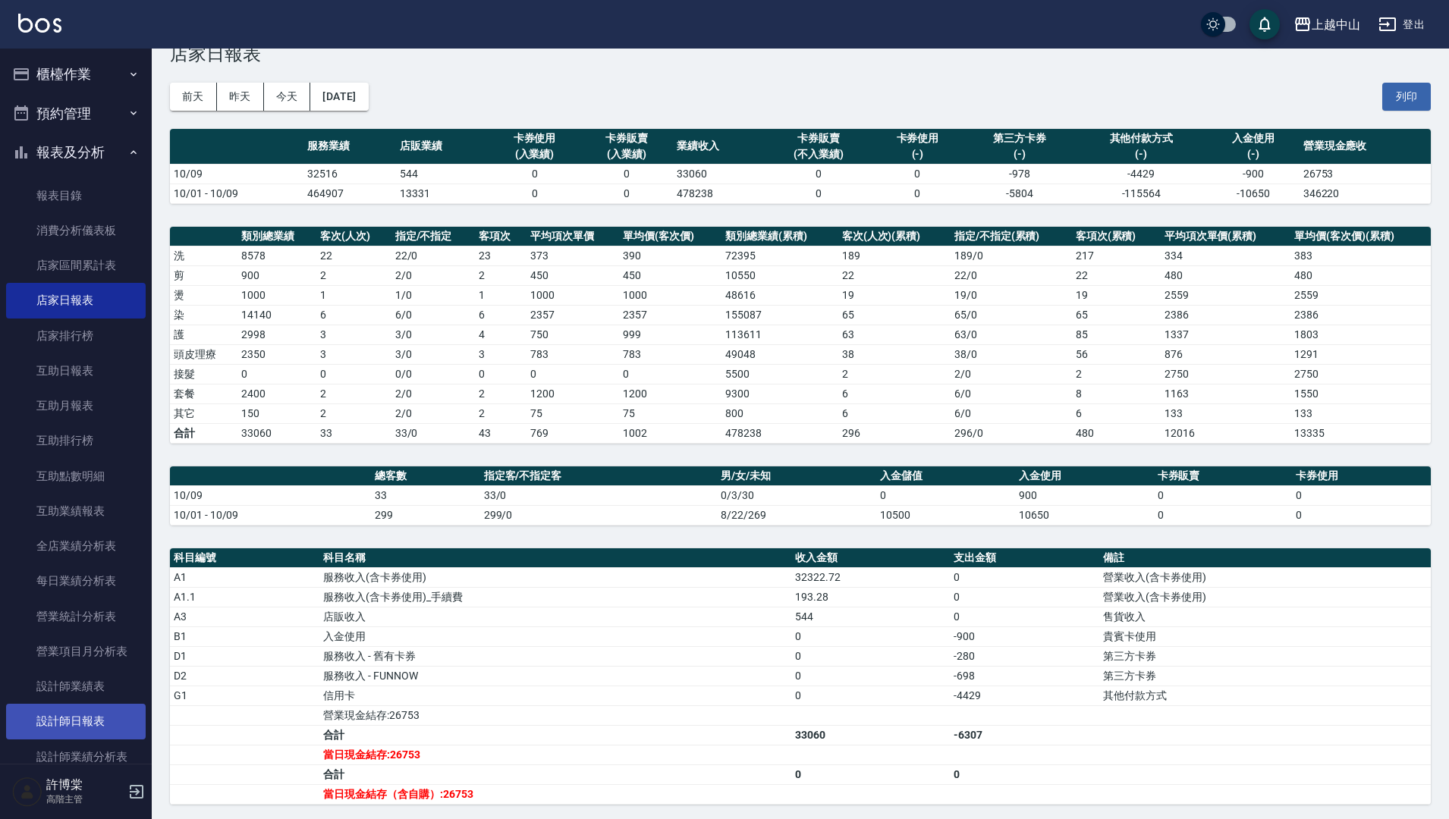
click at [92, 709] on link "設計師日報表" at bounding box center [76, 721] width 140 height 35
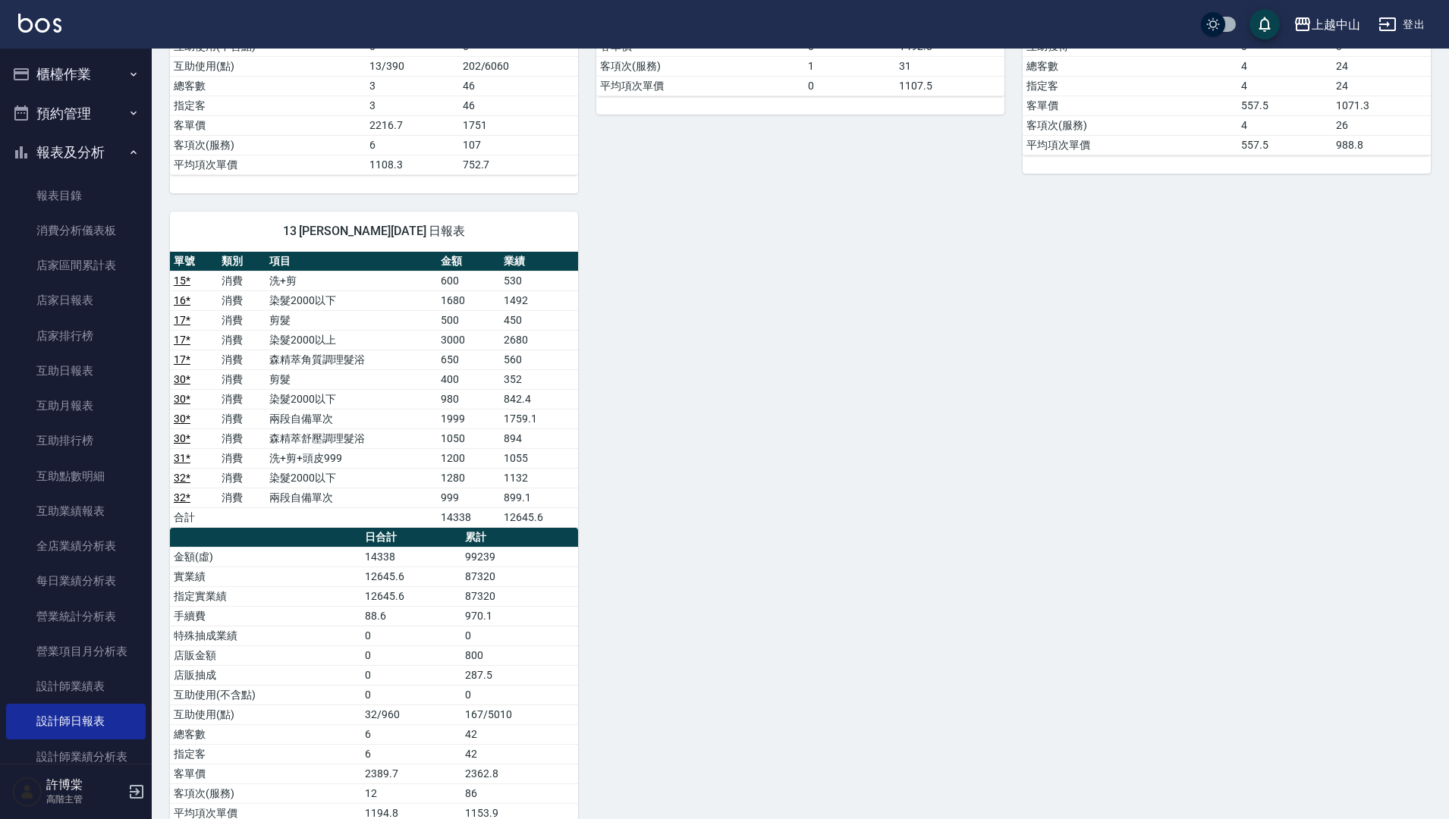
scroll to position [1097, 0]
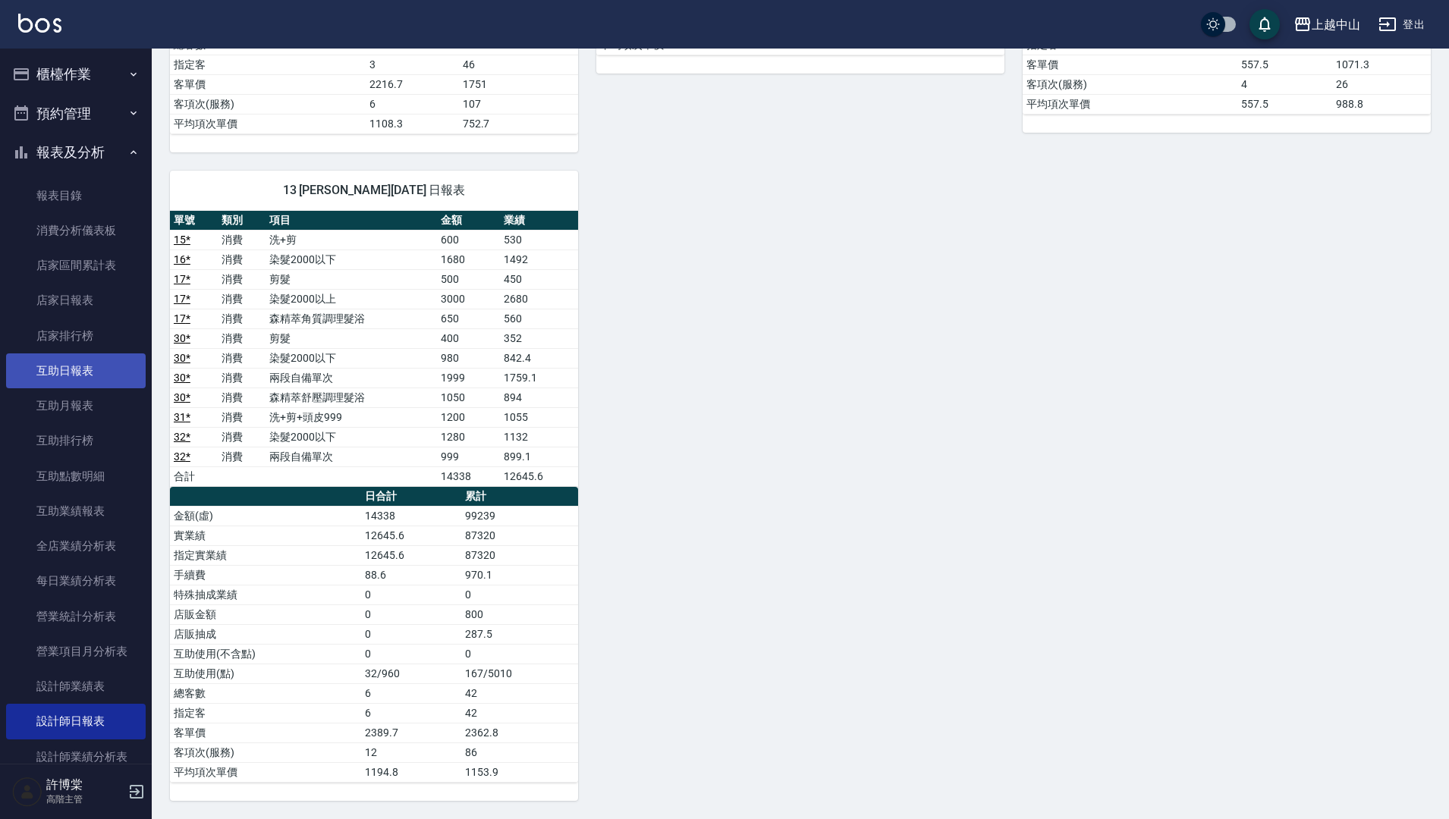
click at [63, 356] on link "互助日報表" at bounding box center [76, 370] width 140 height 35
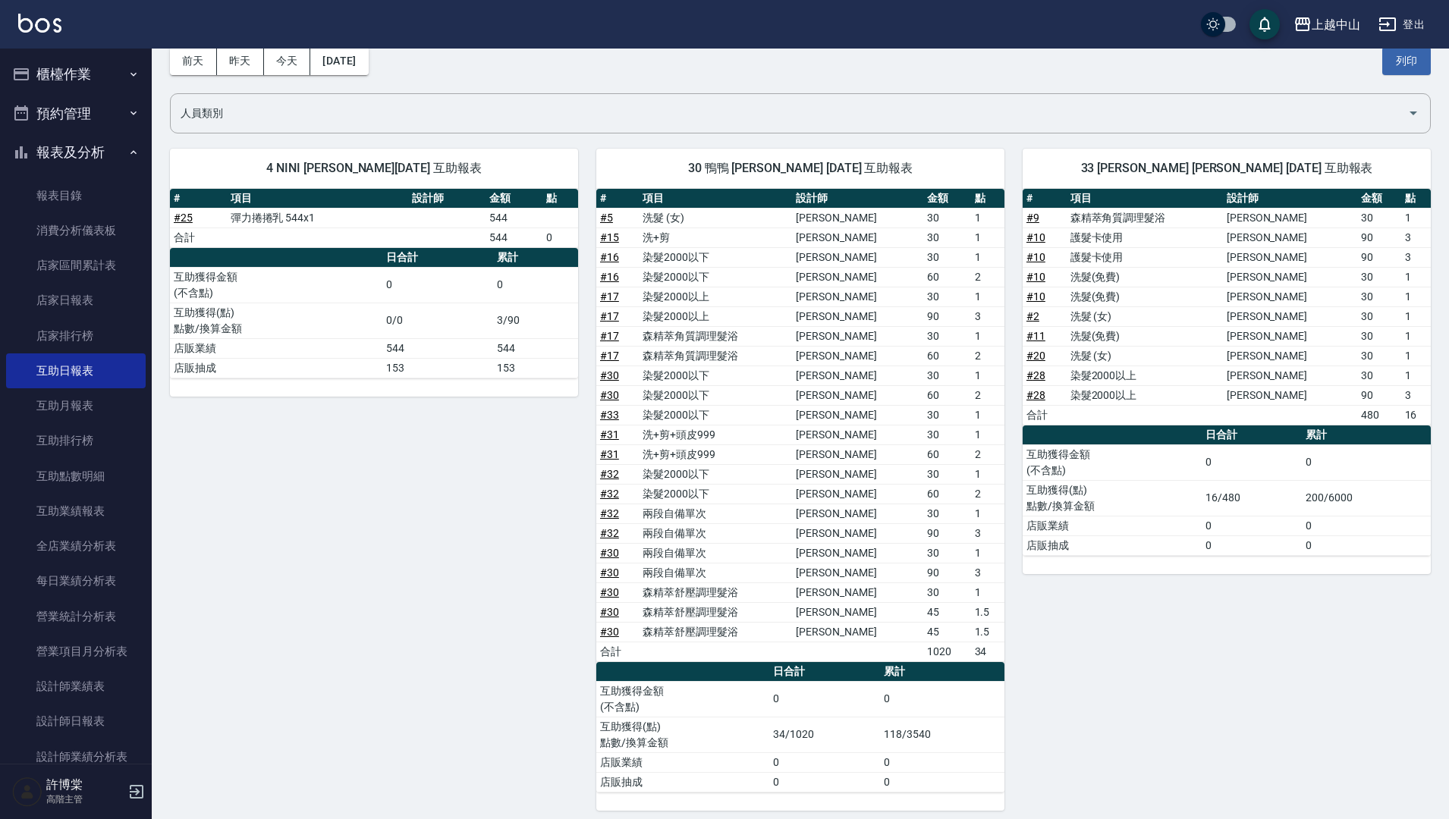
scroll to position [85, 0]
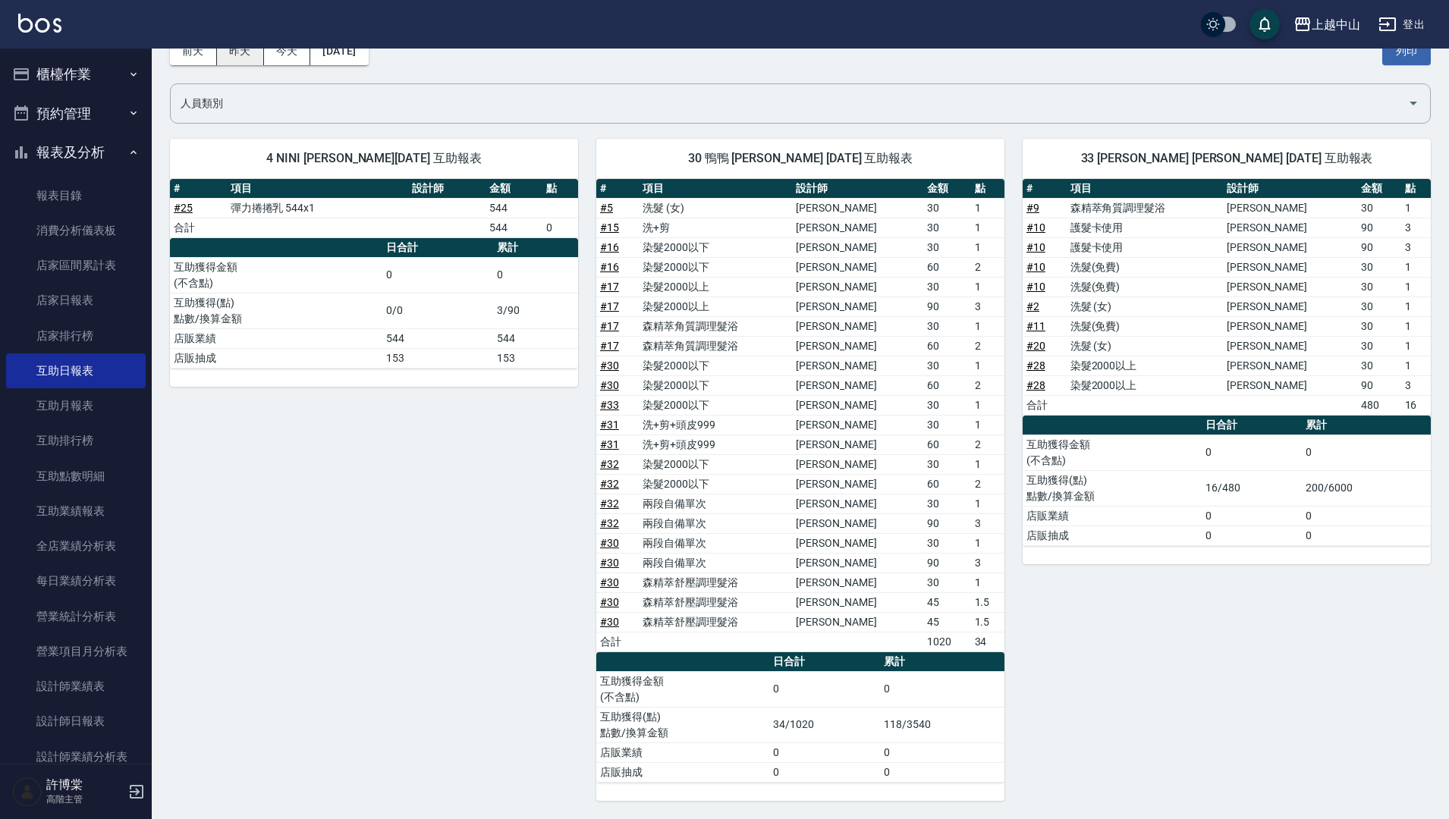
click at [243, 55] on button "昨天" at bounding box center [240, 51] width 47 height 28
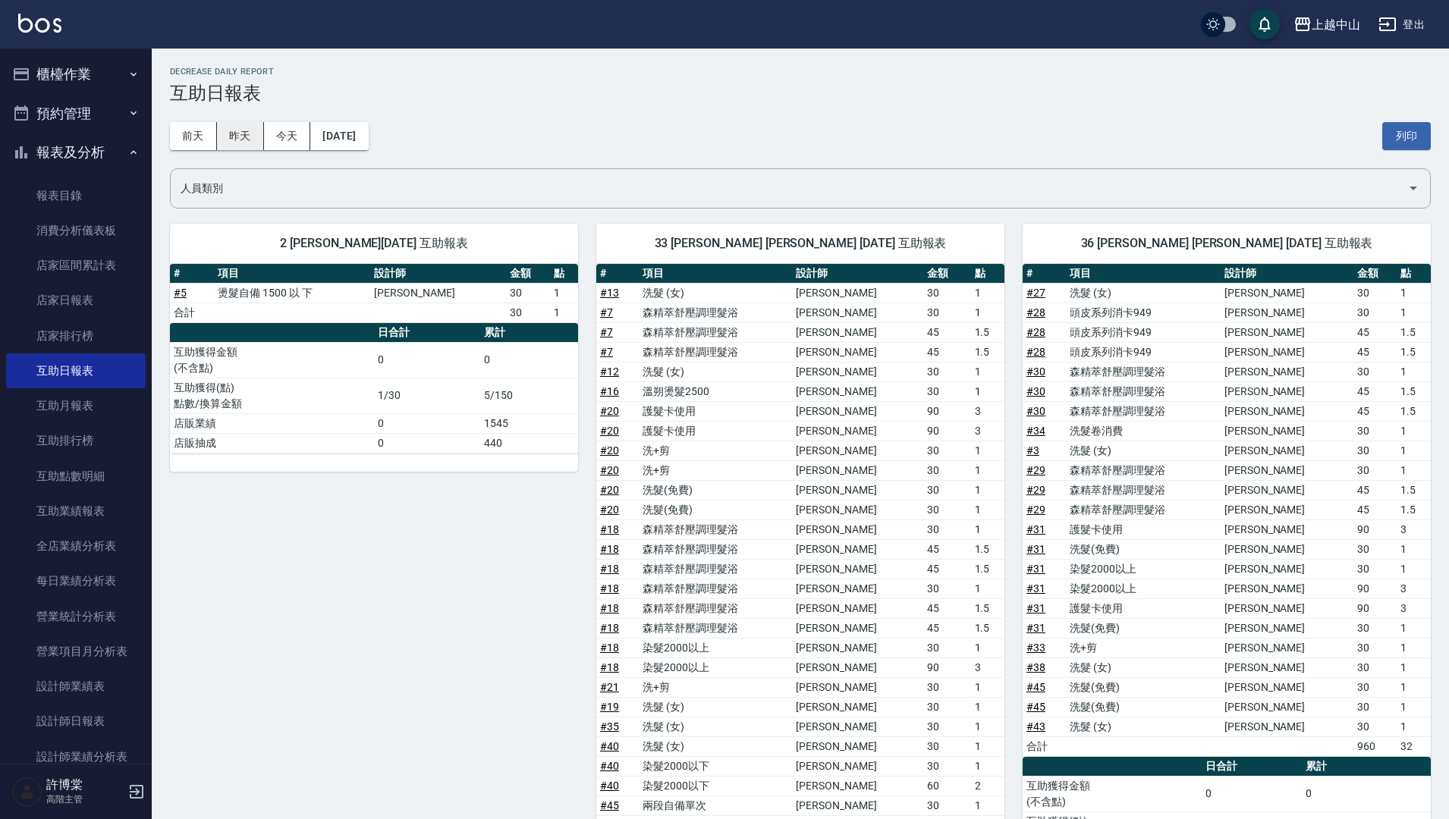
click at [231, 136] on button "昨天" at bounding box center [240, 136] width 47 height 28
click at [190, 137] on button "前天" at bounding box center [193, 136] width 47 height 28
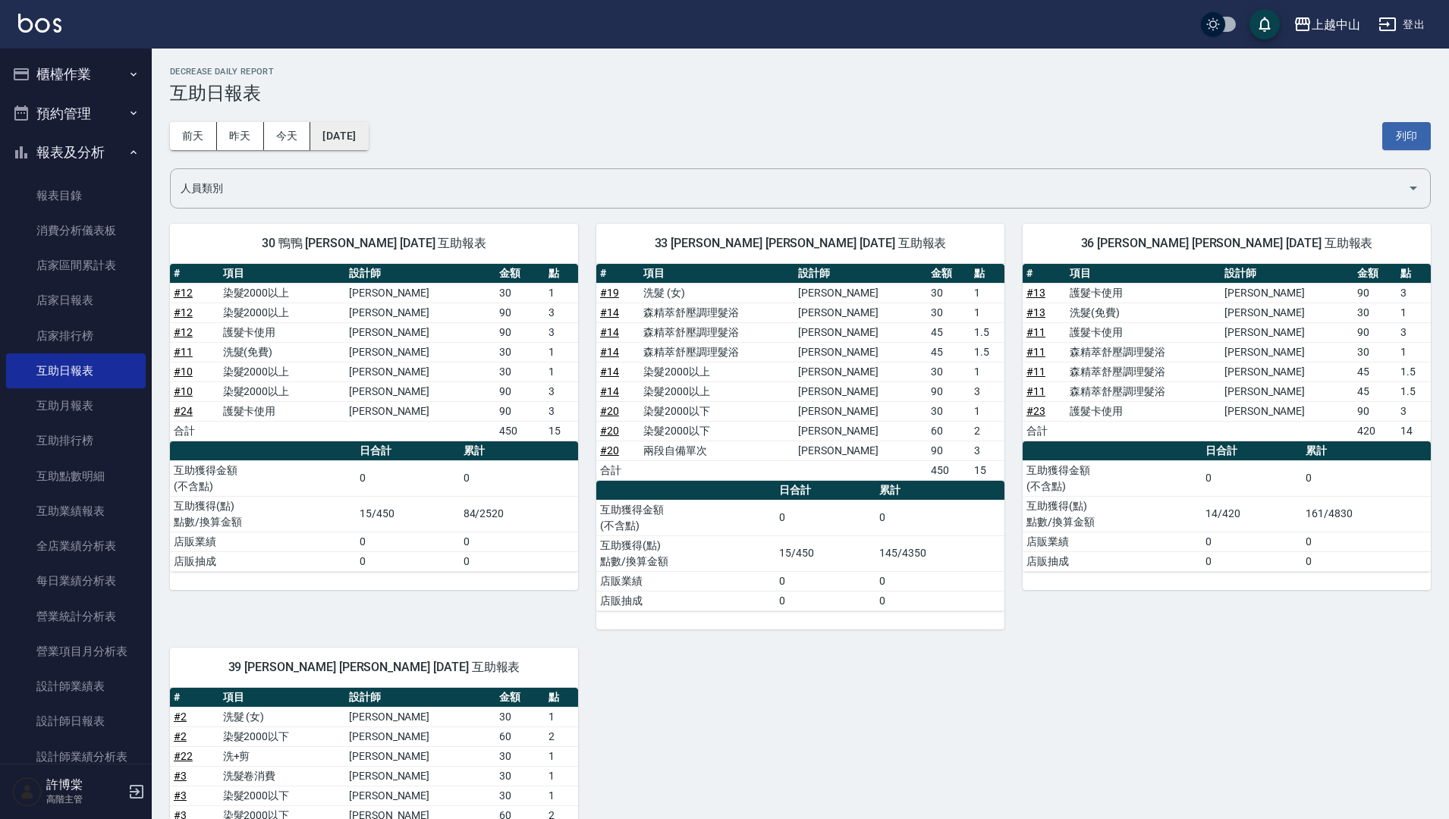
click at [338, 147] on button "[DATE]" at bounding box center [339, 136] width 58 height 28
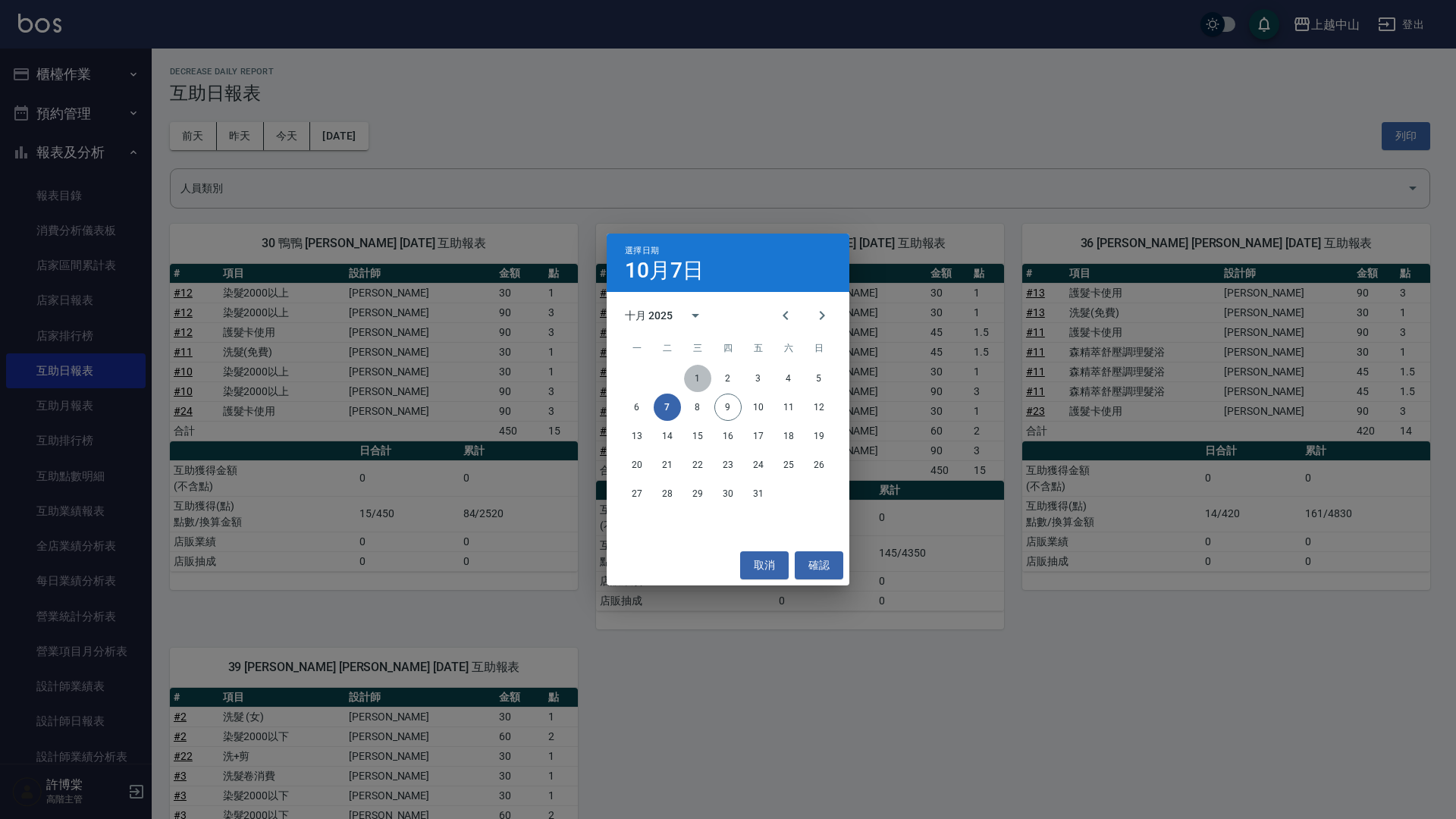
click at [705, 379] on button "1" at bounding box center [697, 378] width 27 height 27
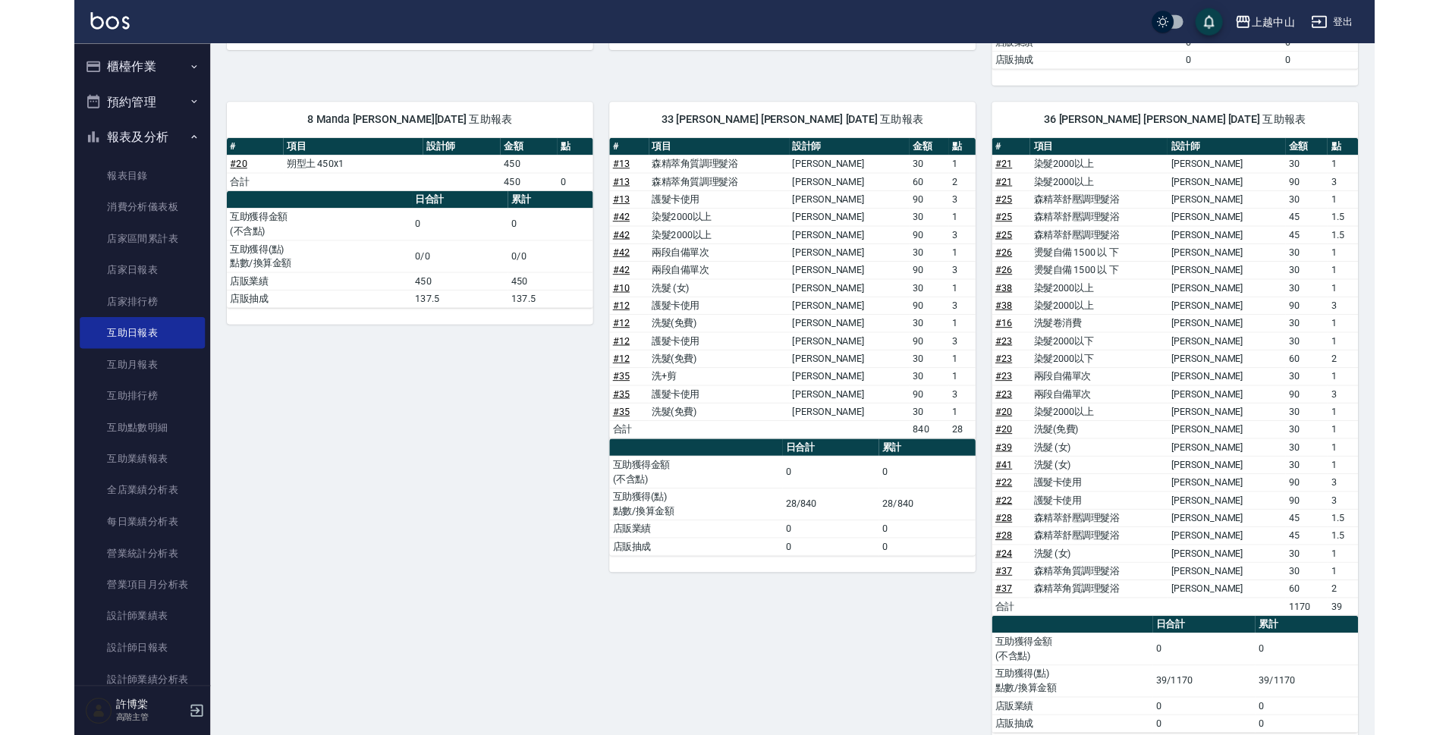
scroll to position [447, 0]
